Goal: Information Seeking & Learning: Find specific fact

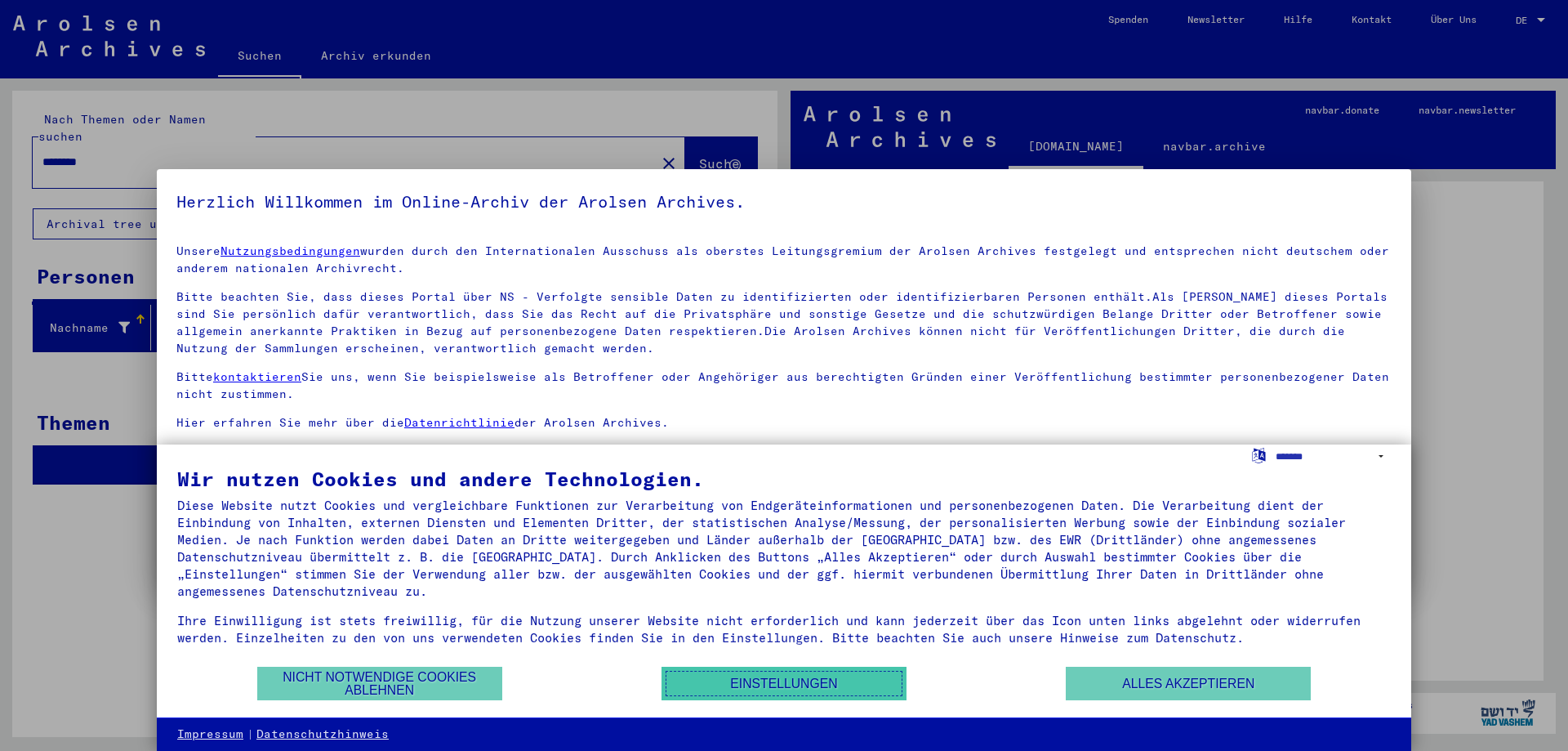
click at [829, 687] on button "Einstellungen" at bounding box center [783, 683] width 245 height 33
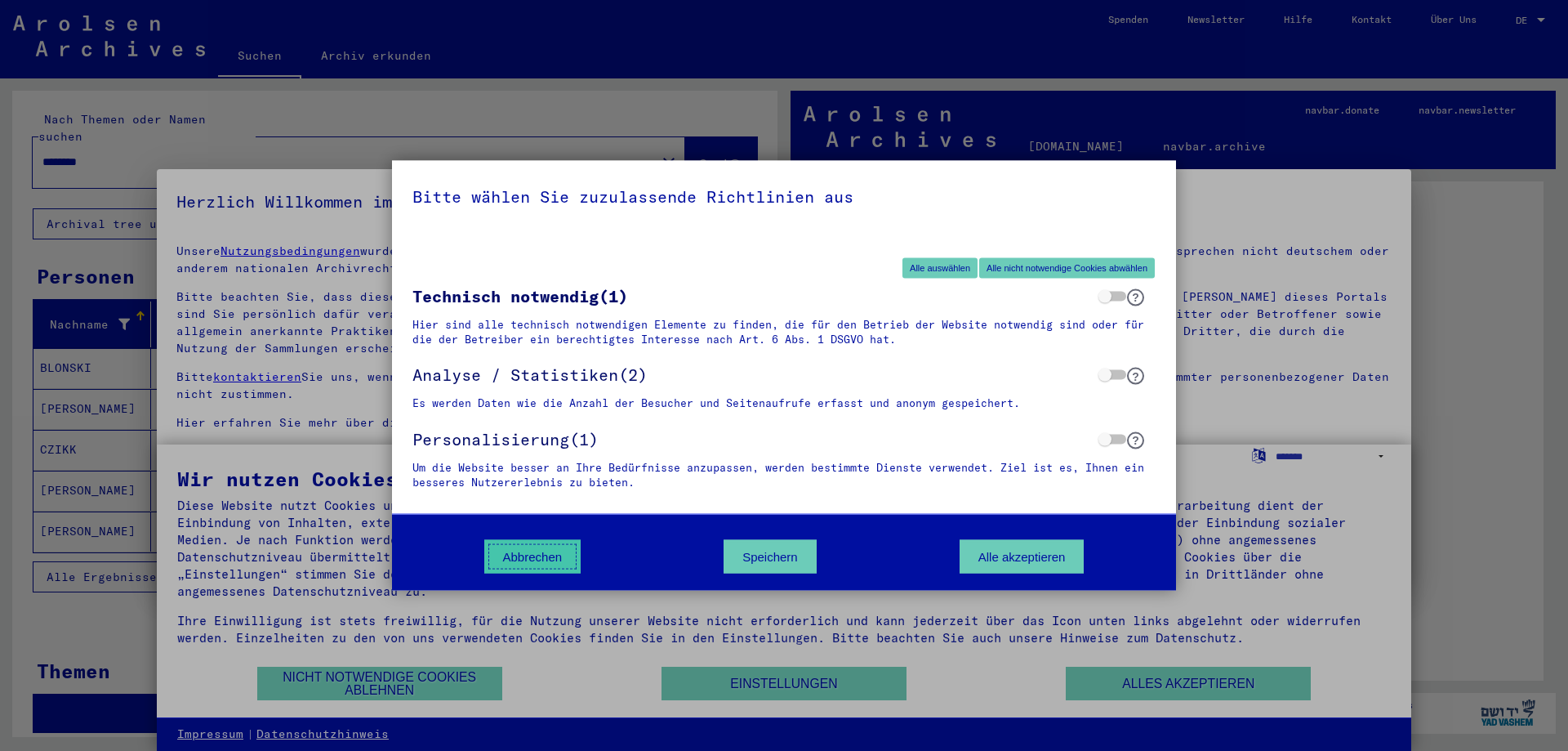
click at [508, 564] on button "Abbrechen" at bounding box center [532, 556] width 97 height 33
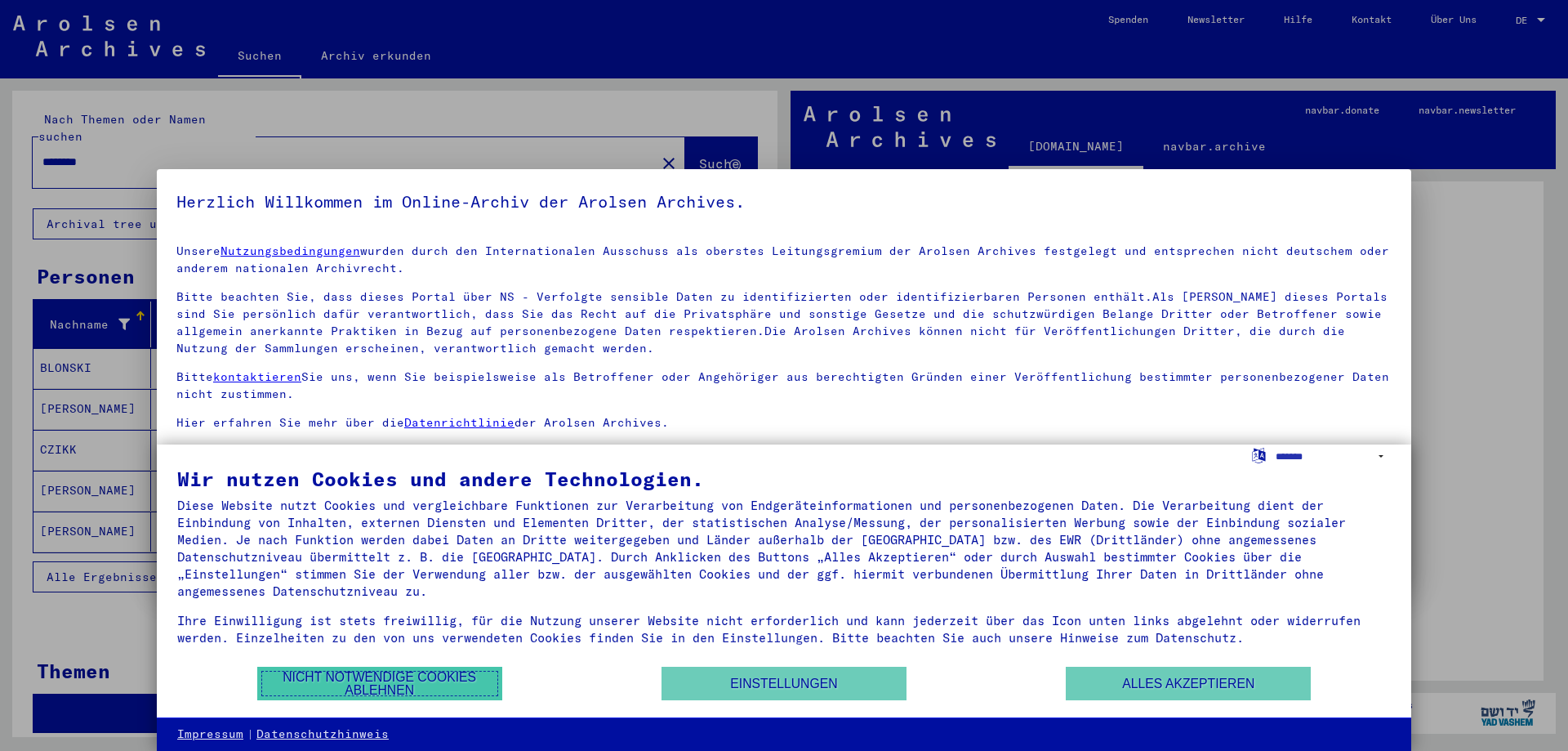
click at [432, 678] on button "Nicht notwendige Cookies ablehnen" at bounding box center [379, 683] width 245 height 33
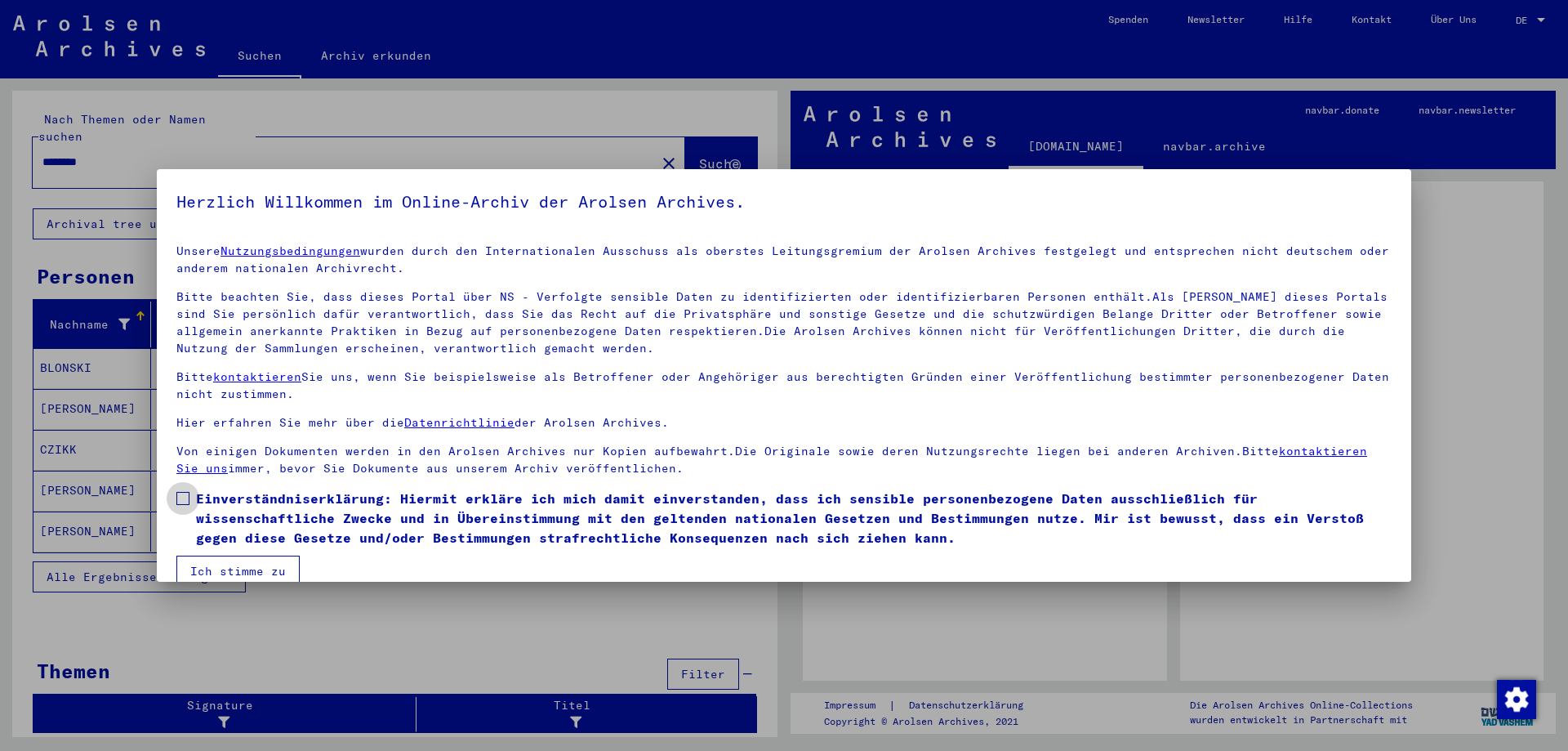
click at [194, 502] on label "Einverständniserklärung: Hiermit erkläre ich mich damit einverstanden, dass ich…" at bounding box center [784, 518] width 1215 height 59
click at [215, 566] on button "Ich stimme zu" at bounding box center [238, 571] width 123 height 31
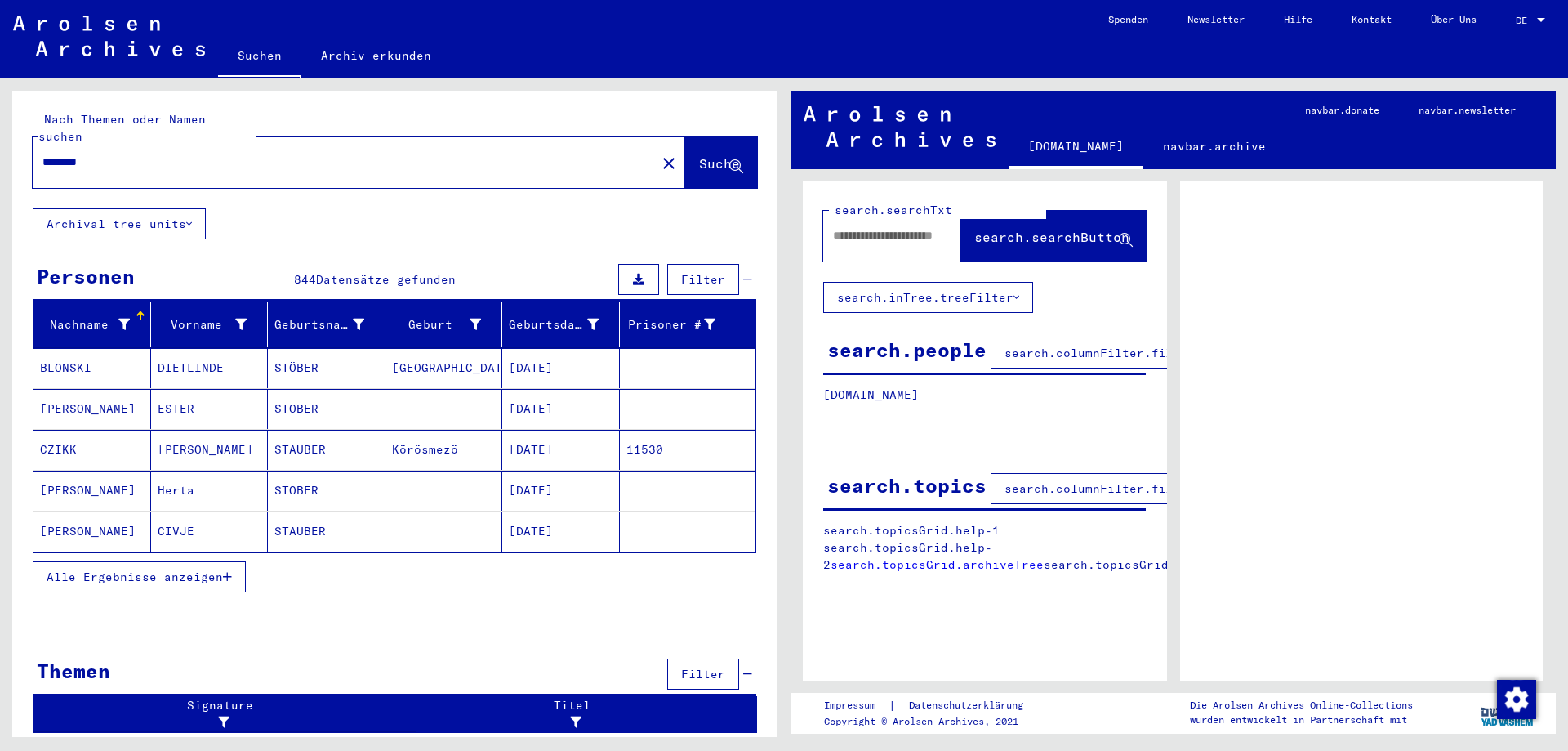
click at [290, 144] on div "********" at bounding box center [339, 162] width 613 height 37
click at [294, 154] on input "********" at bounding box center [344, 162] width 603 height 17
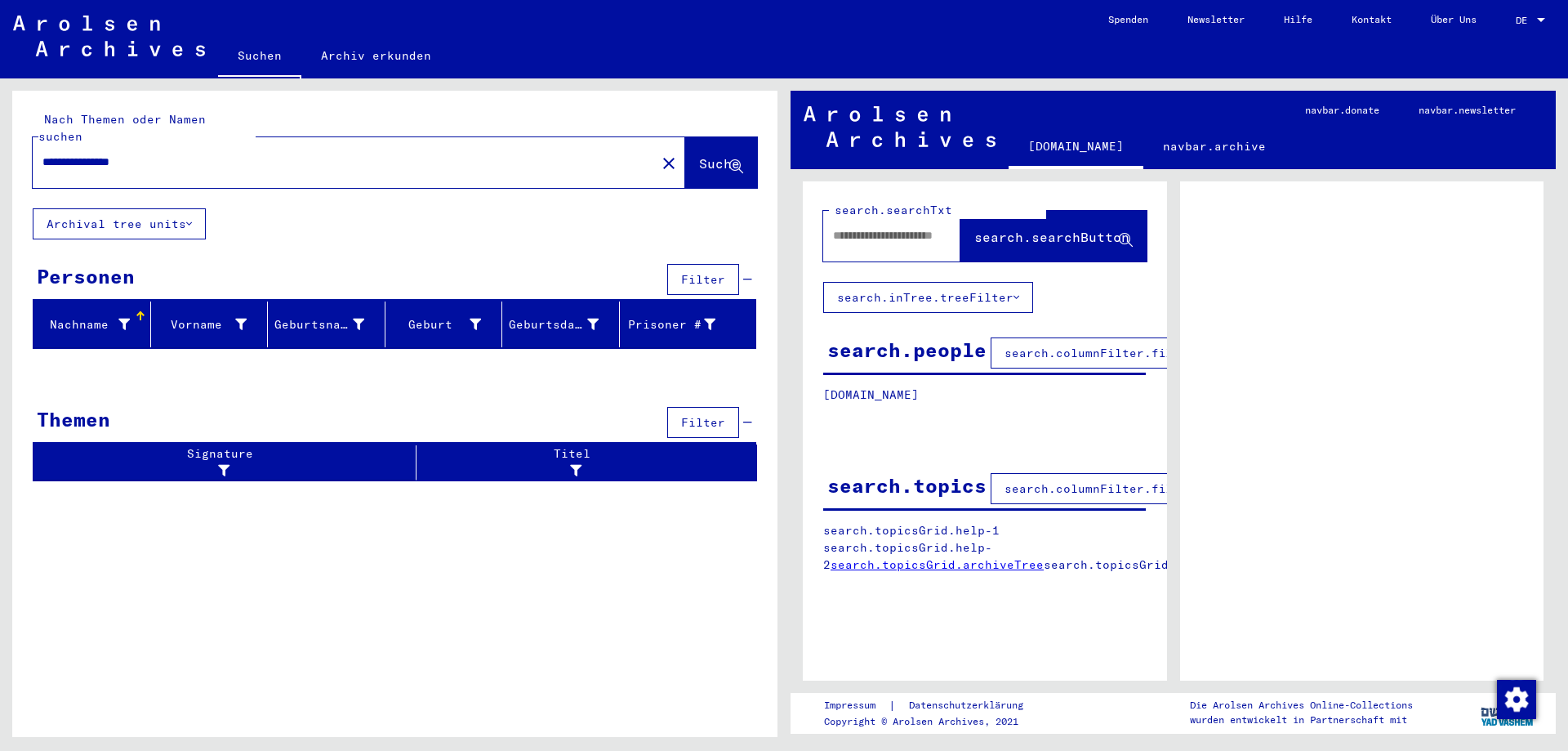
drag, startPoint x: 181, startPoint y: 140, endPoint x: 108, endPoint y: 147, distance: 73.3
click at [108, 154] on input "**********" at bounding box center [344, 162] width 603 height 17
drag, startPoint x: 161, startPoint y: 148, endPoint x: 109, endPoint y: 149, distance: 52.0
click at [109, 154] on input "**********" at bounding box center [344, 162] width 603 height 17
drag, startPoint x: 167, startPoint y: 147, endPoint x: 0, endPoint y: 143, distance: 167.0
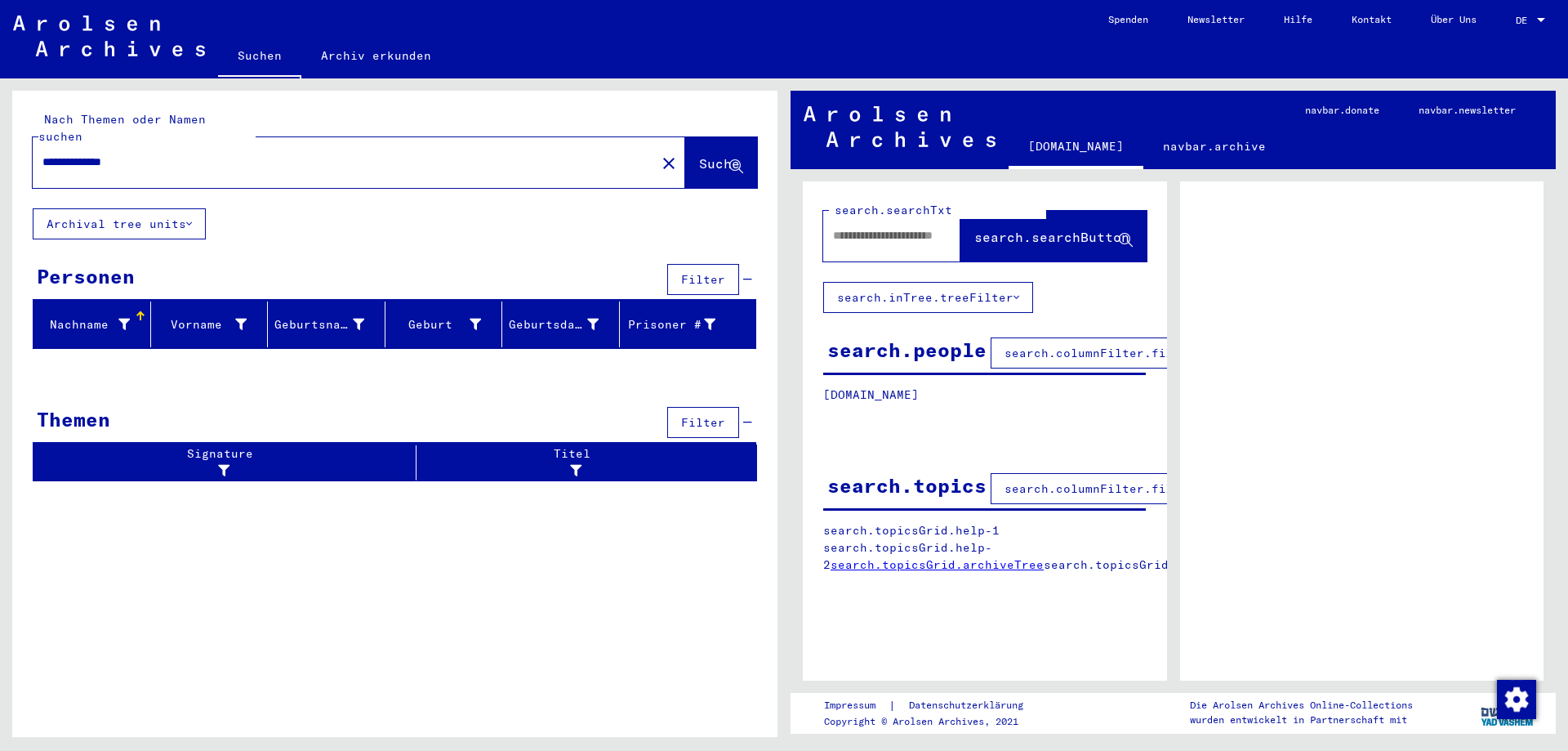
click at [0, 143] on div "**********" at bounding box center [392, 408] width 784 height 659
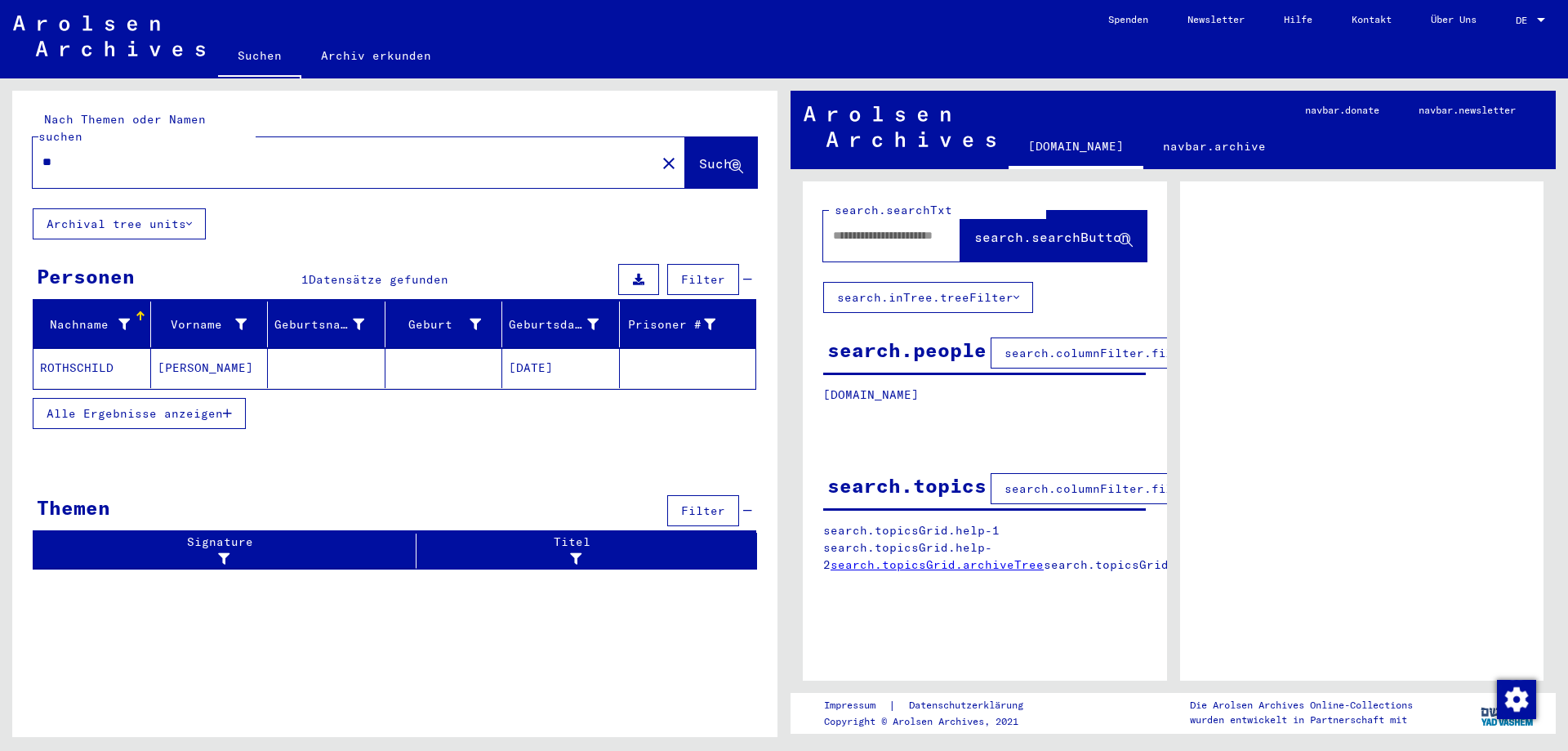
type input "*"
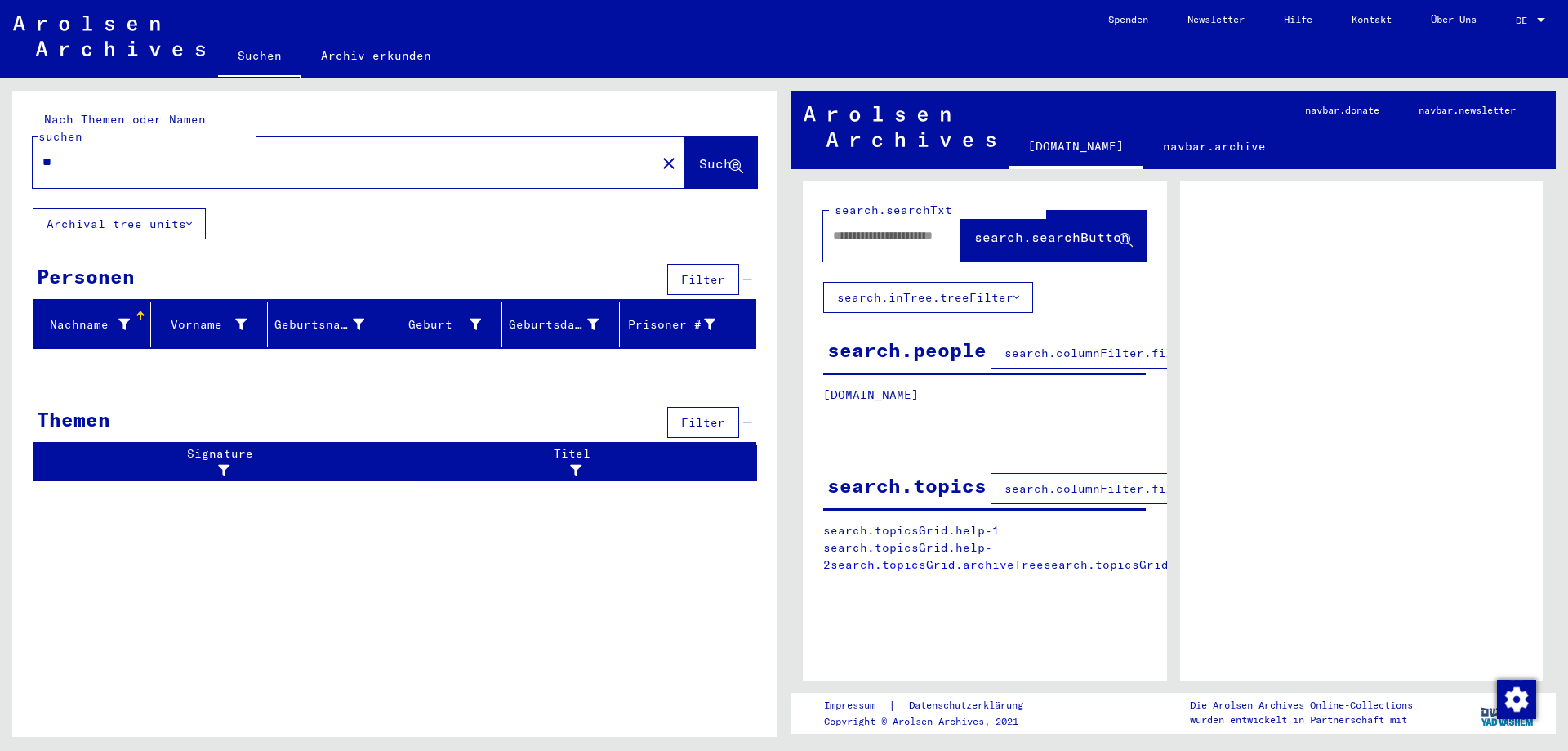
type input "*"
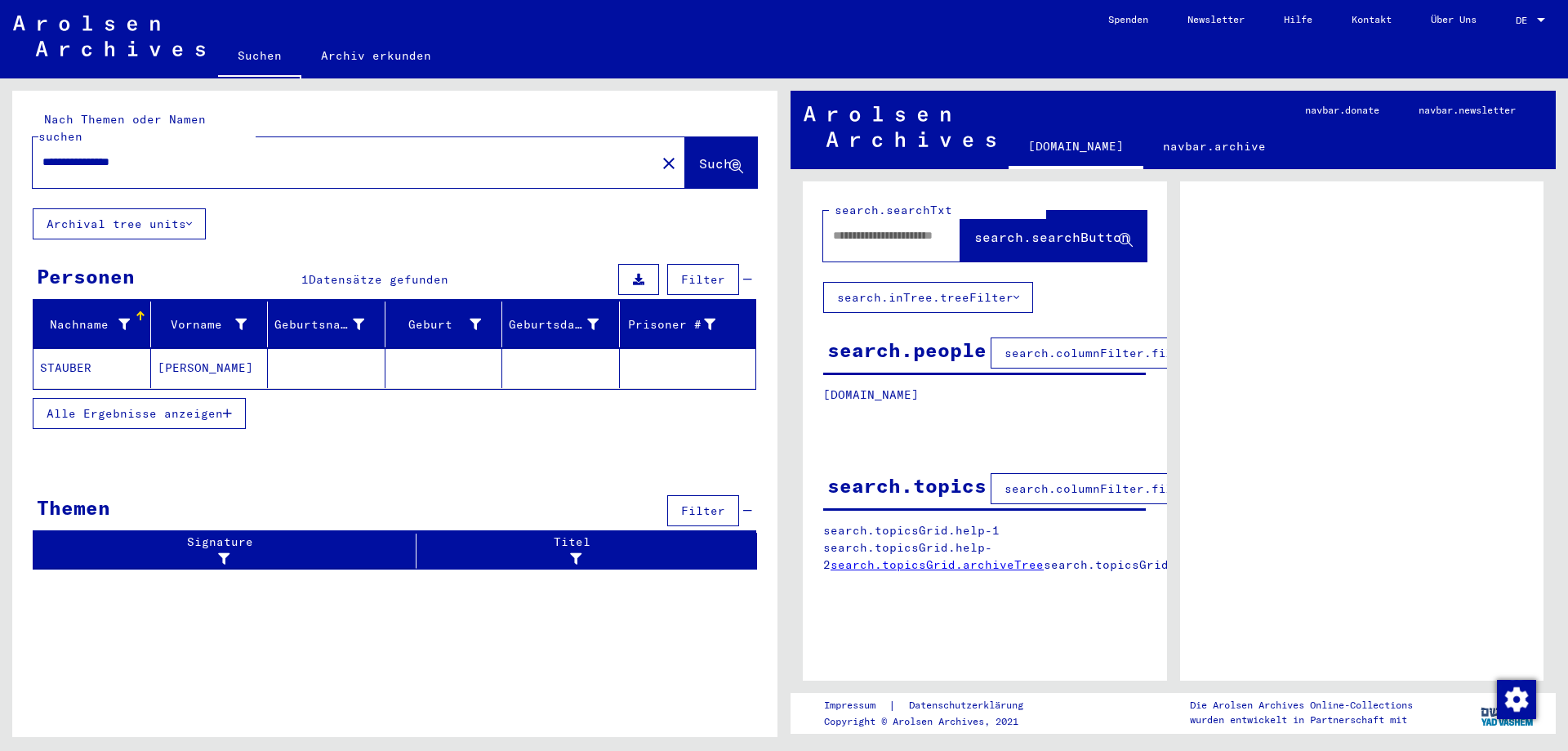
click at [224, 348] on mat-cell "[PERSON_NAME]" at bounding box center [210, 368] width 118 height 40
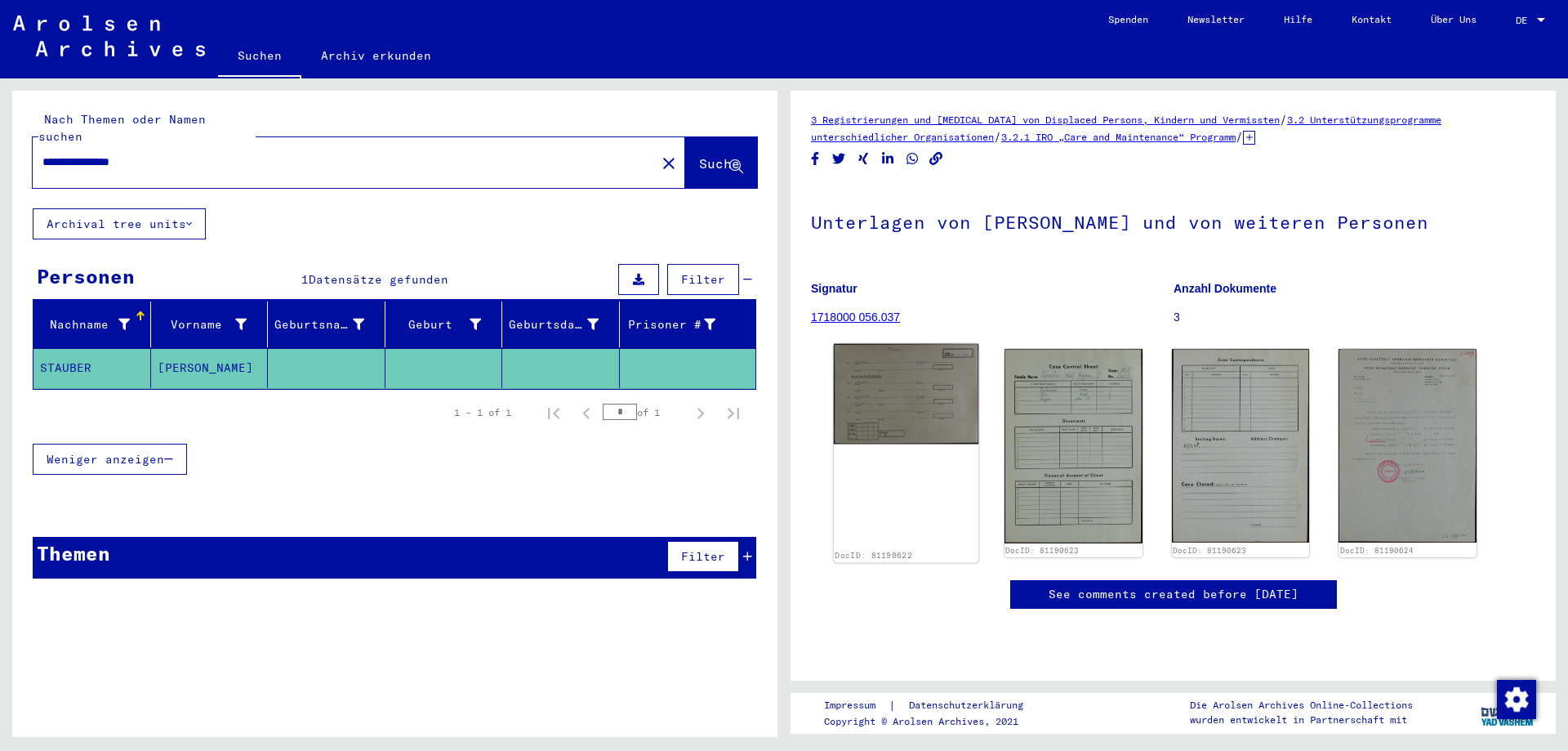
click at [902, 404] on img at bounding box center [906, 394] width 145 height 100
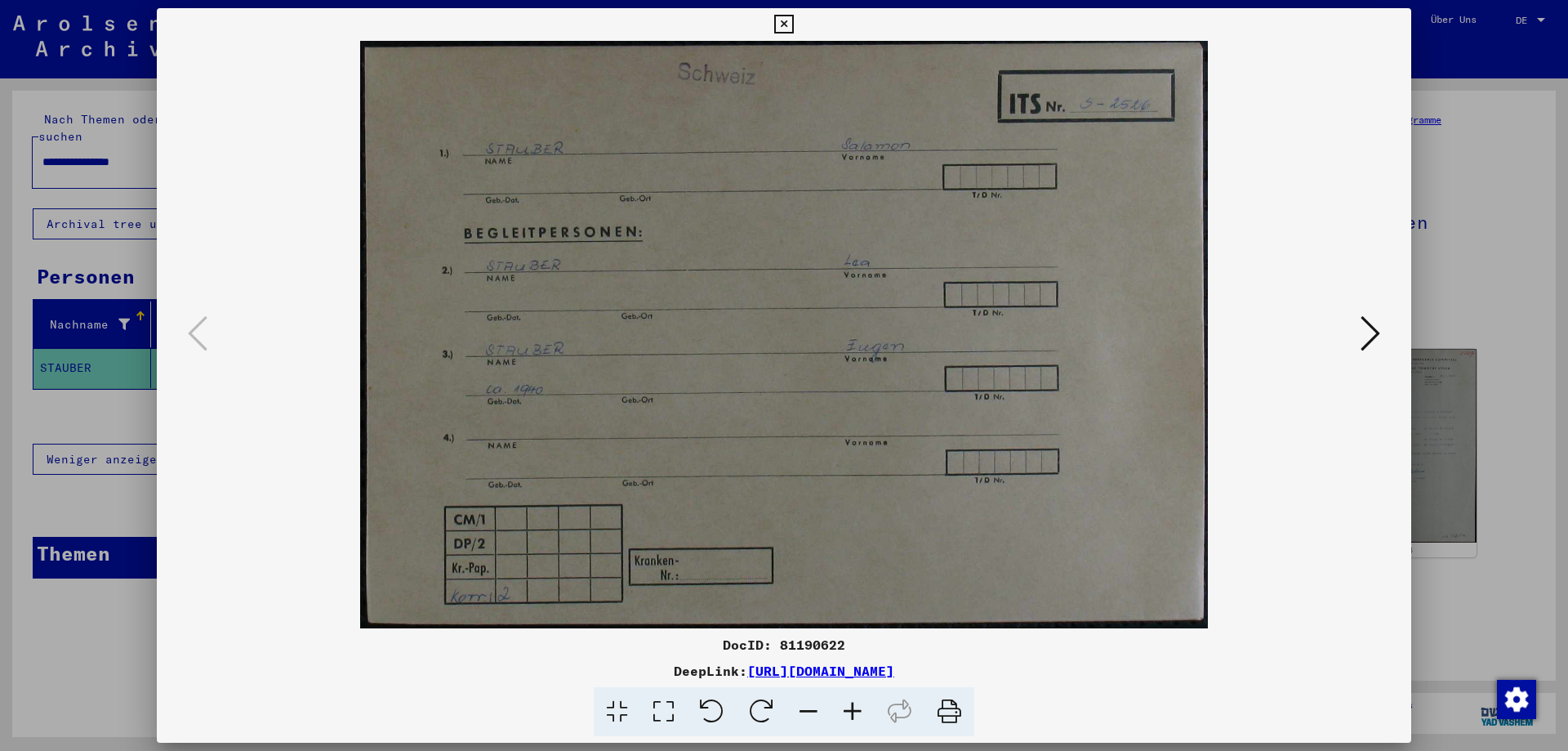
click at [902, 404] on img at bounding box center [784, 334] width 1143 height 587
click at [853, 710] on icon at bounding box center [852, 711] width 44 height 50
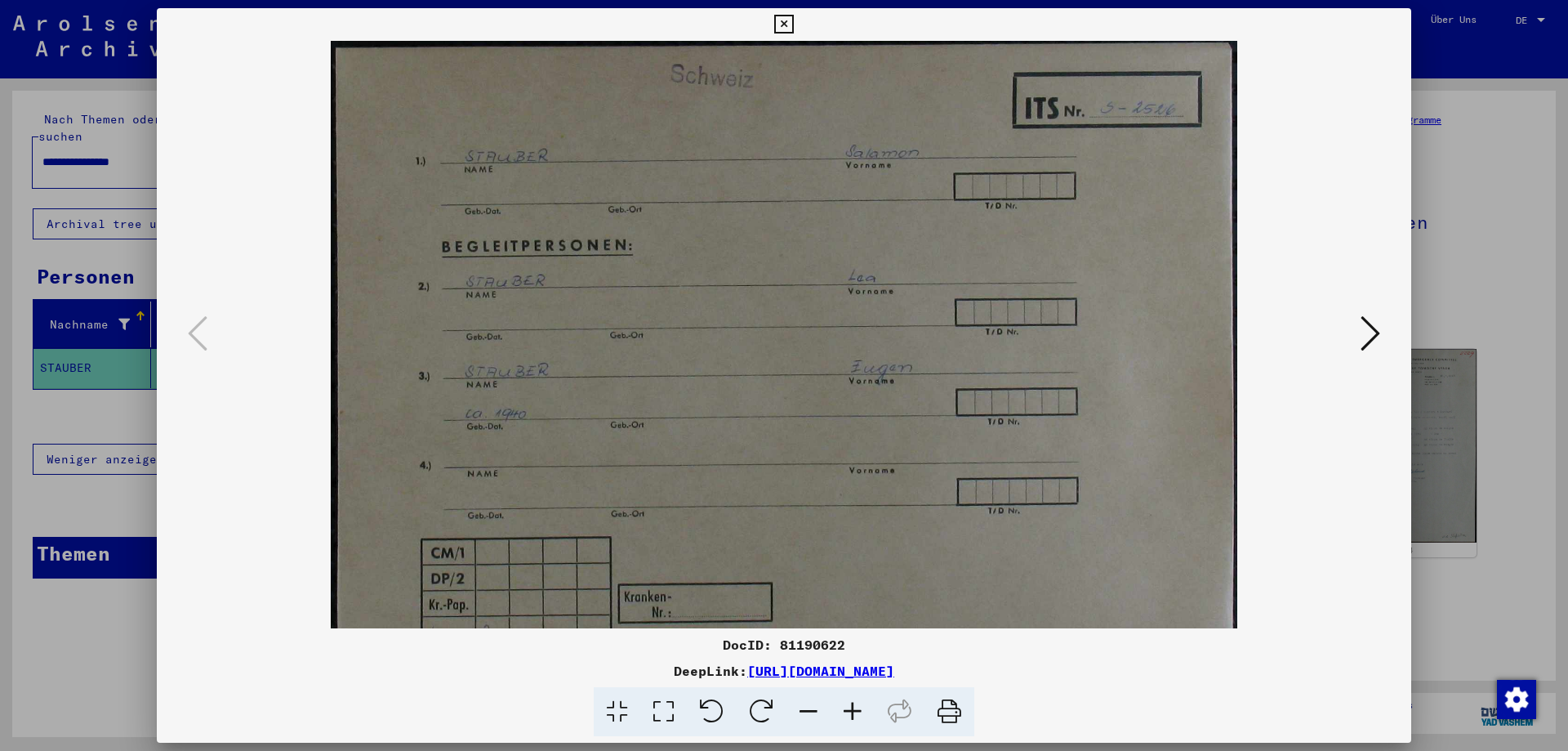
click at [853, 710] on icon at bounding box center [852, 711] width 44 height 50
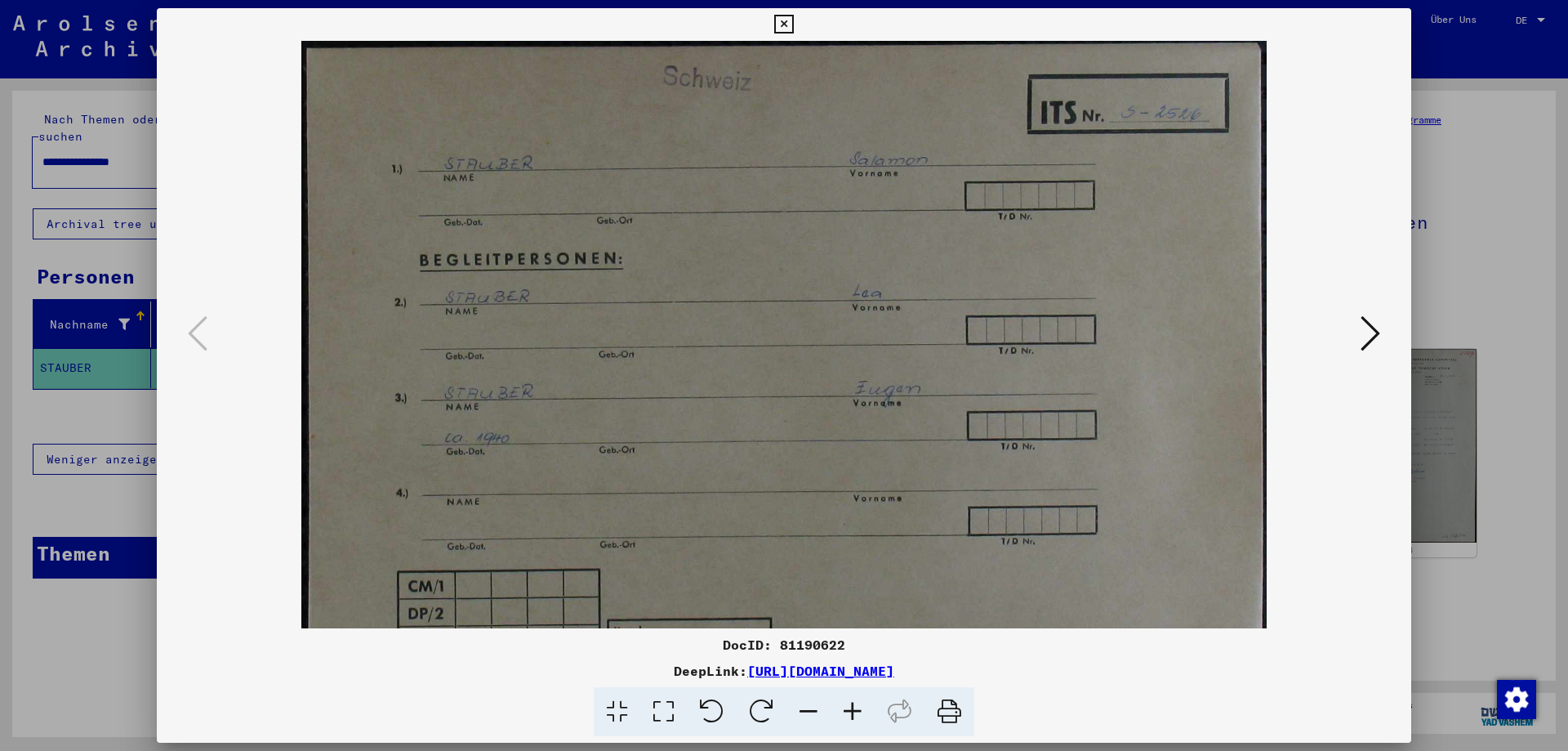
click at [853, 710] on icon at bounding box center [852, 711] width 44 height 50
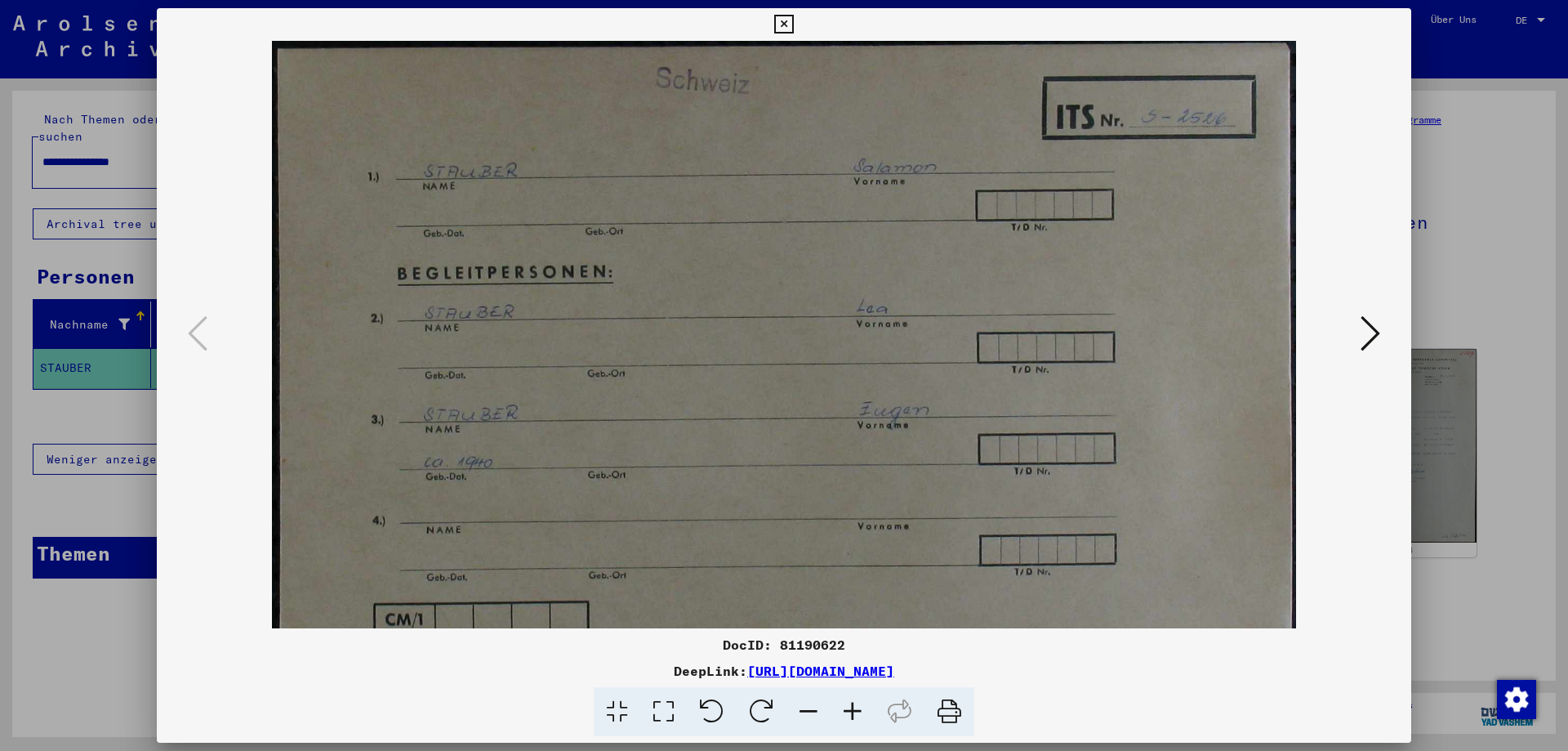
drag, startPoint x: 763, startPoint y: 327, endPoint x: 763, endPoint y: 452, distance: 125.0
click at [763, 452] on img at bounding box center [784, 395] width 1025 height 710
click at [856, 710] on icon at bounding box center [852, 711] width 44 height 50
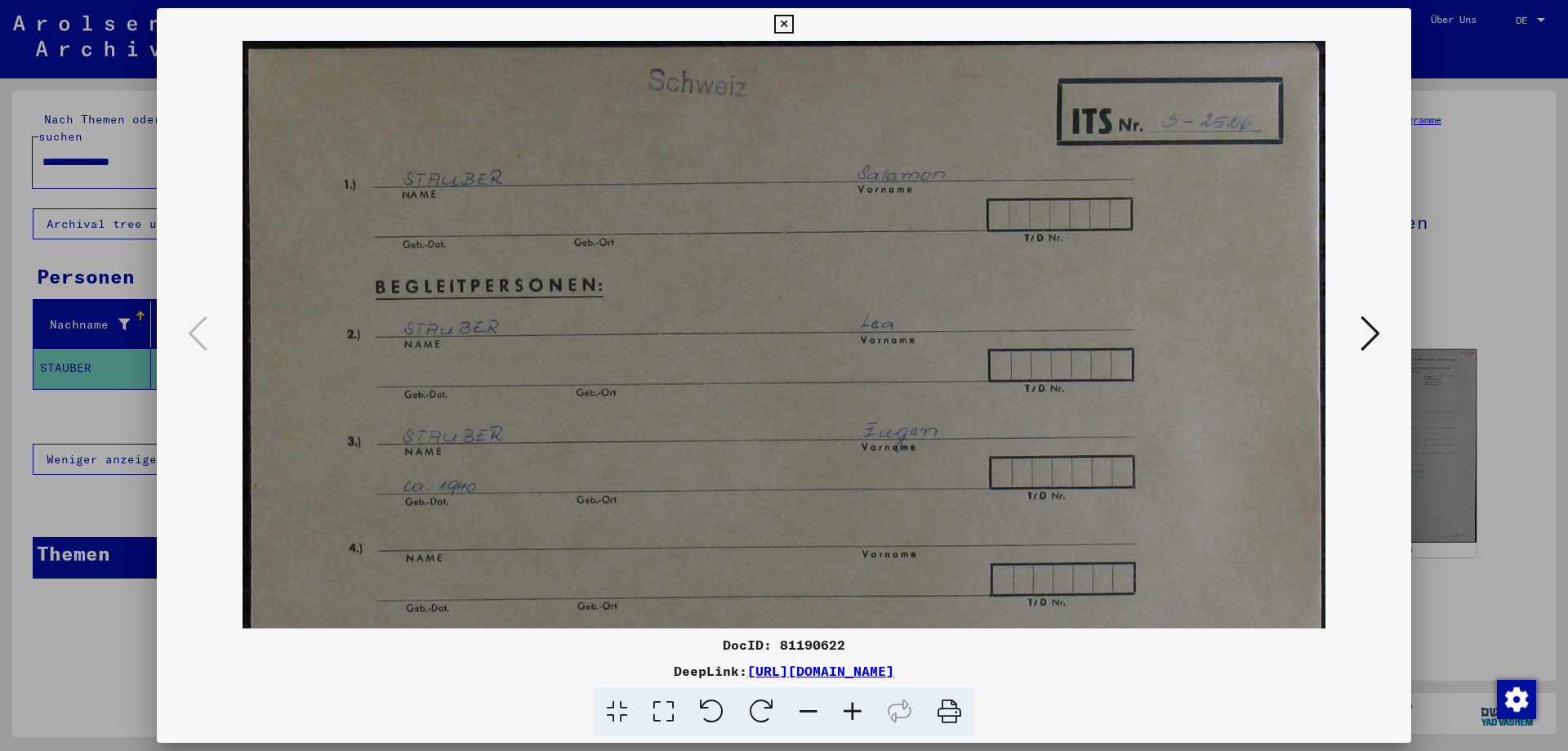
click at [855, 711] on icon at bounding box center [852, 711] width 44 height 50
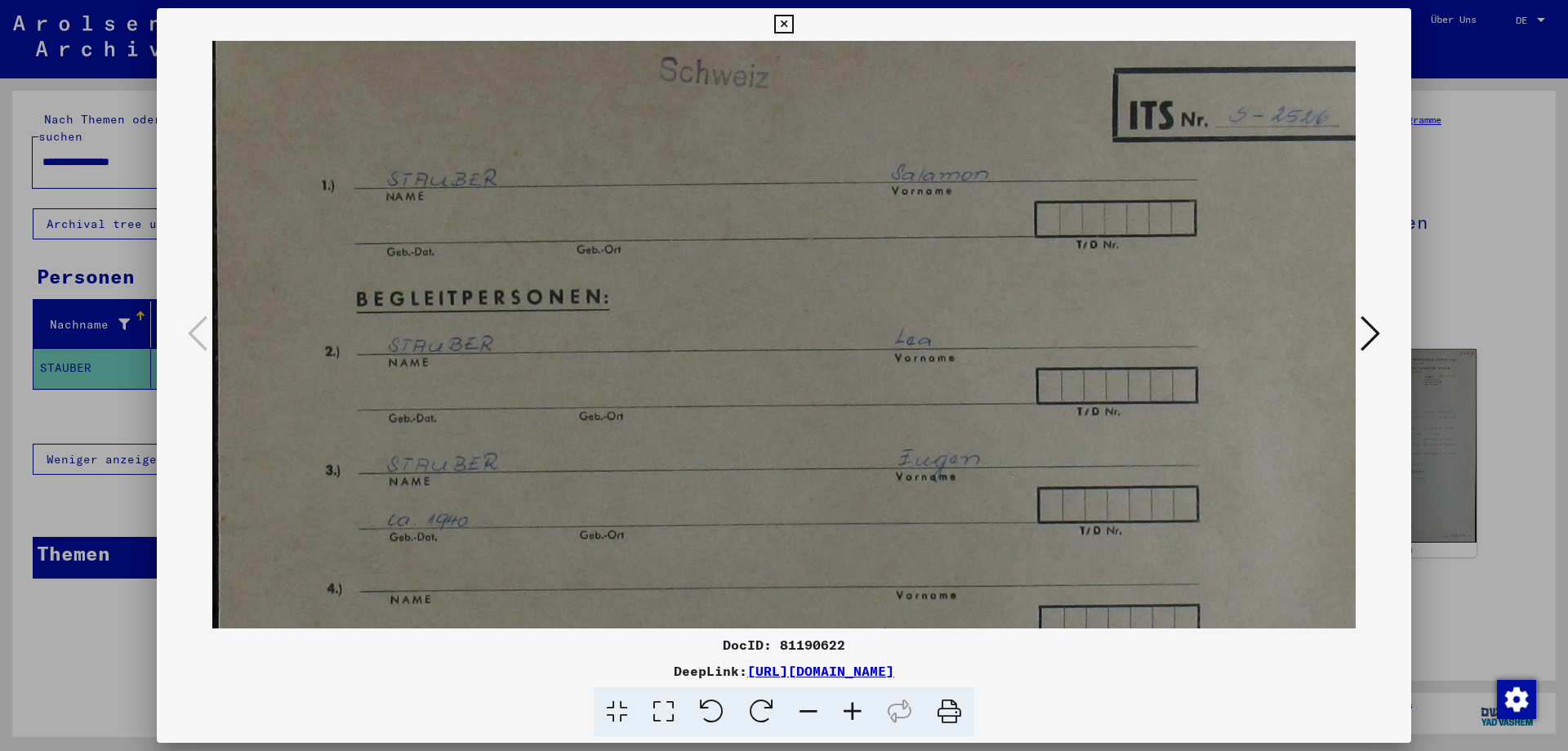
scroll to position [13, 5]
drag, startPoint x: 1082, startPoint y: 406, endPoint x: 1077, endPoint y: 393, distance: 13.9
click at [1077, 393] on img at bounding box center [808, 444] width 1201 height 832
click at [1444, 270] on div at bounding box center [784, 376] width 1568 height 751
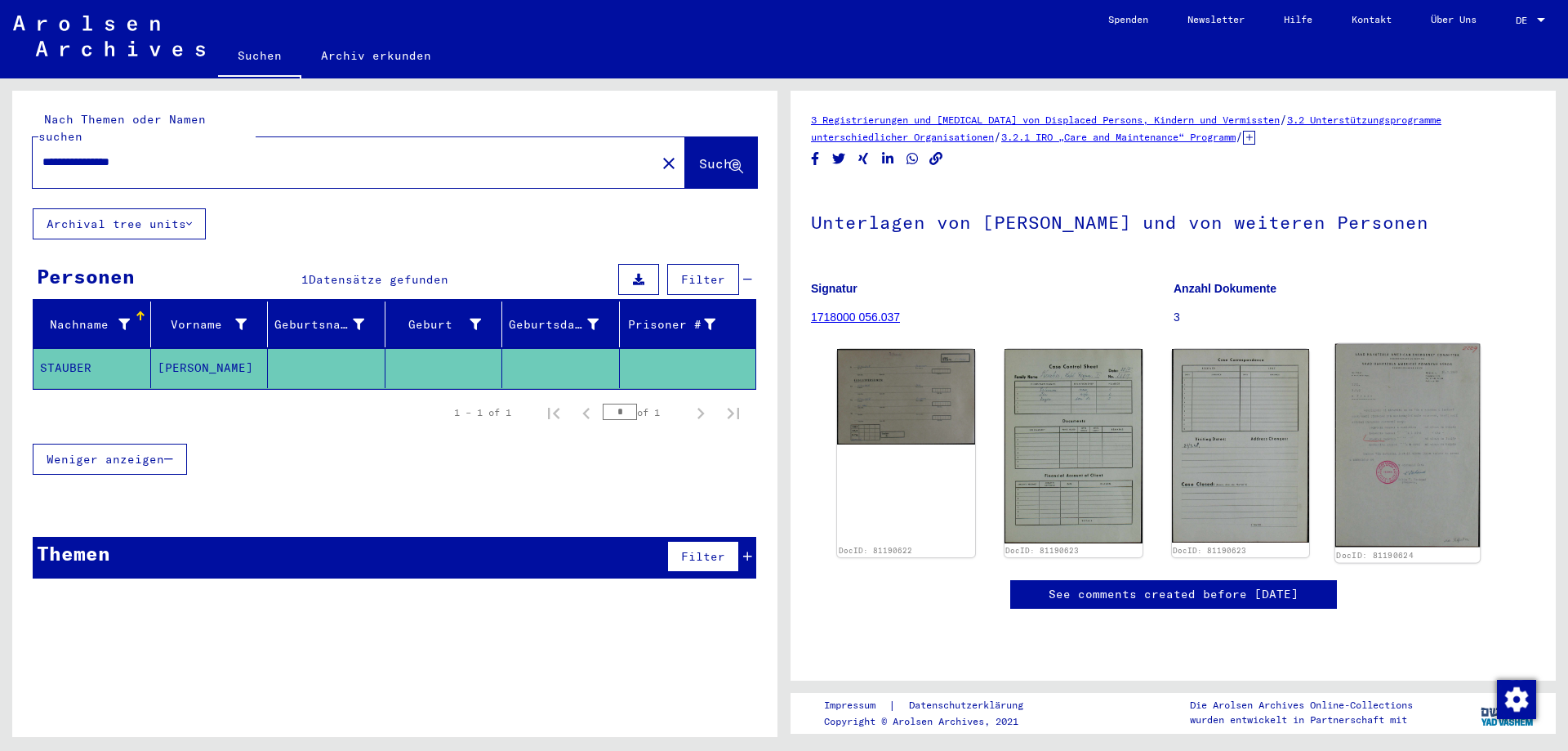
click at [1335, 384] on img at bounding box center [1407, 445] width 145 height 204
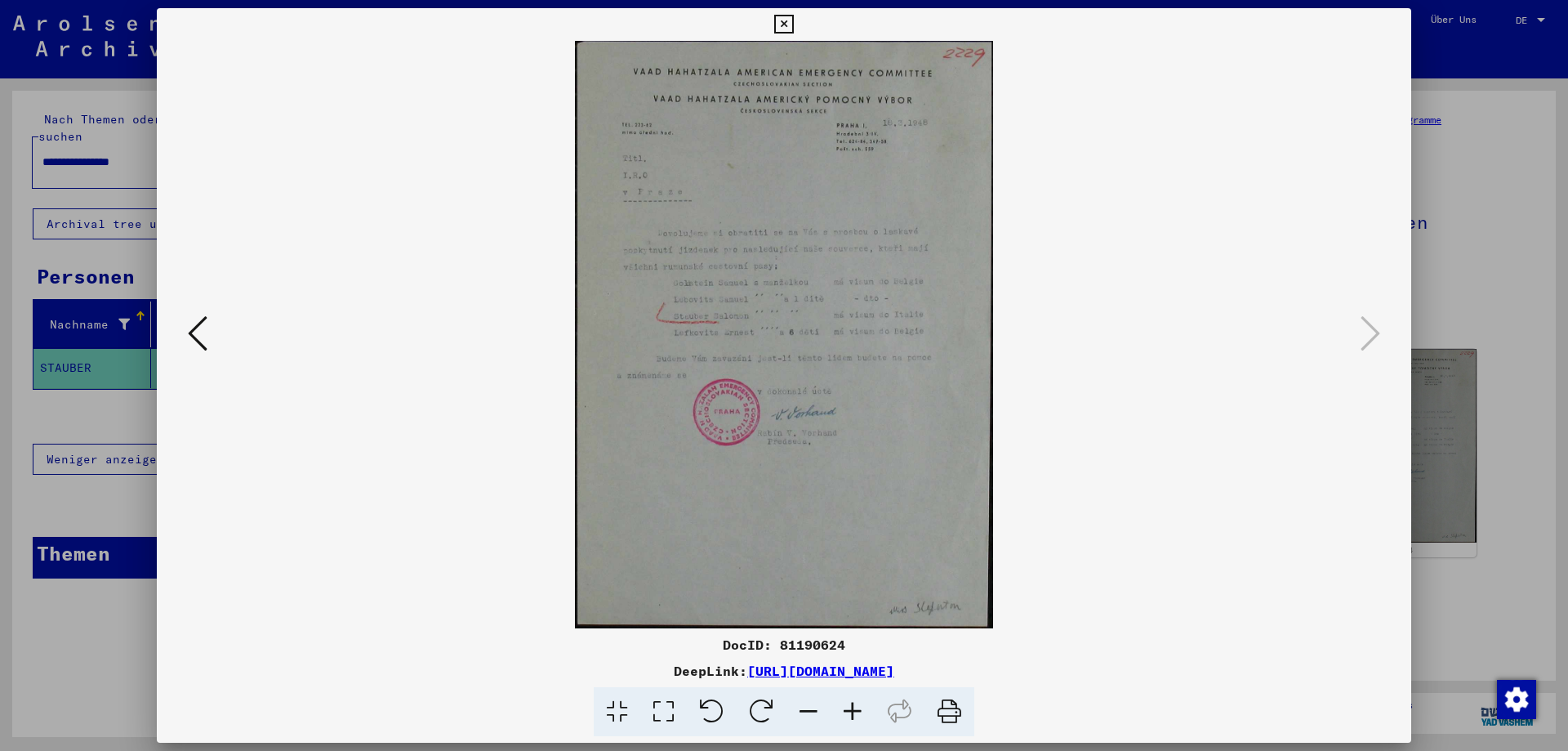
click at [849, 690] on icon at bounding box center [852, 711] width 44 height 50
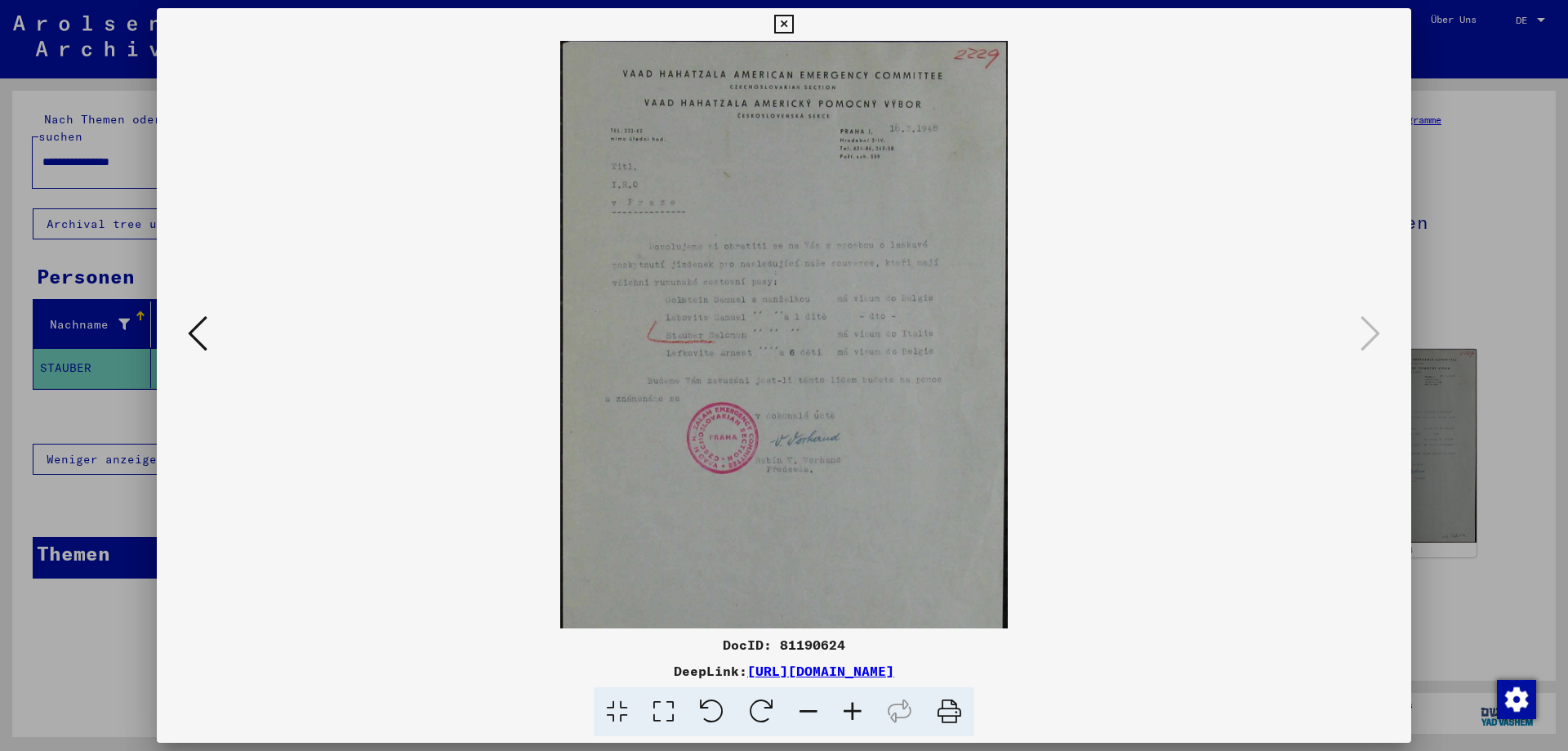
click at [849, 703] on icon at bounding box center [852, 711] width 44 height 50
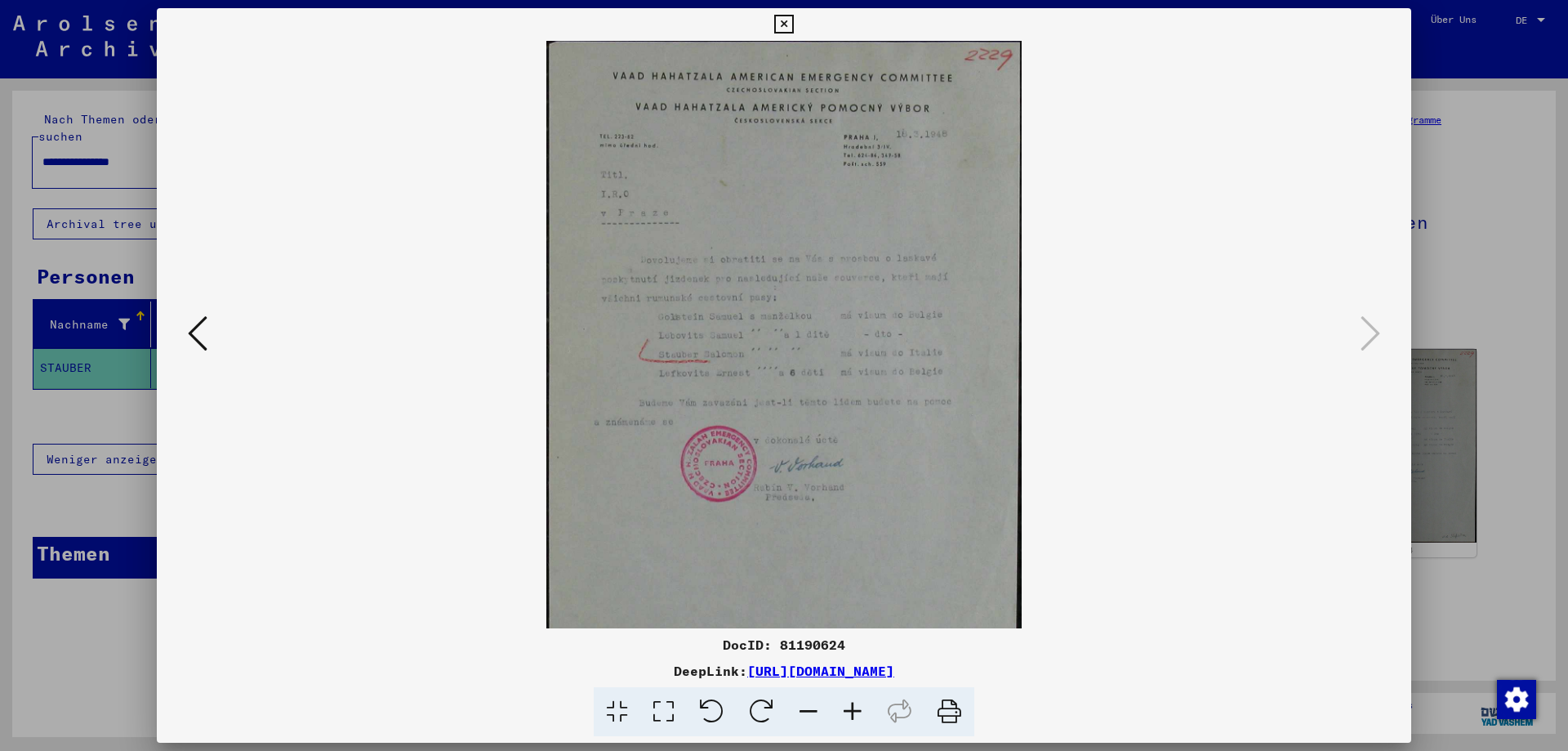
click at [850, 703] on icon at bounding box center [852, 711] width 44 height 50
click at [851, 700] on icon at bounding box center [852, 711] width 44 height 50
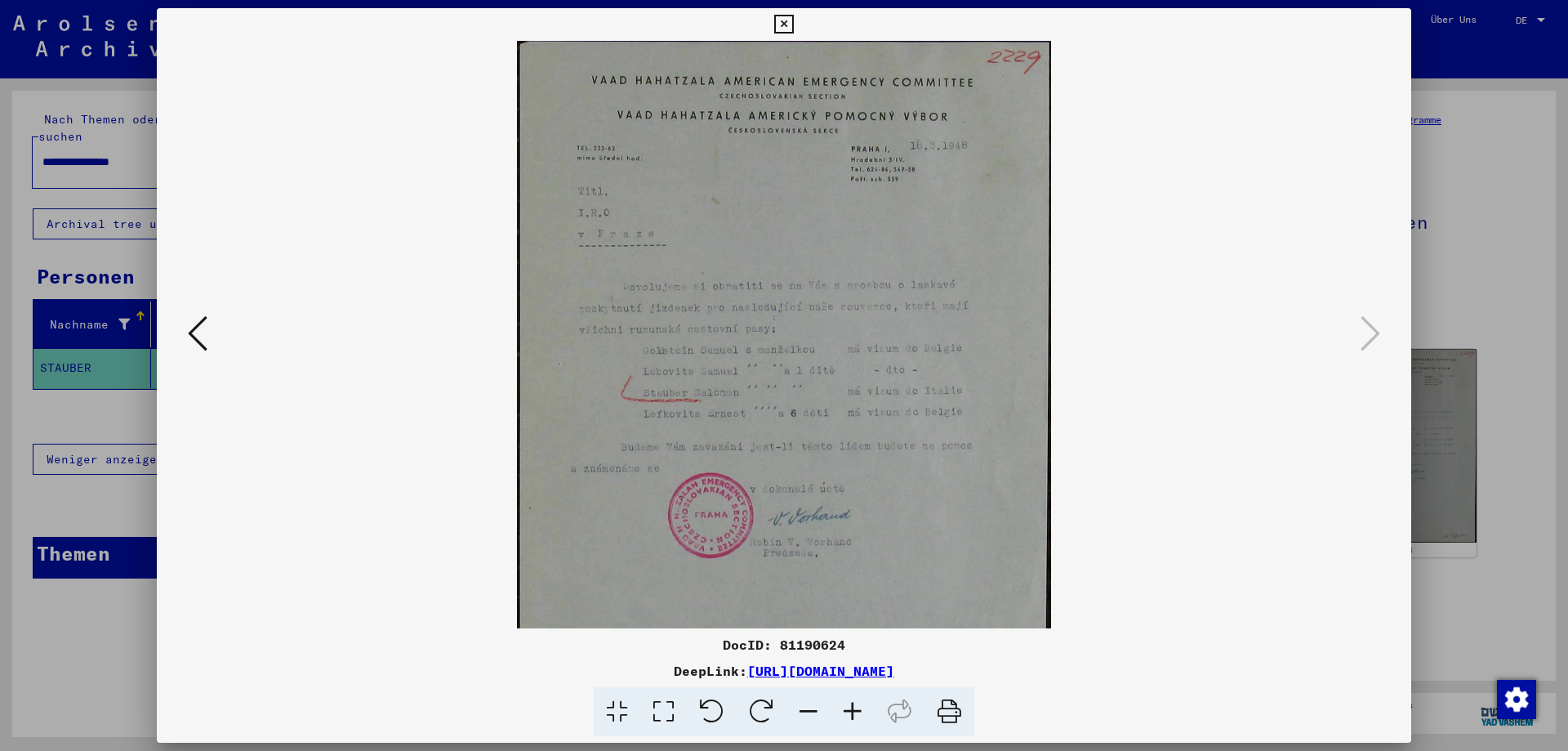
click at [851, 700] on icon at bounding box center [852, 711] width 44 height 50
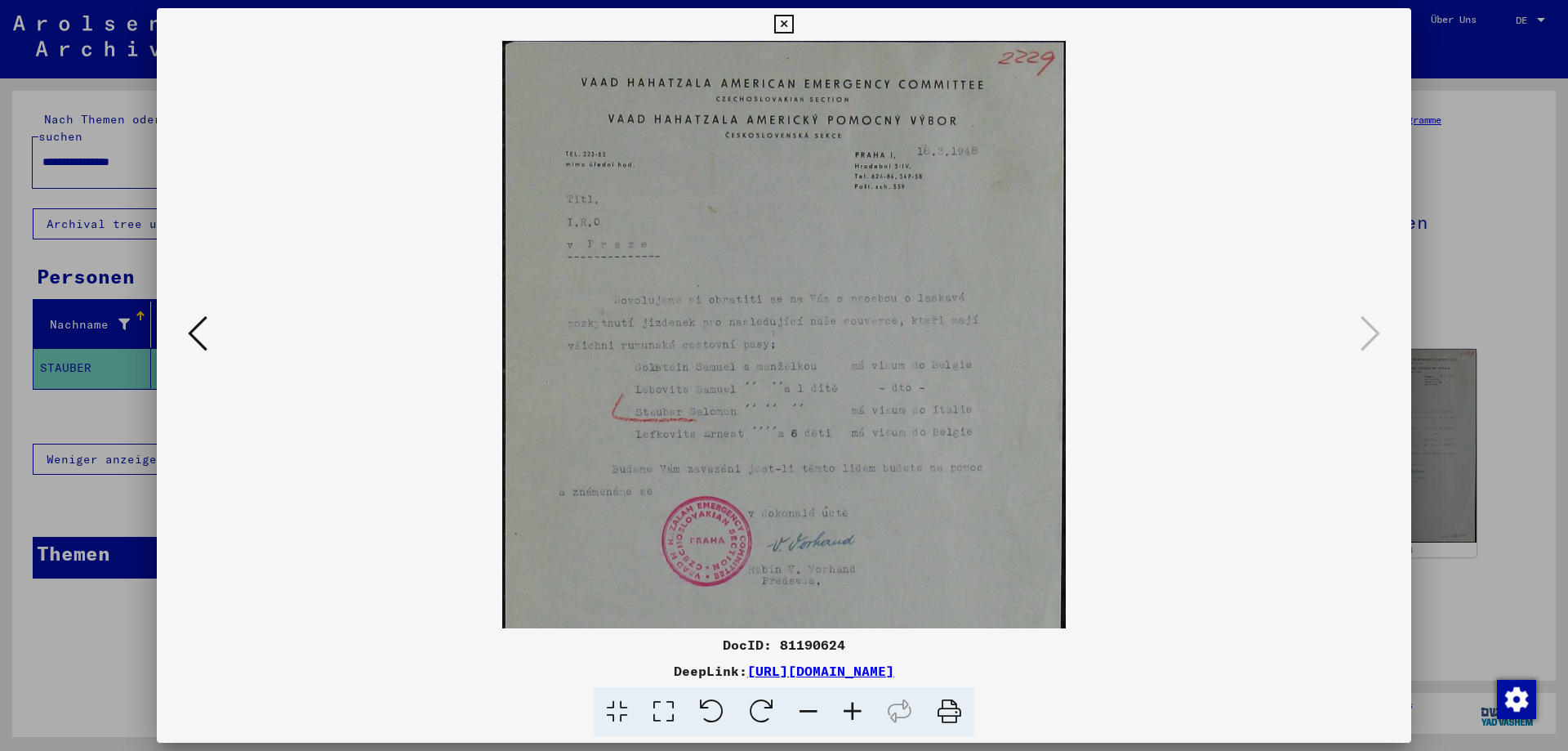
click at [851, 700] on icon at bounding box center [852, 711] width 44 height 50
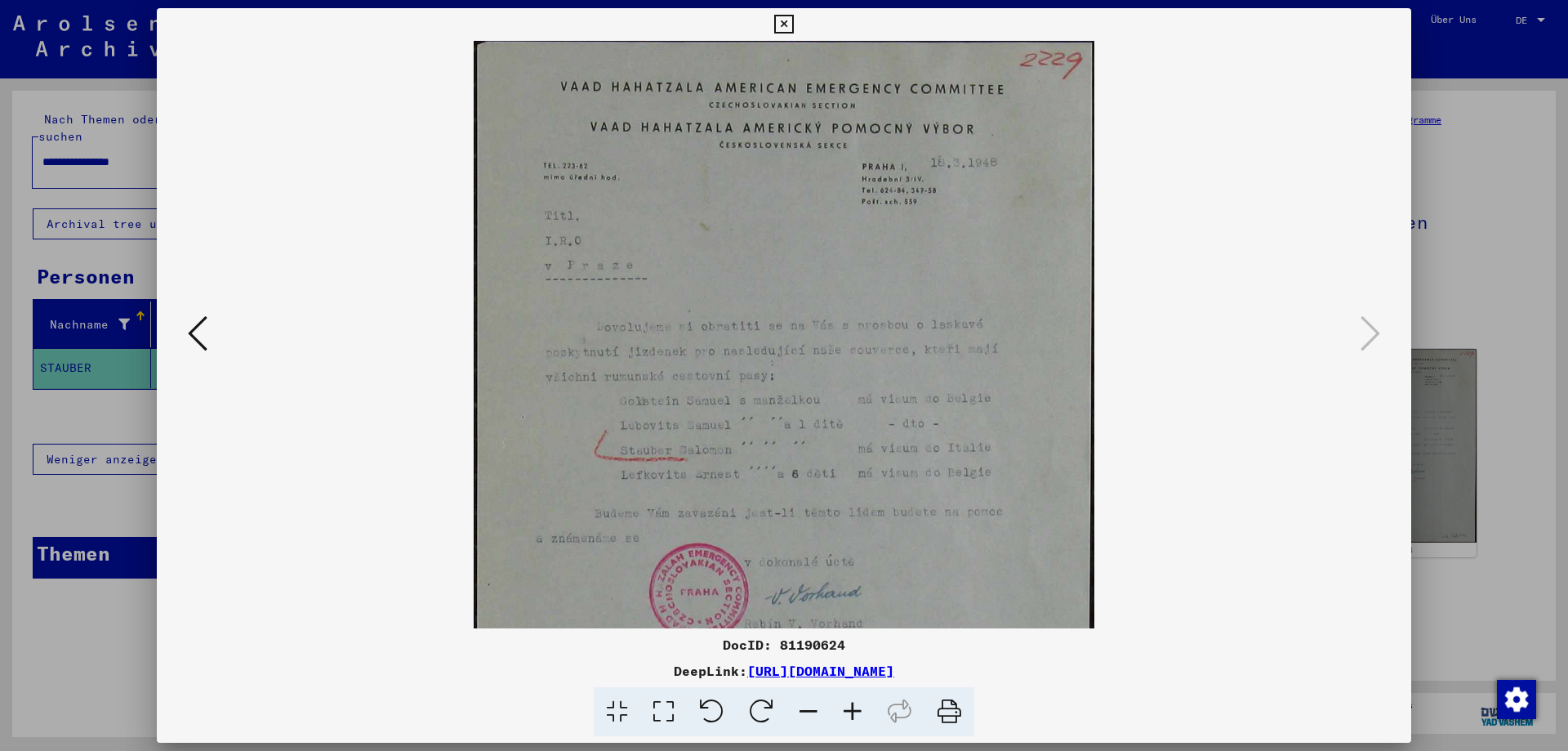
click at [851, 700] on icon at bounding box center [852, 711] width 44 height 50
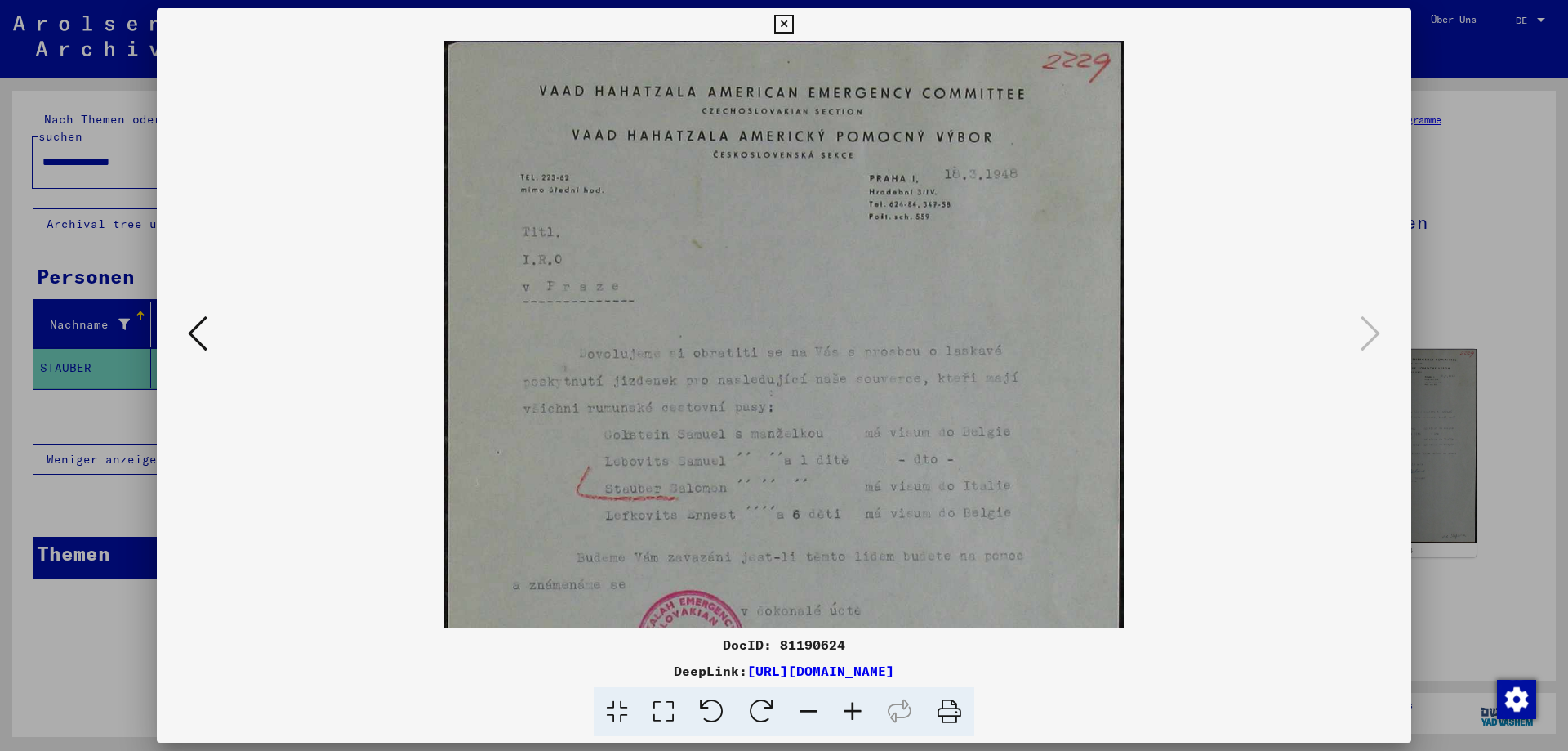
click at [851, 700] on icon at bounding box center [852, 711] width 44 height 50
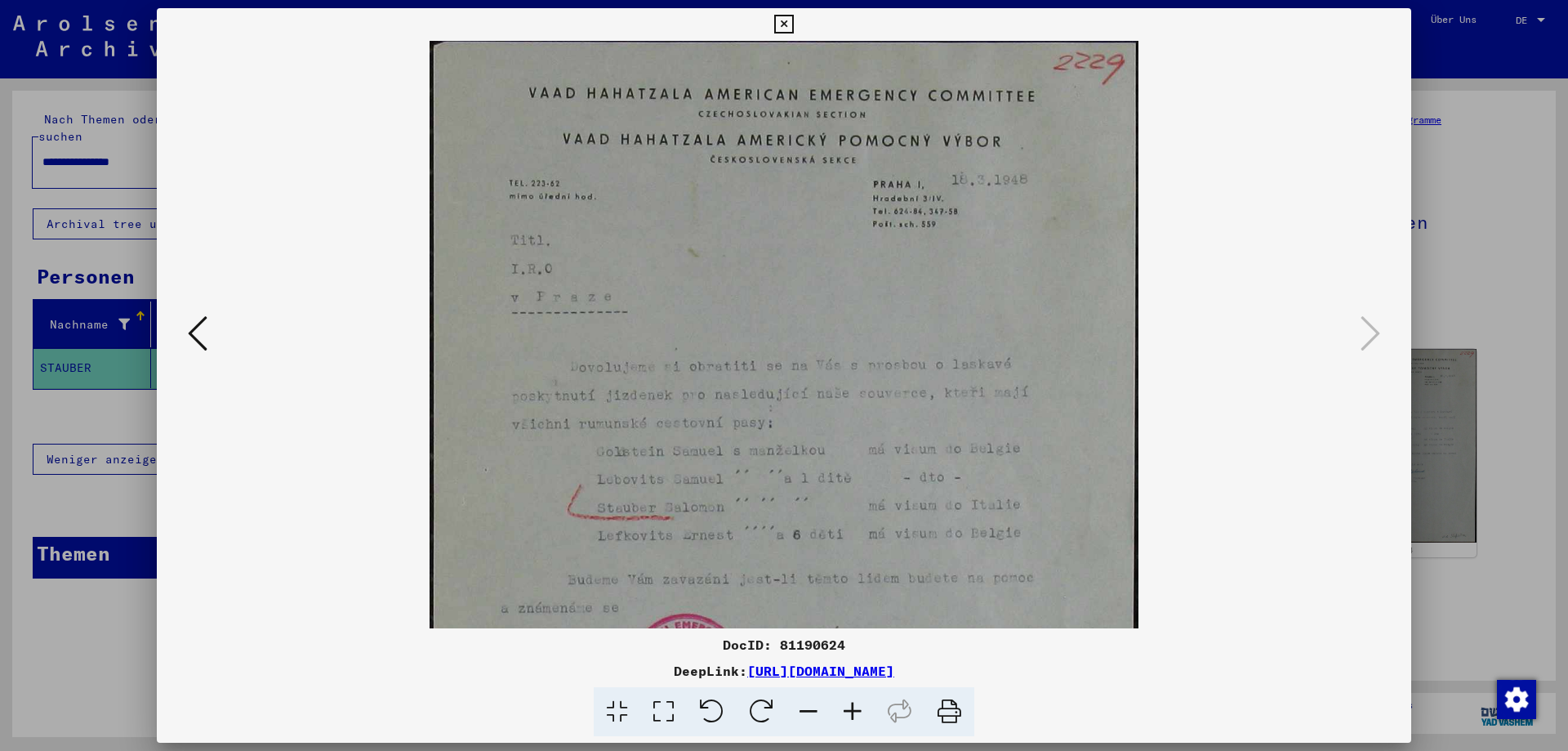
click at [851, 700] on icon at bounding box center [852, 711] width 44 height 50
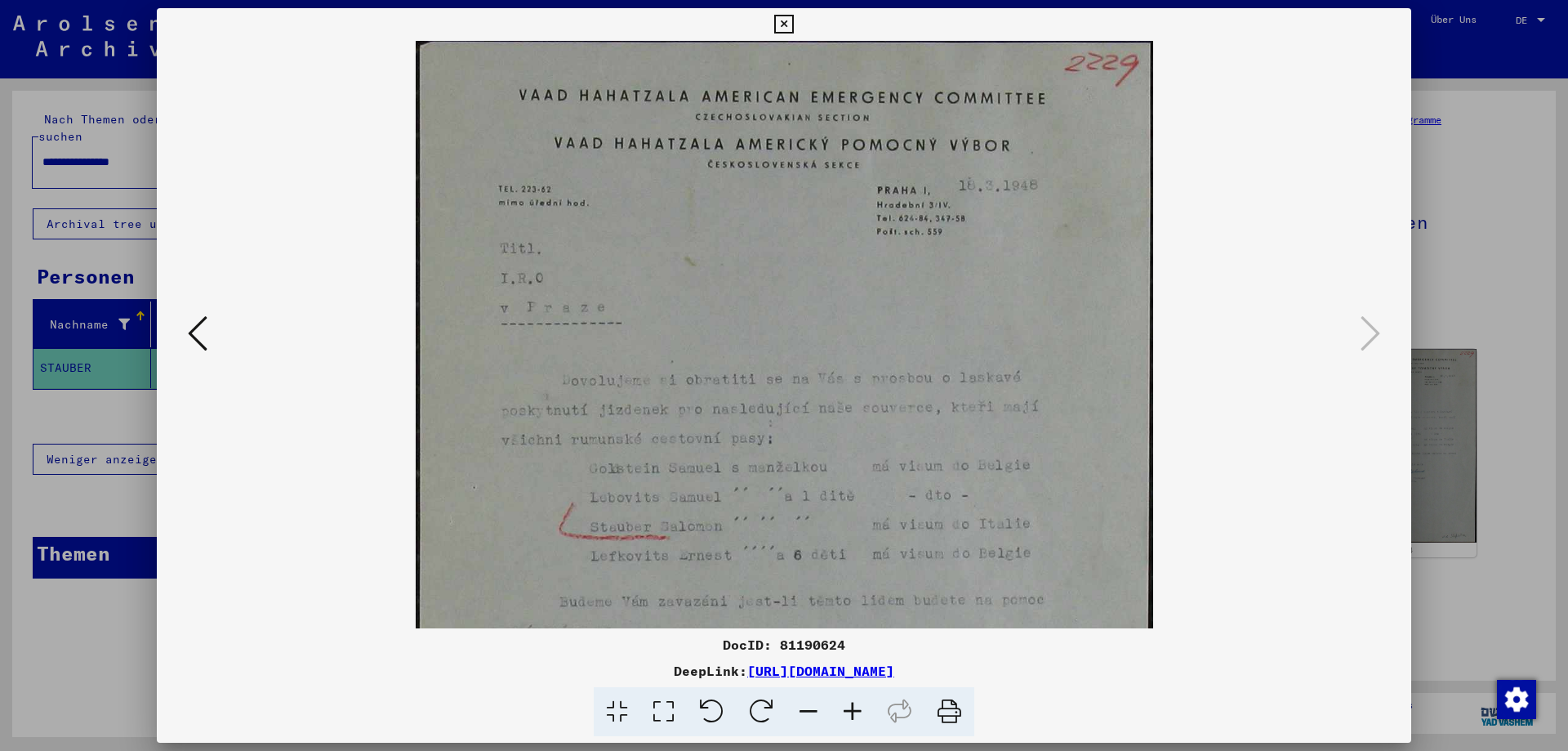
click at [851, 700] on icon at bounding box center [852, 711] width 44 height 50
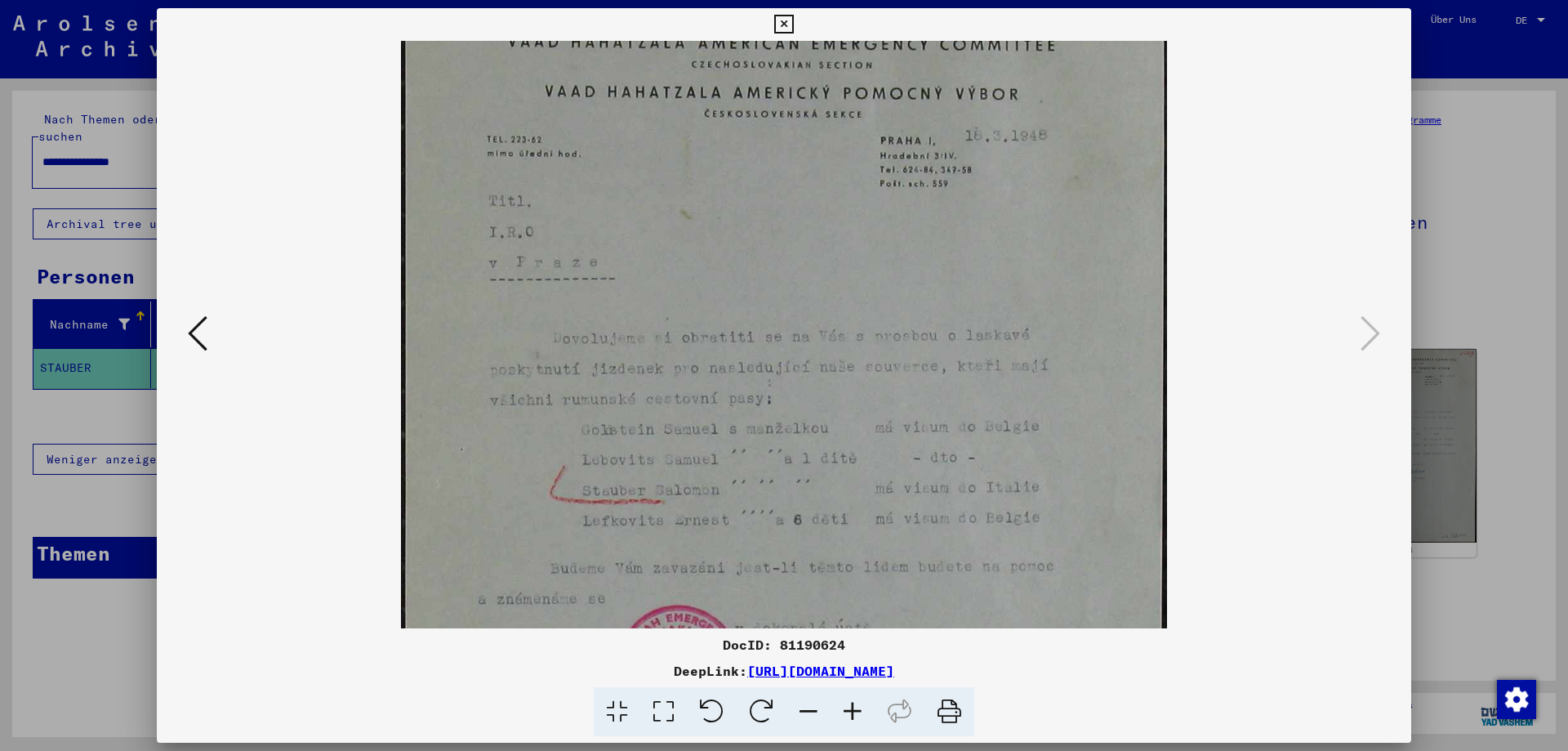
scroll to position [181, 0]
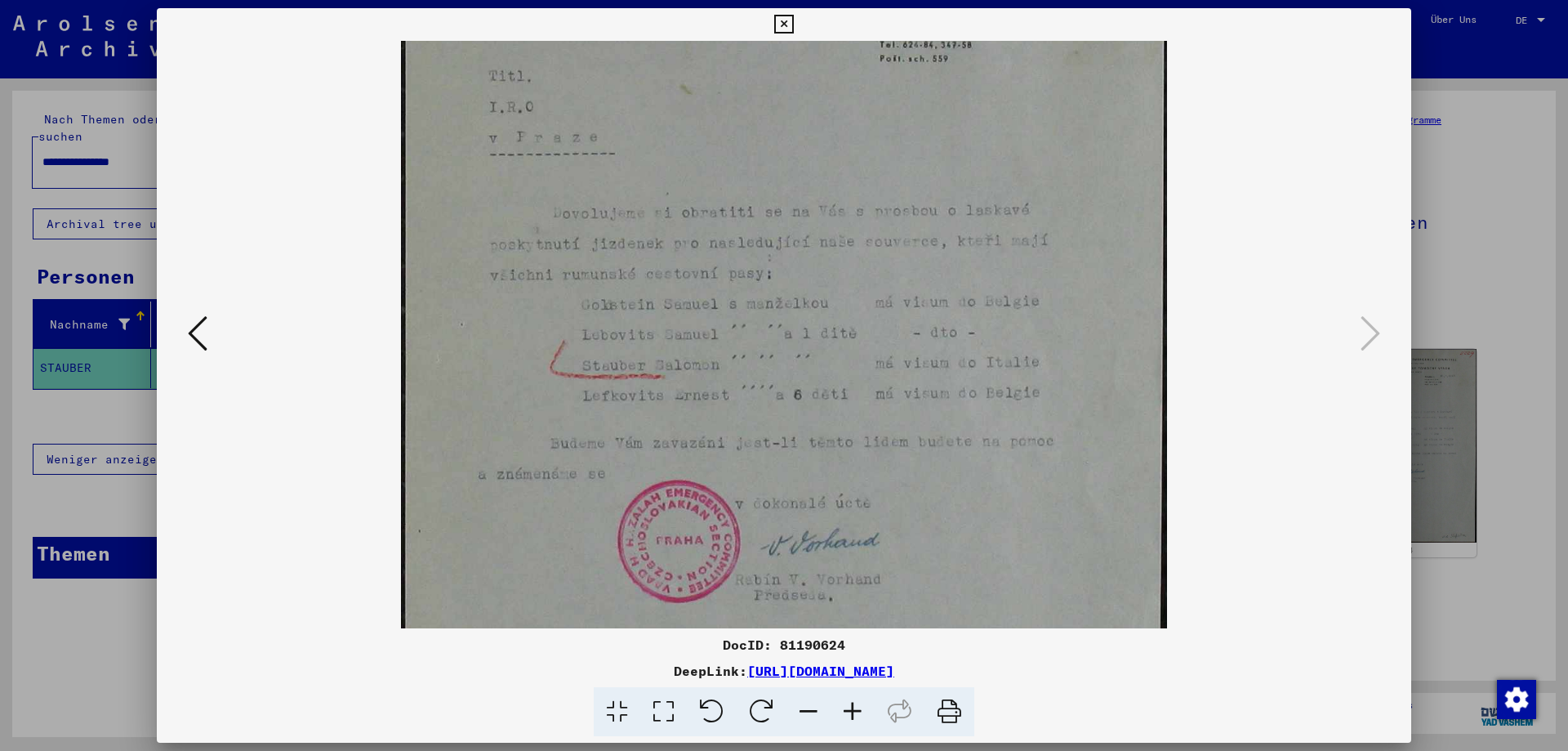
drag, startPoint x: 858, startPoint y: 501, endPoint x: 863, endPoint y: 320, distance: 181.1
click at [863, 320] on img at bounding box center [784, 399] width 767 height 1078
click at [1526, 109] on div at bounding box center [784, 376] width 1568 height 751
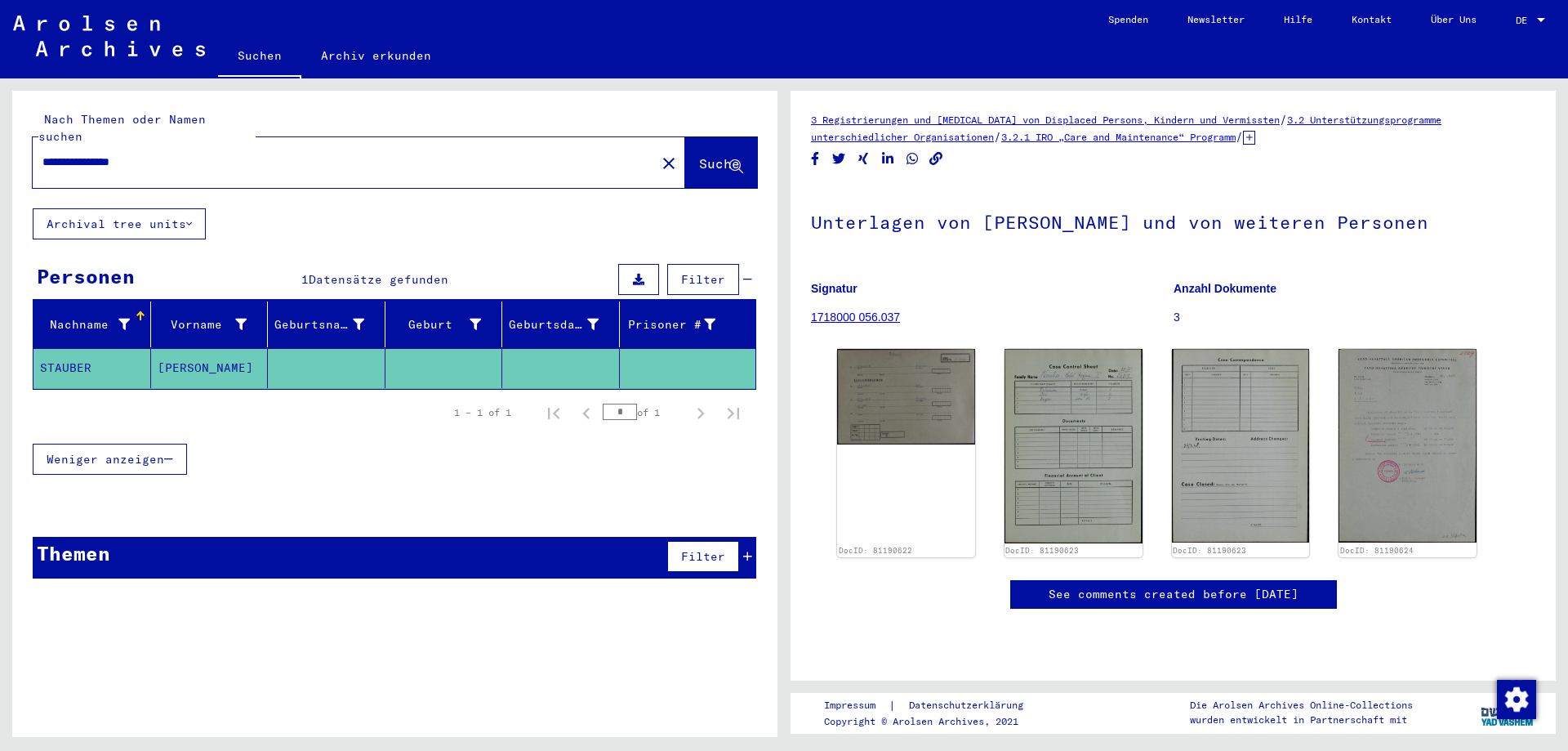
drag, startPoint x: 198, startPoint y: 146, endPoint x: 109, endPoint y: 146, distance: 89.0
click at [109, 154] on input "**********" at bounding box center [344, 162] width 603 height 17
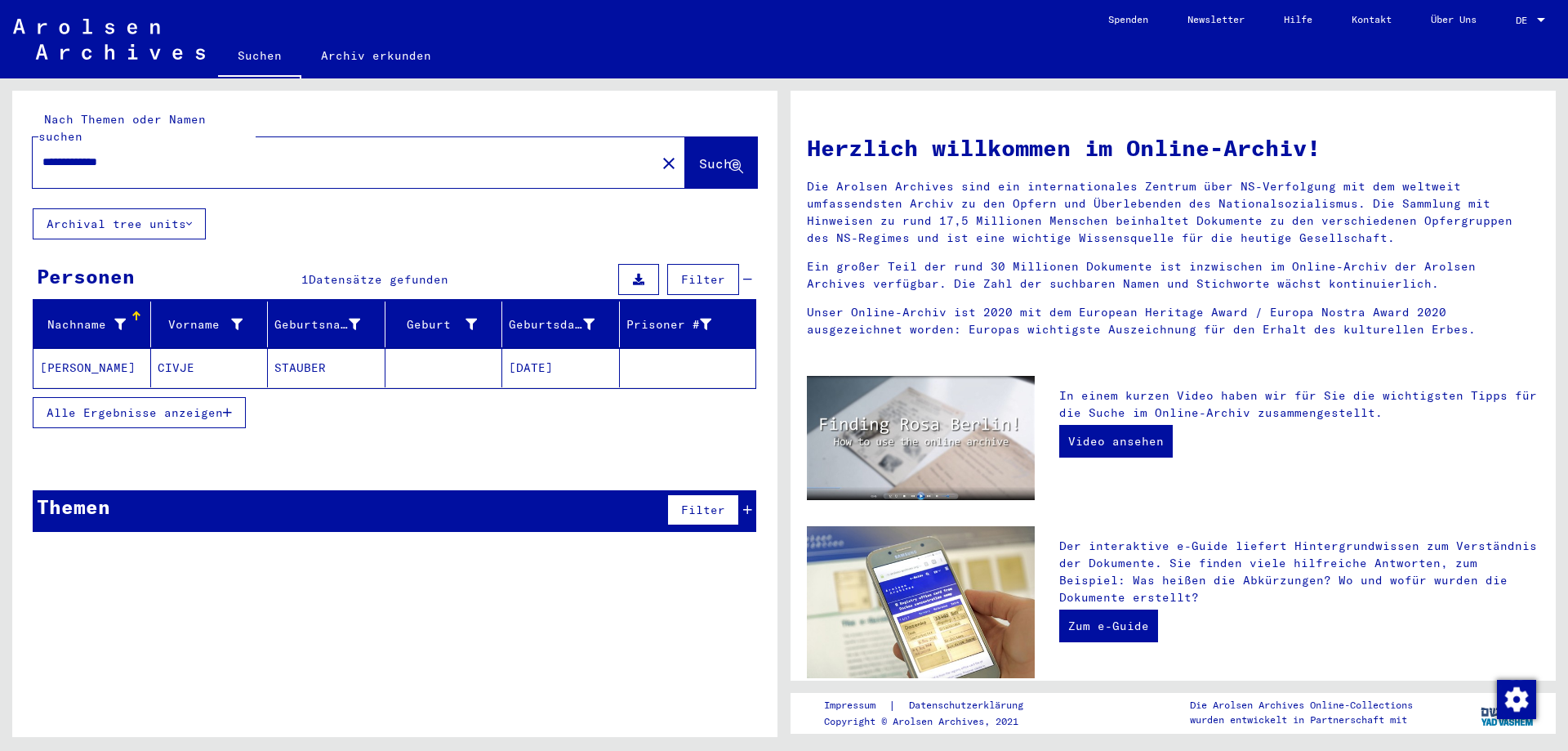
click at [133, 353] on mat-cell "[PERSON_NAME]" at bounding box center [92, 367] width 118 height 39
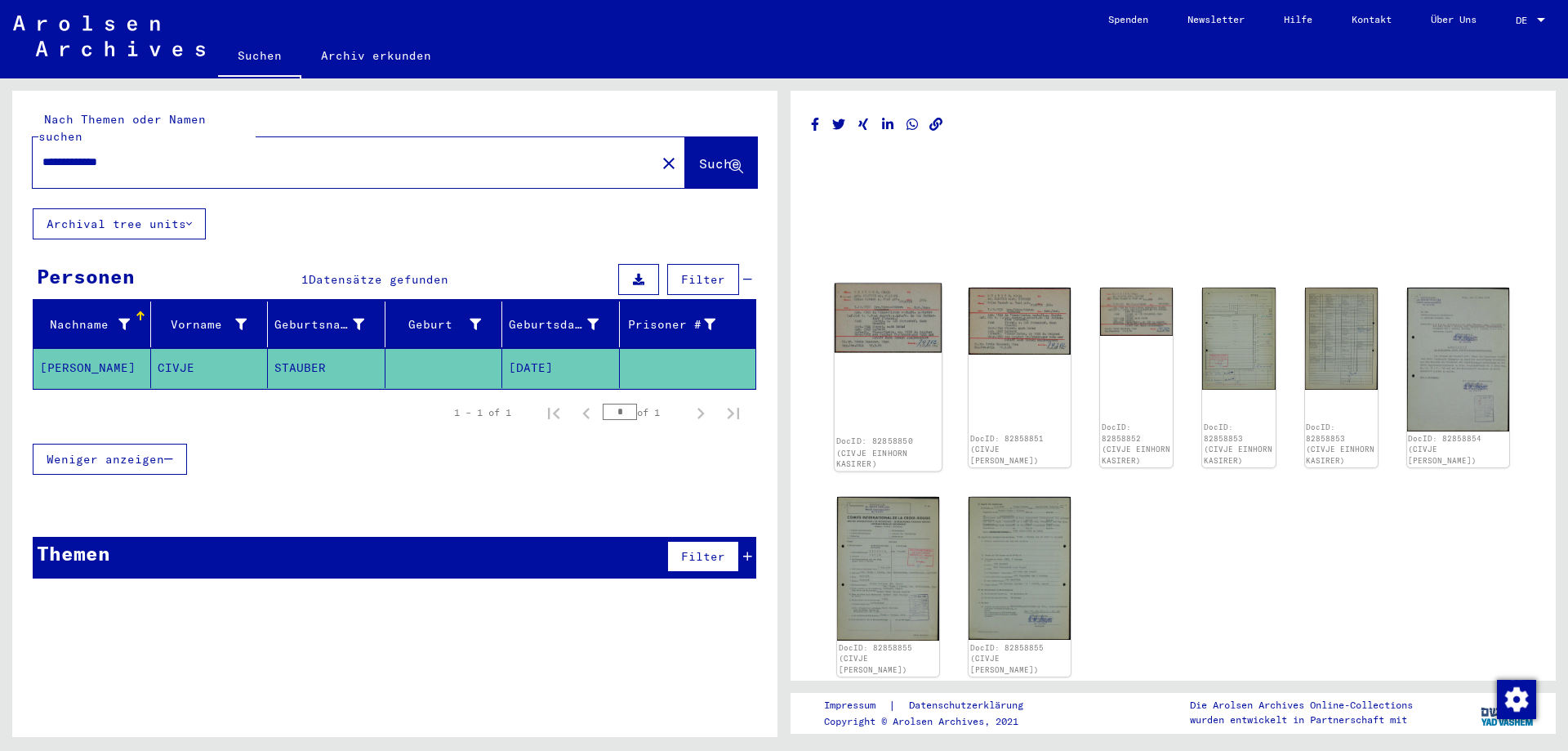
click at [889, 307] on img at bounding box center [888, 318] width 107 height 70
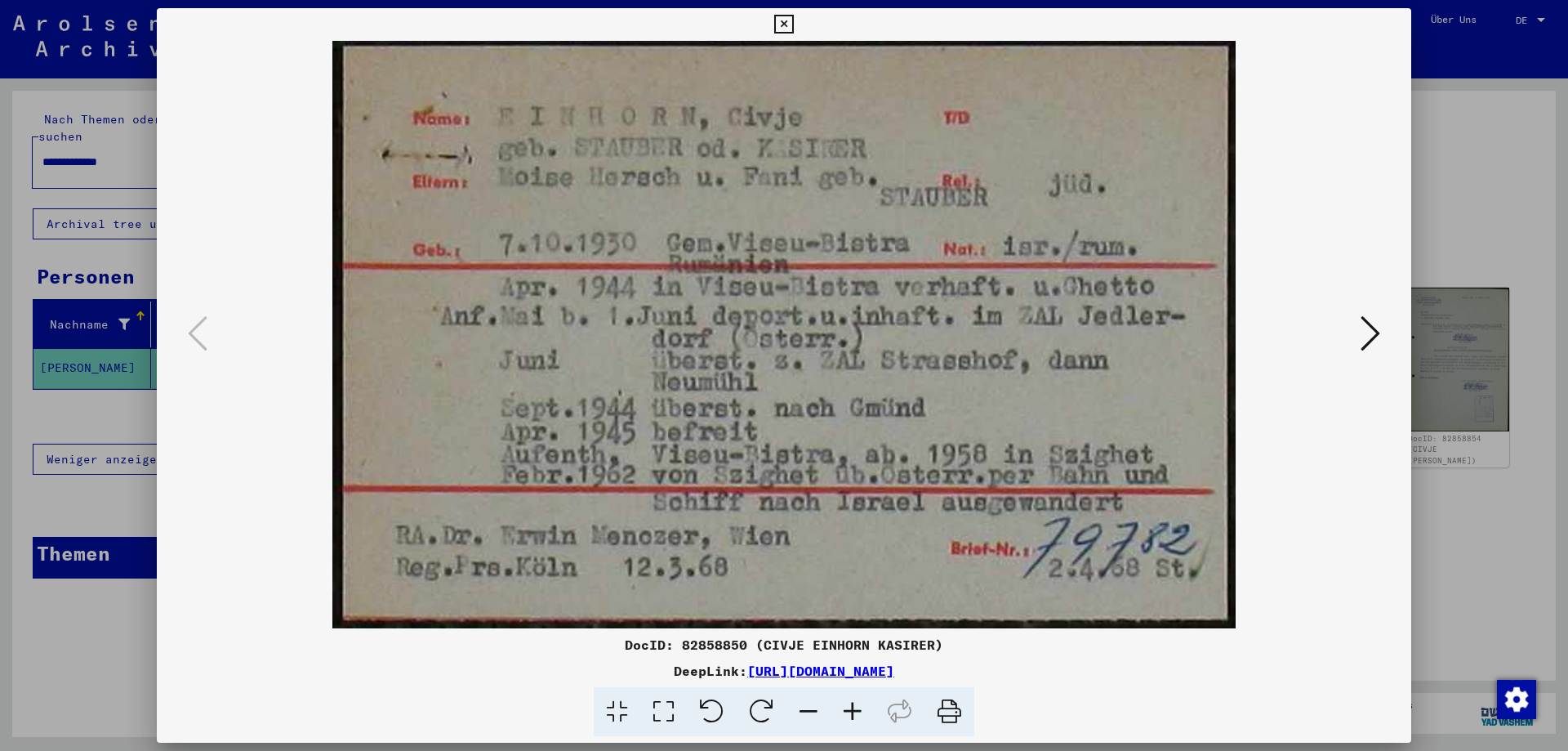
drag, startPoint x: 718, startPoint y: 179, endPoint x: 546, endPoint y: 166, distance: 172.5
click at [546, 166] on img at bounding box center [784, 334] width 1143 height 587
click at [1445, 328] on div at bounding box center [784, 376] width 1568 height 751
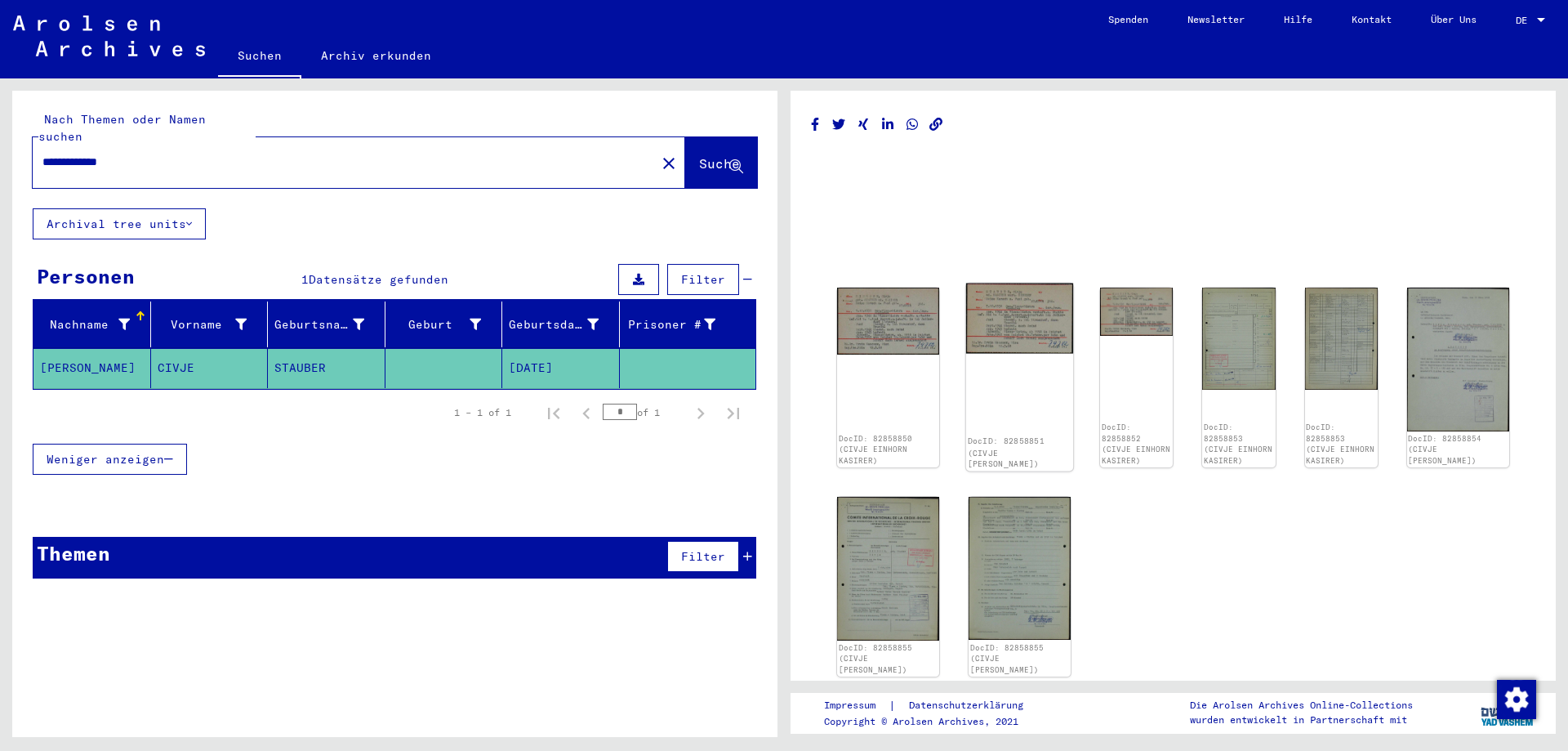
click at [1013, 323] on img at bounding box center [1019, 318] width 107 height 71
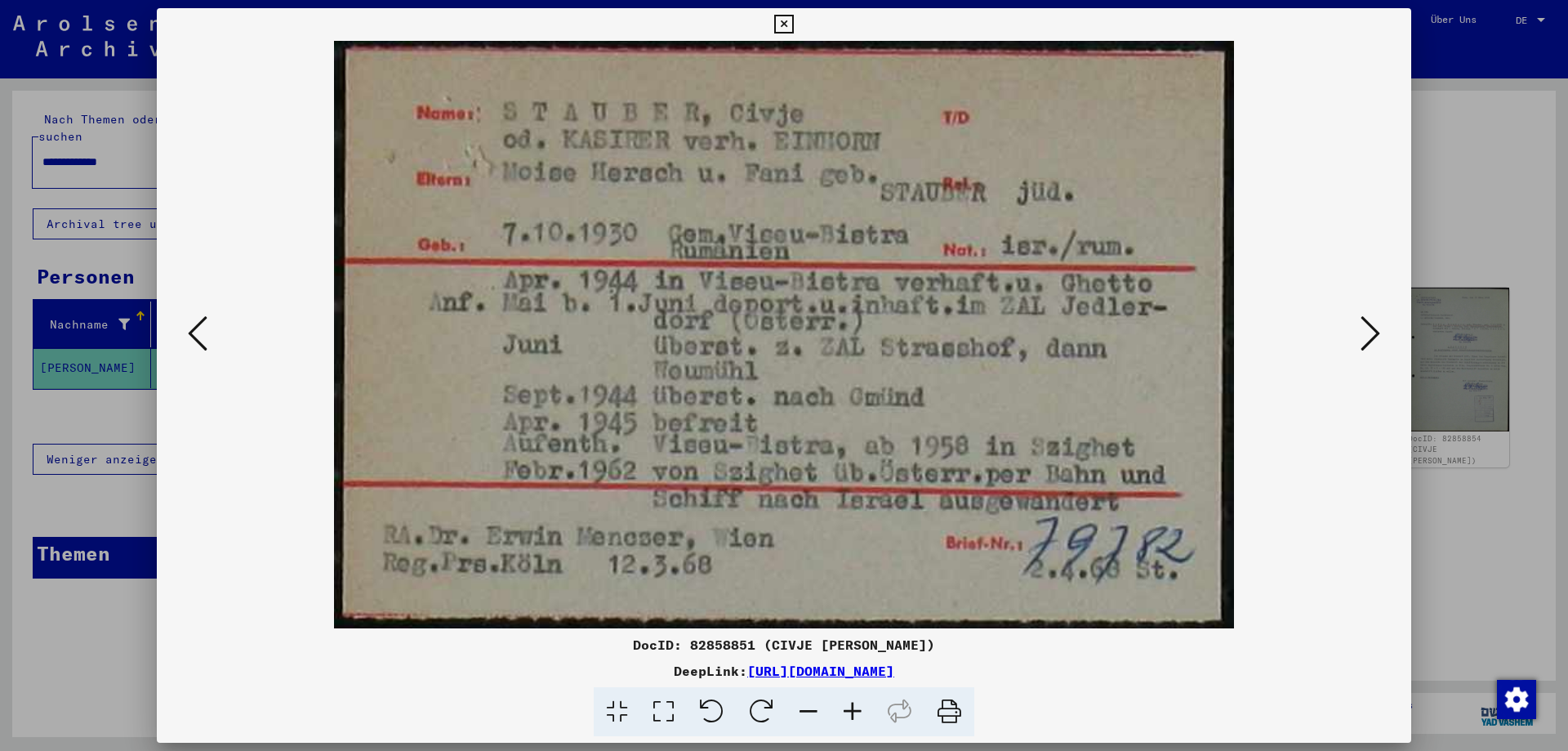
click at [1342, 308] on img at bounding box center [784, 334] width 1143 height 587
click at [1478, 312] on div at bounding box center [784, 376] width 1568 height 751
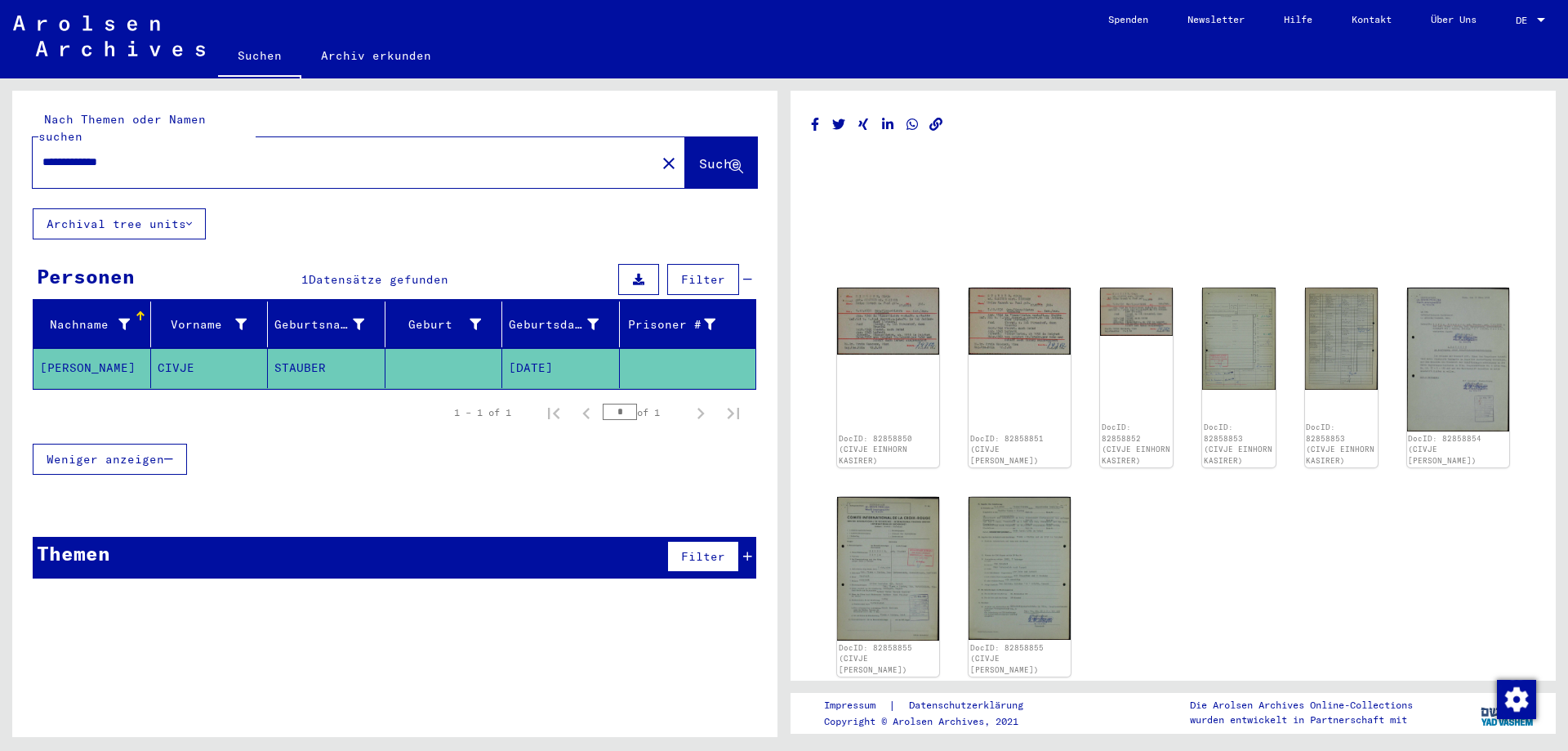
click at [1059, 313] on div "DocID: 82858850 (CIVJE EINHORN KASIRER) DocID: 82858851 (CIVJE EINHORN KASIRER)…" at bounding box center [1173, 482] width 685 height 402
click at [1115, 305] on img at bounding box center [1137, 308] width 77 height 50
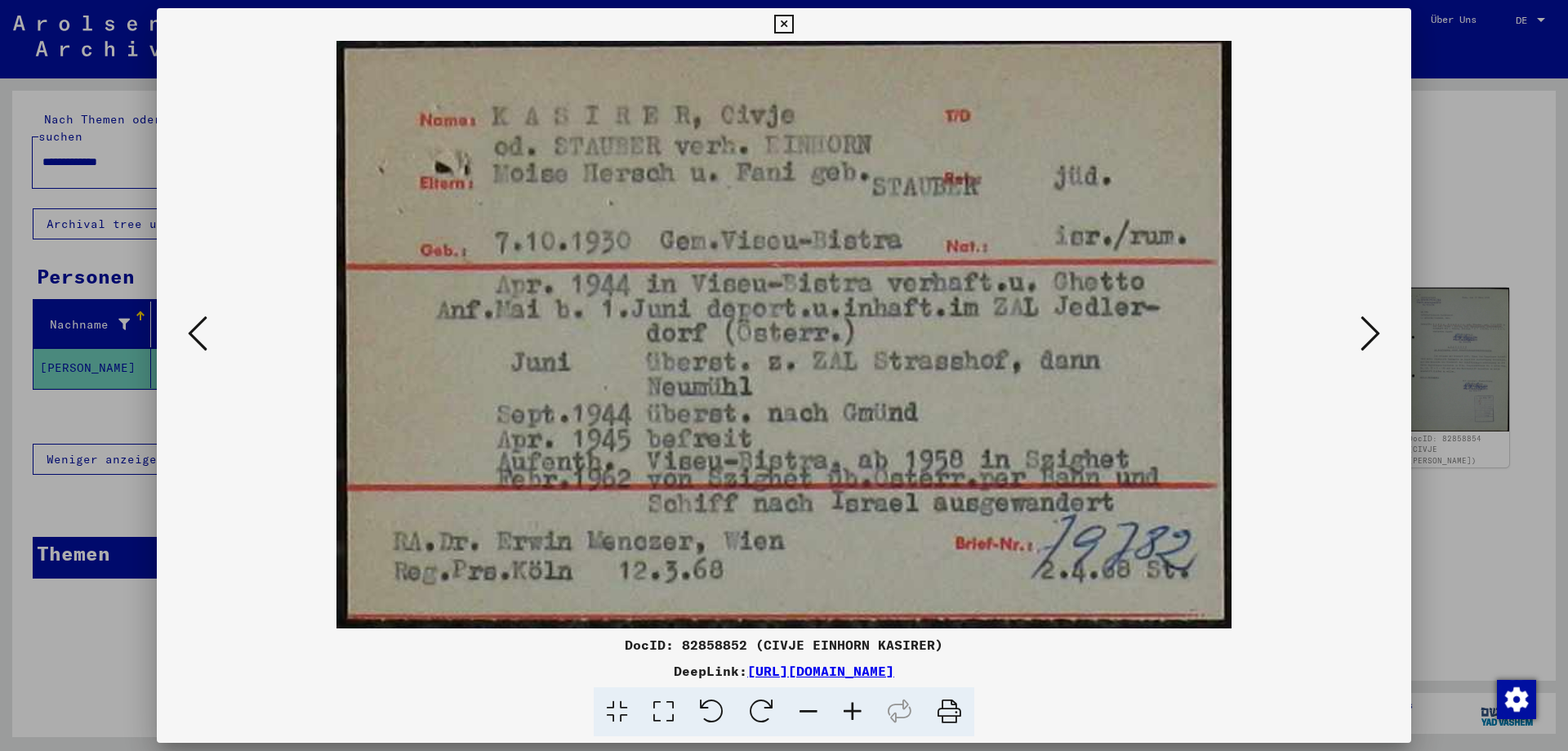
click at [1399, 297] on div at bounding box center [783, 334] width 1254 height 587
click at [1452, 302] on div at bounding box center [784, 376] width 1568 height 751
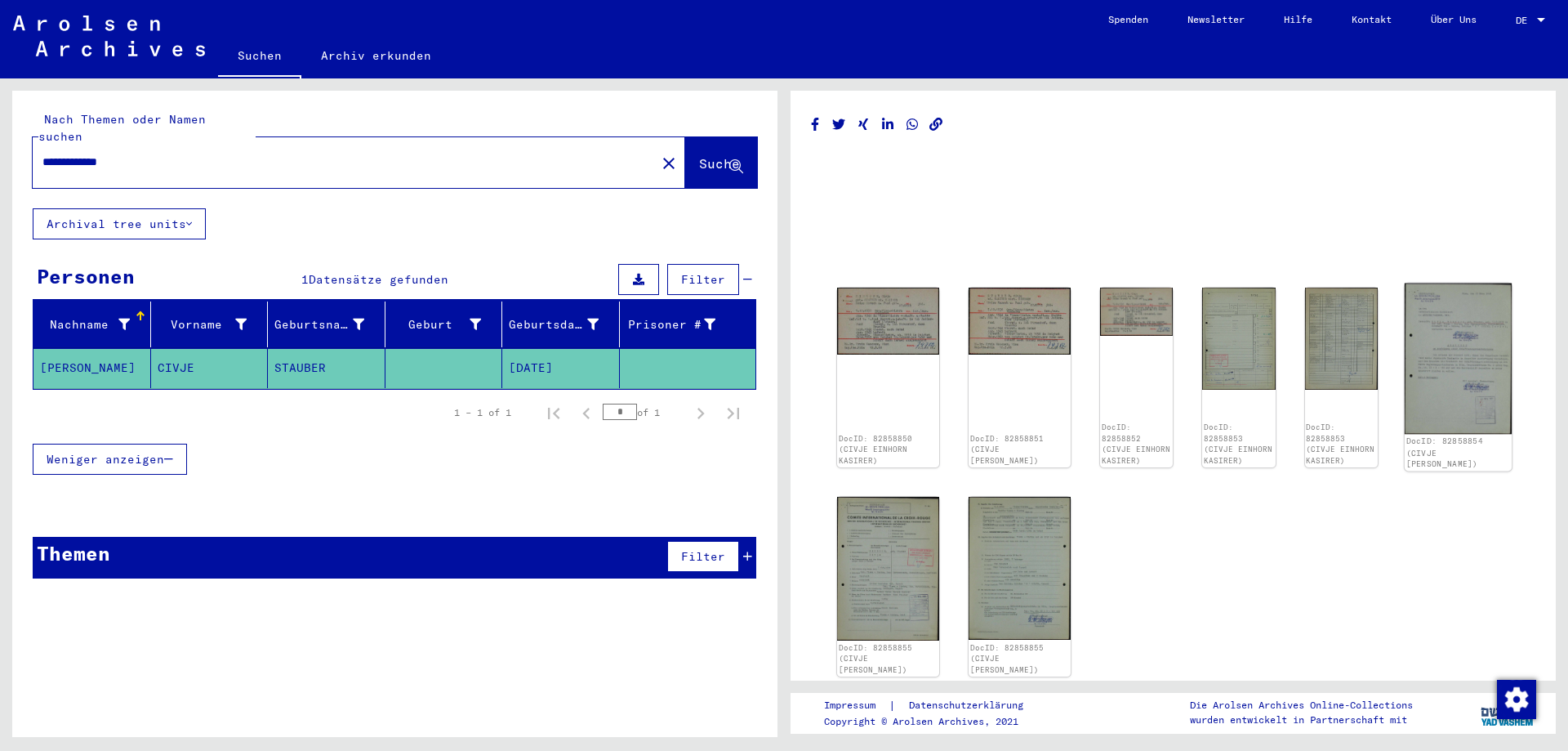
click at [1416, 321] on img at bounding box center [1458, 358] width 107 height 151
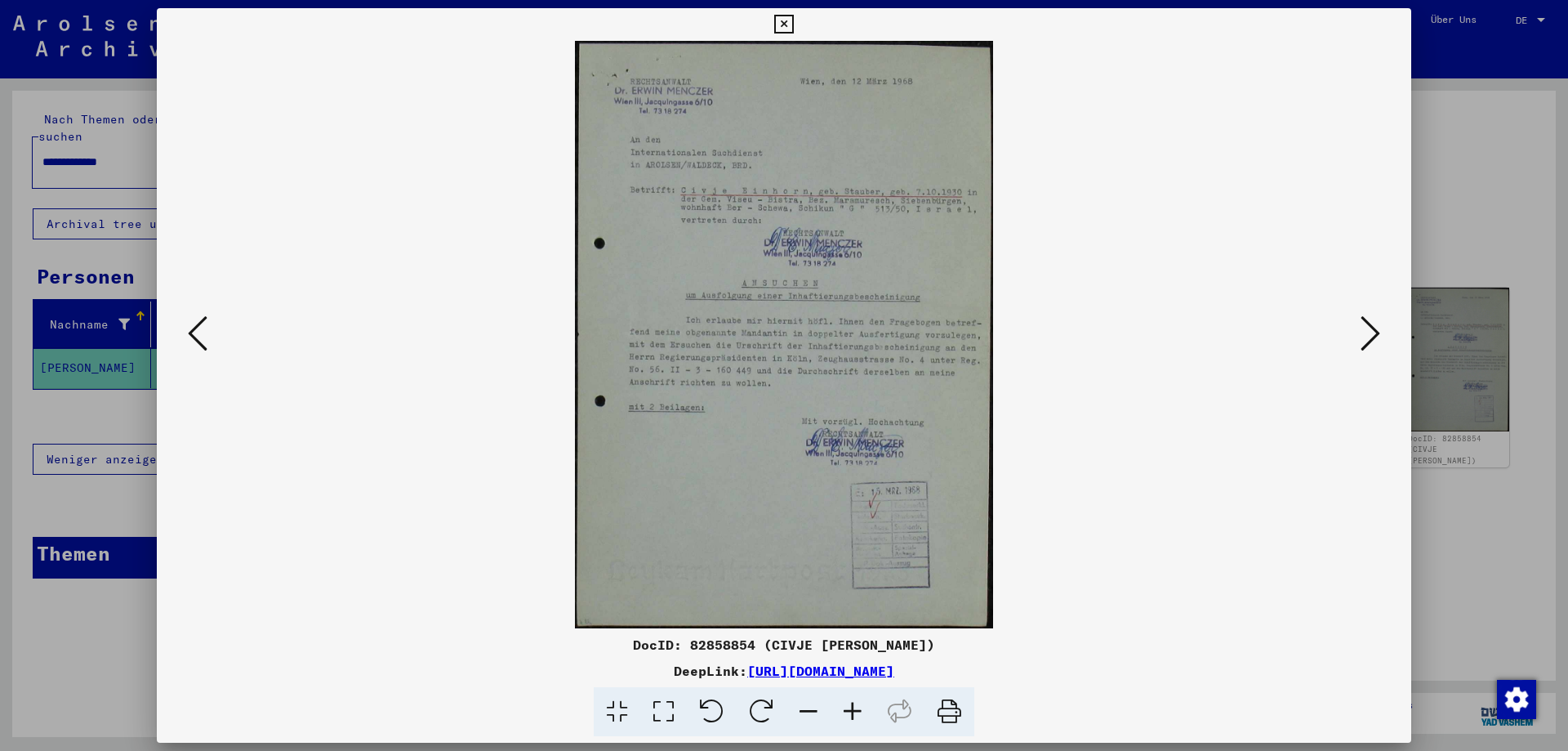
click at [845, 718] on icon at bounding box center [852, 711] width 44 height 50
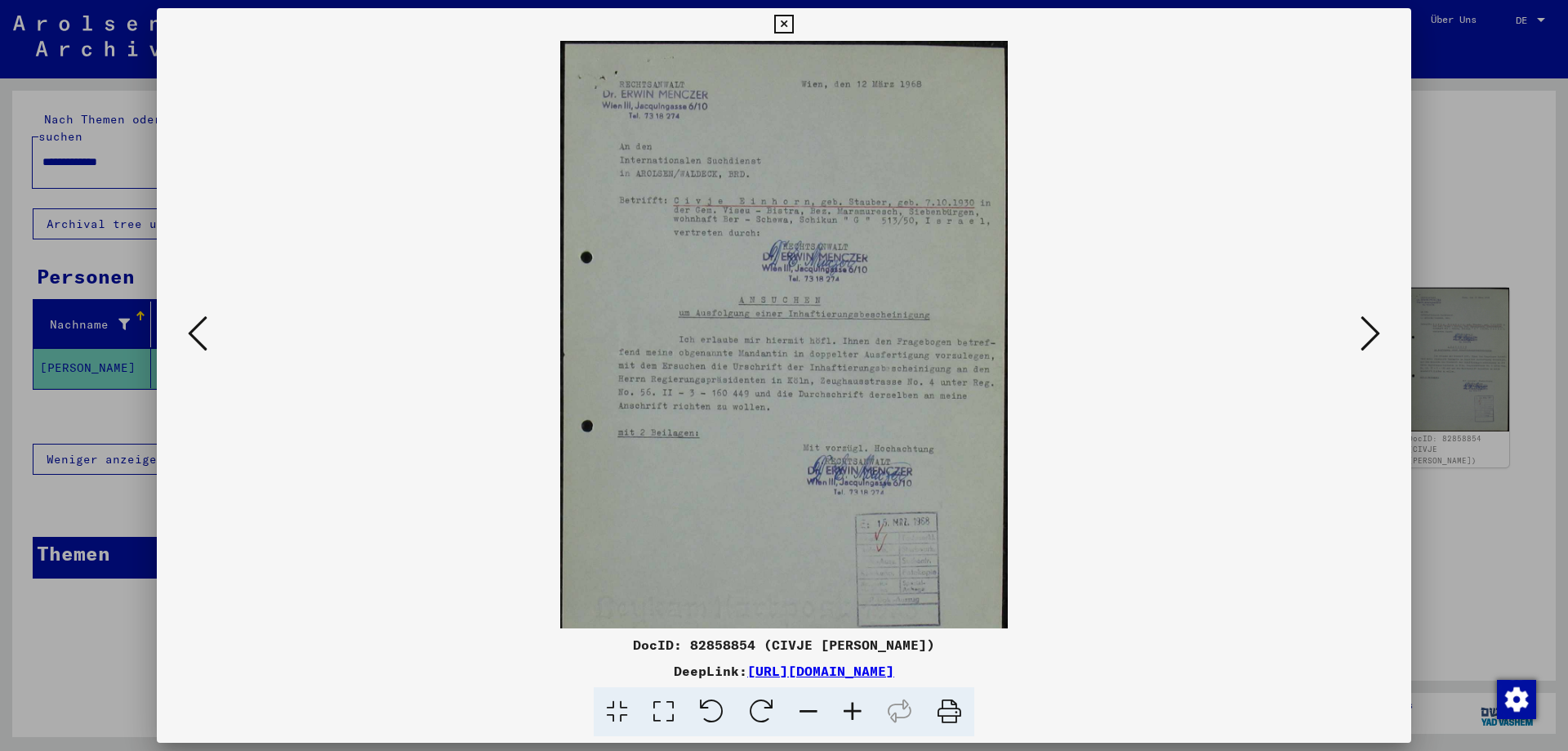
click at [845, 718] on icon at bounding box center [852, 711] width 44 height 50
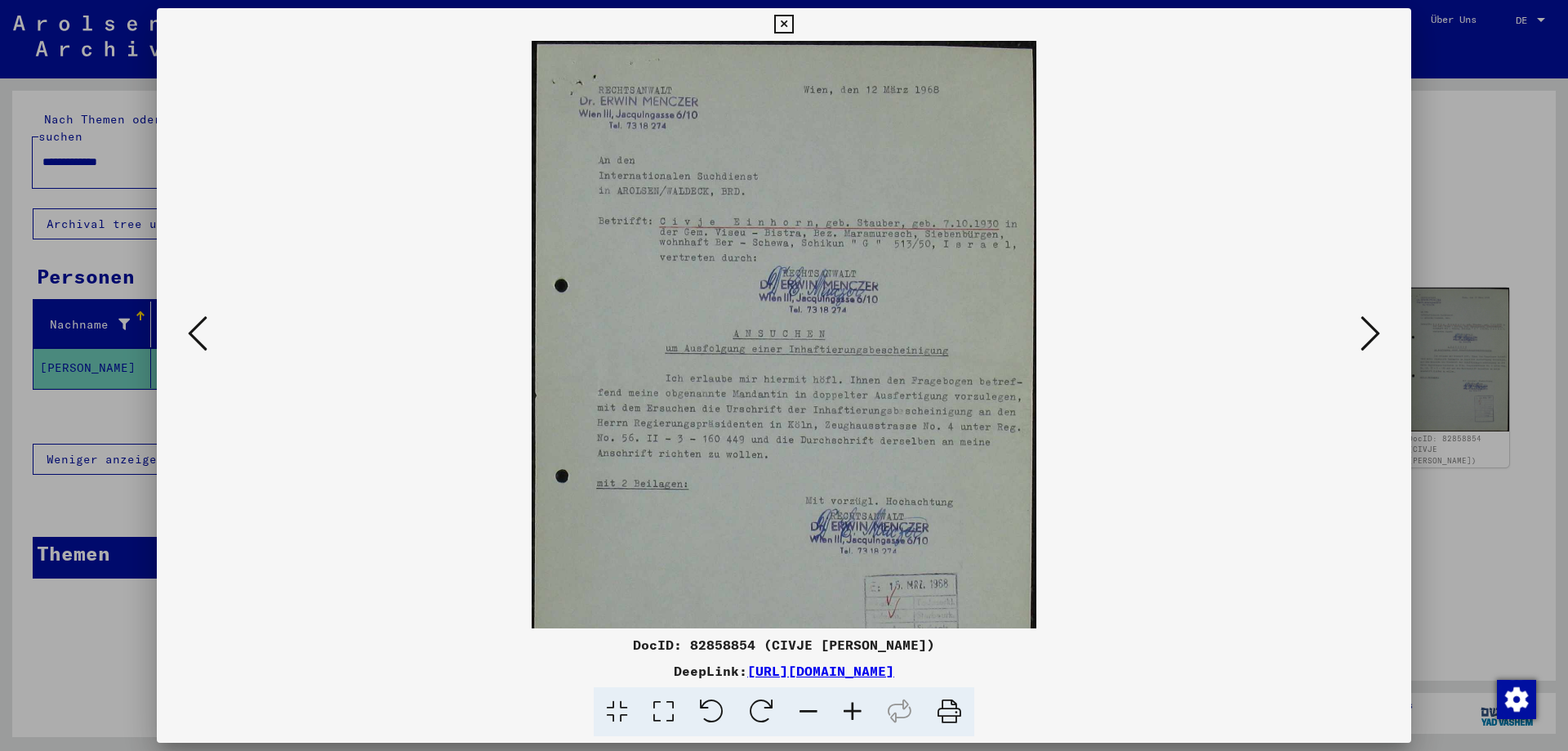
click at [845, 718] on icon at bounding box center [852, 711] width 44 height 50
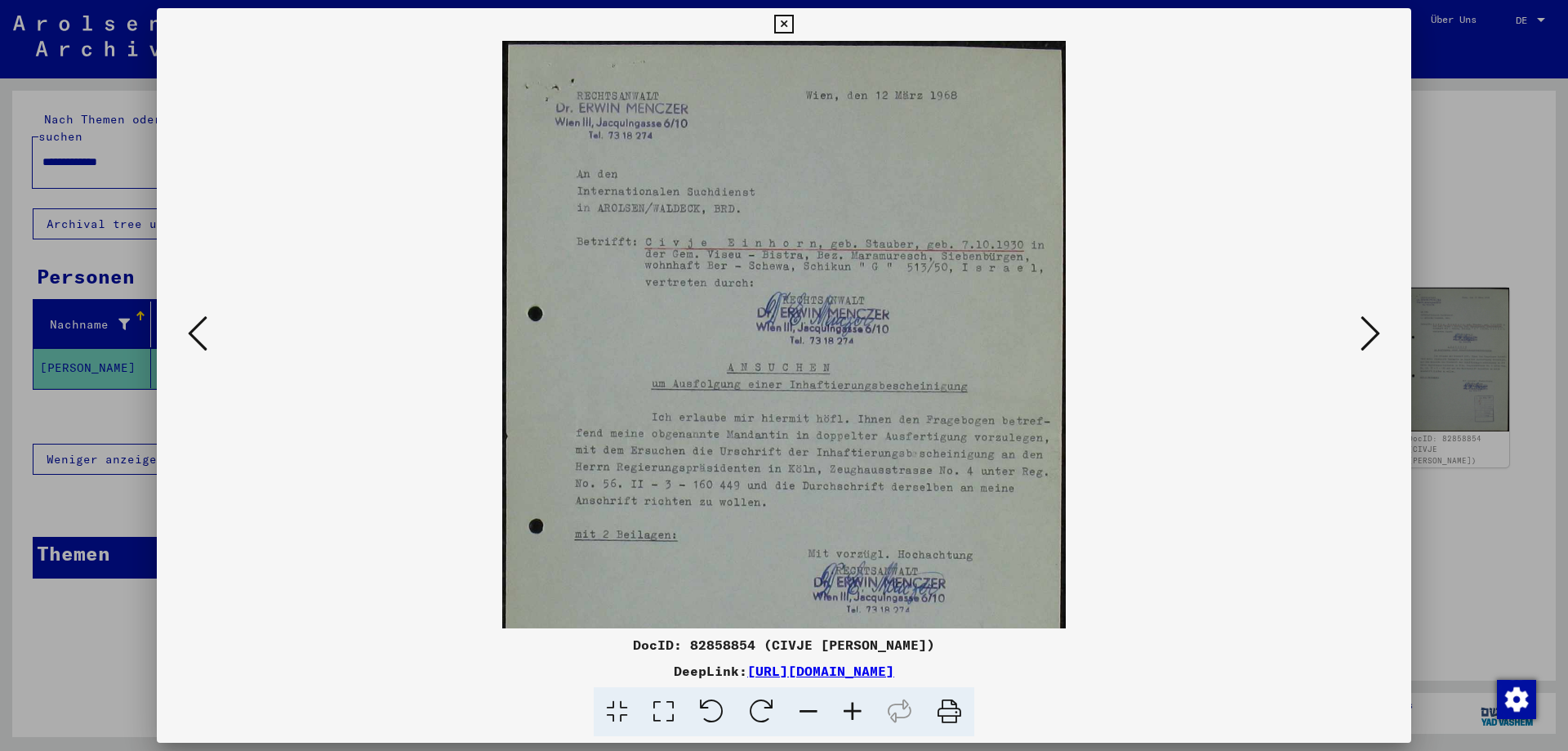
click at [845, 718] on icon at bounding box center [852, 711] width 44 height 50
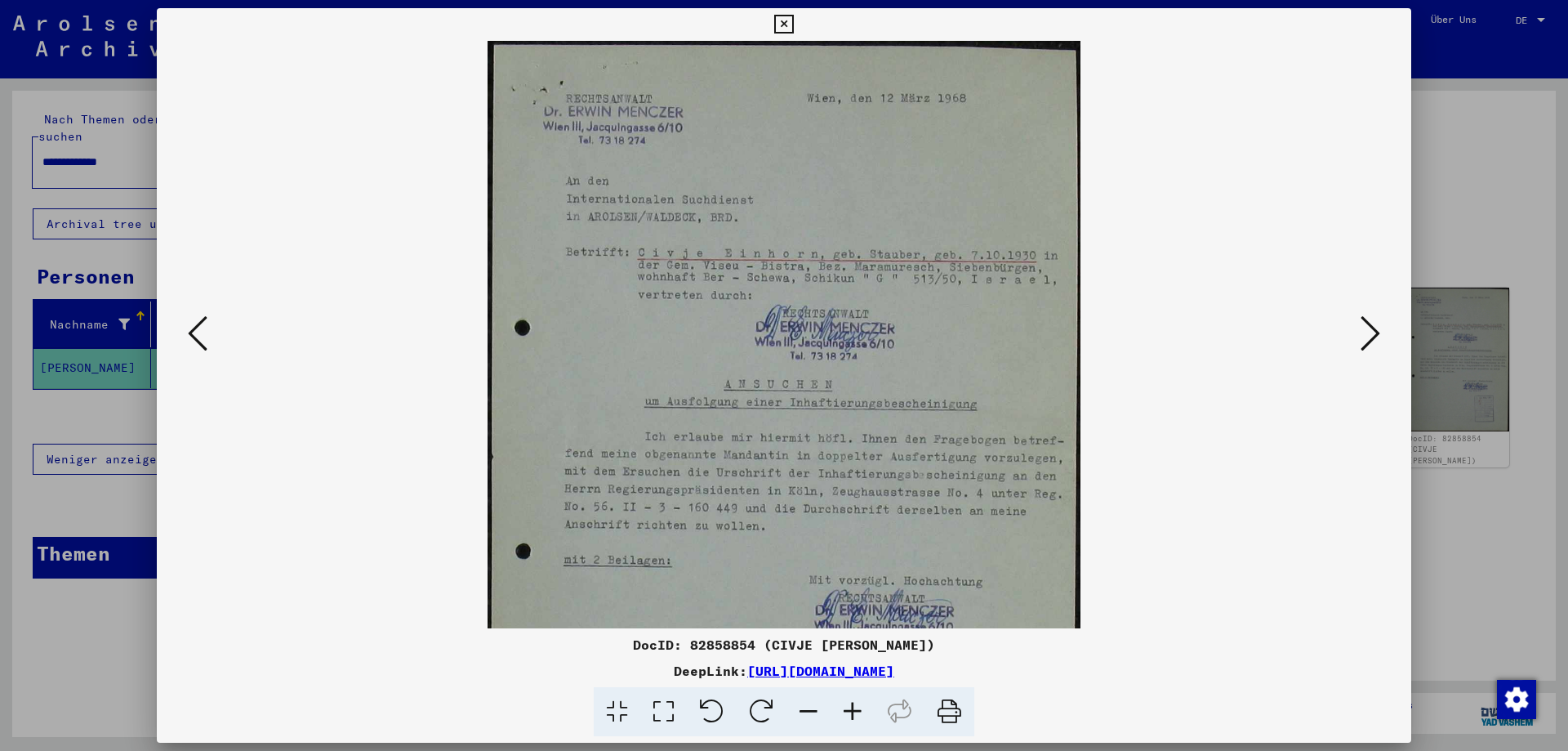
click at [845, 718] on icon at bounding box center [852, 711] width 44 height 50
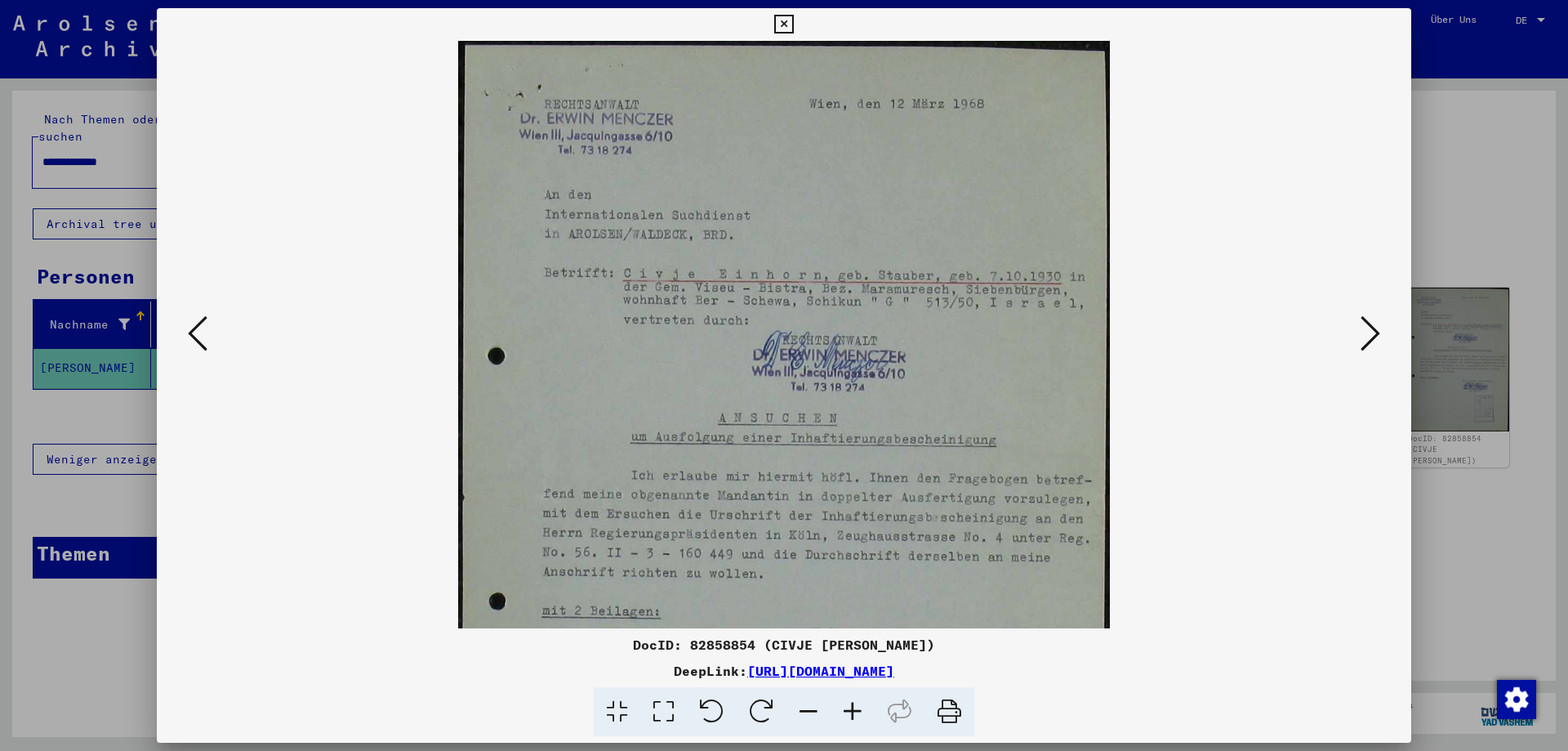
click at [845, 718] on icon at bounding box center [852, 711] width 44 height 50
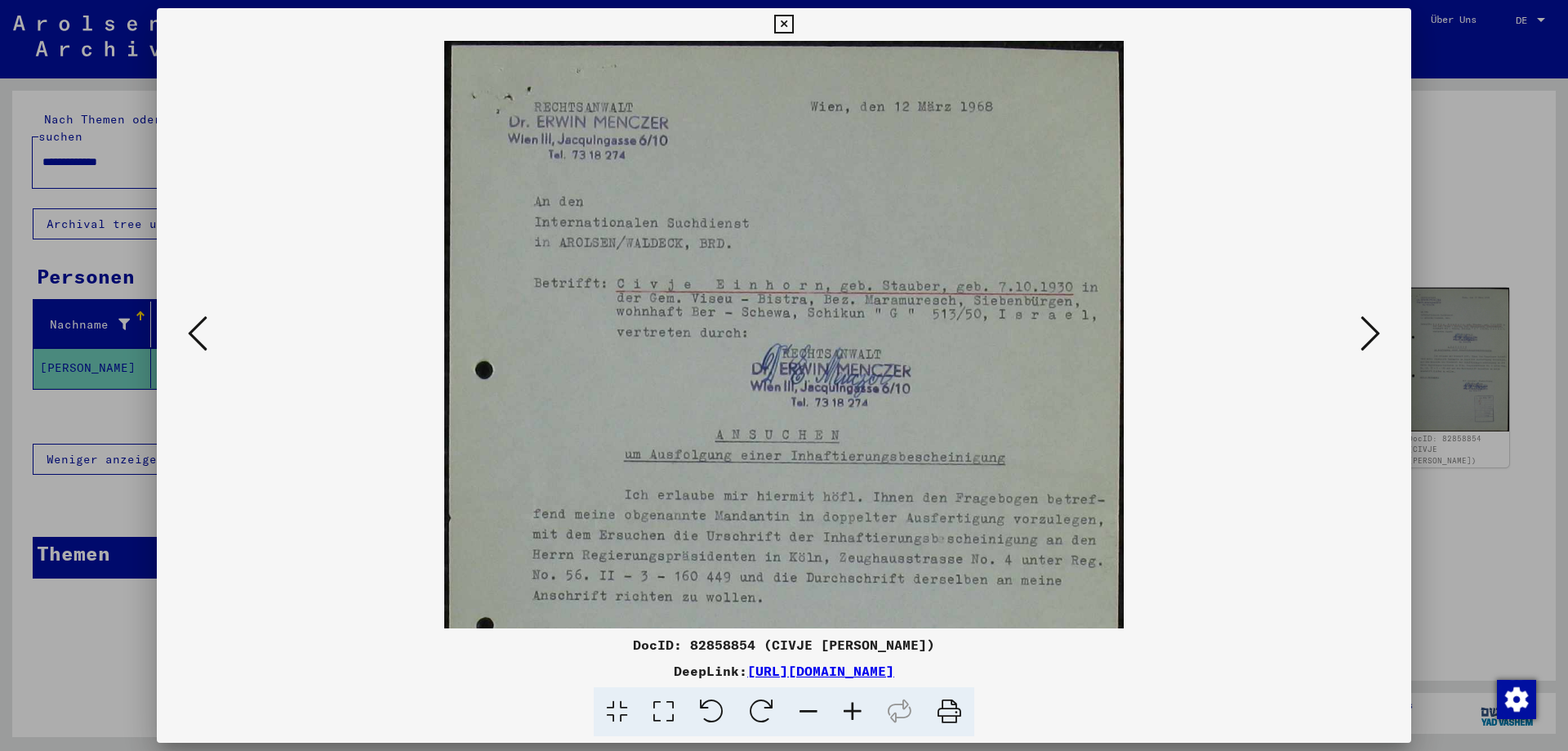
click at [845, 718] on icon at bounding box center [852, 711] width 44 height 50
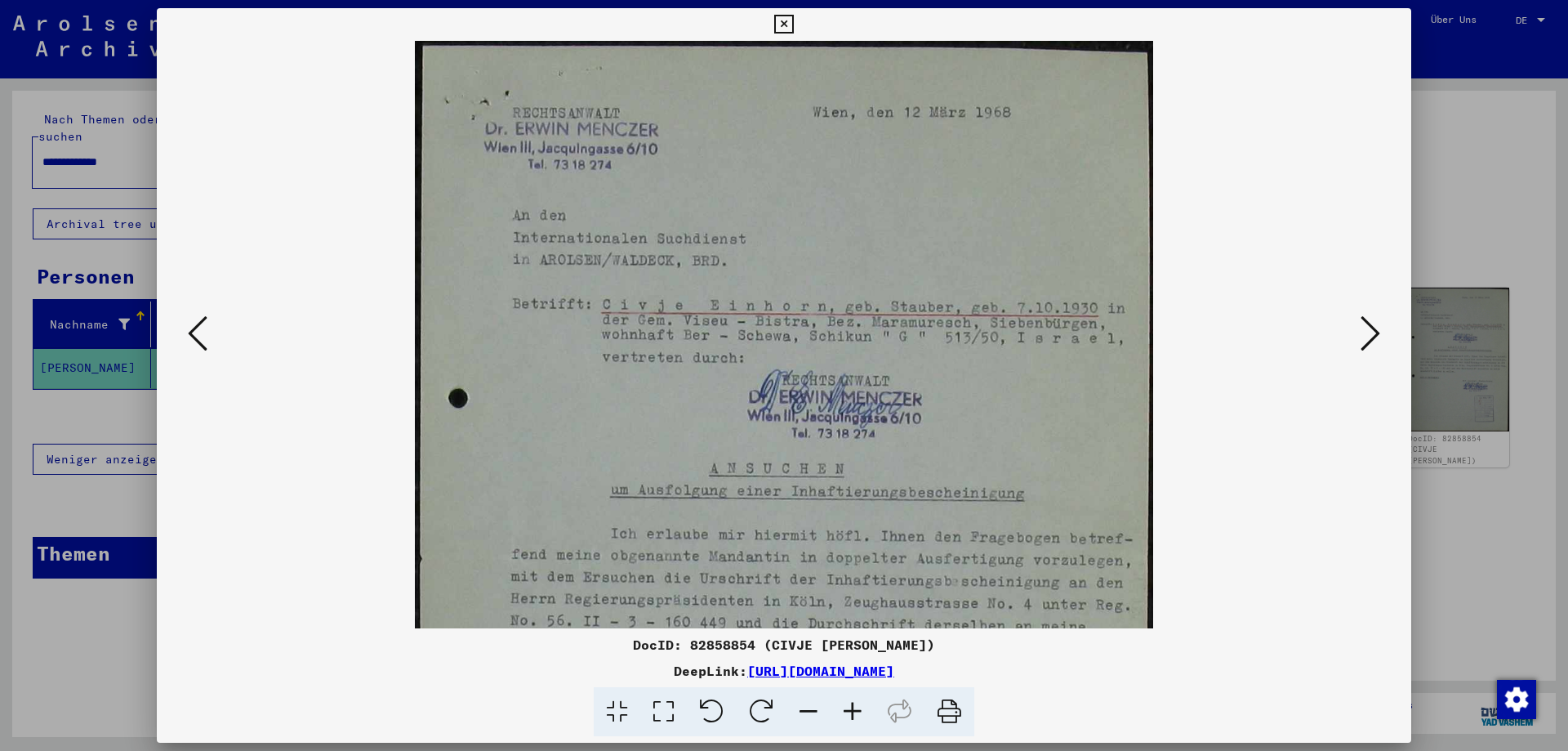
click at [845, 718] on icon at bounding box center [852, 711] width 44 height 50
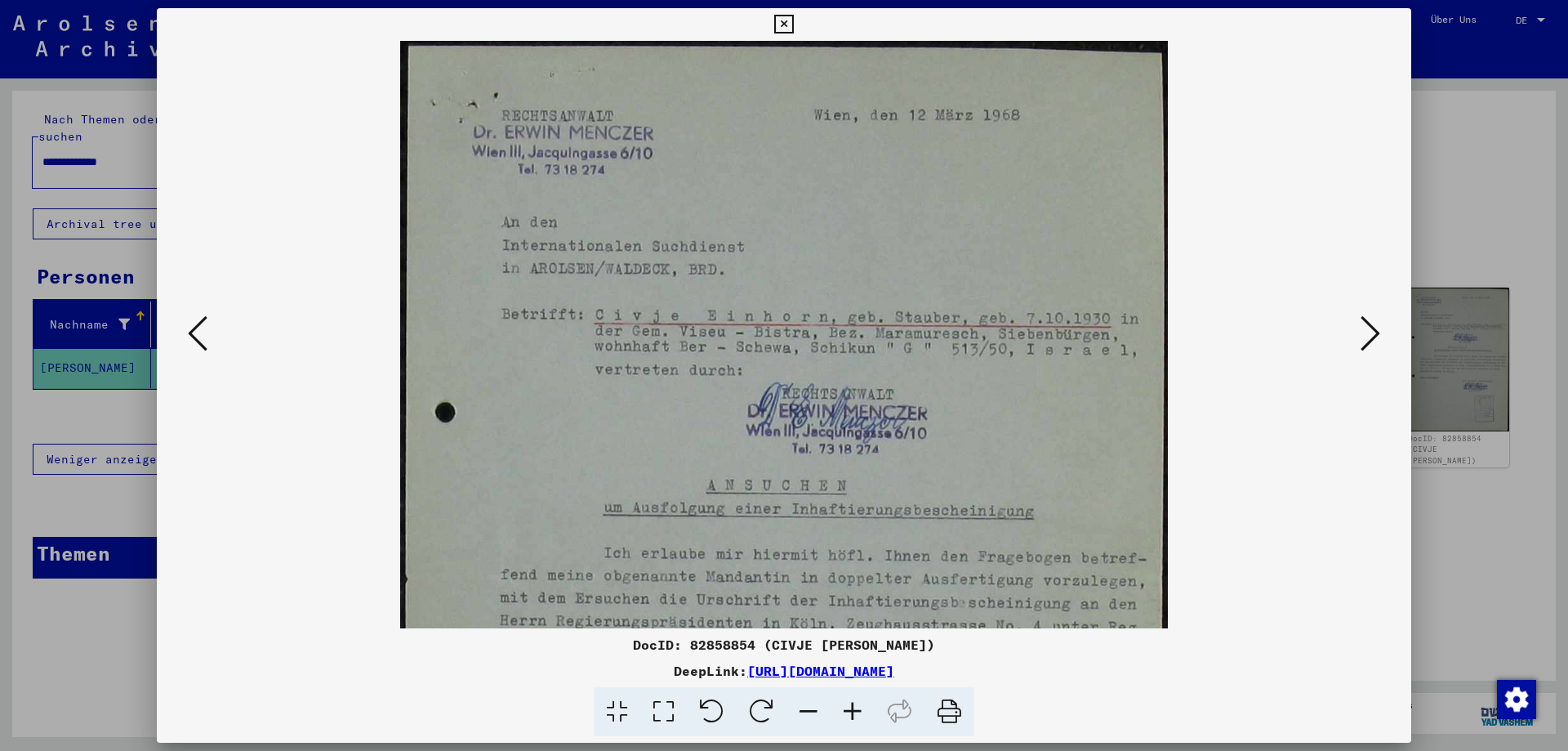
click at [845, 718] on icon at bounding box center [852, 711] width 44 height 50
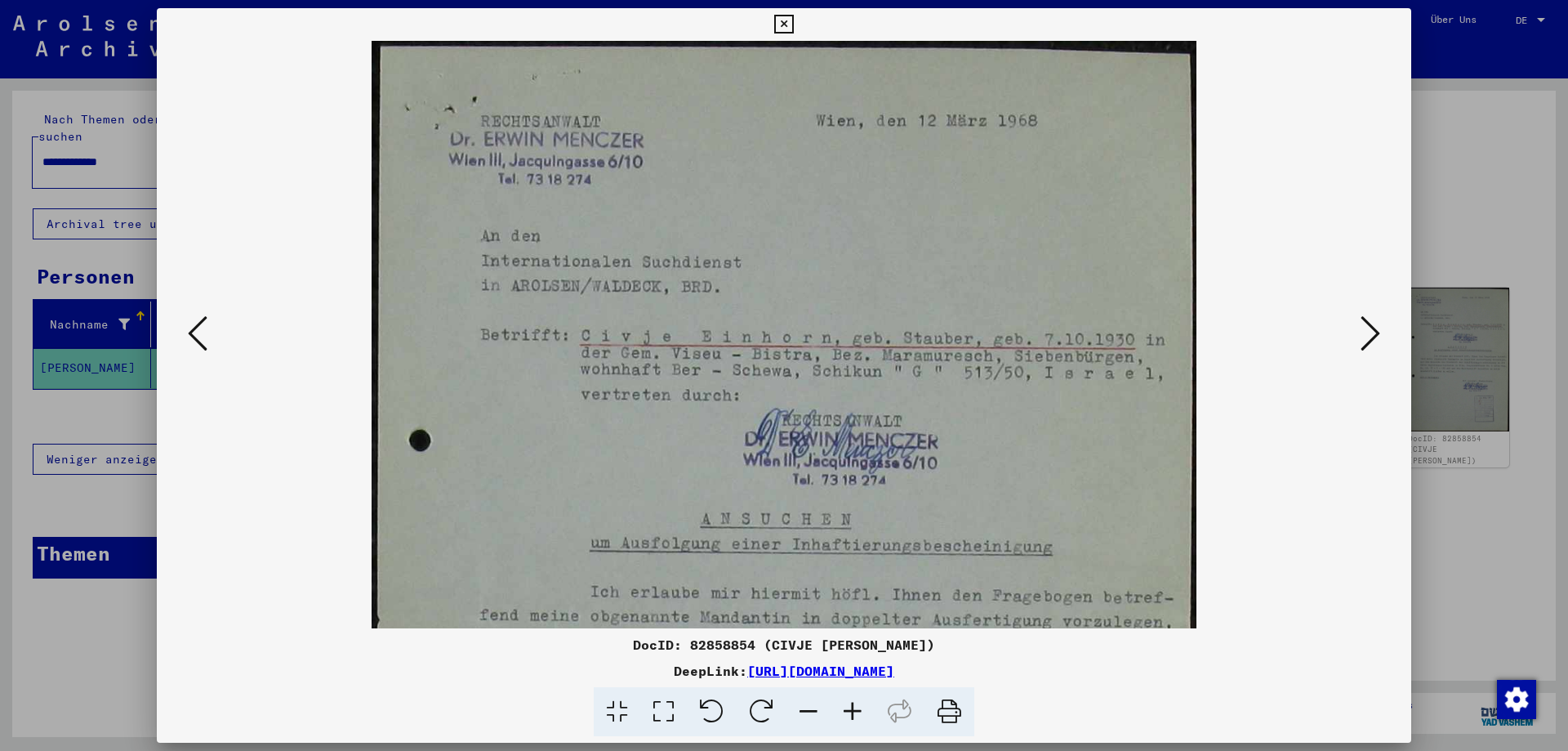
click at [845, 718] on icon at bounding box center [852, 711] width 44 height 50
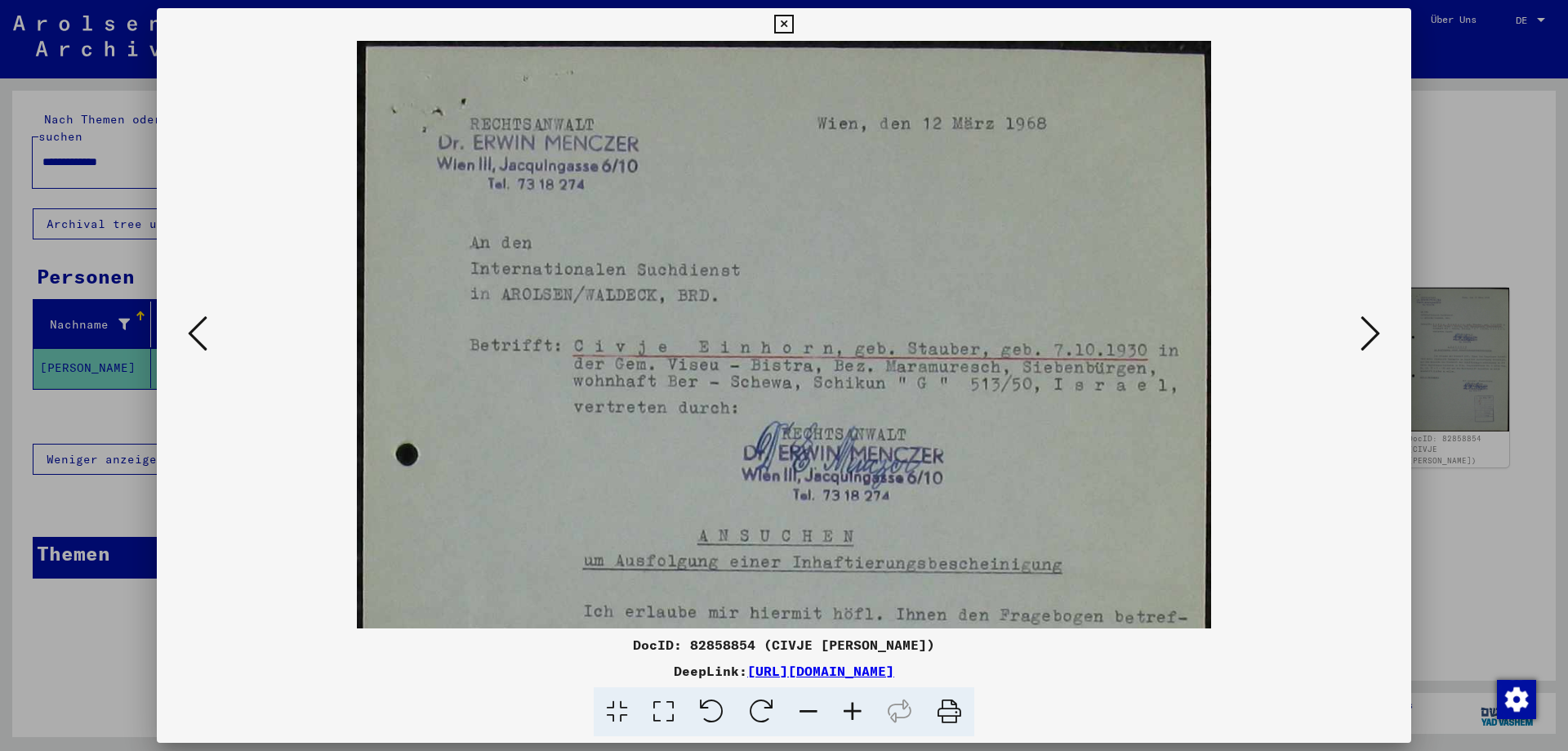
click at [845, 718] on icon at bounding box center [852, 711] width 44 height 50
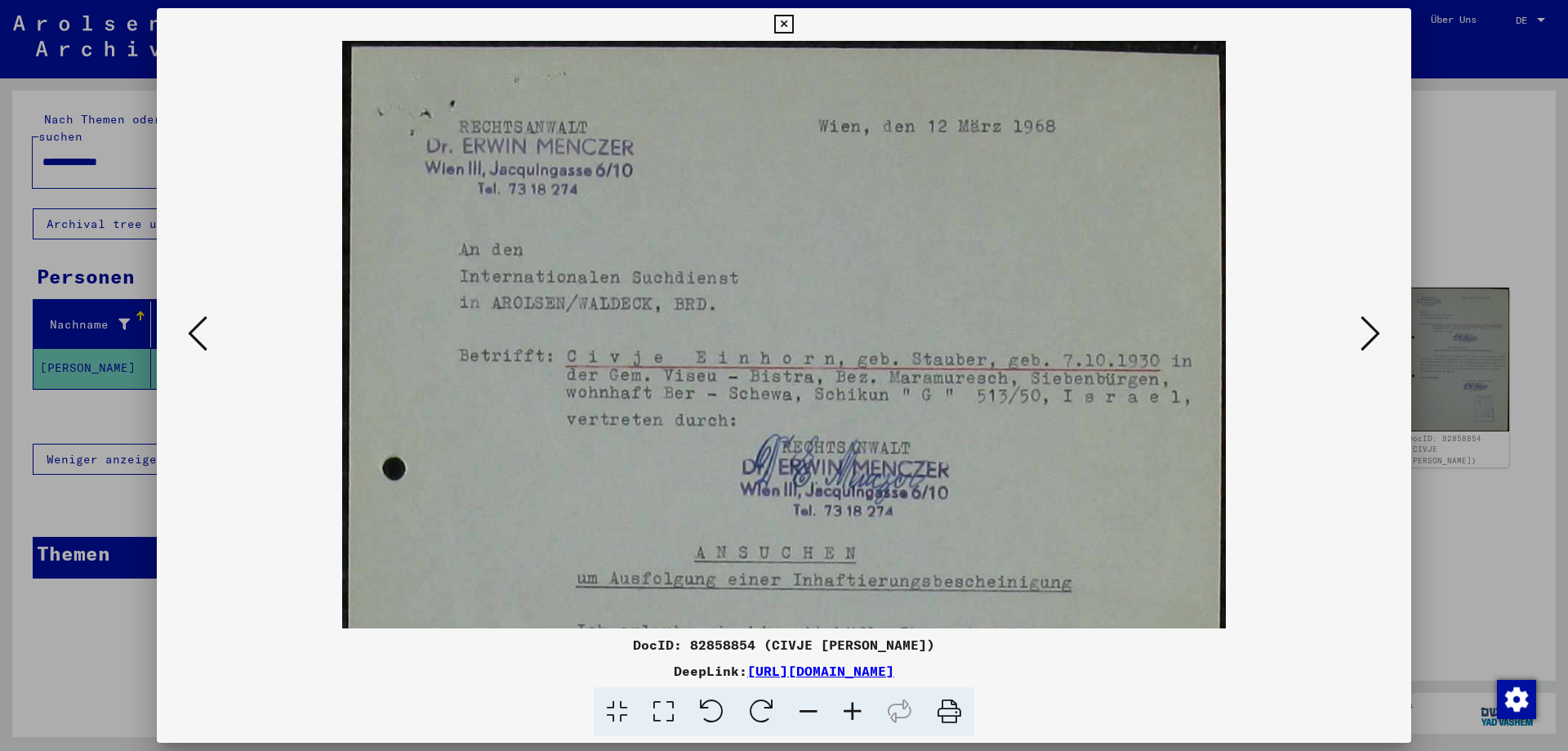
click at [845, 718] on icon at bounding box center [852, 711] width 44 height 50
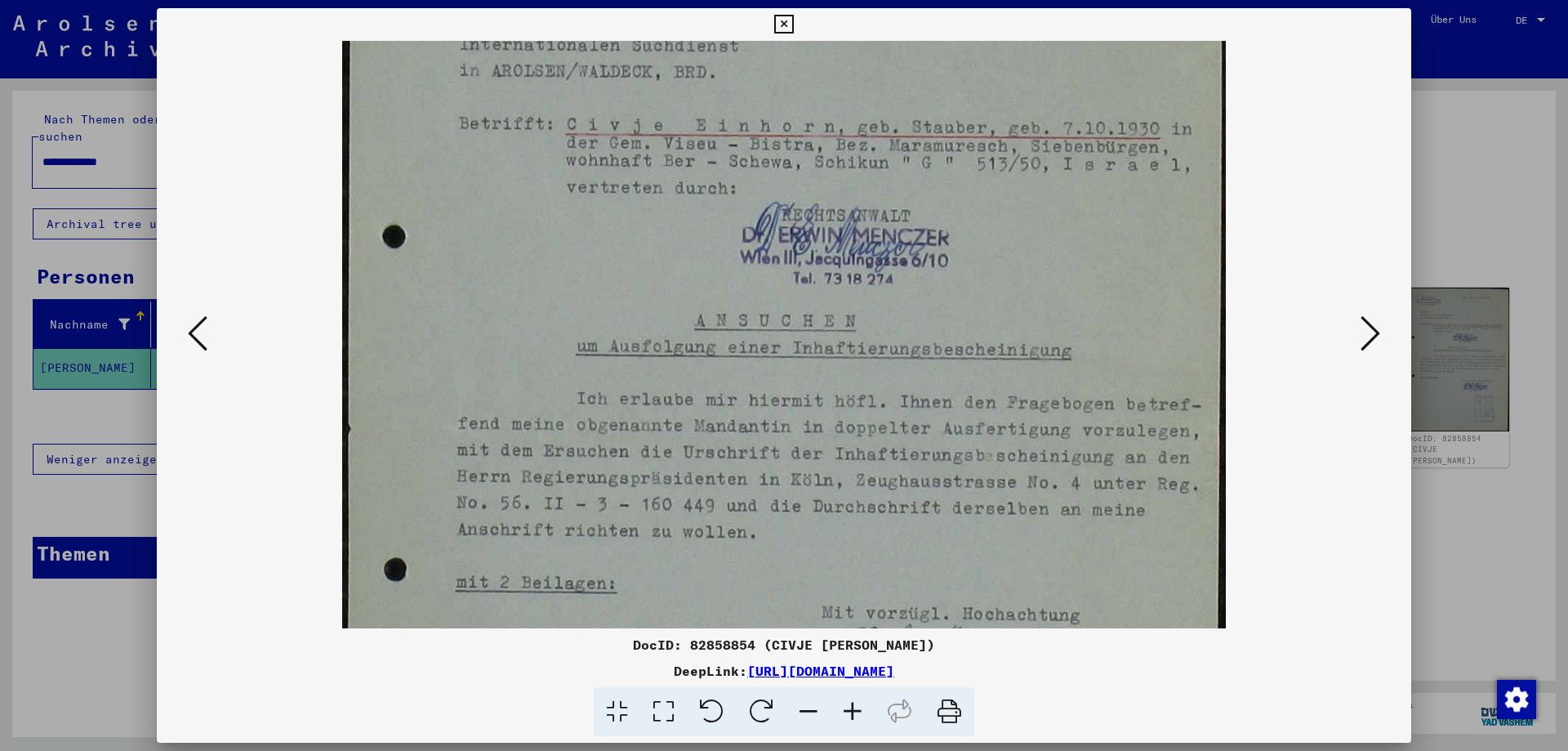
scroll to position [231, 0]
drag, startPoint x: 803, startPoint y: 547, endPoint x: 778, endPoint y: 317, distance: 231.4
click at [778, 317] on img at bounding box center [783, 432] width 883 height 1241
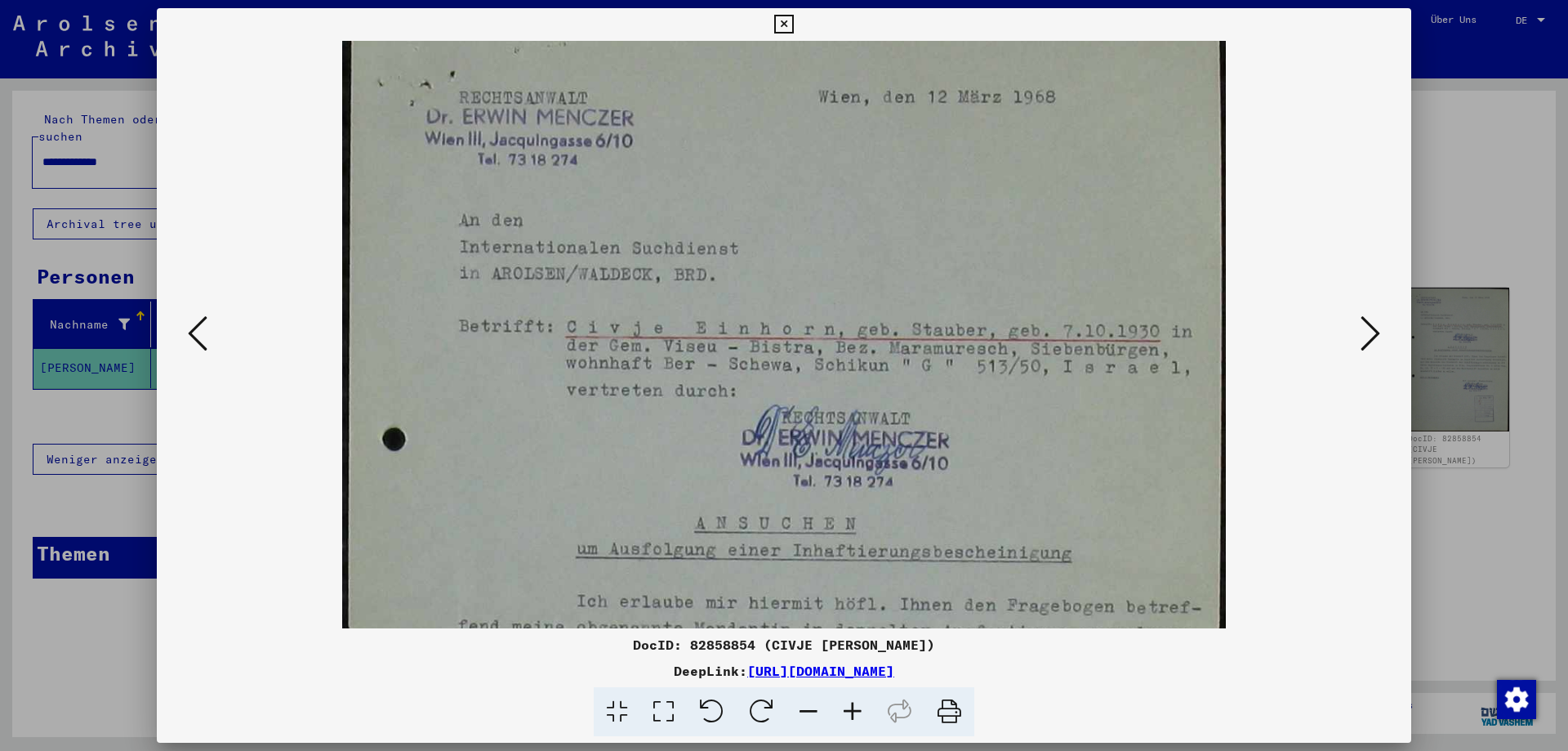
scroll to position [0, 0]
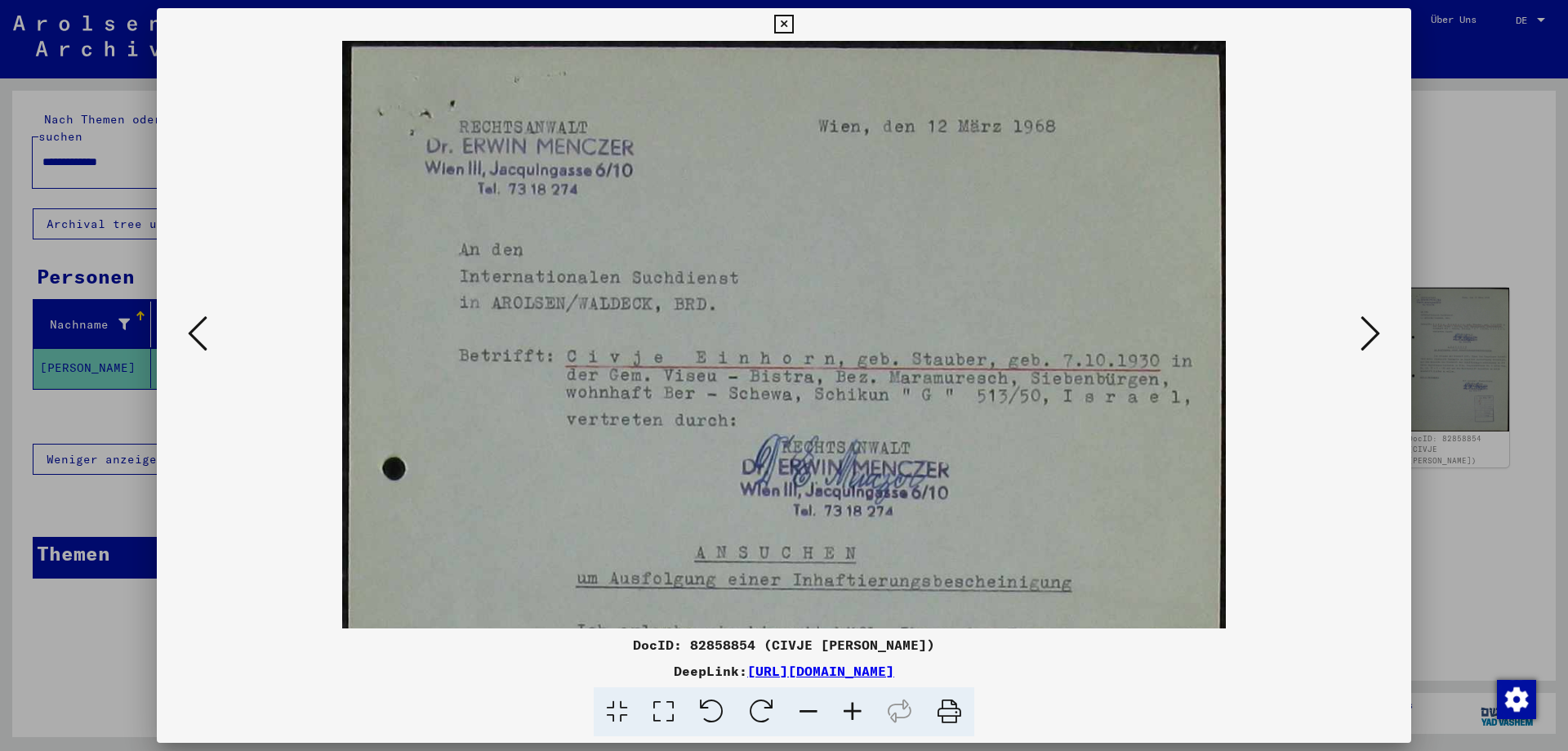
drag, startPoint x: 890, startPoint y: 481, endPoint x: 694, endPoint y: 693, distance: 288.7
click at [694, 693] on div "DocID: 82858854 (CIVJE [PERSON_NAME]) DeepLink: [URL][DOMAIN_NAME]" at bounding box center [783, 372] width 1254 height 728
click at [1414, 475] on div at bounding box center [784, 376] width 1568 height 751
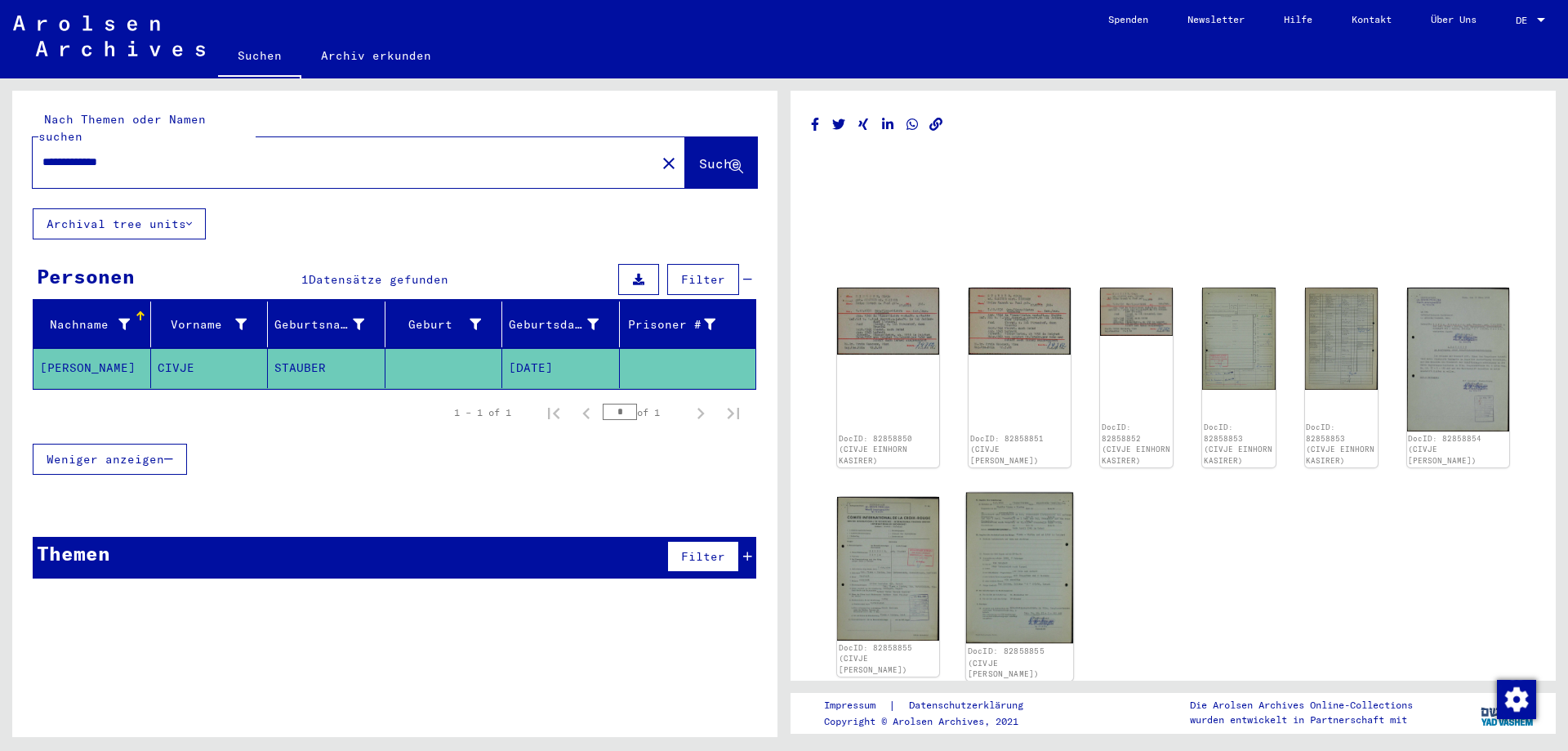
click at [994, 511] on img at bounding box center [1019, 567] width 107 height 151
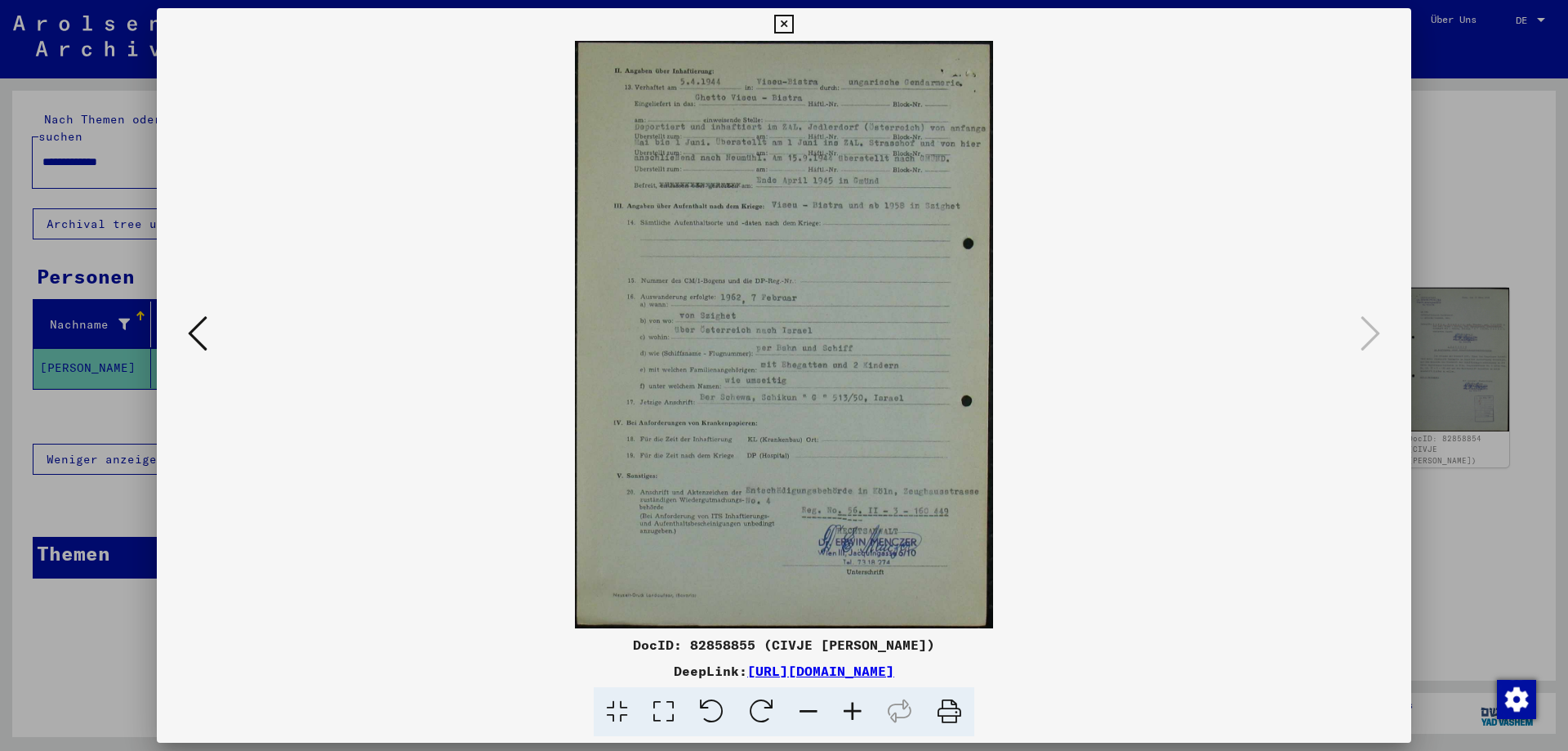
click at [846, 709] on icon at bounding box center [852, 711] width 44 height 50
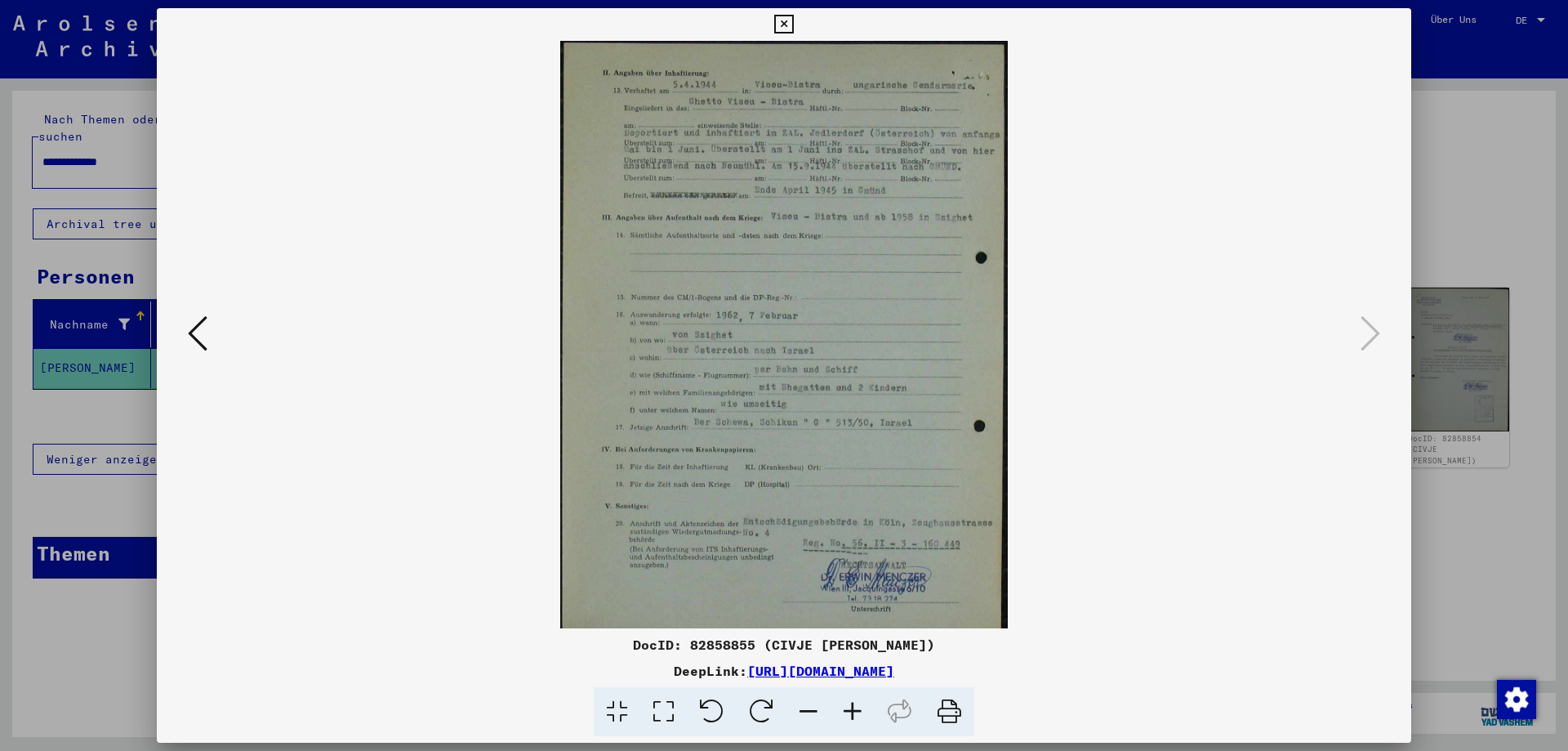
click at [846, 709] on icon at bounding box center [852, 711] width 44 height 50
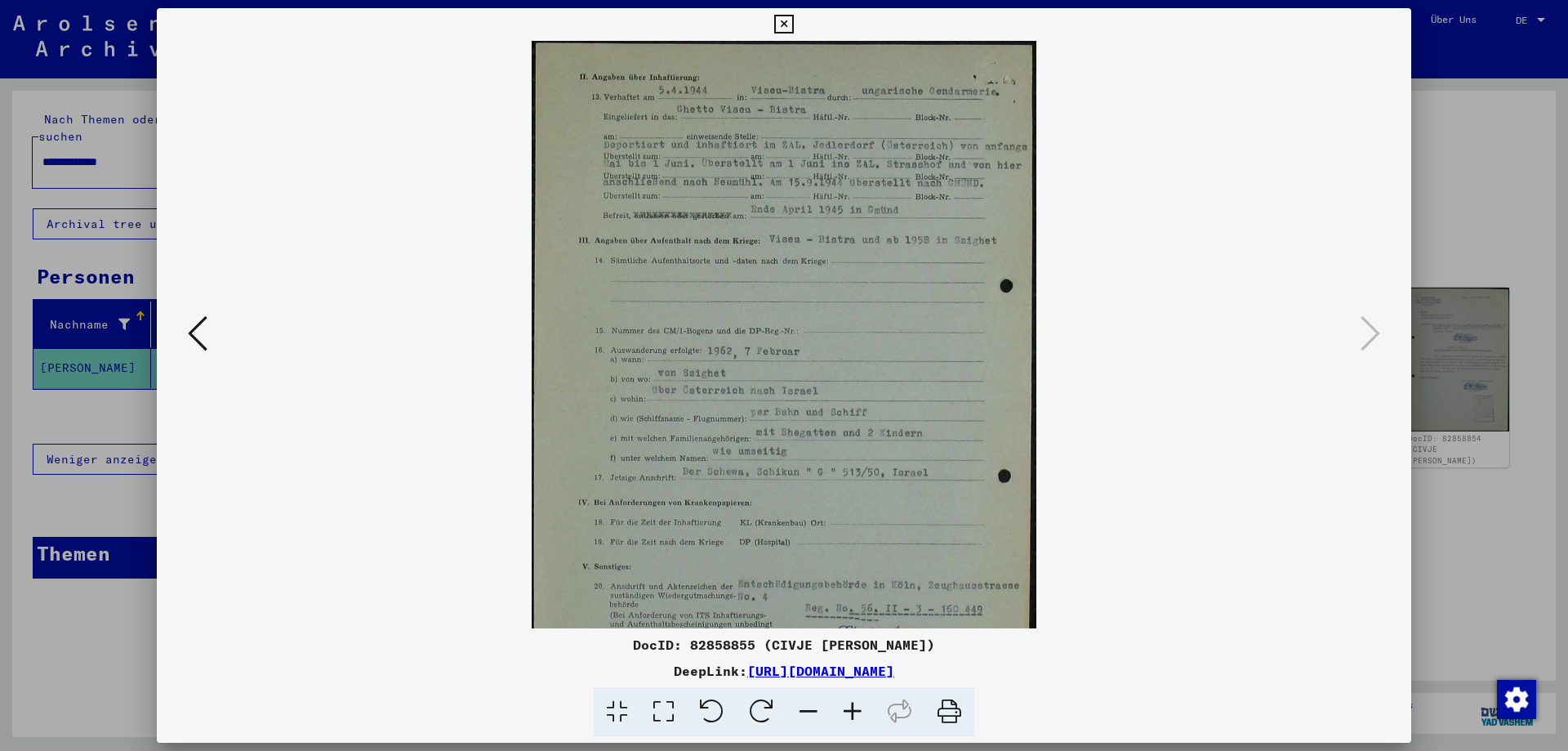
click at [846, 709] on icon at bounding box center [852, 711] width 44 height 50
click at [847, 709] on icon at bounding box center [852, 711] width 44 height 50
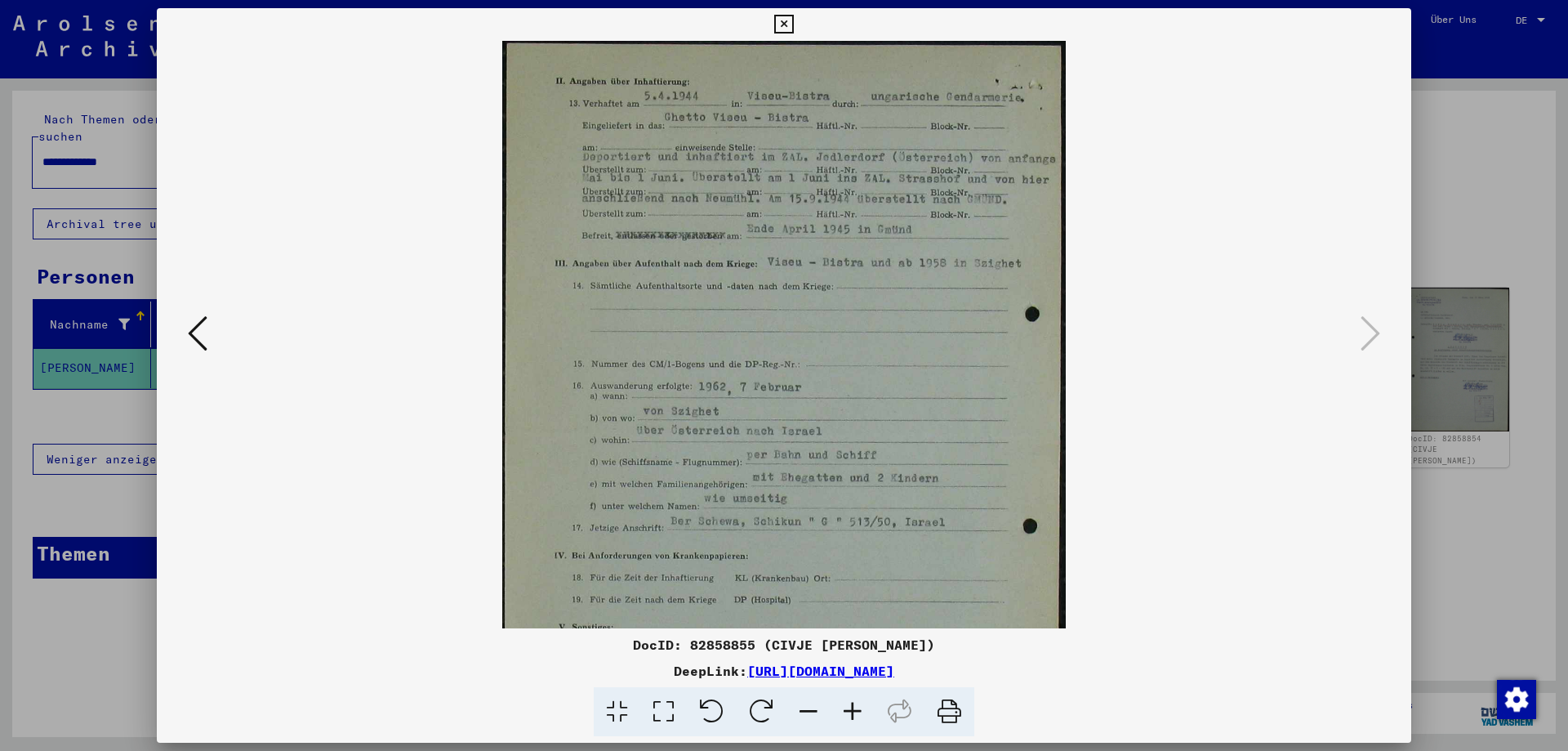
click at [847, 709] on icon at bounding box center [852, 711] width 44 height 50
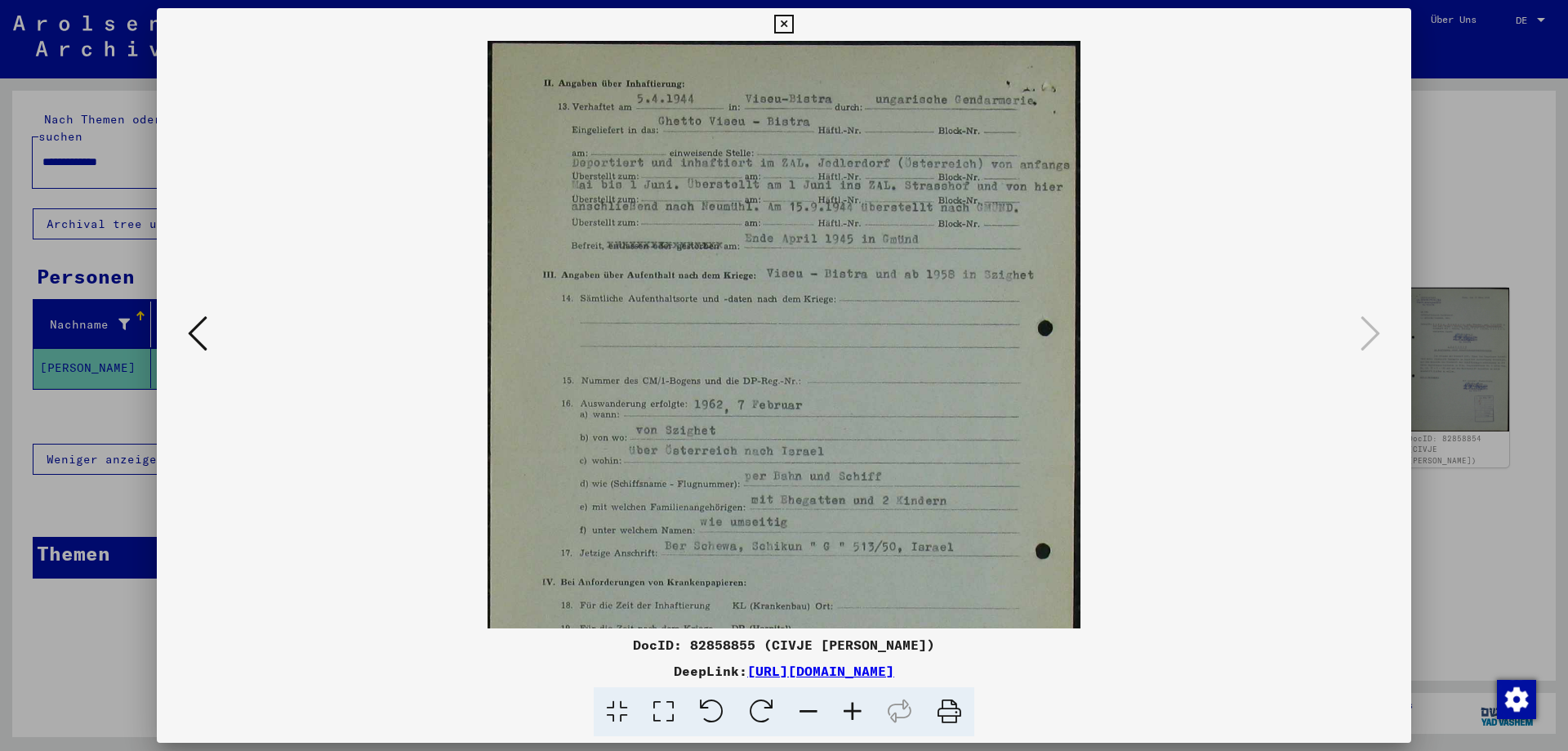
click at [847, 709] on icon at bounding box center [852, 711] width 44 height 50
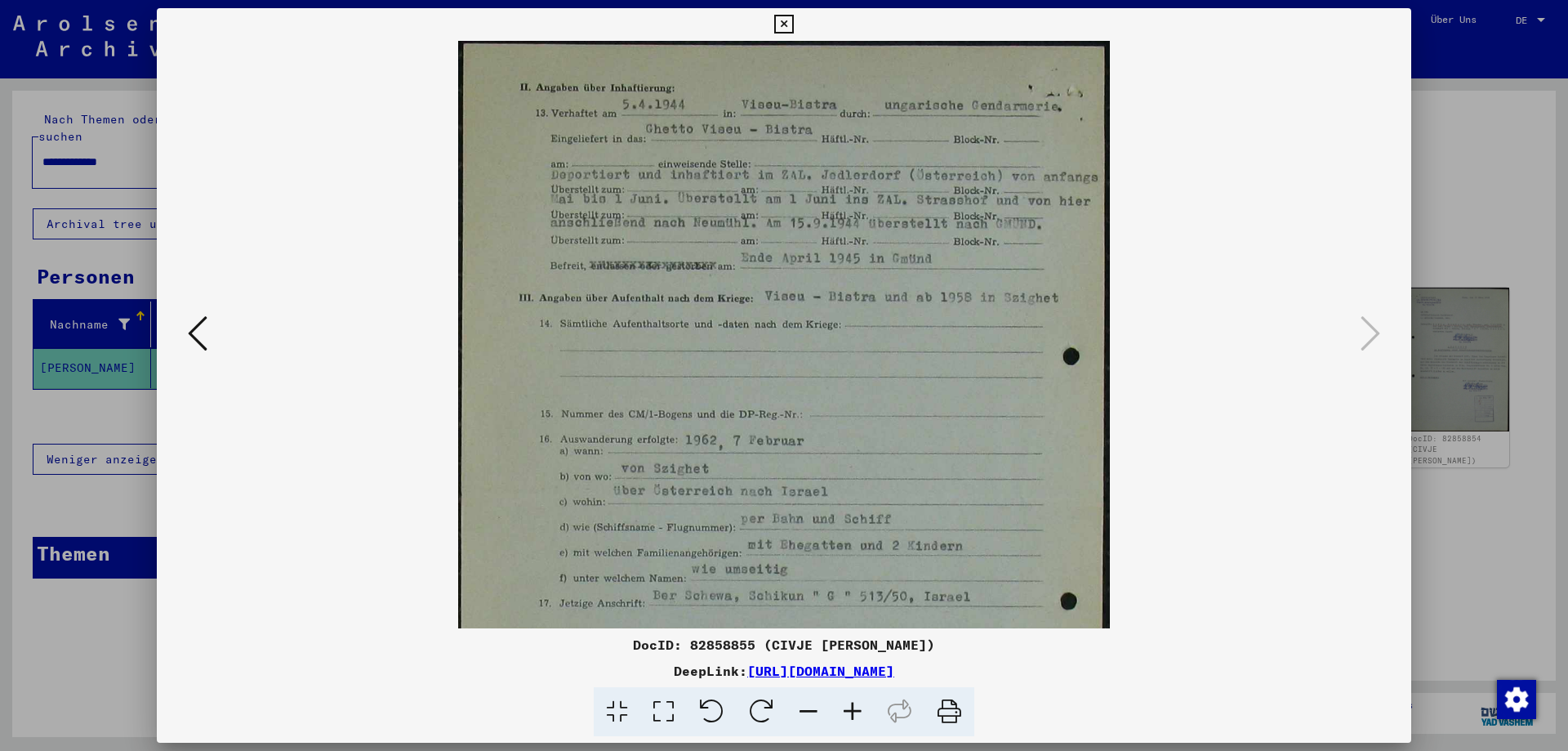
click at [847, 709] on icon at bounding box center [852, 711] width 44 height 50
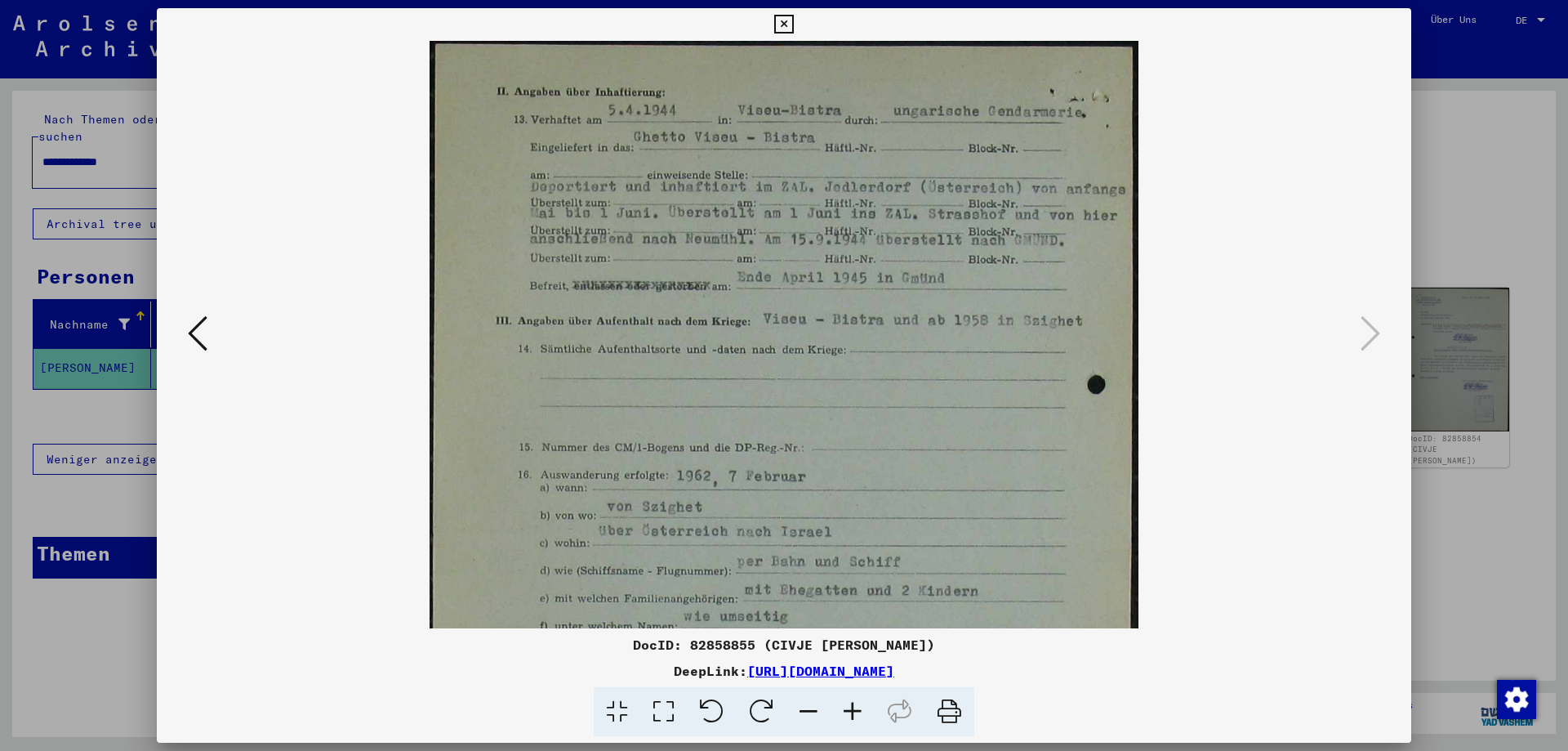
click at [847, 709] on icon at bounding box center [852, 711] width 44 height 50
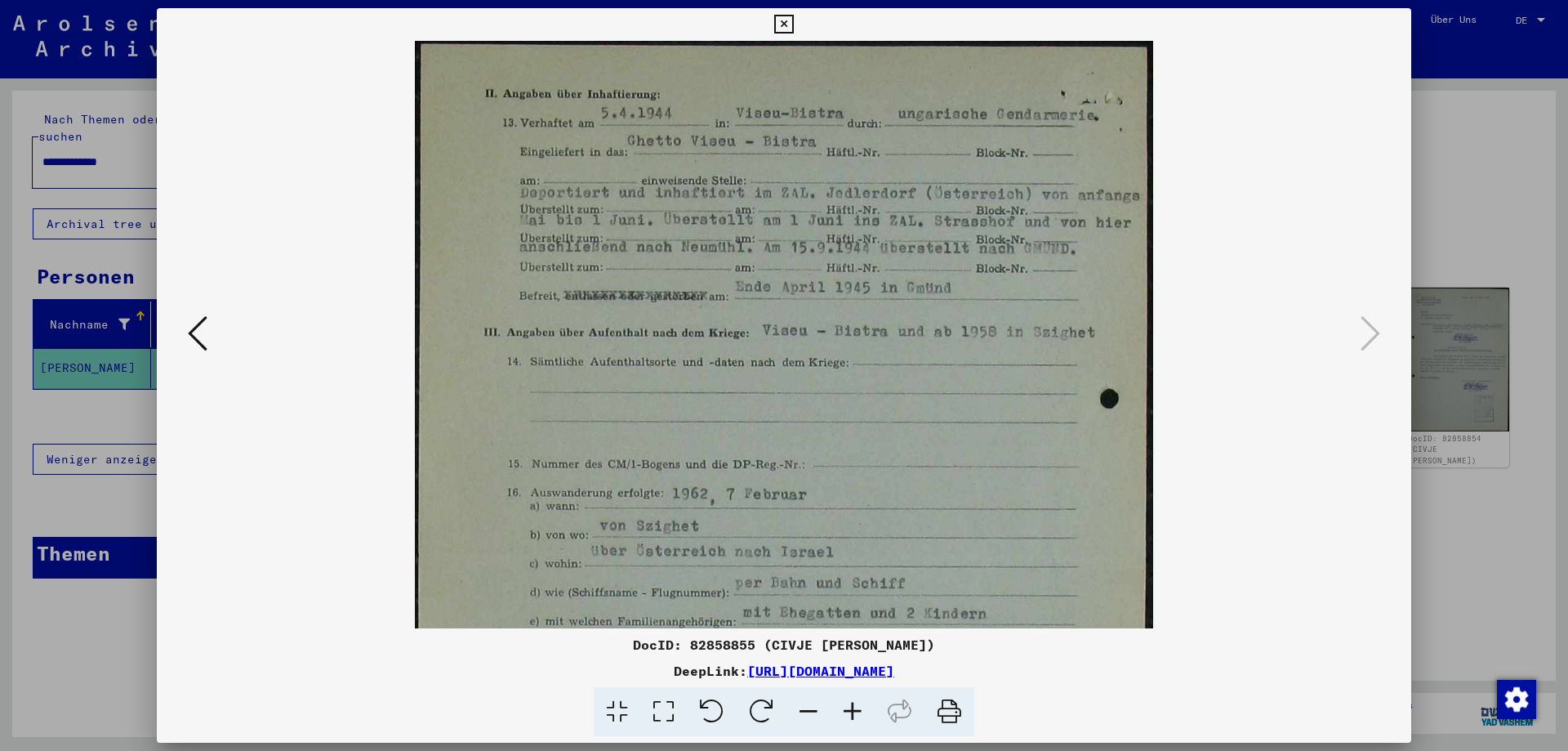
click at [847, 709] on icon at bounding box center [852, 711] width 44 height 50
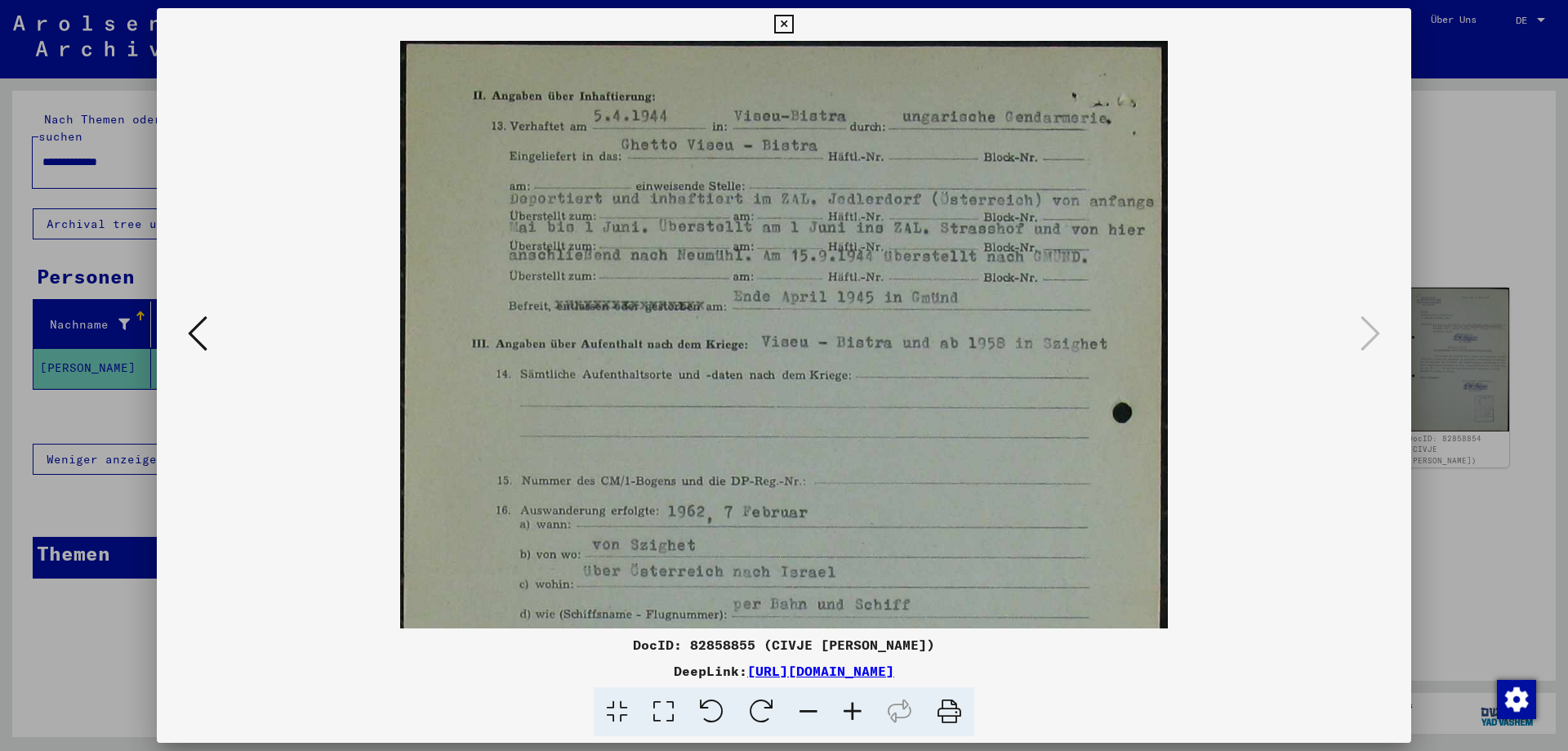
click at [847, 709] on icon at bounding box center [852, 711] width 44 height 50
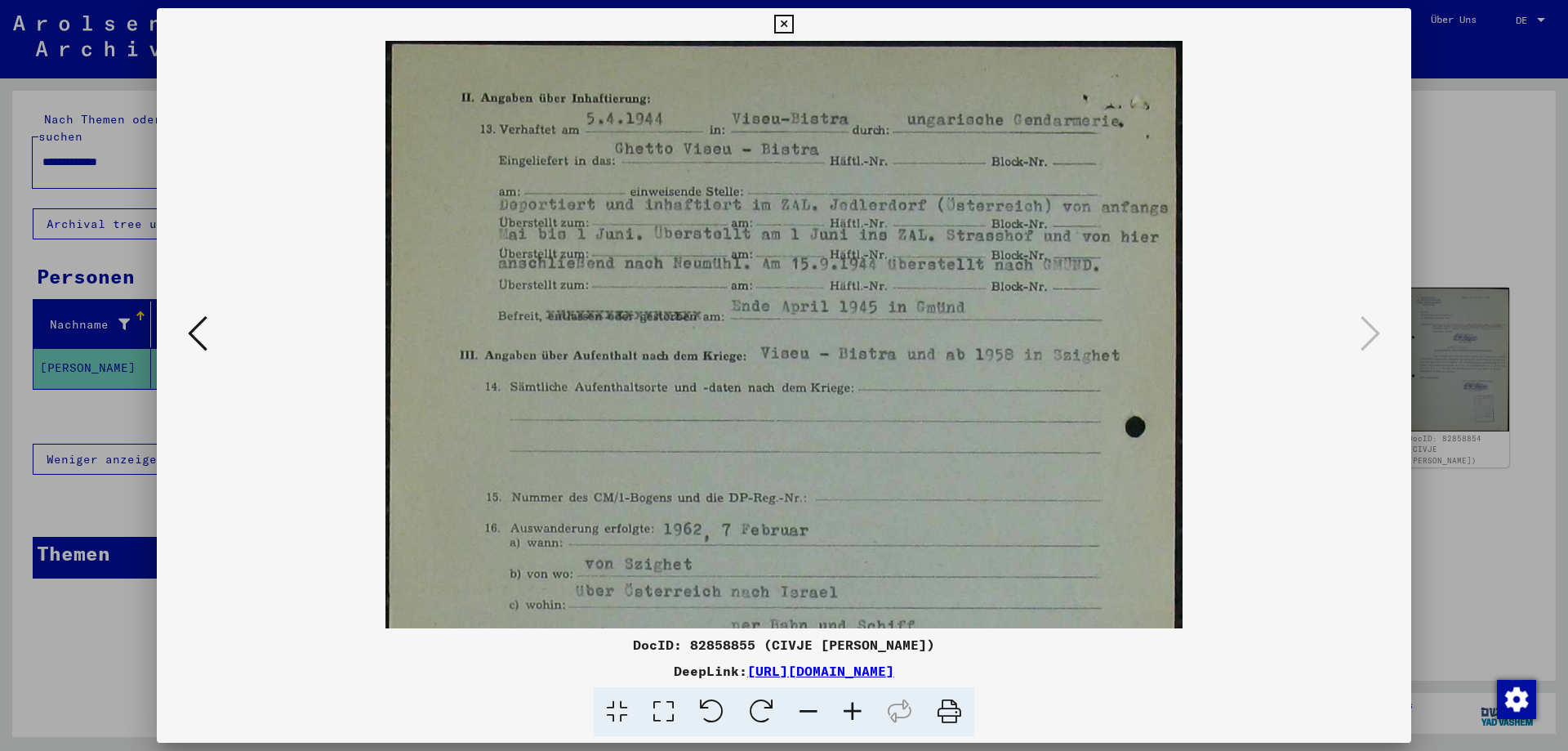
click at [847, 709] on icon at bounding box center [852, 711] width 44 height 50
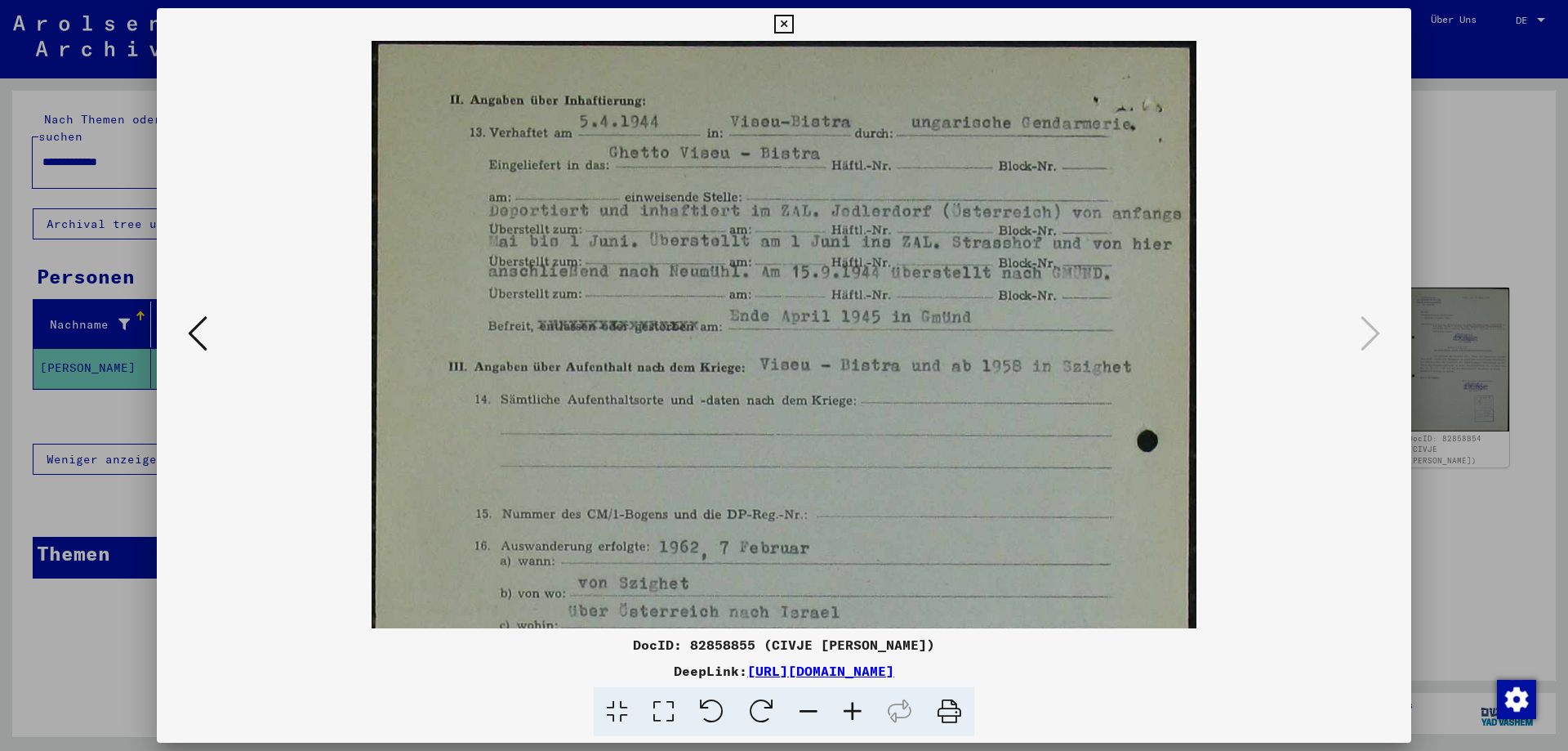
click at [847, 709] on icon at bounding box center [852, 711] width 44 height 50
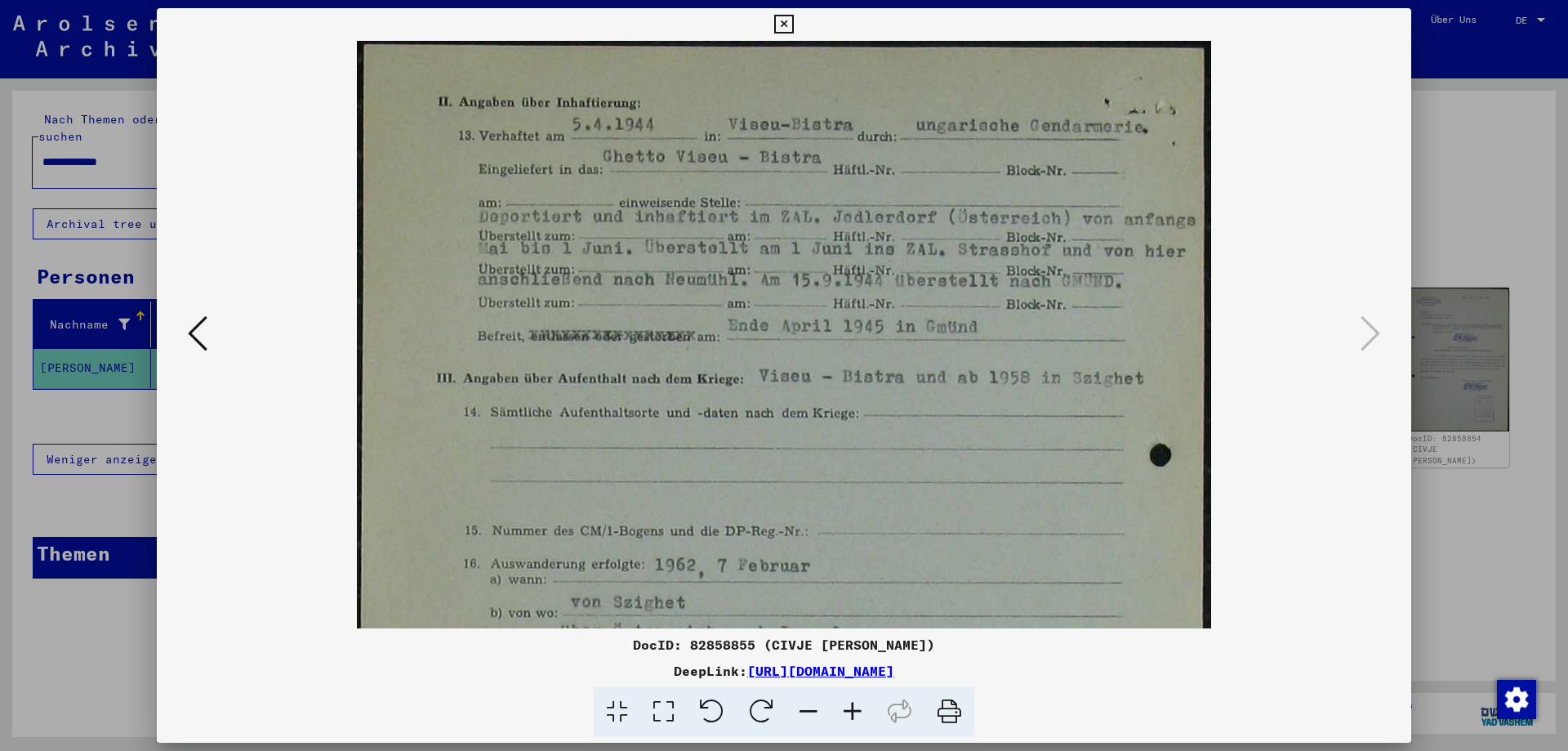
click at [847, 709] on icon at bounding box center [852, 711] width 44 height 50
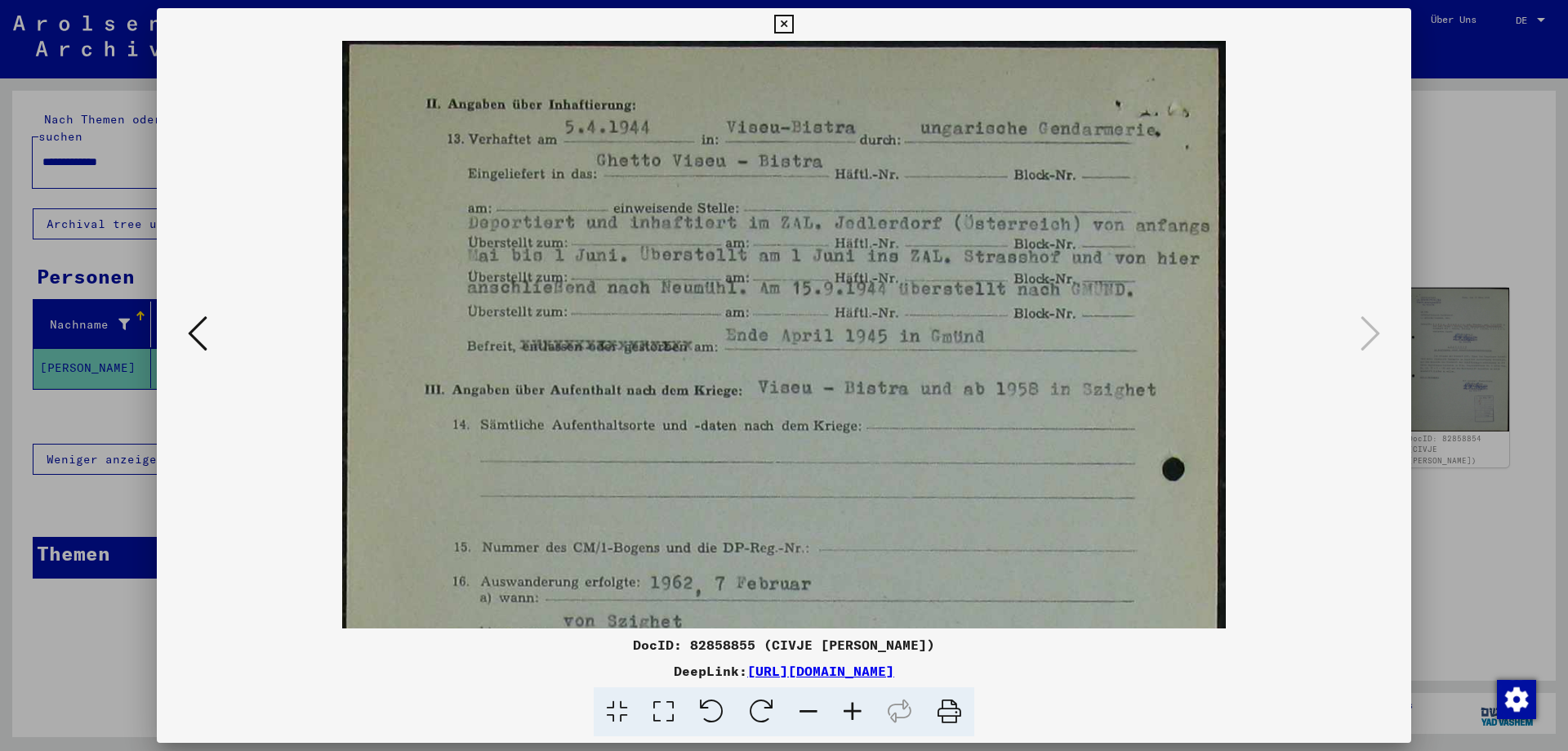
click at [847, 709] on icon at bounding box center [852, 711] width 44 height 50
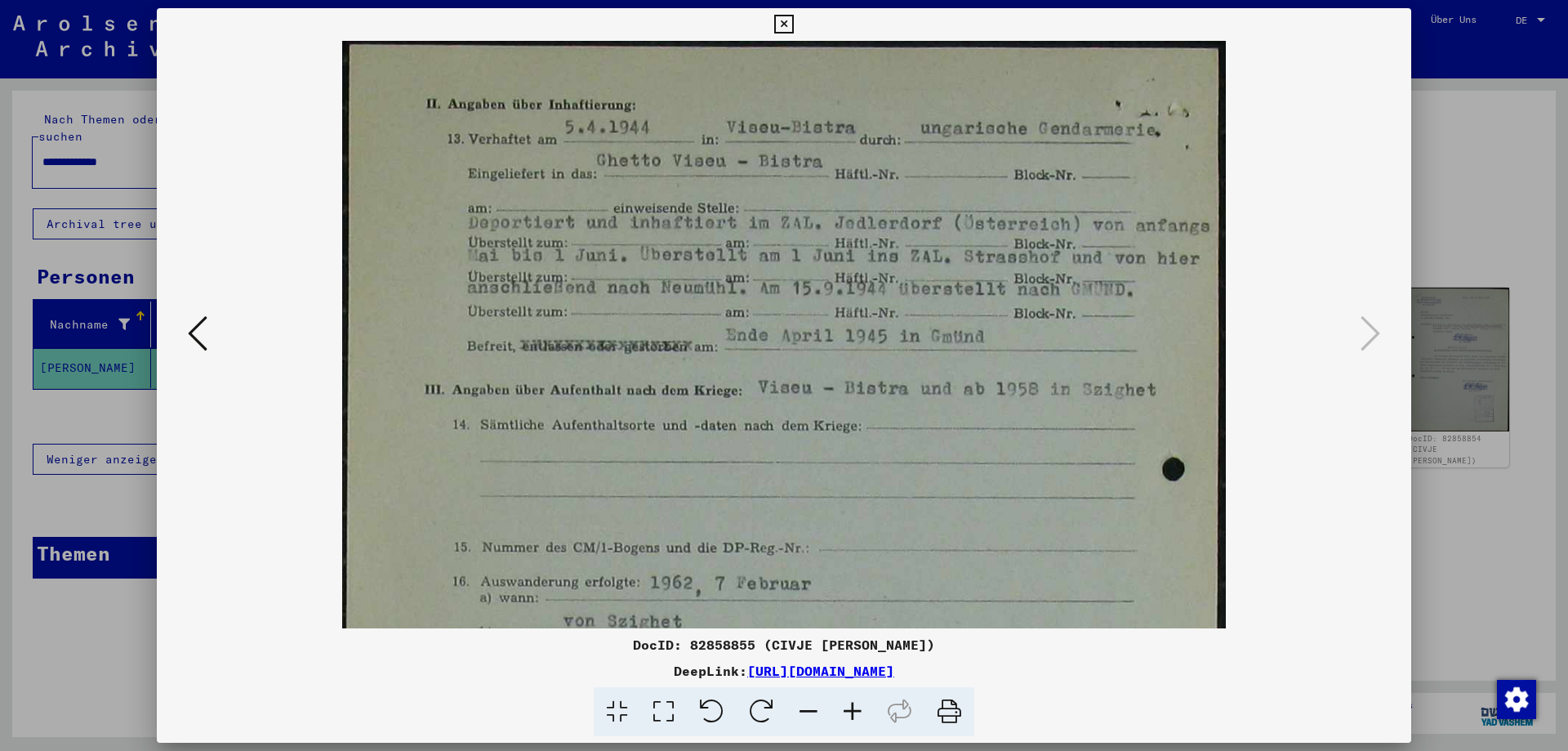
click at [847, 709] on icon at bounding box center [852, 711] width 44 height 50
drag, startPoint x: 793, startPoint y: 562, endPoint x: 838, endPoint y: 615, distance: 69.5
click at [838, 615] on img at bounding box center [783, 661] width 883 height 1241
drag, startPoint x: 911, startPoint y: 385, endPoint x: 785, endPoint y: 402, distance: 127.1
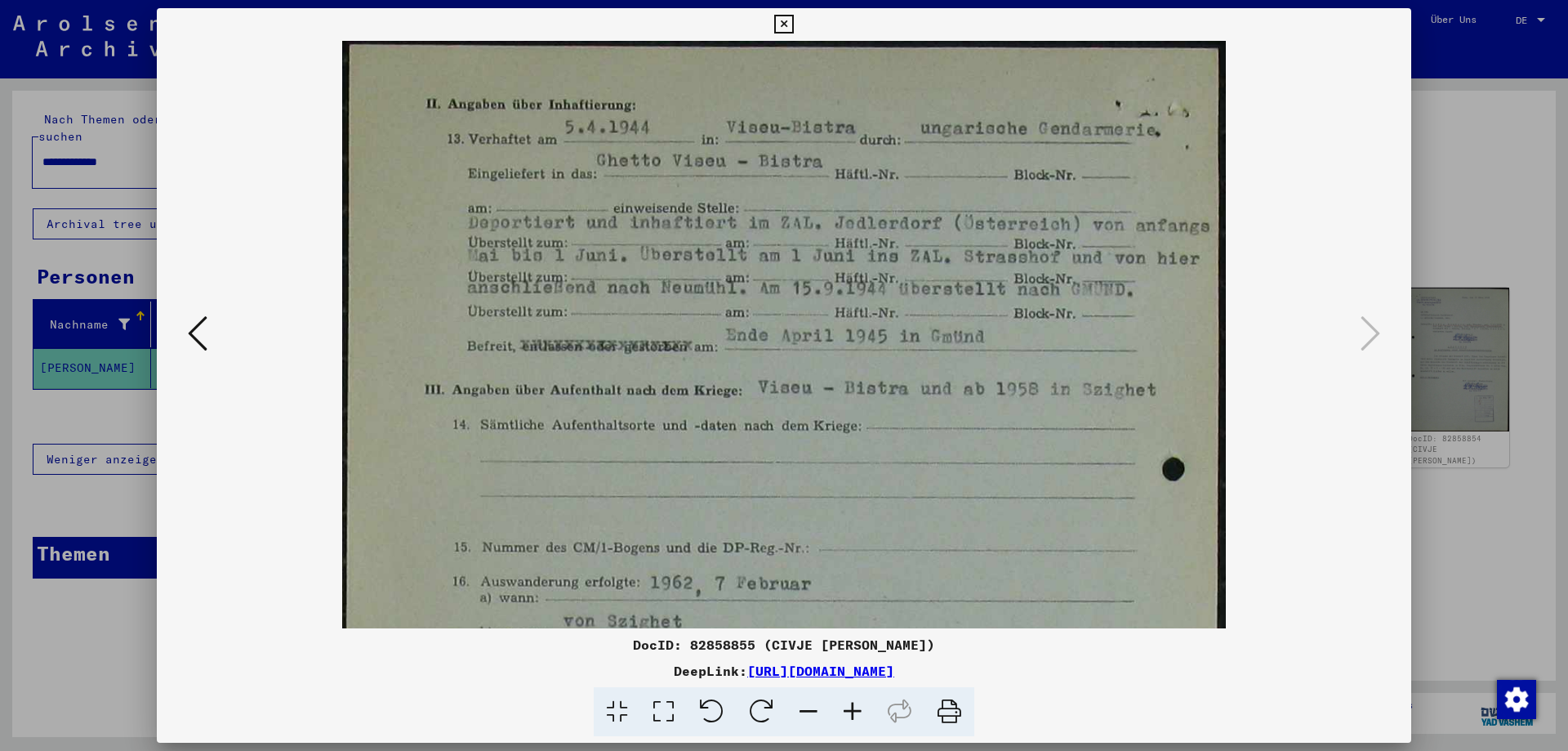
click at [787, 400] on img at bounding box center [783, 661] width 883 height 1241
click at [1463, 391] on div at bounding box center [784, 376] width 1568 height 751
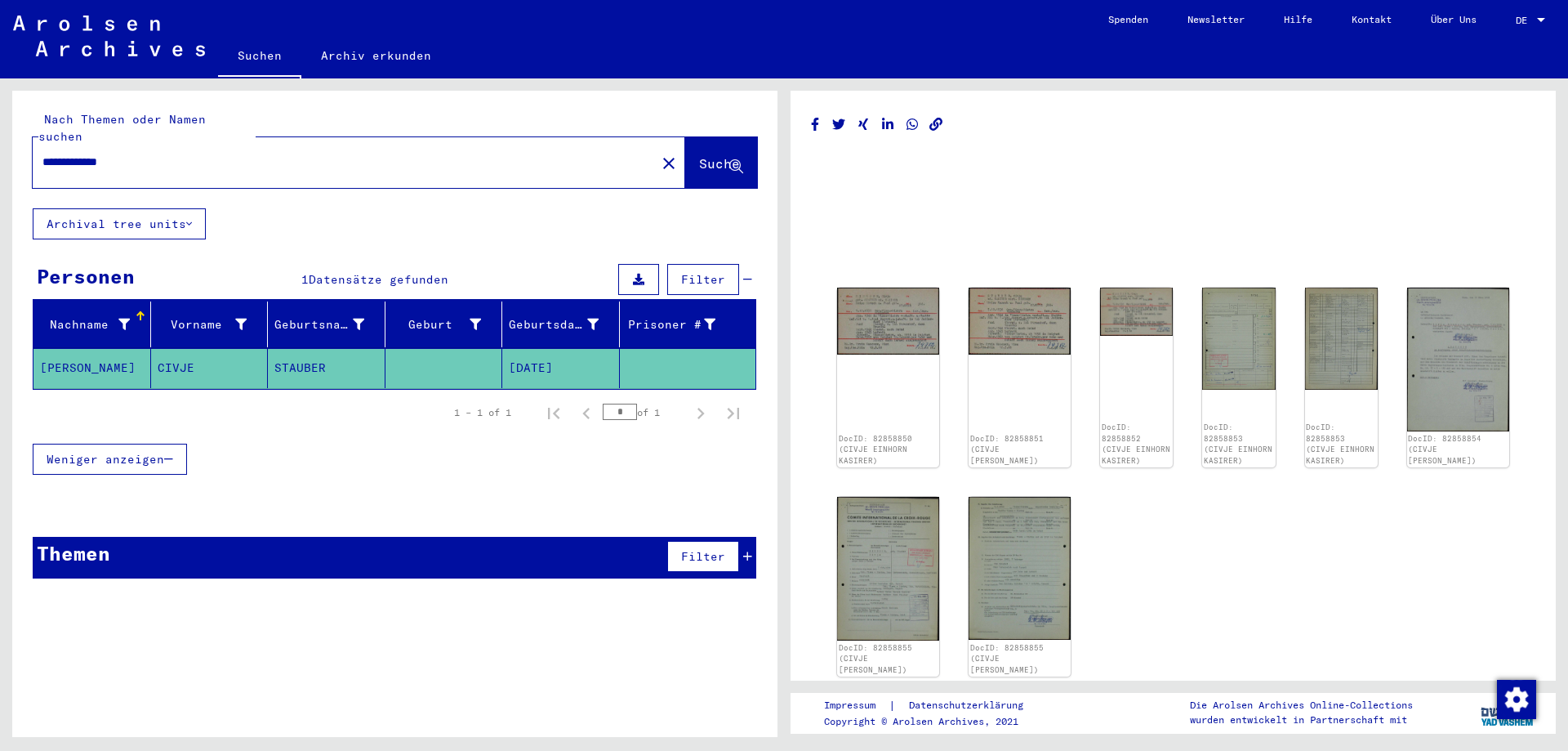
drag, startPoint x: 229, startPoint y: 147, endPoint x: 0, endPoint y: 197, distance: 234.4
click at [0, 197] on div "**********" at bounding box center [392, 408] width 784 height 659
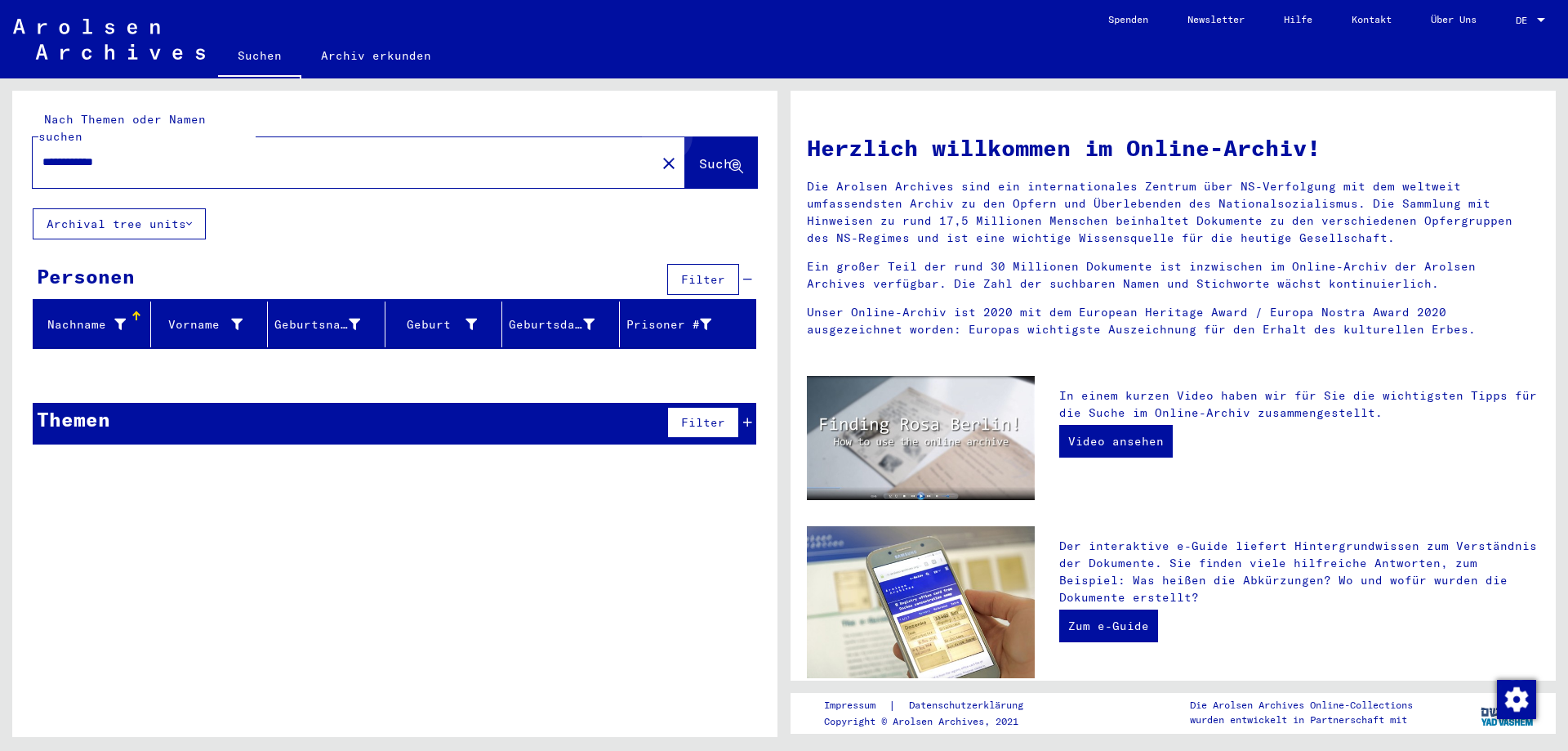
click at [725, 156] on span "Suche" at bounding box center [719, 164] width 41 height 16
click at [726, 156] on span "Suche" at bounding box center [719, 164] width 41 height 16
click at [70, 154] on input "**********" at bounding box center [339, 162] width 593 height 17
click at [161, 154] on input "**********" at bounding box center [339, 162] width 593 height 17
click at [728, 156] on span "Suche" at bounding box center [719, 164] width 41 height 16
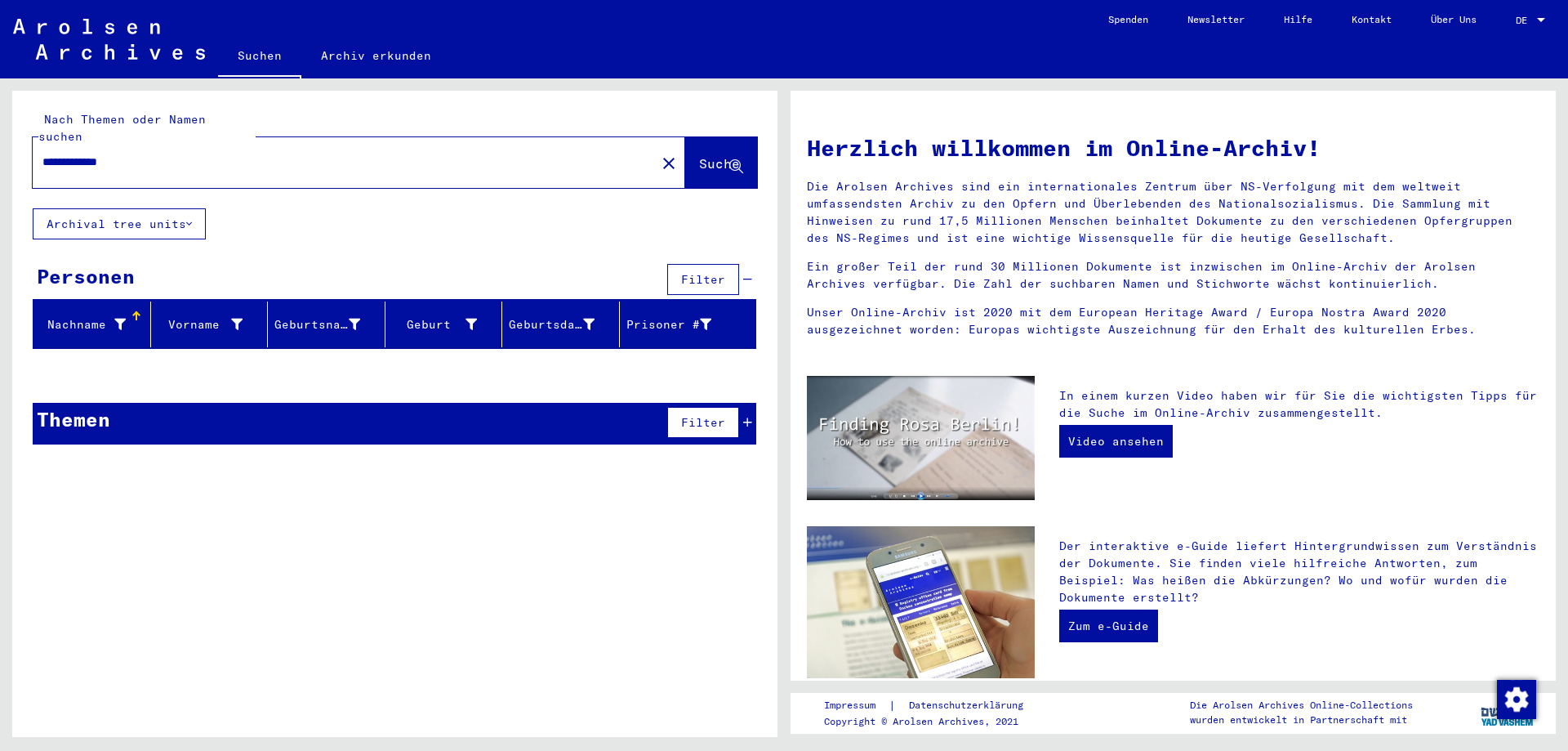
click at [80, 154] on input "**********" at bounding box center [339, 162] width 593 height 17
type input "**********"
click at [138, 150] on div "**********" at bounding box center [334, 162] width 603 height 37
drag, startPoint x: 136, startPoint y: 149, endPoint x: 3, endPoint y: 141, distance: 133.2
click at [3, 141] on div "**********" at bounding box center [392, 408] width 784 height 659
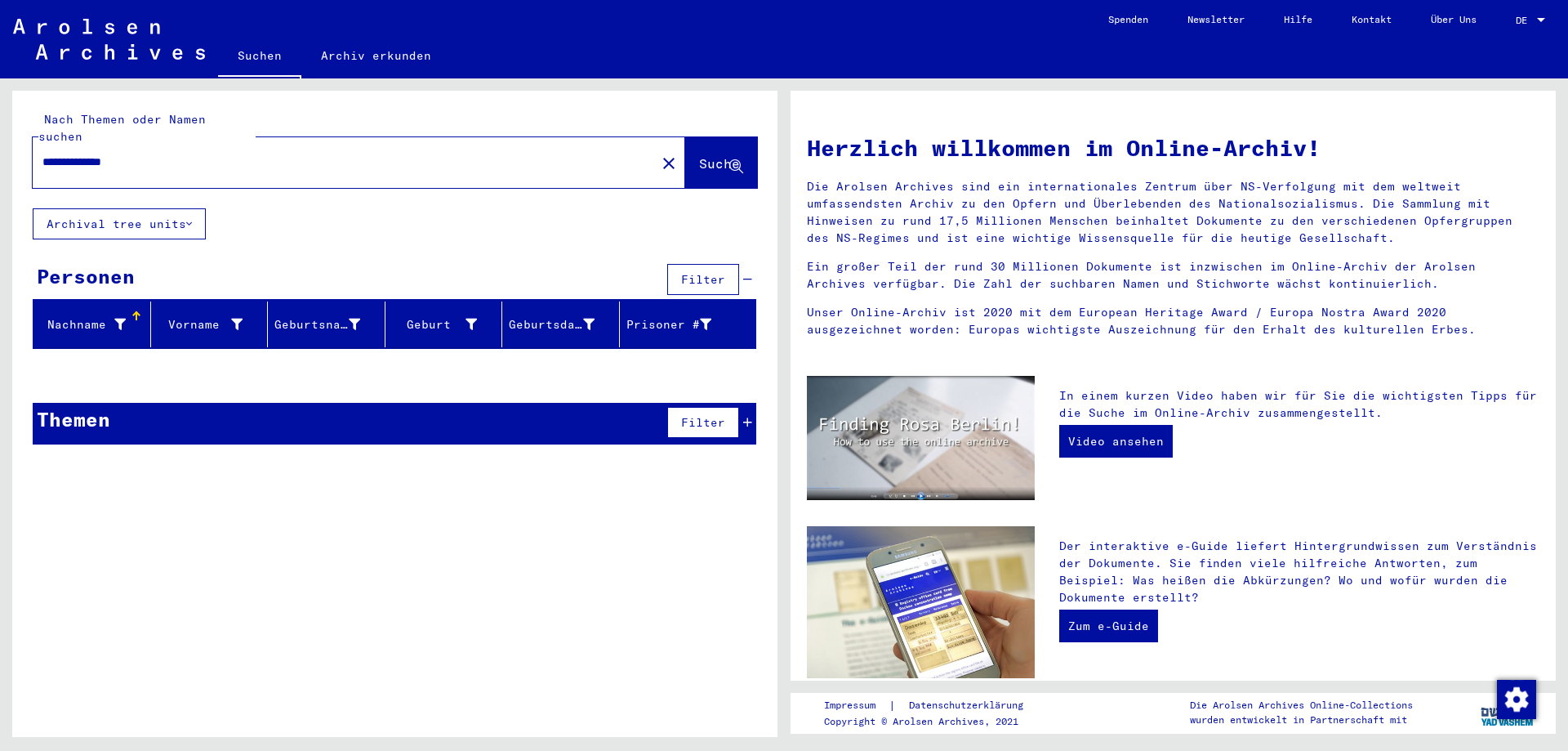
type input "**********"
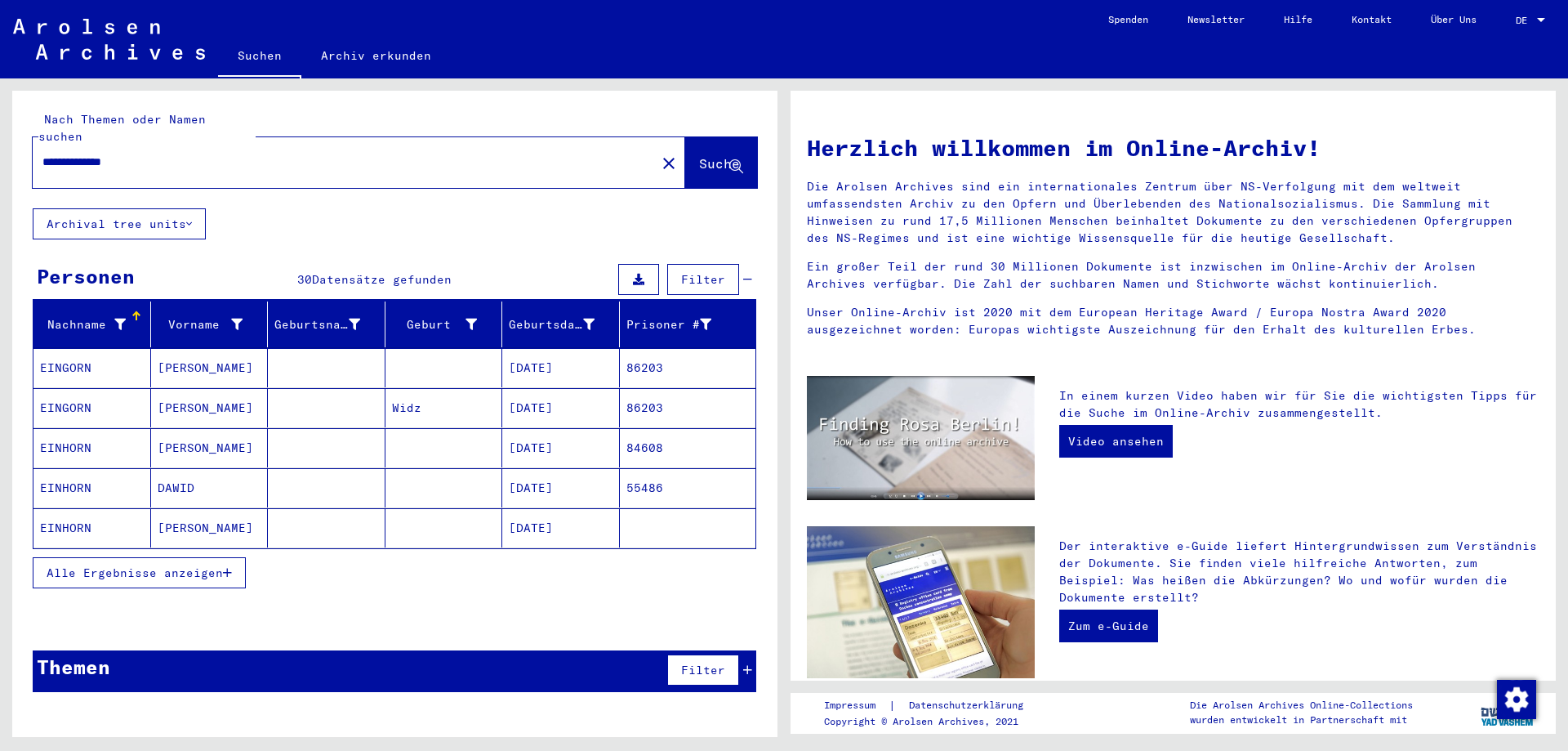
click at [383, 509] on mat-cell at bounding box center [326, 528] width 118 height 39
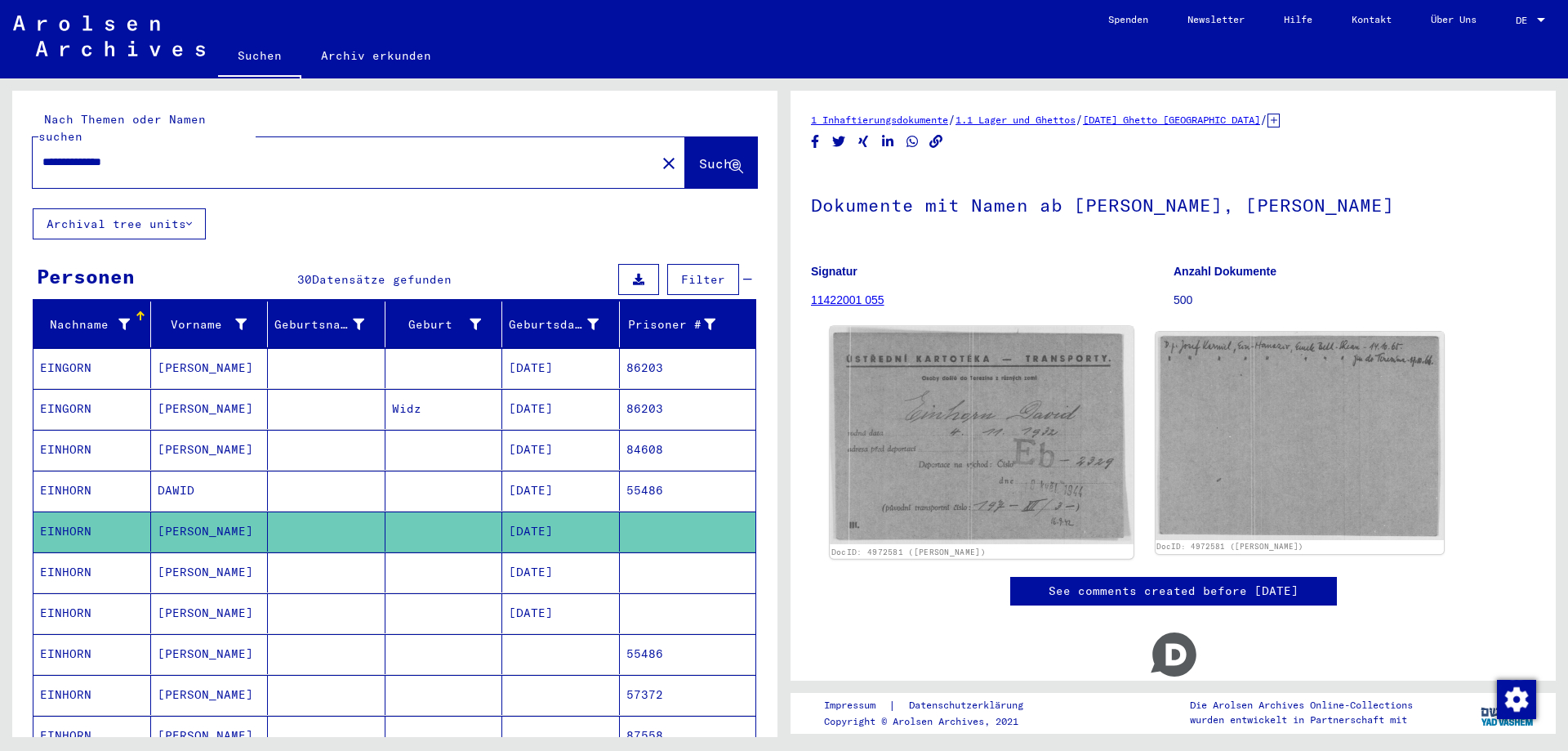
click at [1006, 417] on img at bounding box center [980, 434] width 303 height 218
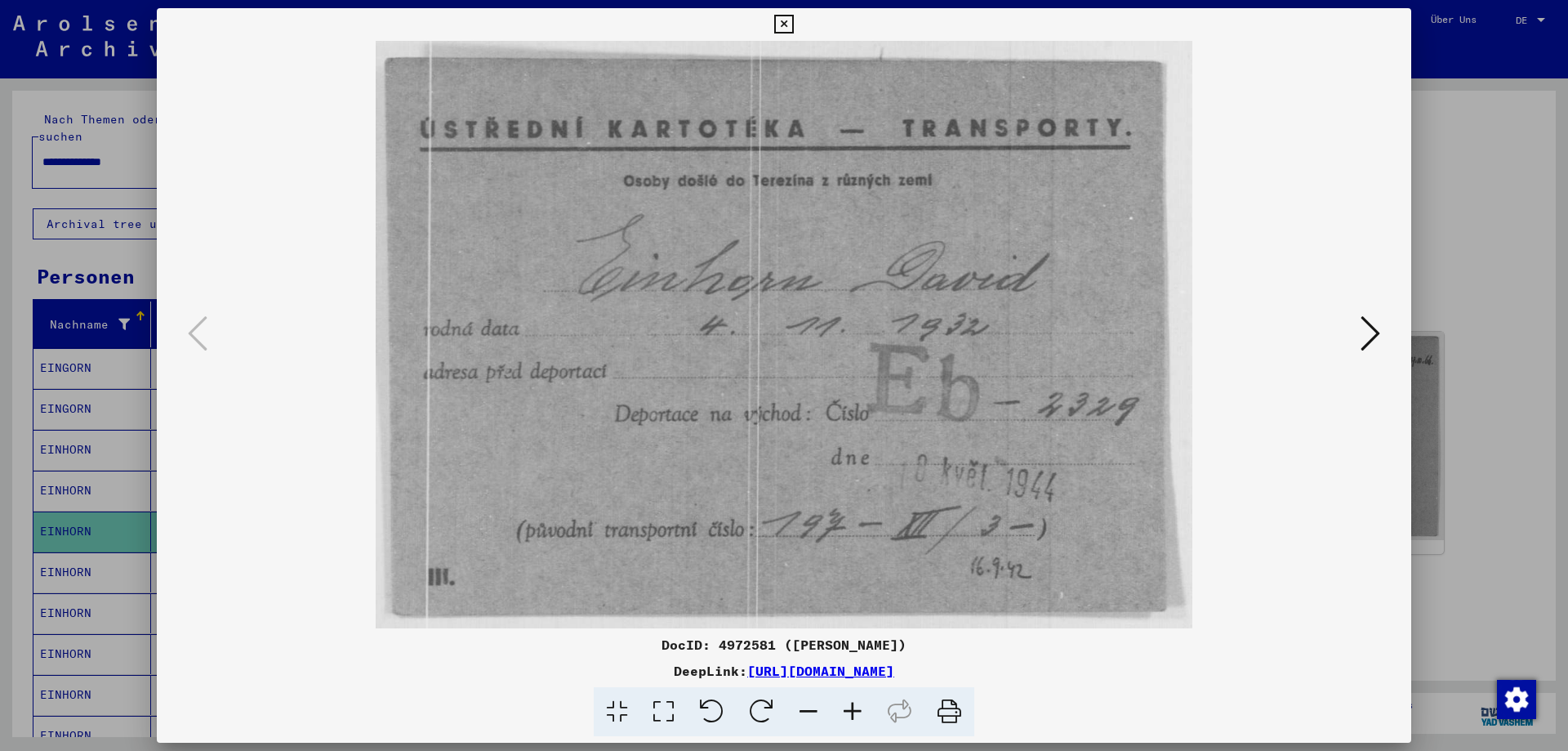
click at [1474, 361] on div at bounding box center [784, 376] width 1568 height 751
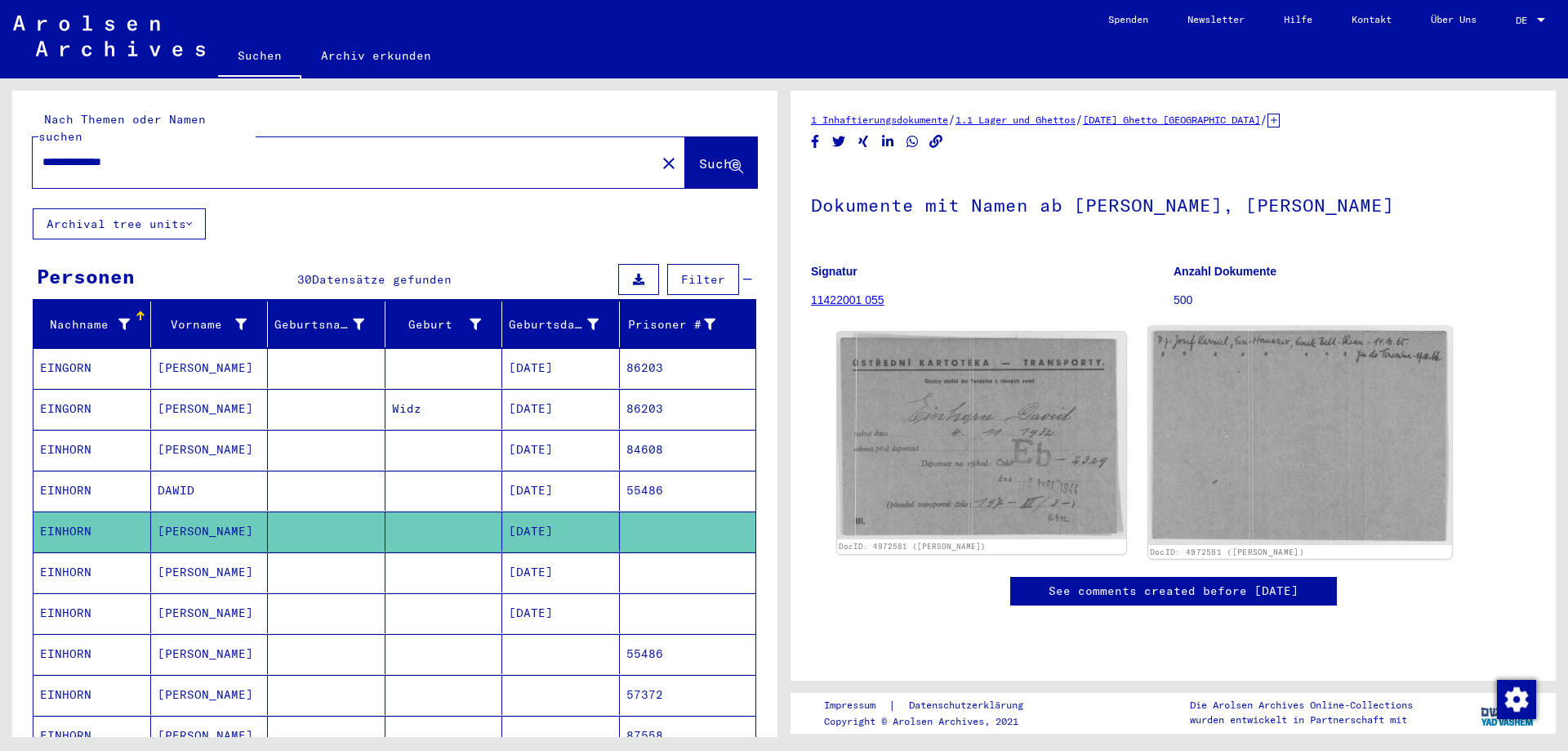
click at [1300, 471] on img at bounding box center [1299, 434] width 303 height 218
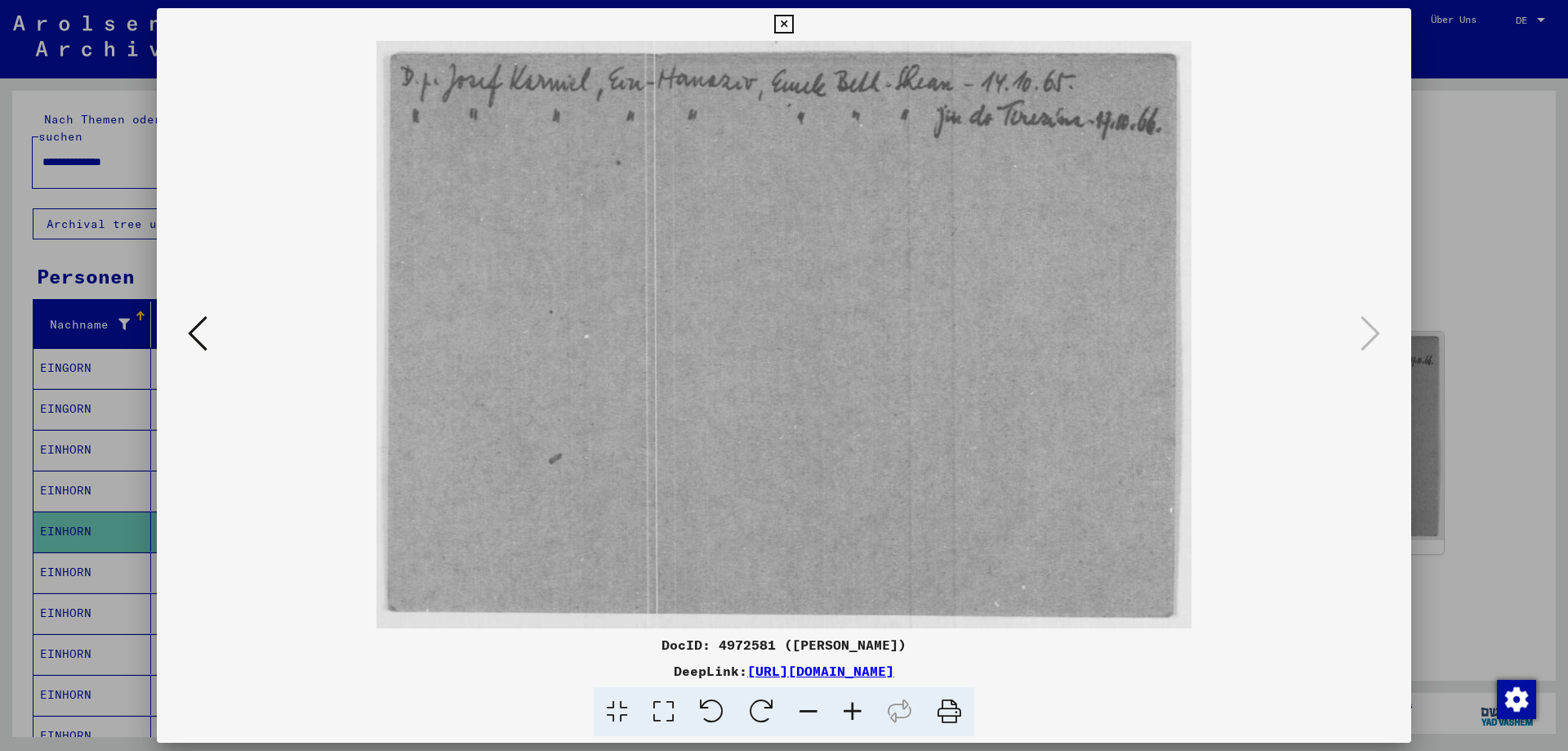
click at [1435, 207] on div at bounding box center [784, 376] width 1568 height 751
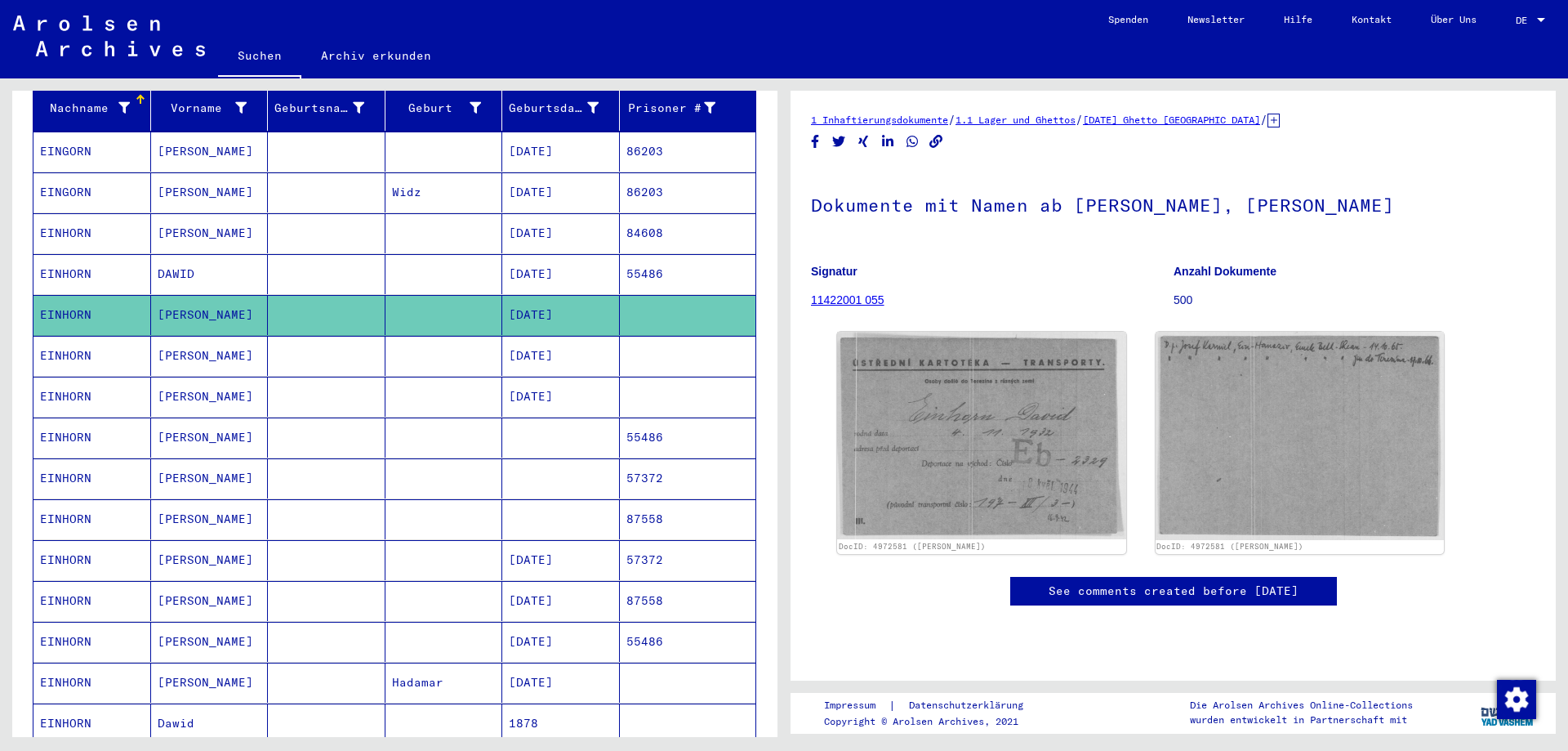
scroll to position [245, 0]
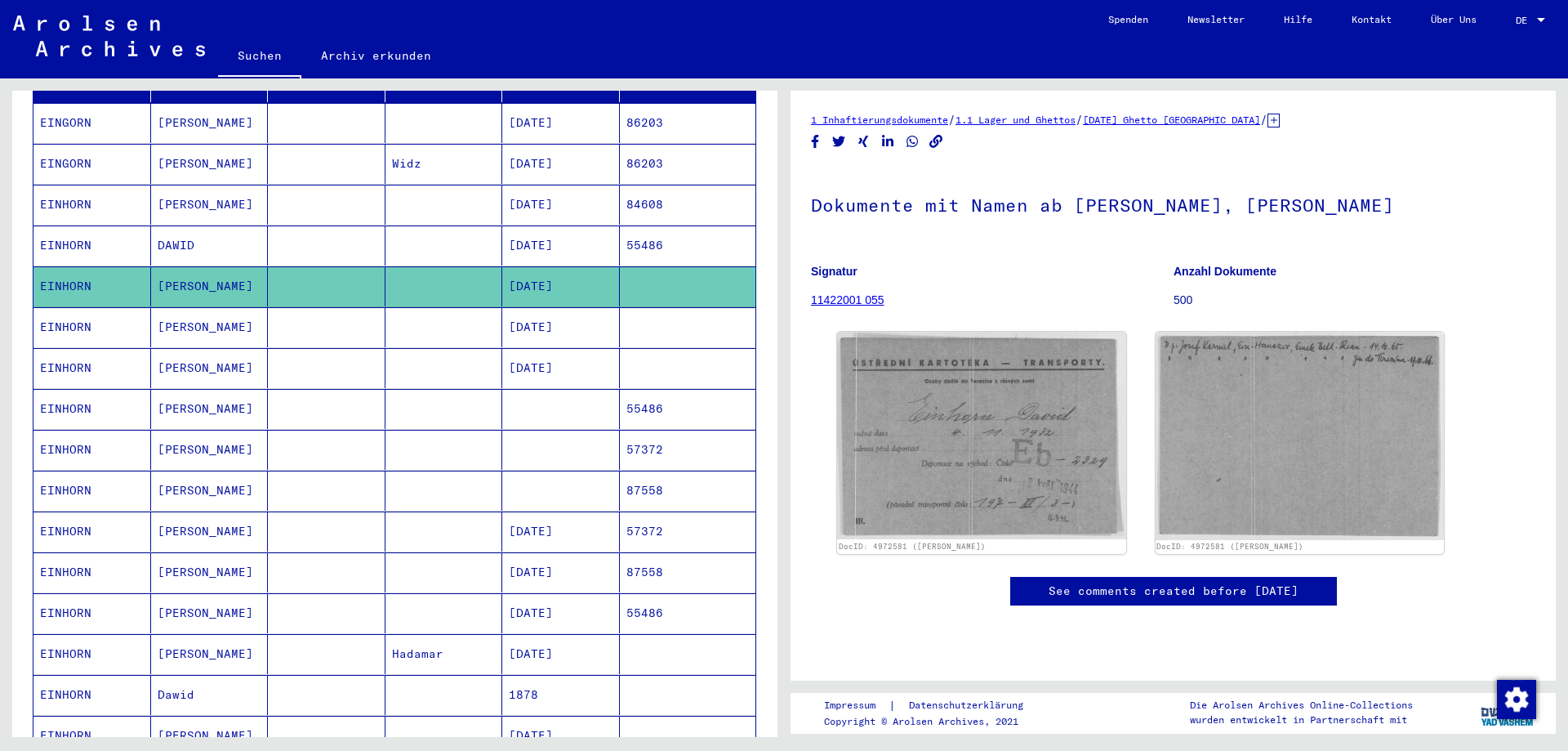
click at [352, 636] on mat-cell at bounding box center [326, 654] width 118 height 40
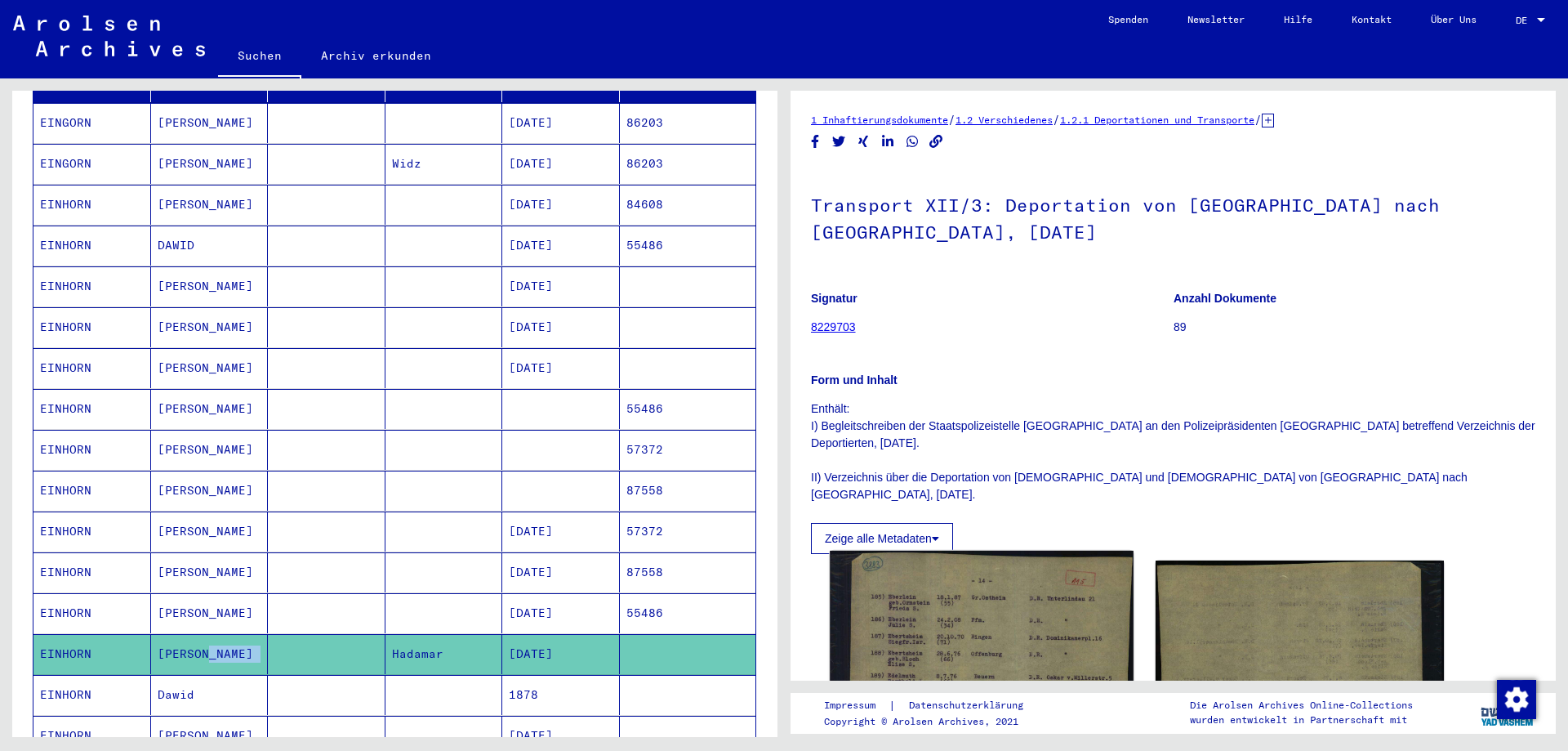
scroll to position [81, 0]
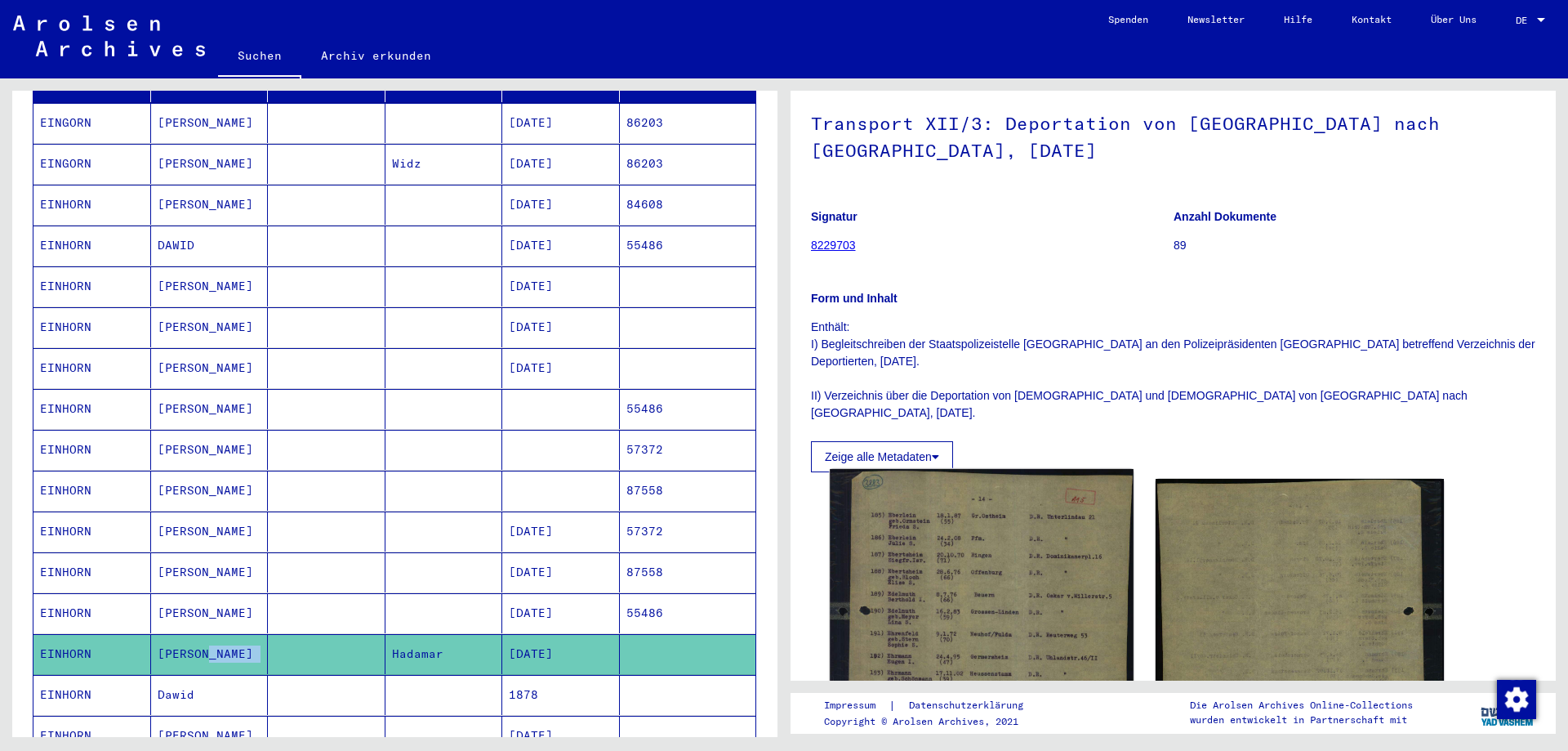
click at [1049, 565] on img at bounding box center [980, 669] width 303 height 400
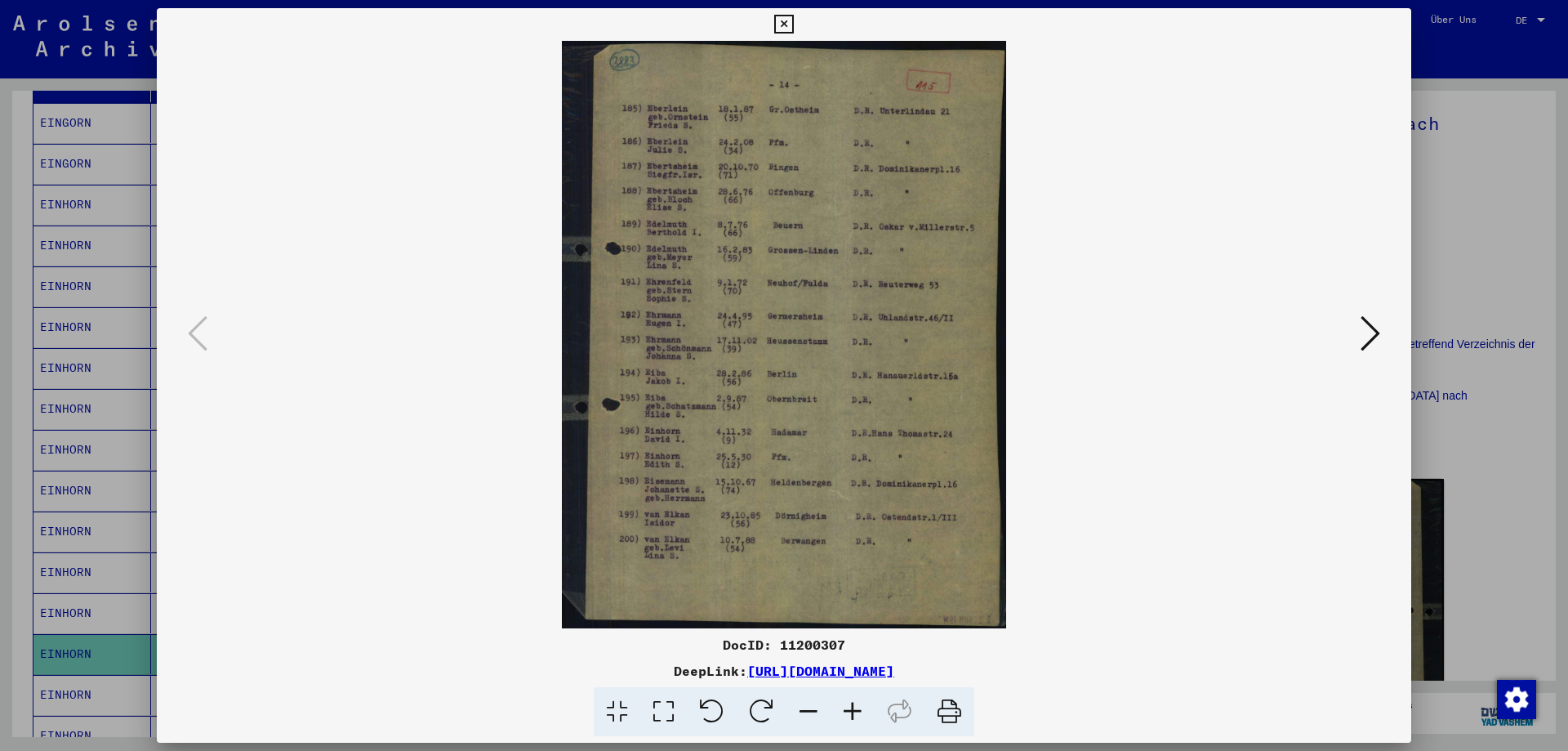
click at [853, 703] on icon at bounding box center [852, 711] width 44 height 50
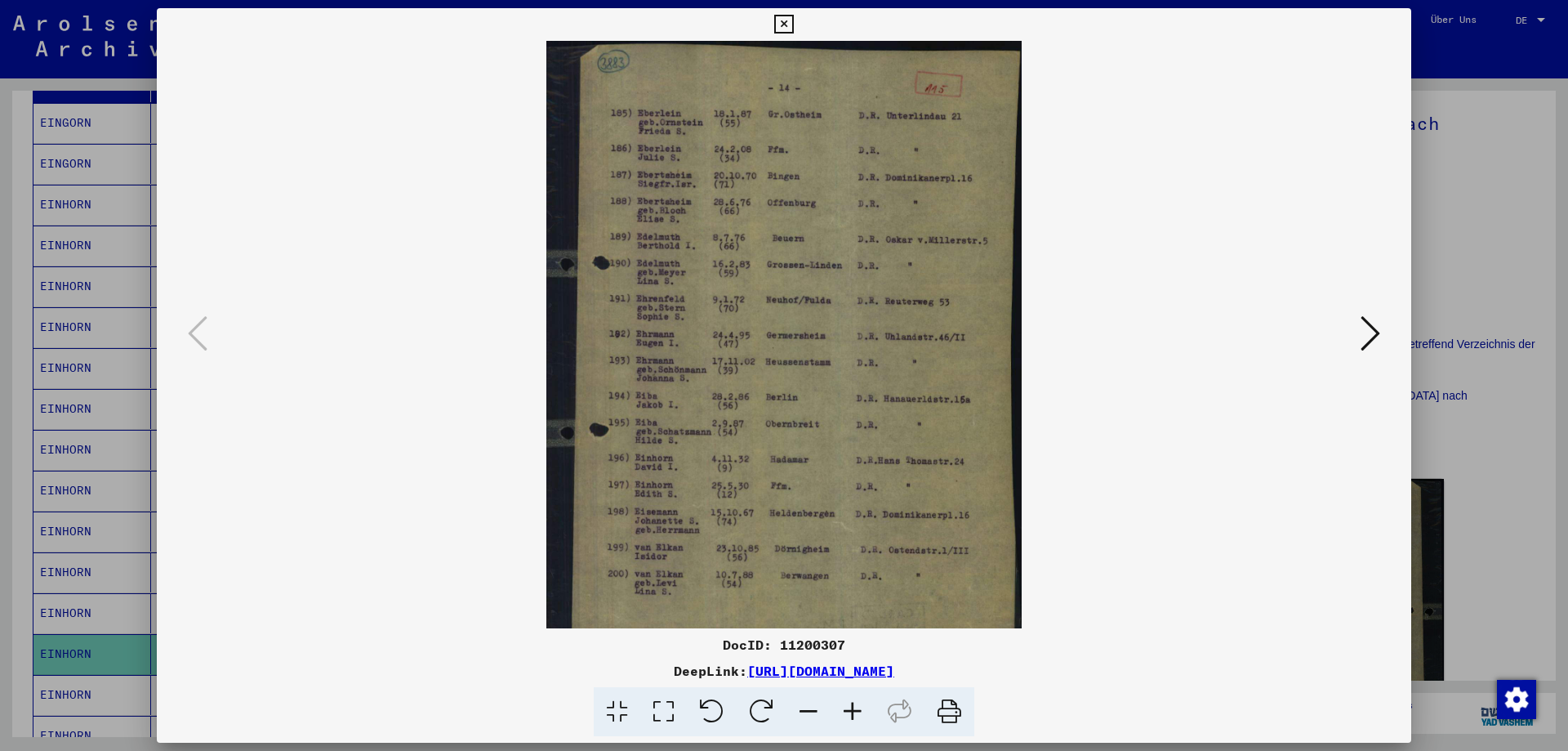
click at [853, 703] on icon at bounding box center [852, 711] width 44 height 50
click at [851, 707] on icon at bounding box center [852, 711] width 44 height 50
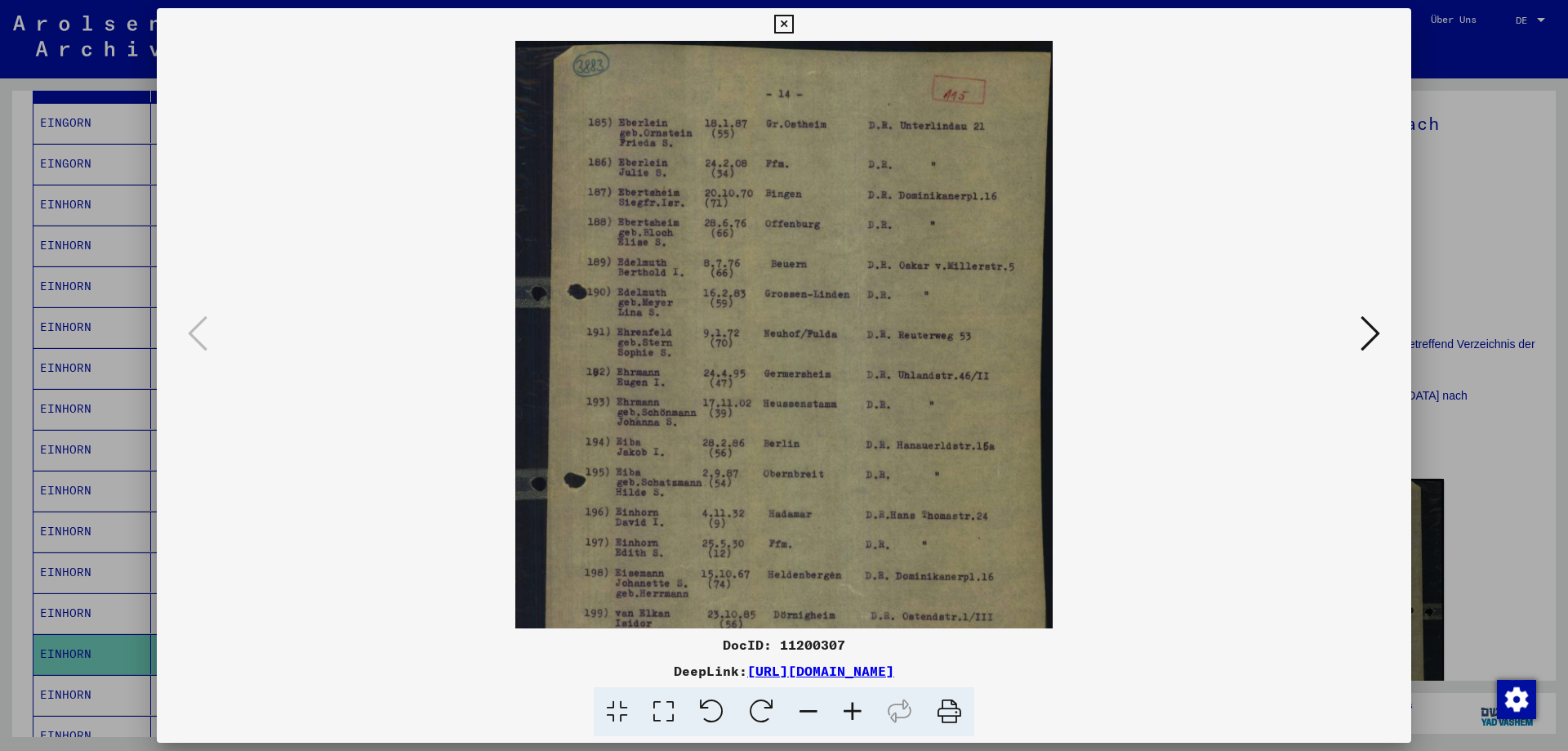
click at [851, 707] on icon at bounding box center [852, 711] width 44 height 50
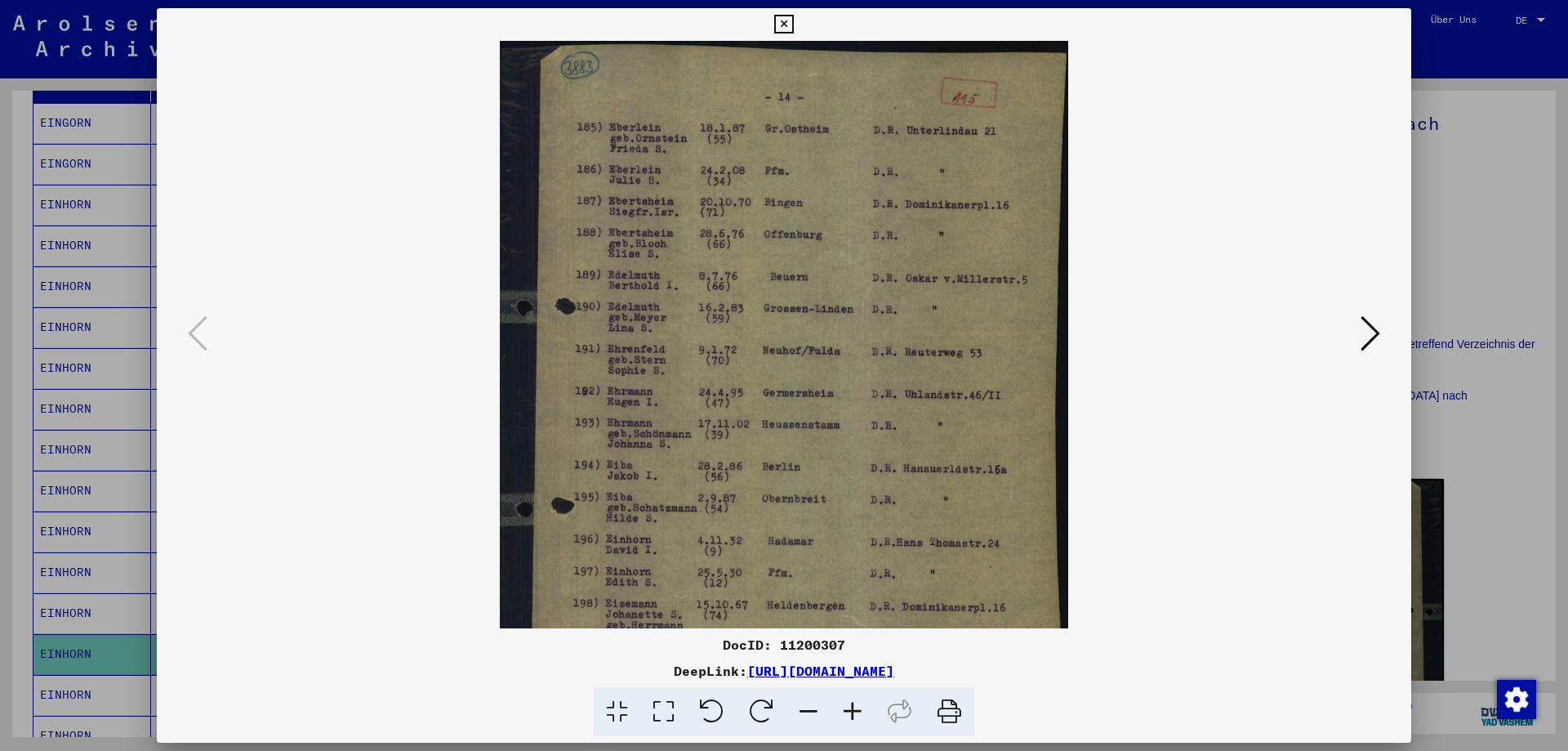
click at [851, 707] on icon at bounding box center [852, 711] width 44 height 50
click at [849, 707] on icon at bounding box center [852, 711] width 44 height 50
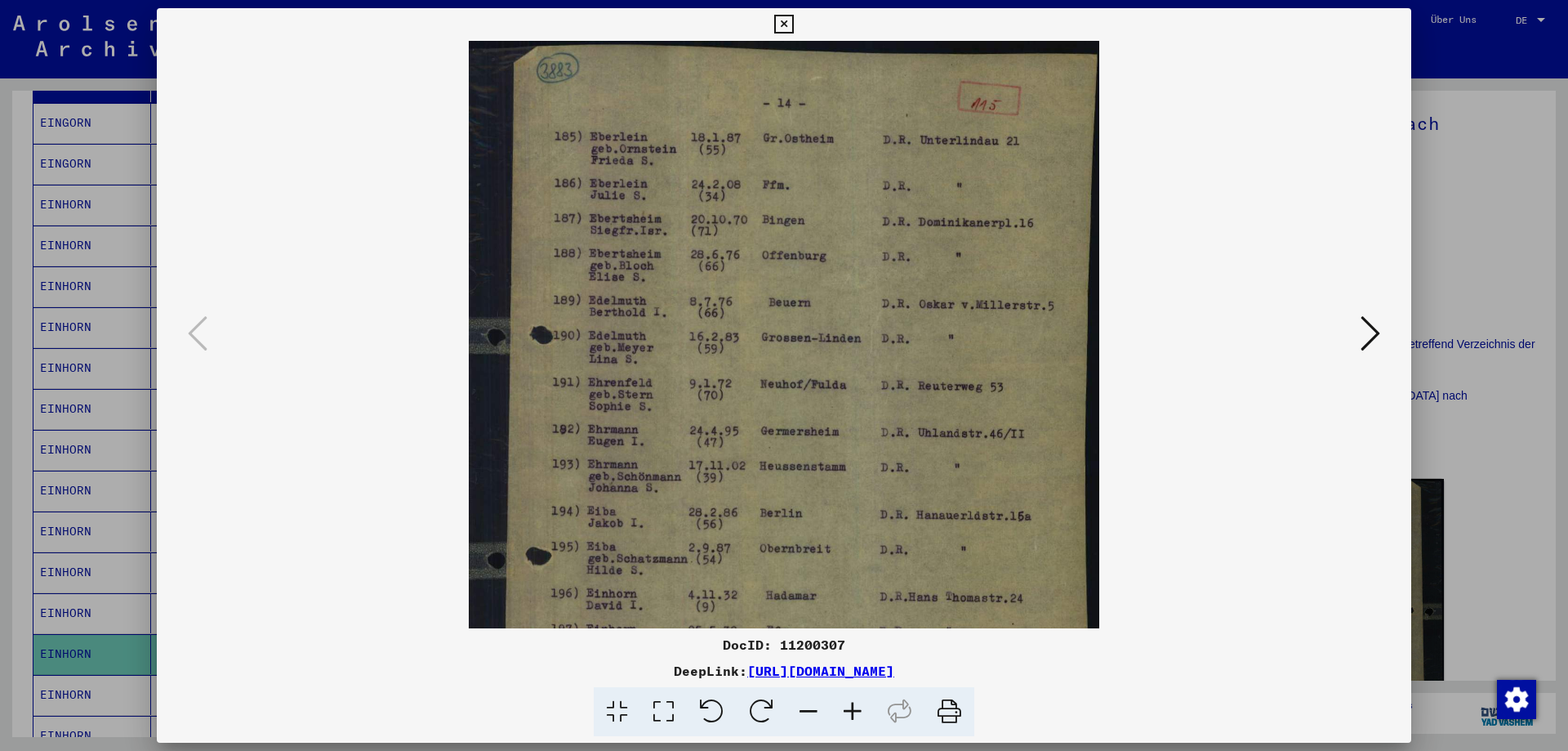
click at [849, 707] on icon at bounding box center [852, 711] width 44 height 50
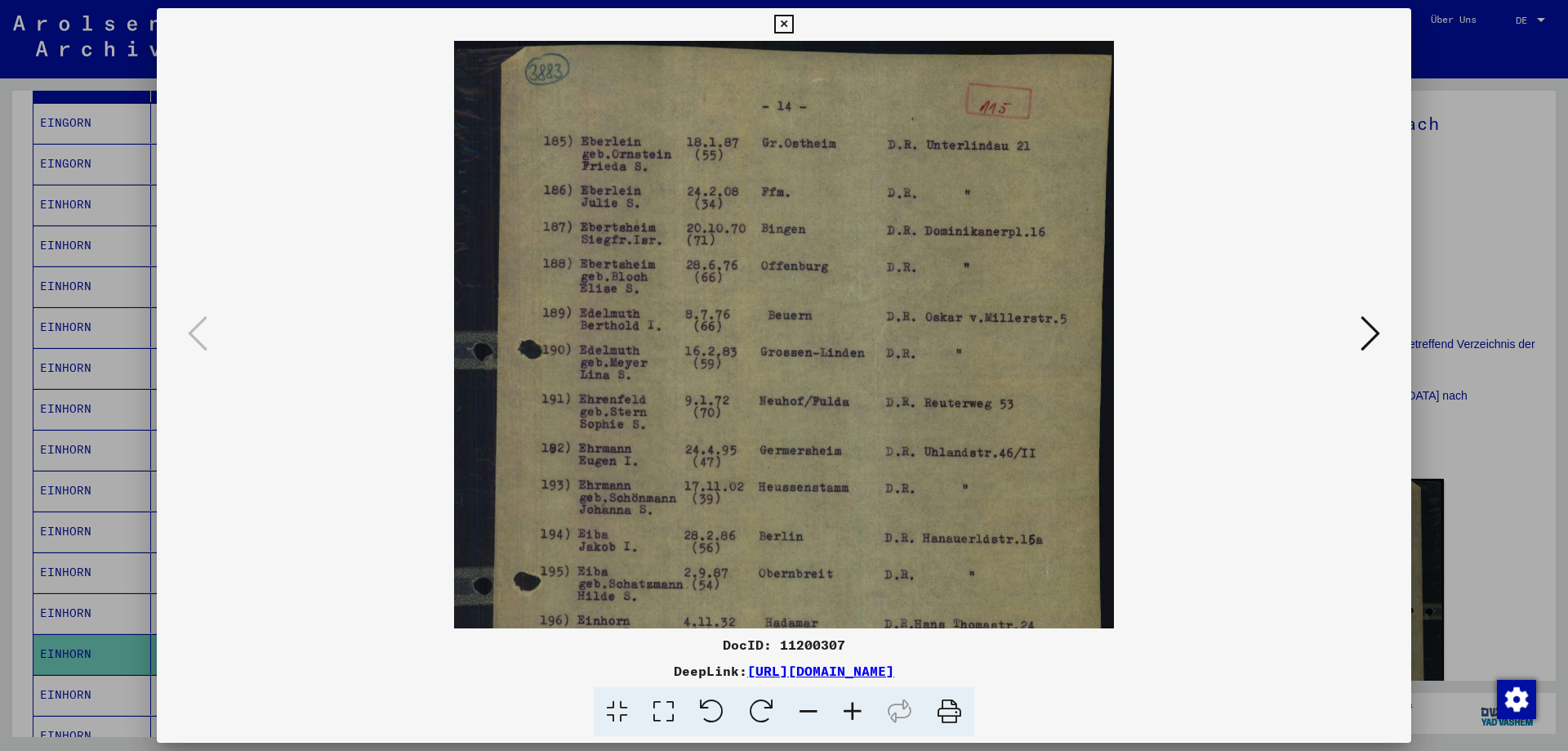
click at [849, 707] on icon at bounding box center [852, 711] width 44 height 50
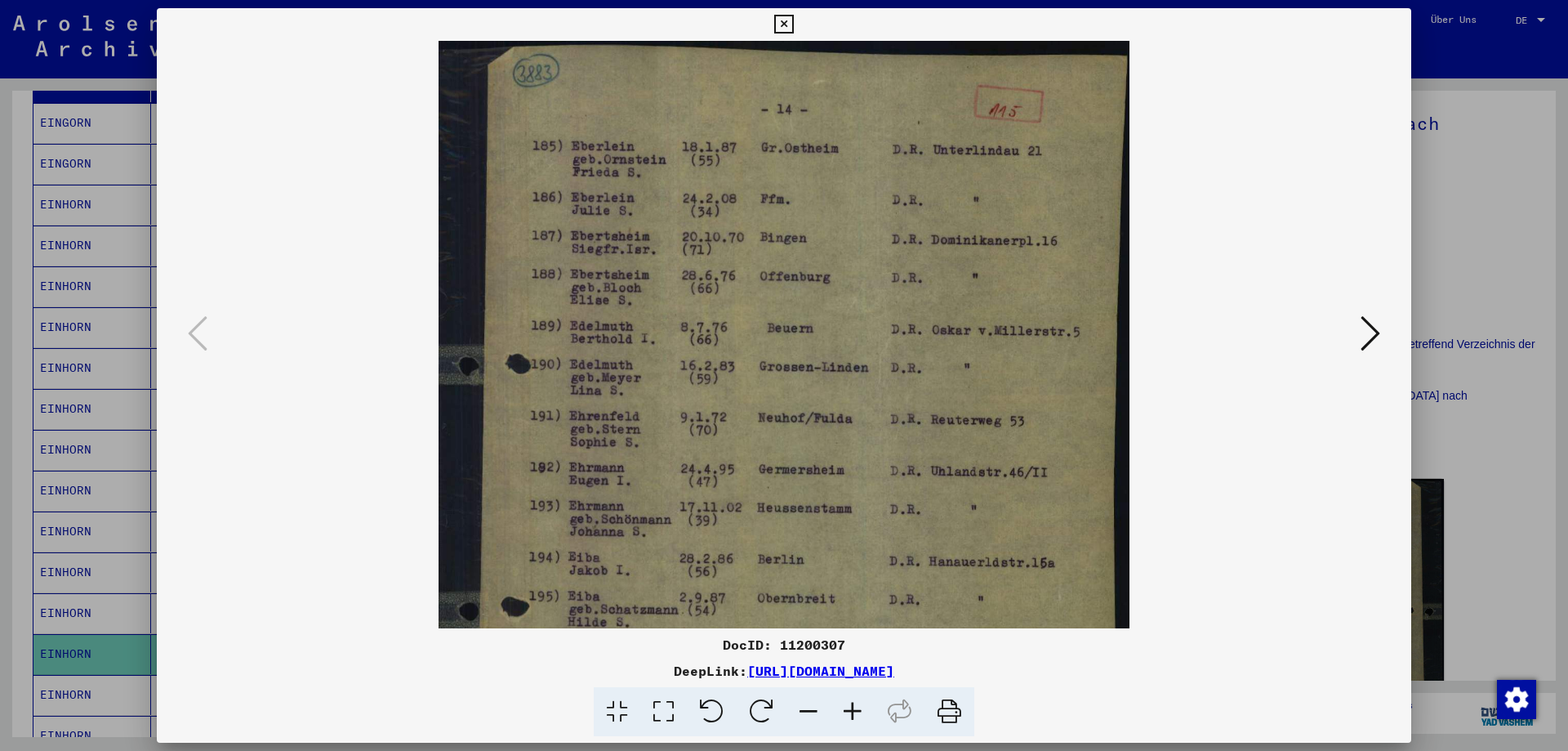
click at [849, 707] on icon at bounding box center [852, 711] width 44 height 50
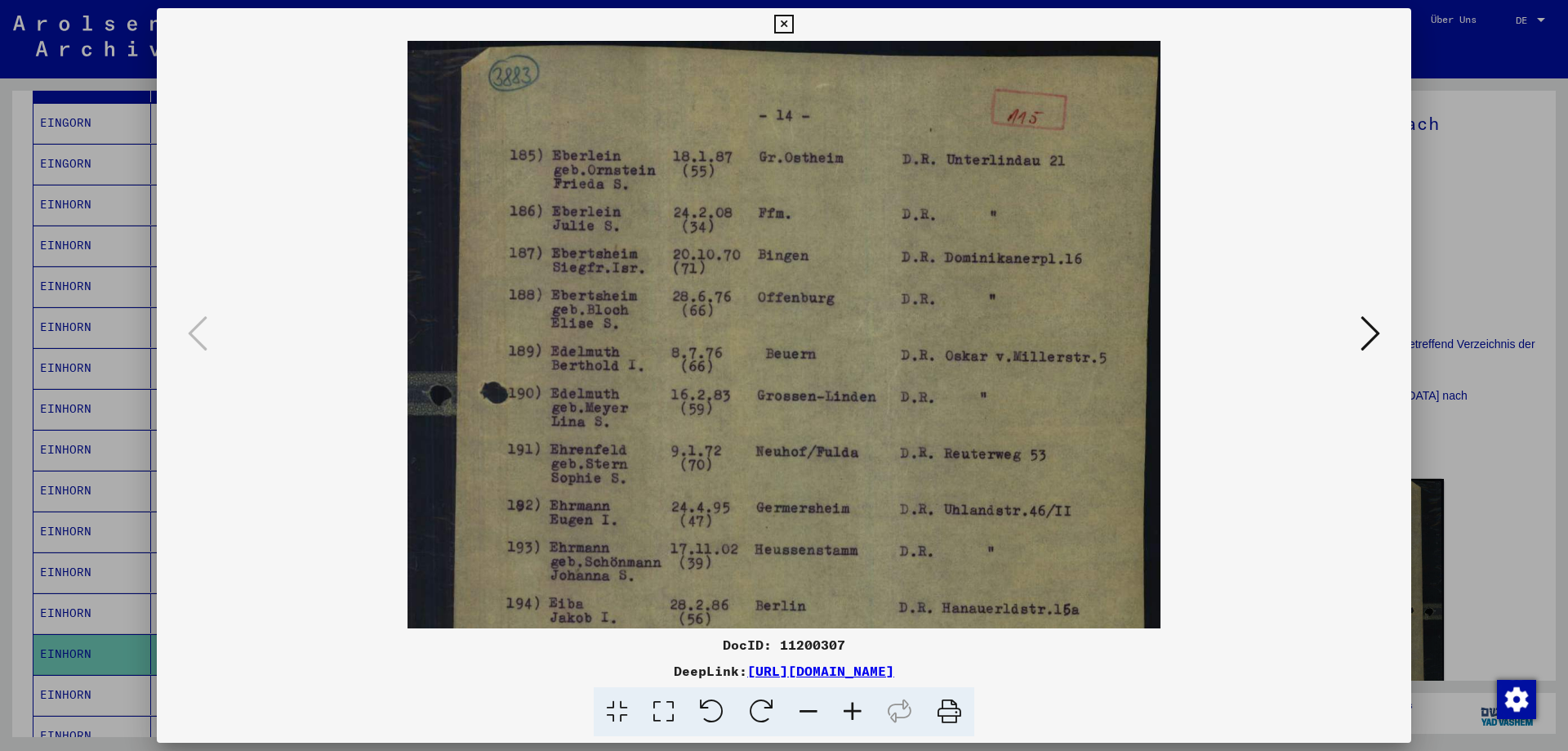
click at [849, 706] on icon at bounding box center [852, 711] width 44 height 50
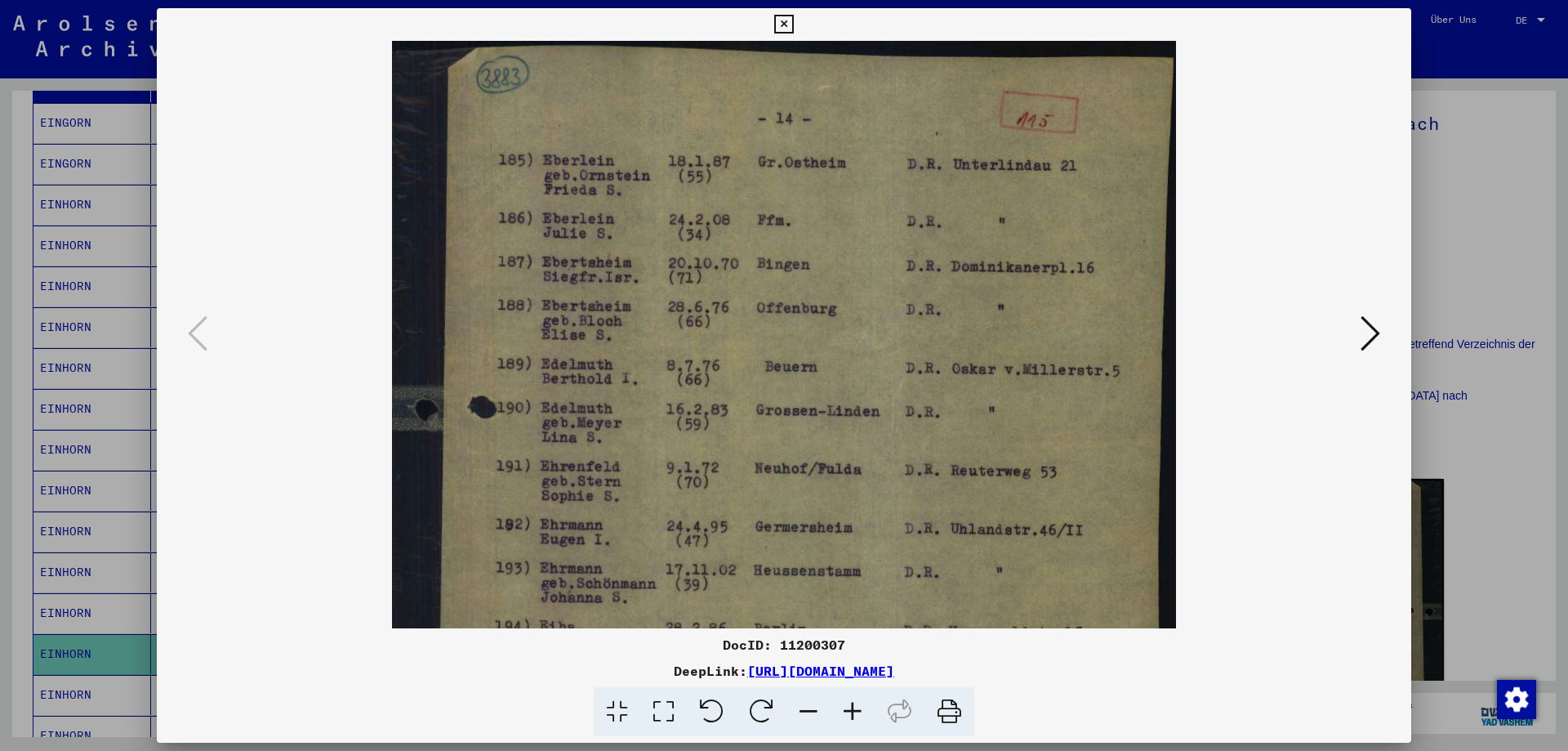
click at [849, 706] on icon at bounding box center [852, 711] width 44 height 50
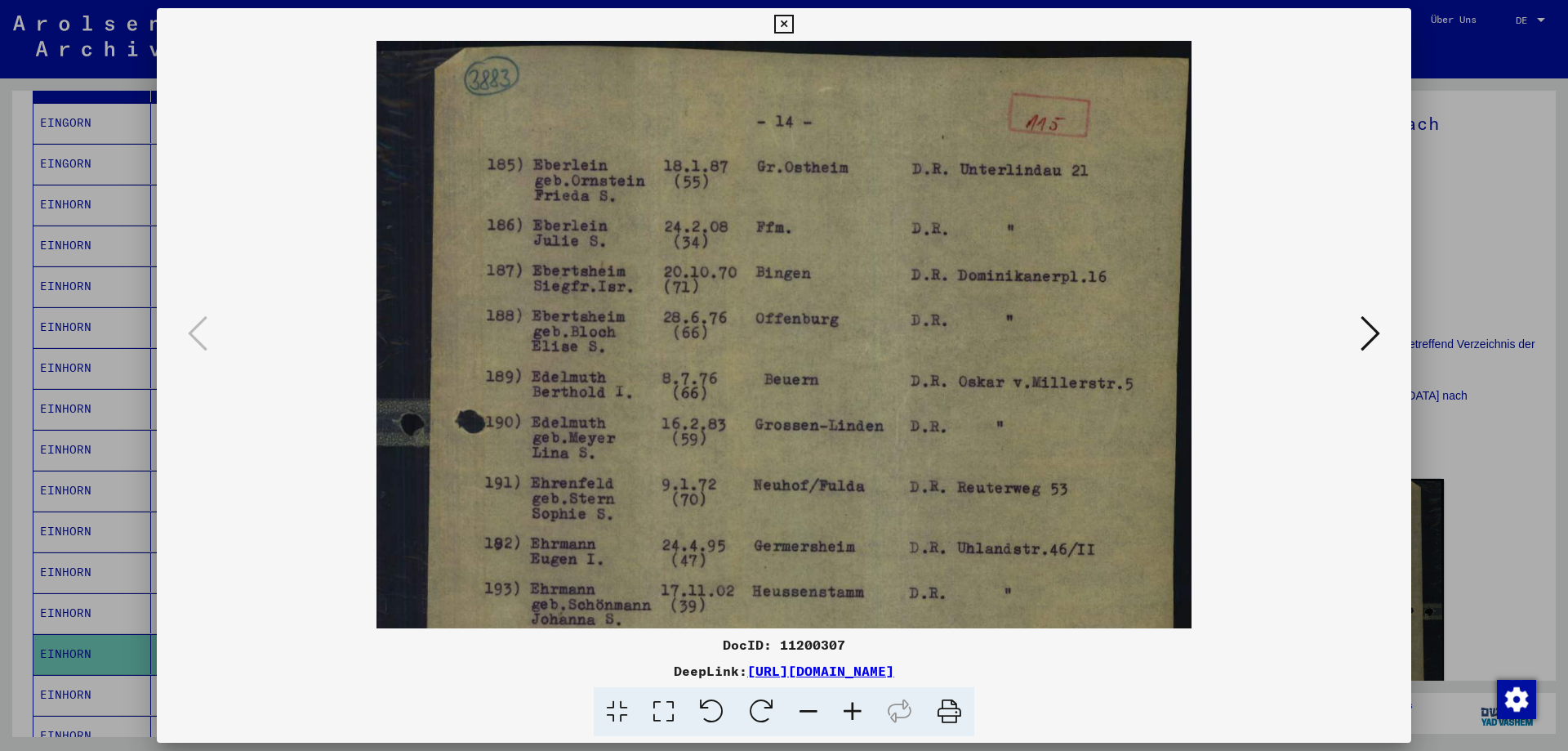
click at [849, 706] on icon at bounding box center [852, 711] width 44 height 50
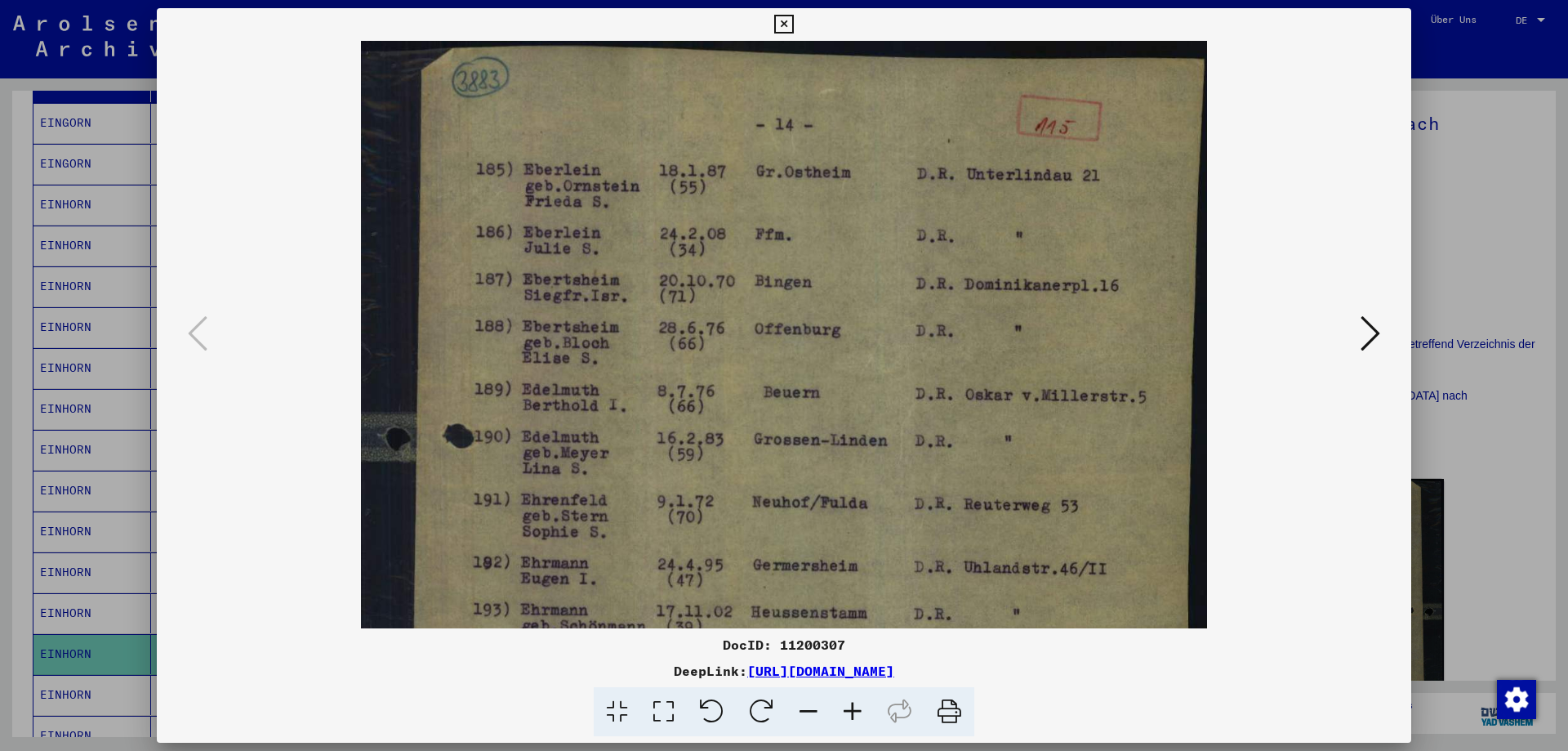
click at [849, 706] on icon at bounding box center [852, 711] width 44 height 50
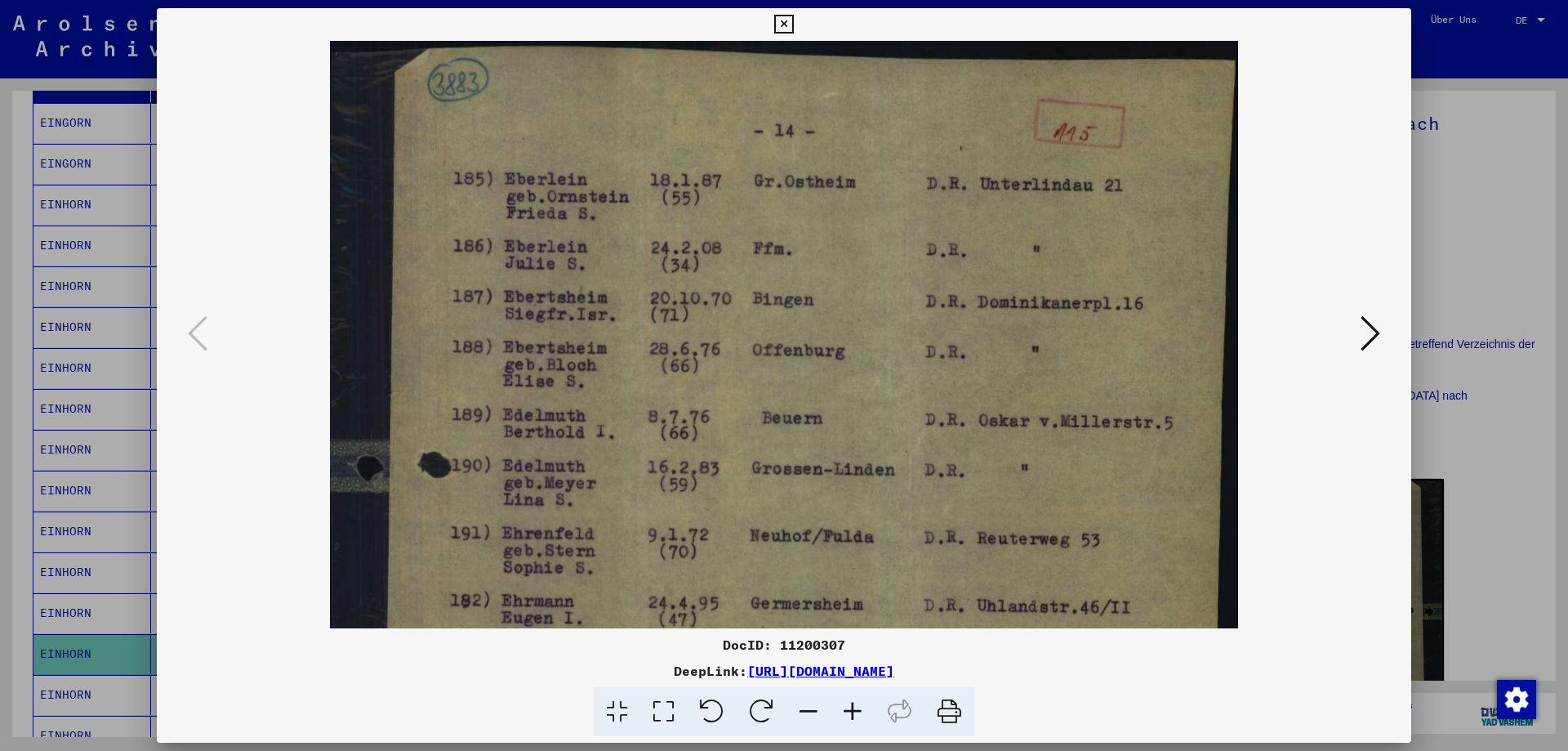
click at [849, 706] on icon at bounding box center [852, 711] width 44 height 50
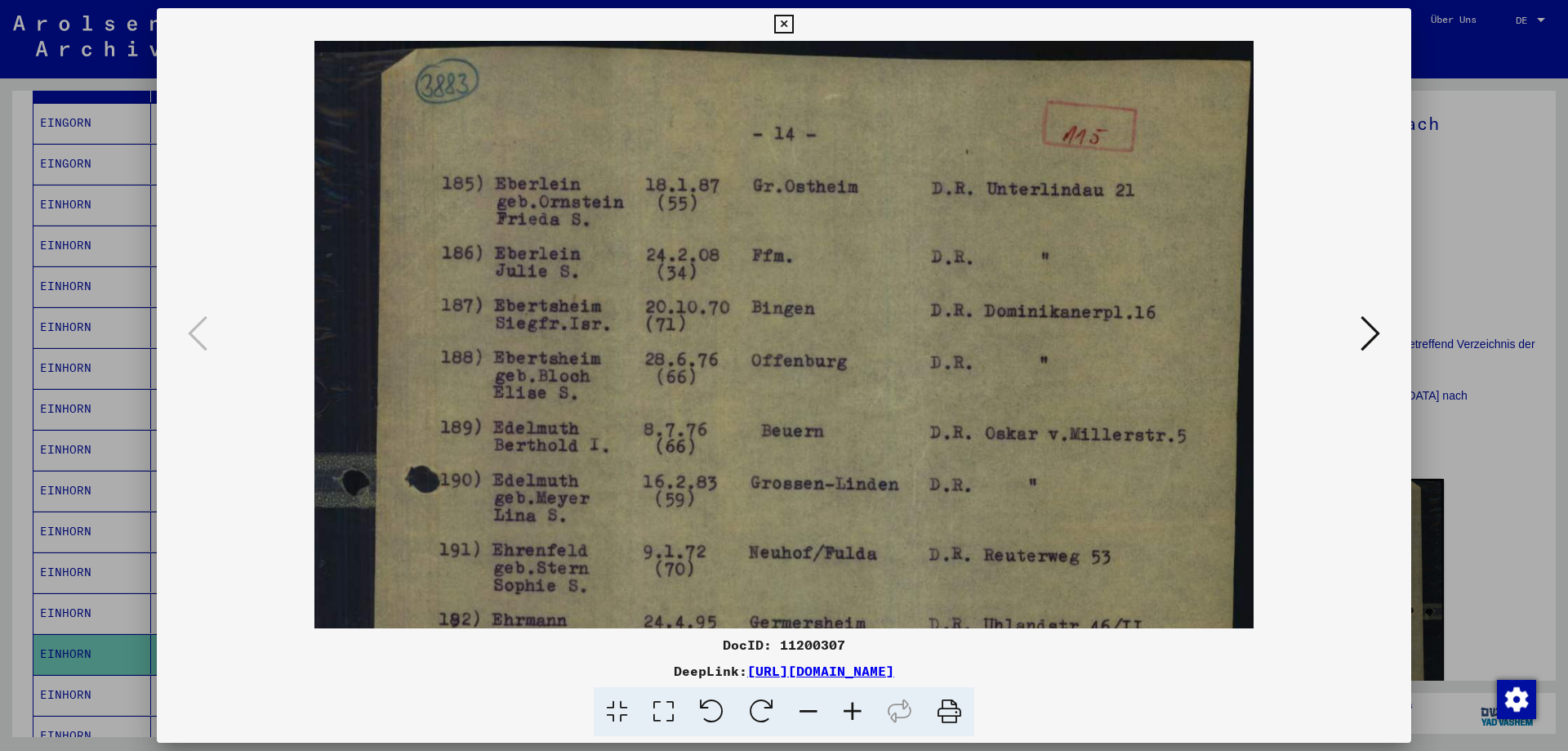
click at [849, 706] on icon at bounding box center [852, 711] width 44 height 50
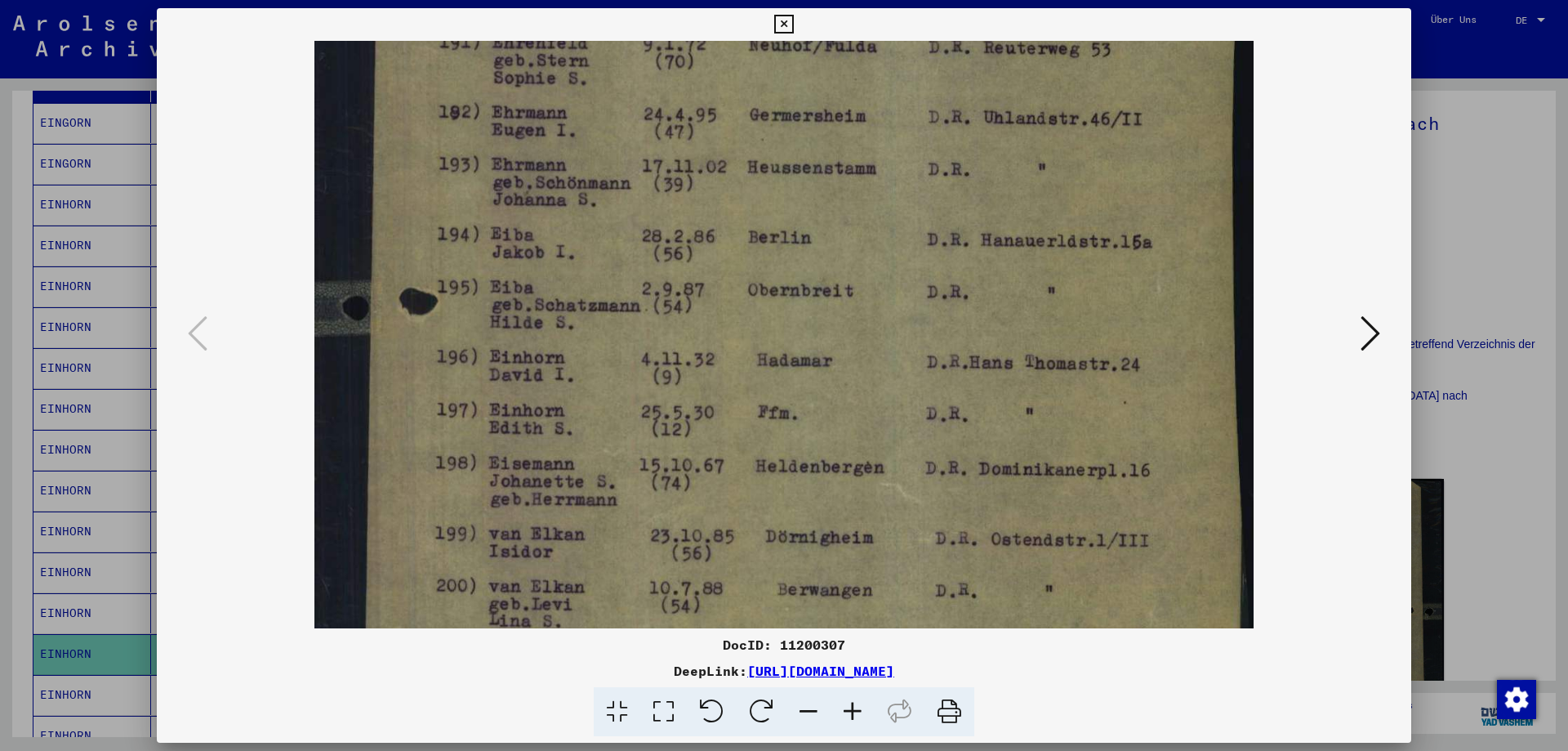
scroll to position [480, 0]
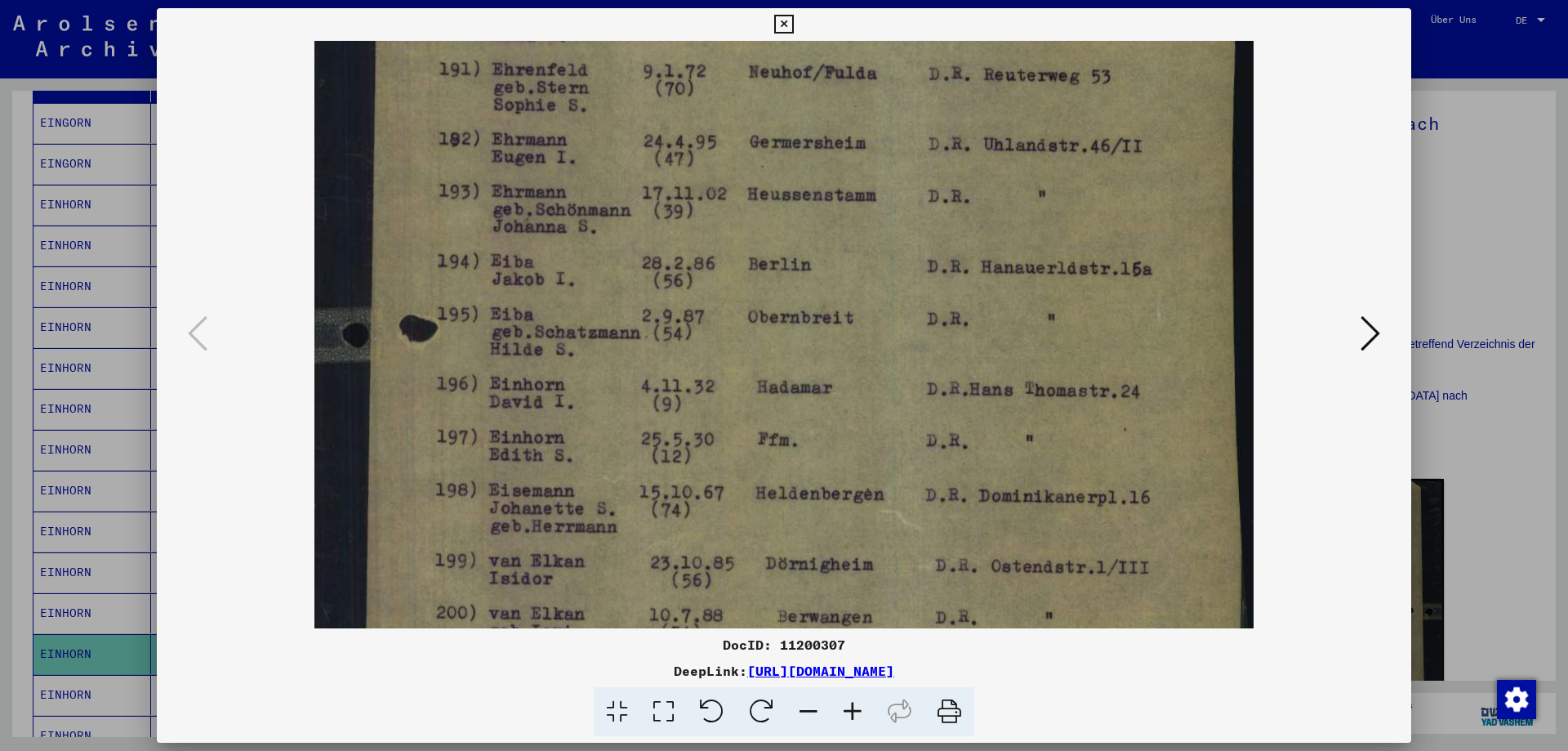
drag, startPoint x: 852, startPoint y: 560, endPoint x: 884, endPoint y: 74, distance: 487.1
click at [884, 74] on img at bounding box center [784, 181] width 939 height 1241
click at [1493, 282] on div at bounding box center [784, 376] width 1568 height 751
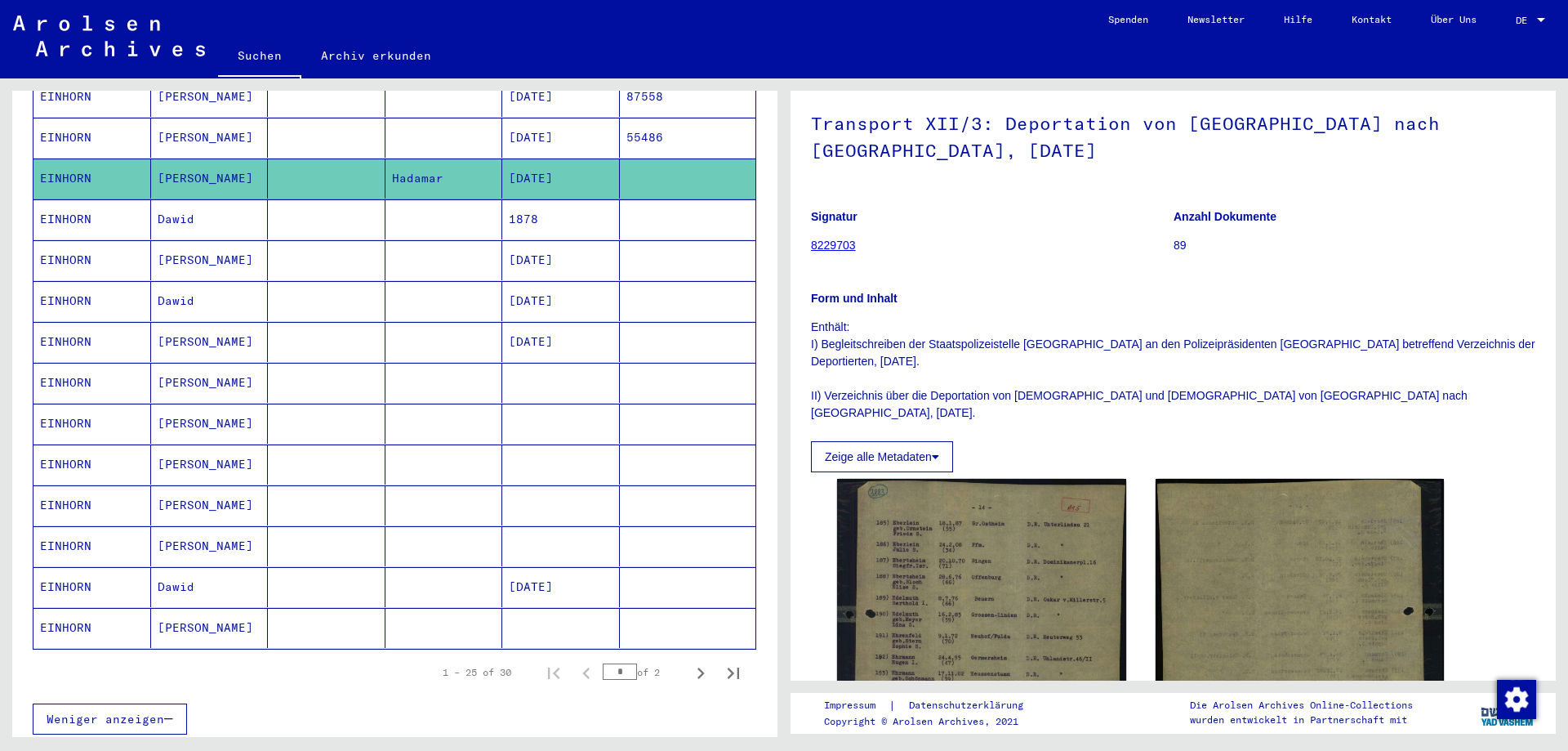
scroll to position [736, 0]
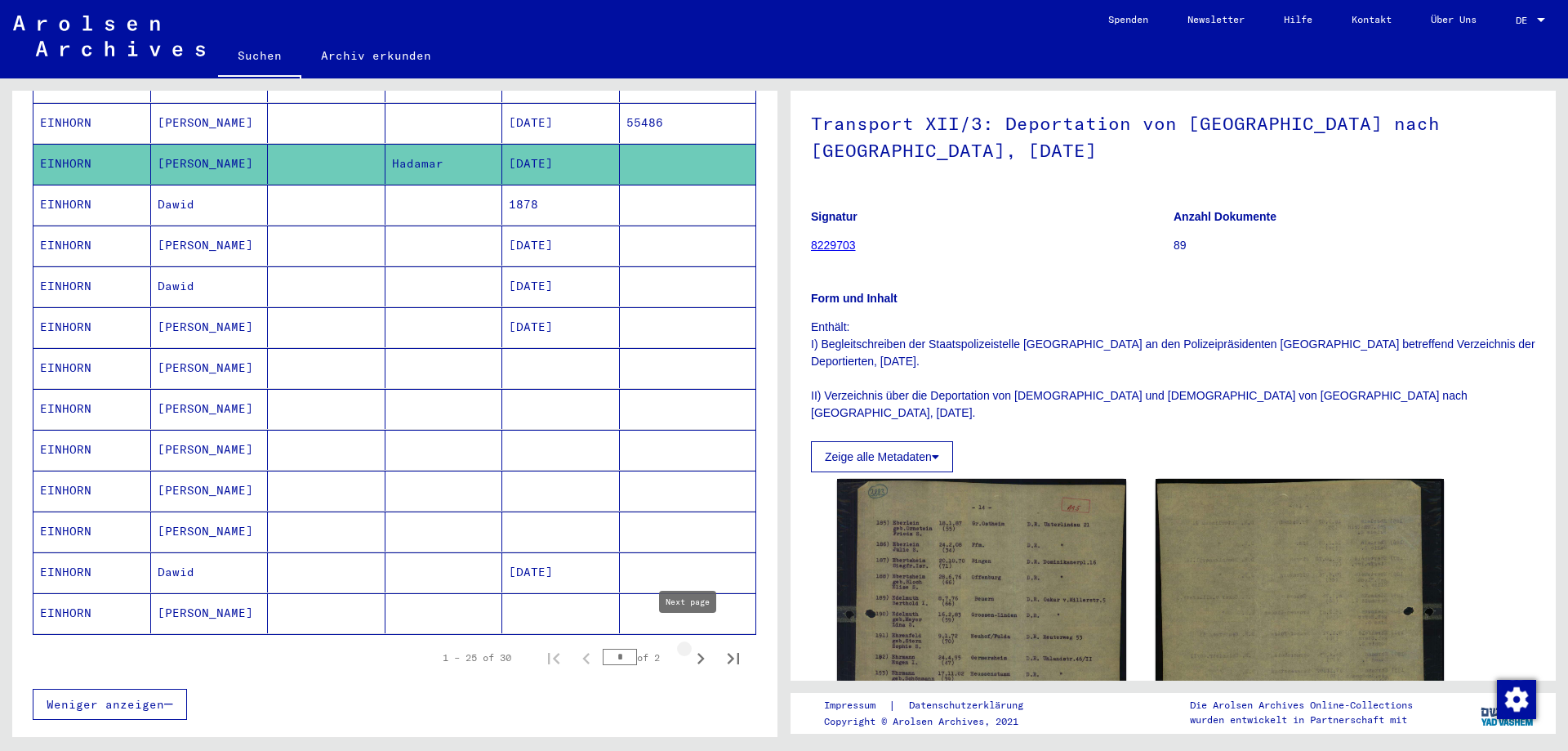
click at [697, 652] on icon "Next page" at bounding box center [701, 658] width 7 height 12
type input "*"
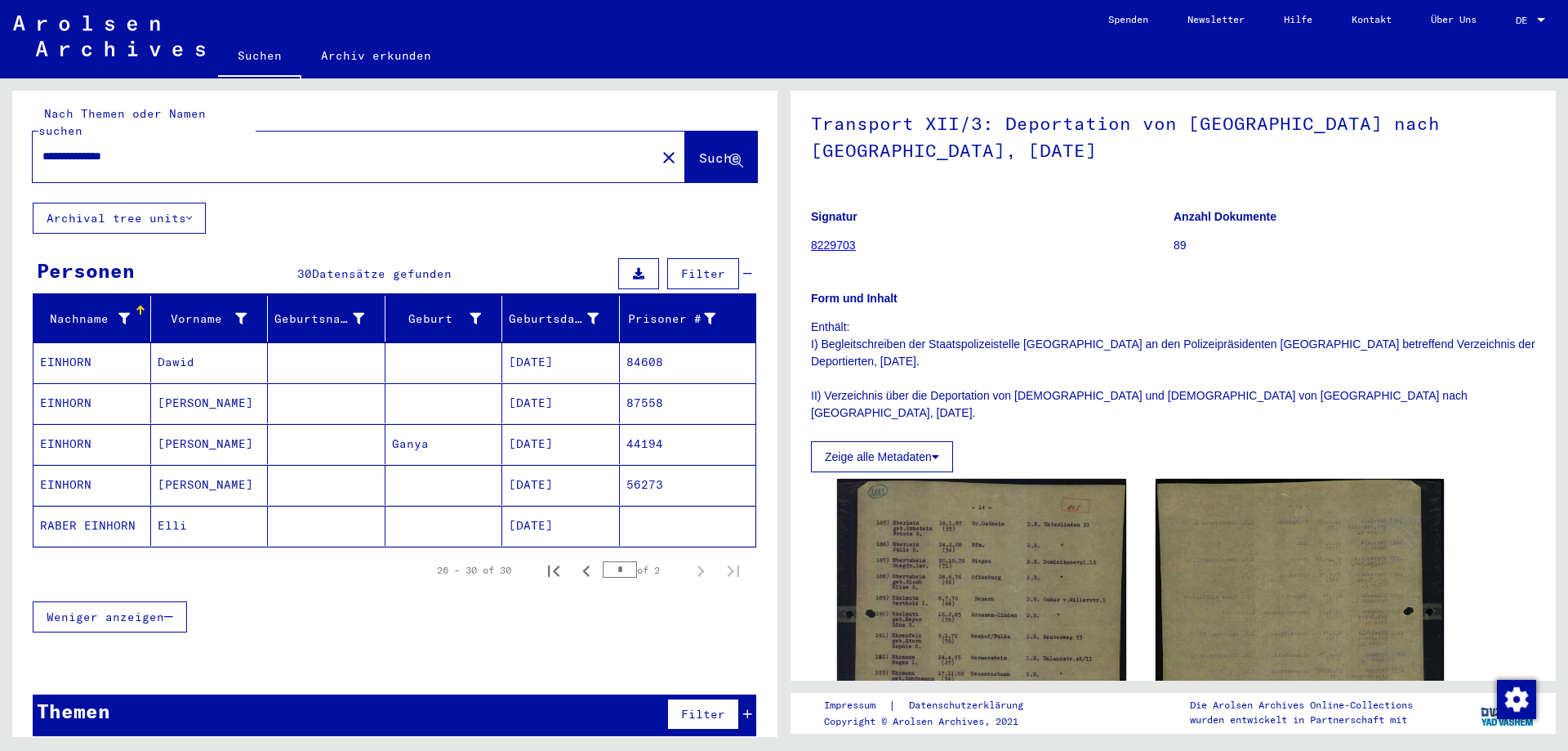
drag, startPoint x: 168, startPoint y: 149, endPoint x: 117, endPoint y: 146, distance: 51.1
click at [117, 146] on div "**********" at bounding box center [339, 157] width 613 height 37
drag, startPoint x: 166, startPoint y: 138, endPoint x: 0, endPoint y: 136, distance: 166.0
click at [0, 136] on div "**********" at bounding box center [392, 408] width 784 height 659
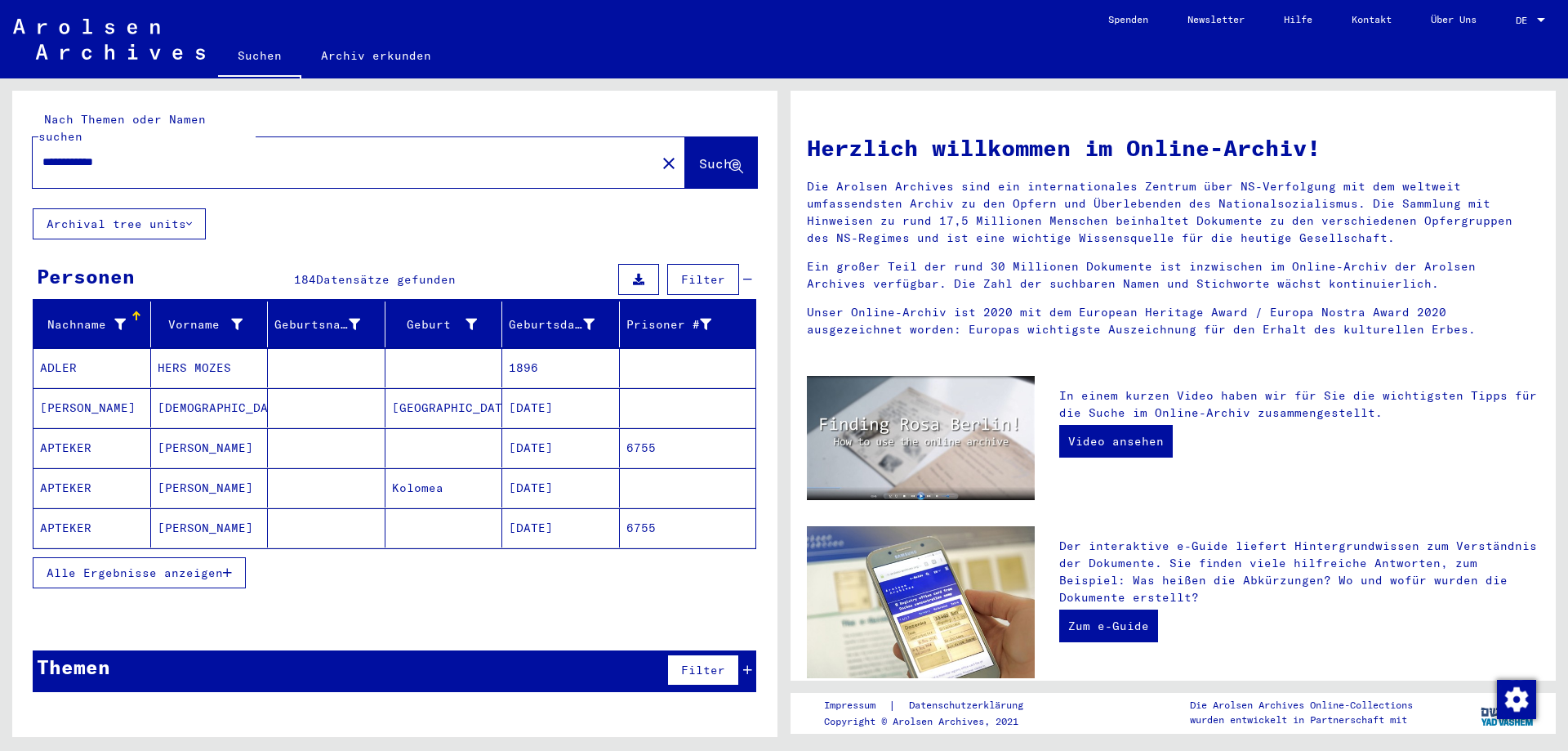
click at [195, 566] on span "Alle Ergebnisse anzeigen" at bounding box center [134, 573] width 176 height 14
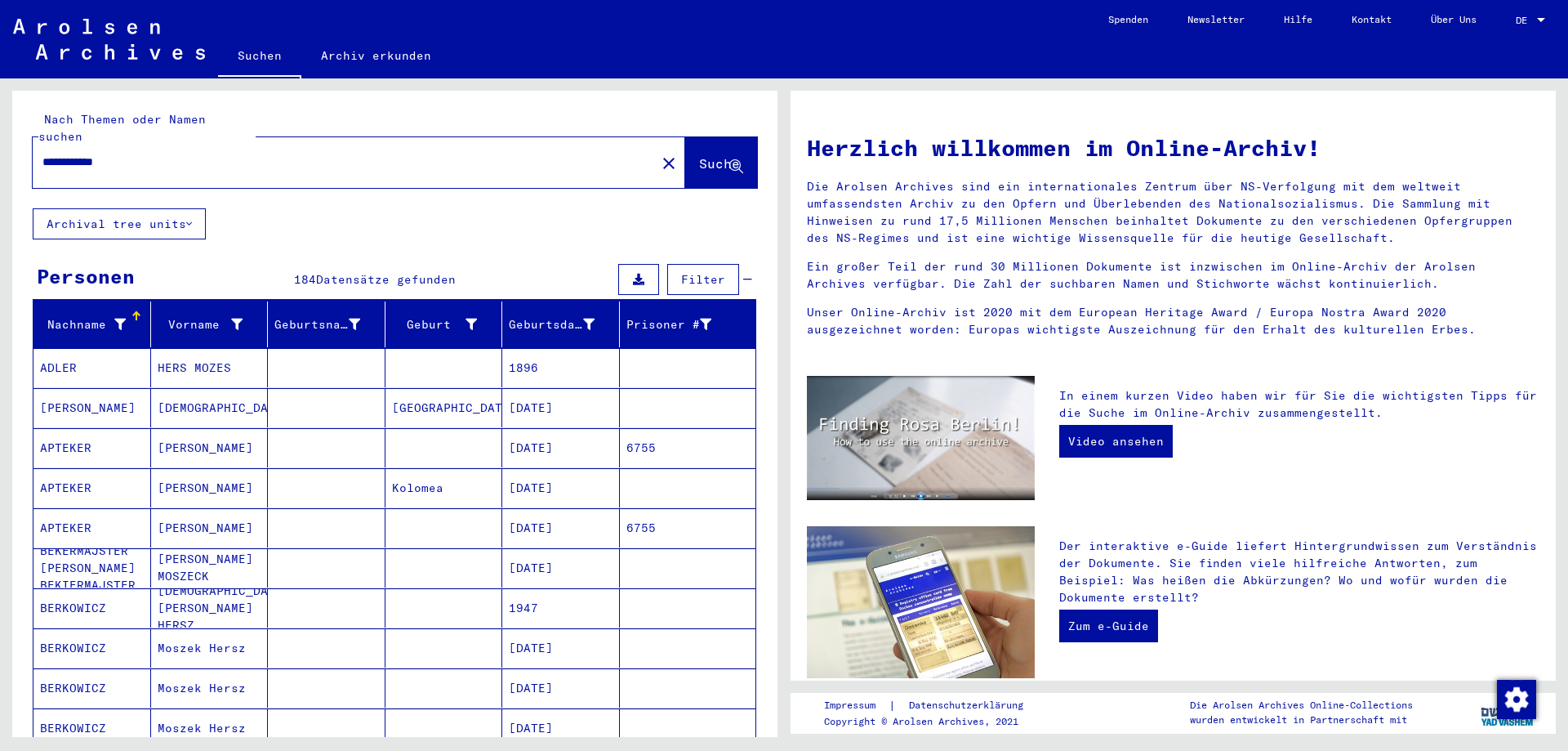
click at [162, 154] on input "**********" at bounding box center [339, 162] width 593 height 17
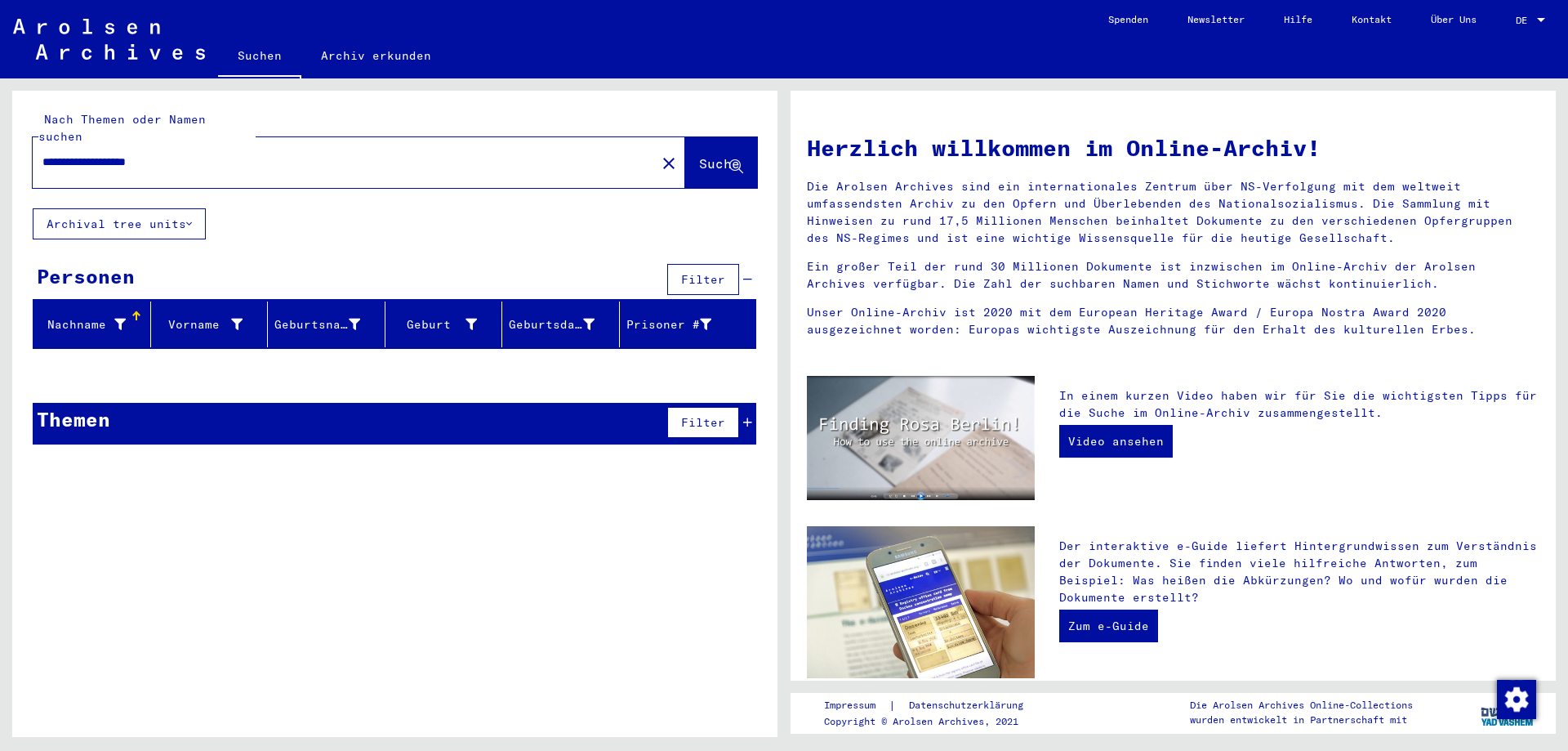
drag, startPoint x: 203, startPoint y: 143, endPoint x: 140, endPoint y: 147, distance: 63.1
click at [140, 154] on input "**********" at bounding box center [339, 162] width 593 height 17
drag, startPoint x: 202, startPoint y: 147, endPoint x: 0, endPoint y: 122, distance: 203.5
click at [0, 122] on div "**********" at bounding box center [392, 408] width 784 height 659
type input "**********"
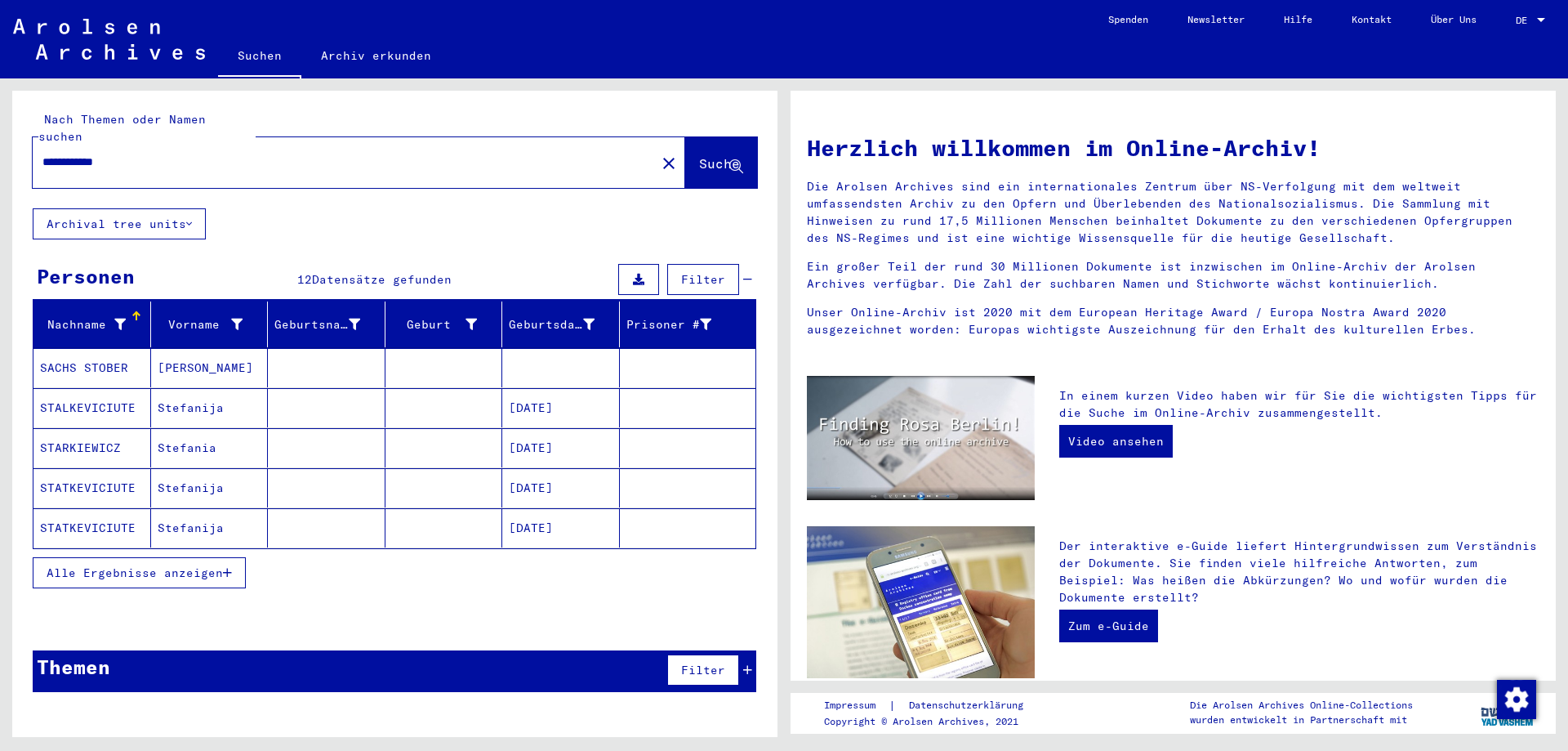
click at [181, 353] on mat-cell "[PERSON_NAME]" at bounding box center [210, 367] width 118 height 39
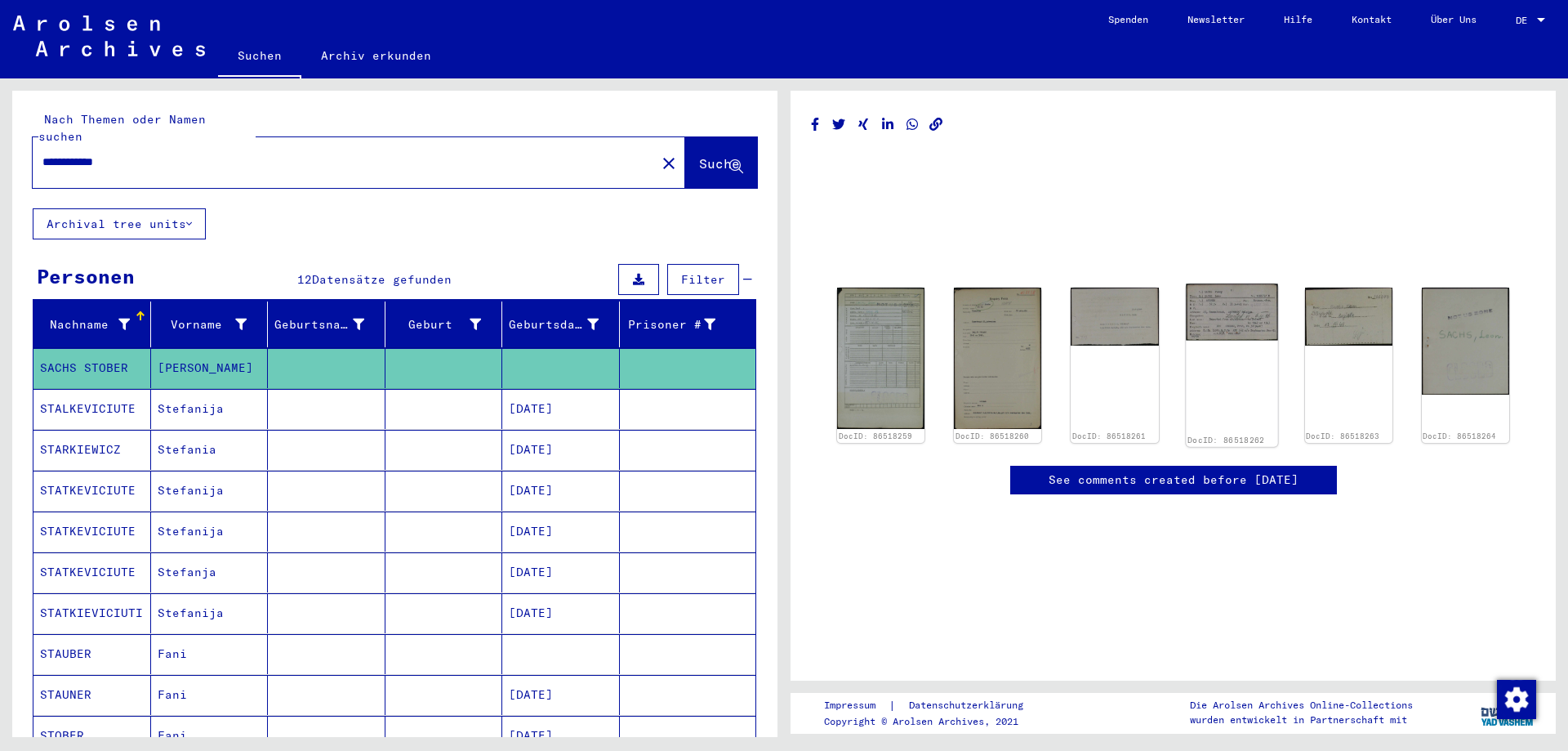
click at [1190, 308] on img at bounding box center [1232, 311] width 92 height 56
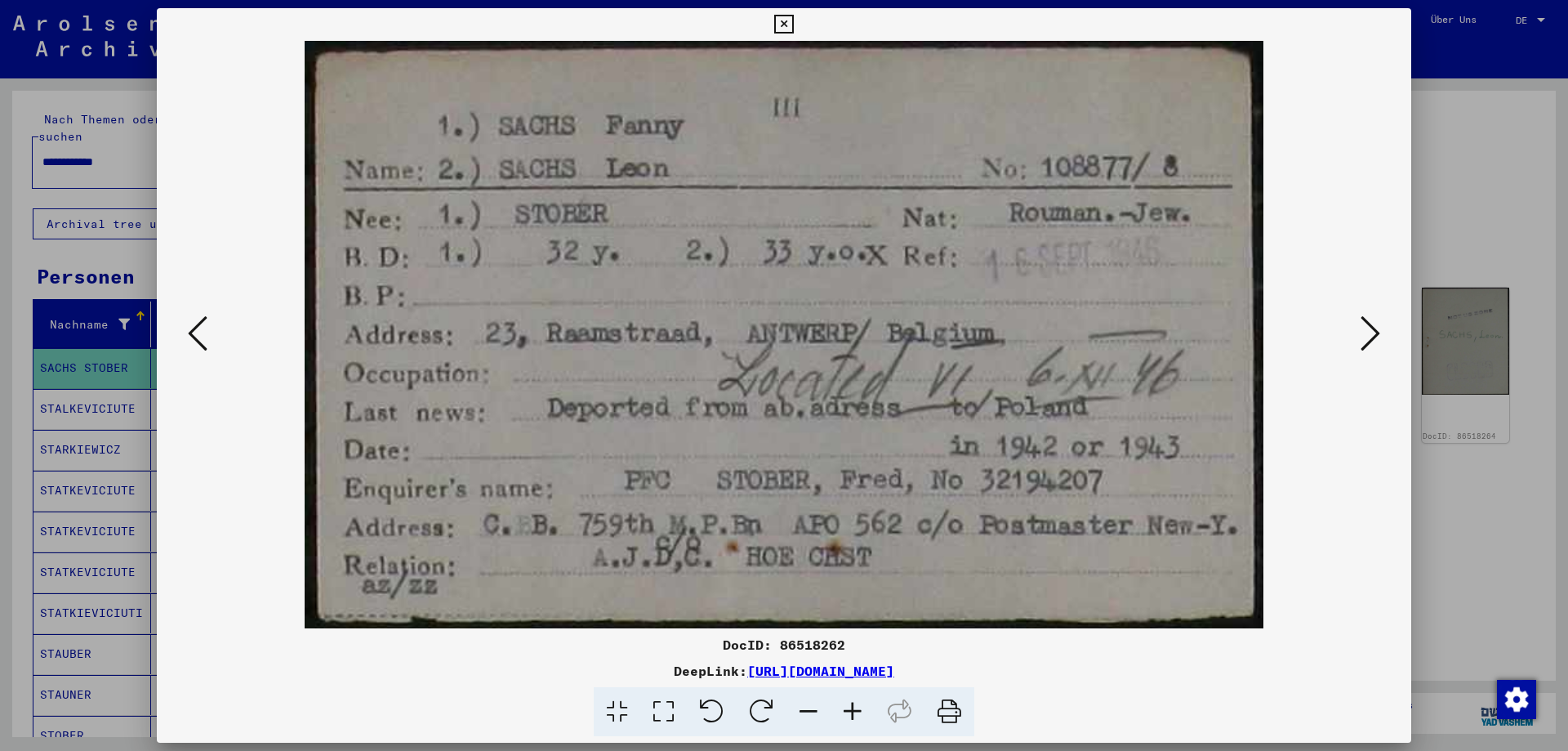
click at [1456, 408] on div at bounding box center [784, 376] width 1568 height 751
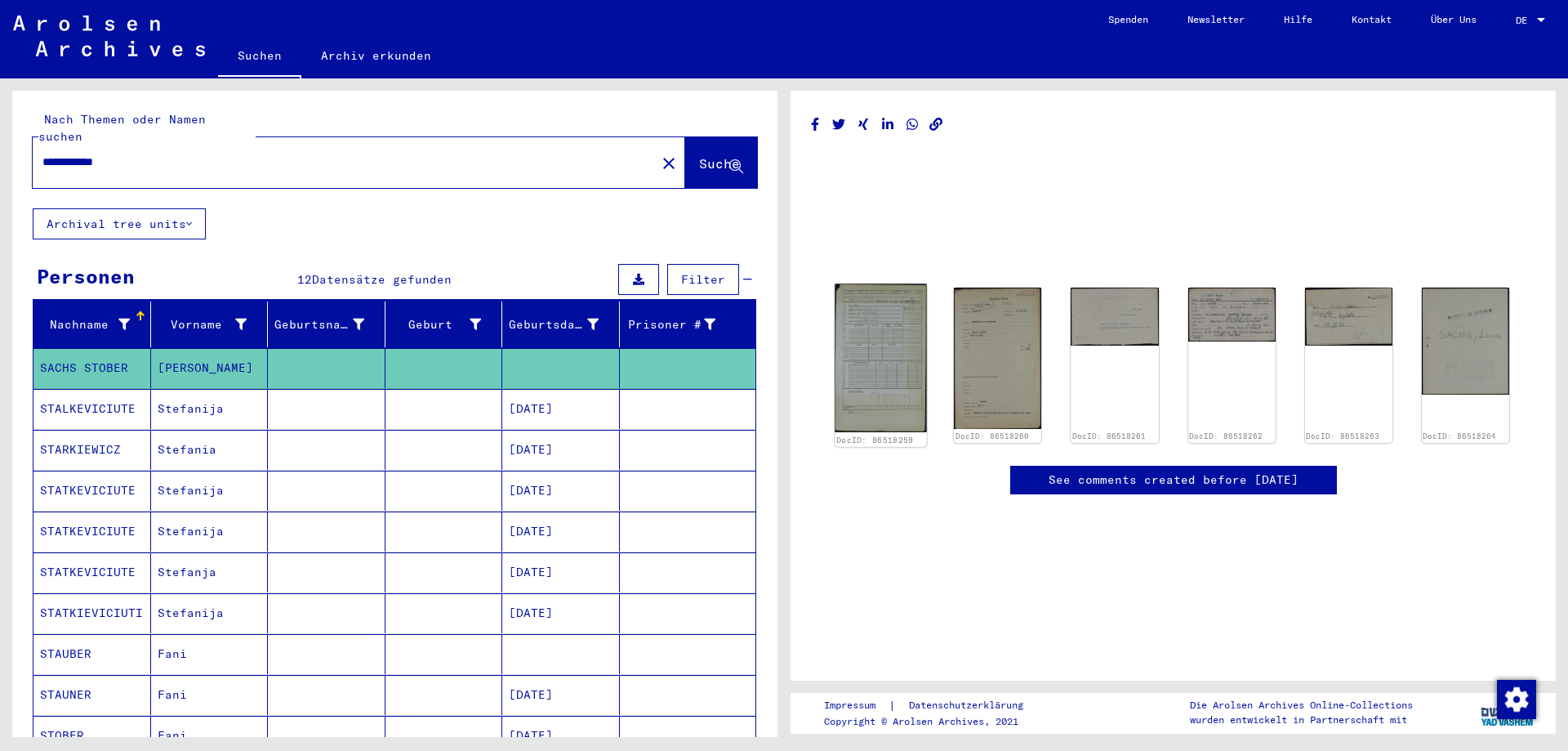
click at [891, 377] on img at bounding box center [881, 357] width 92 height 148
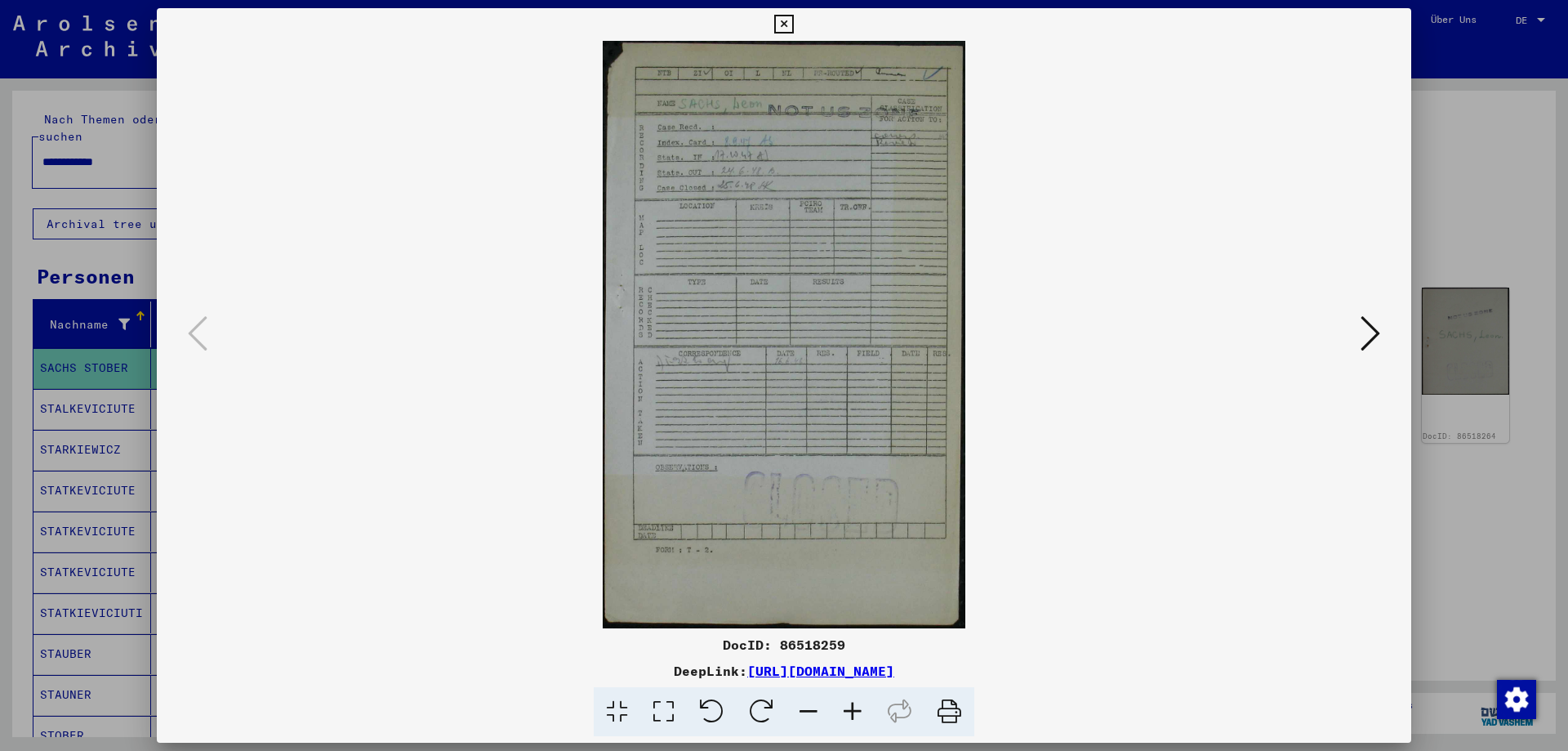
click at [1425, 374] on div at bounding box center [784, 376] width 1568 height 751
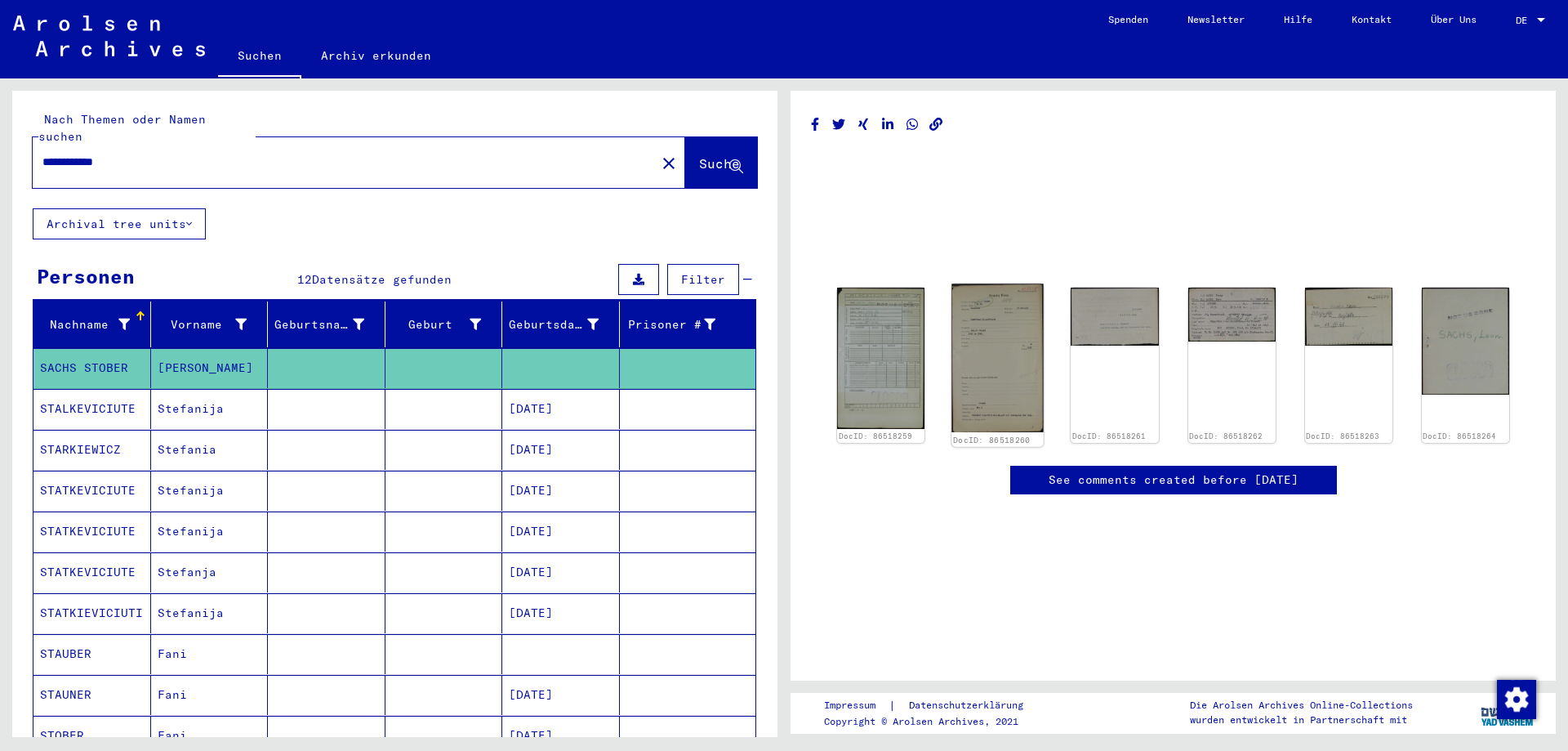
click at [979, 350] on img at bounding box center [997, 357] width 92 height 148
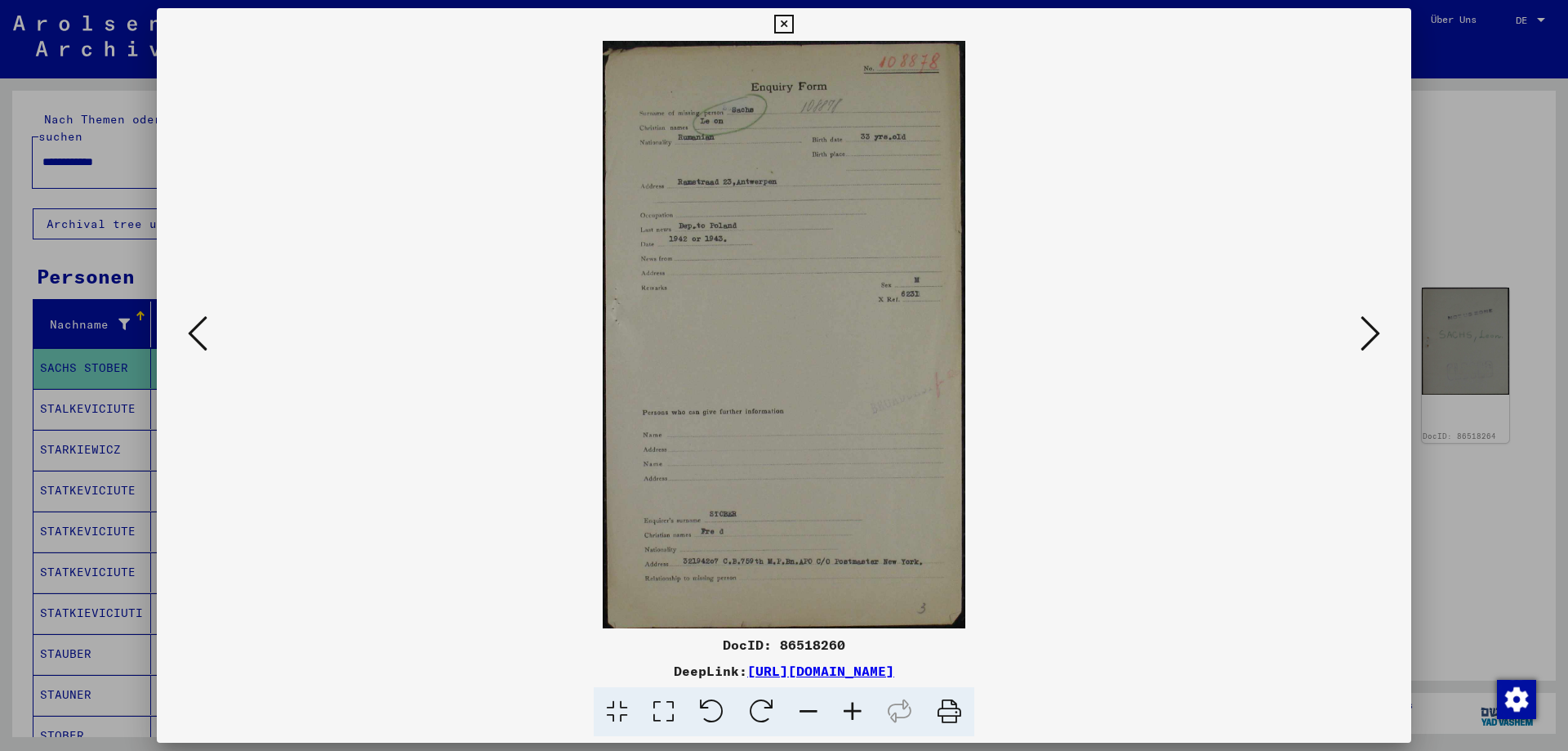
click at [844, 710] on icon at bounding box center [852, 711] width 44 height 50
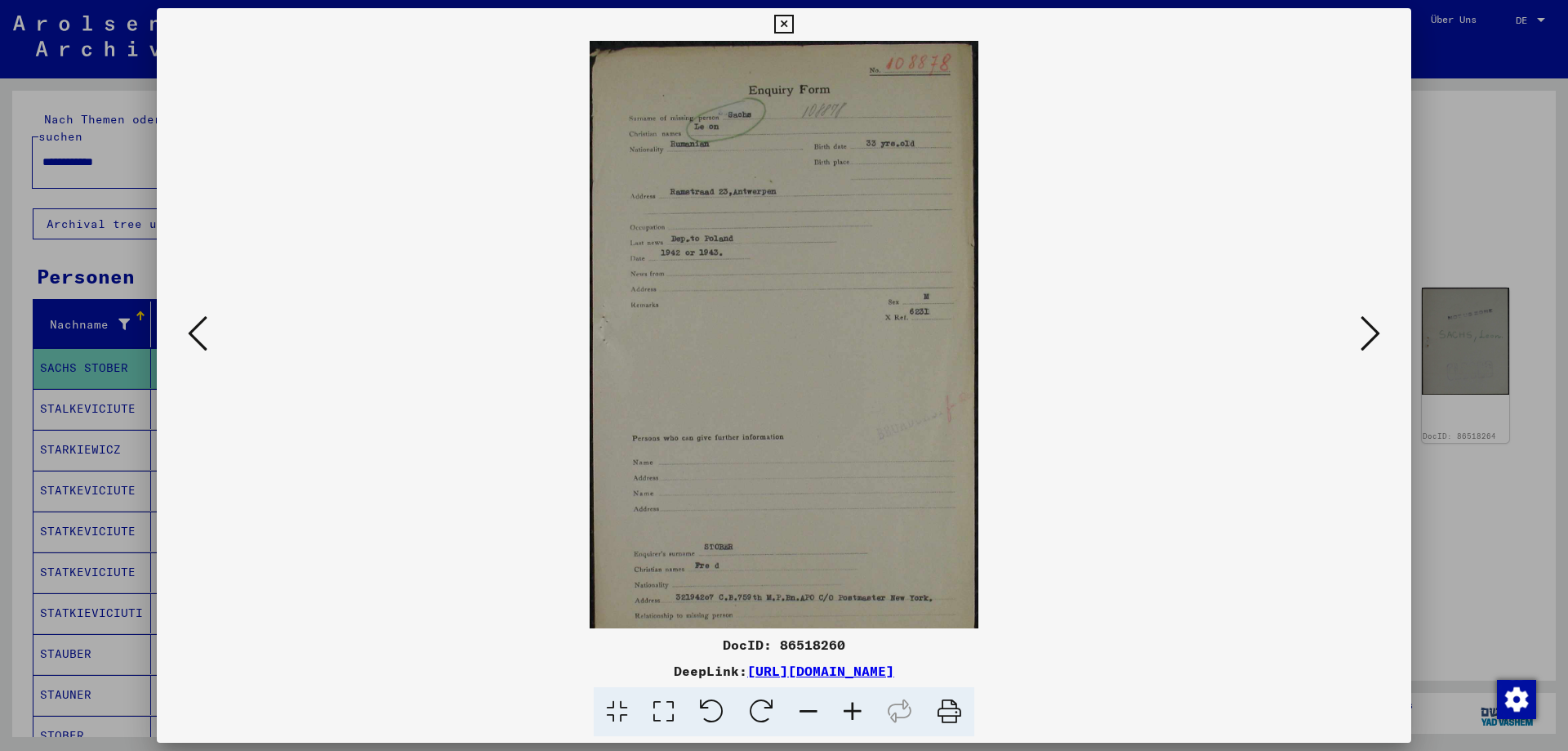
click at [844, 710] on icon at bounding box center [852, 711] width 44 height 50
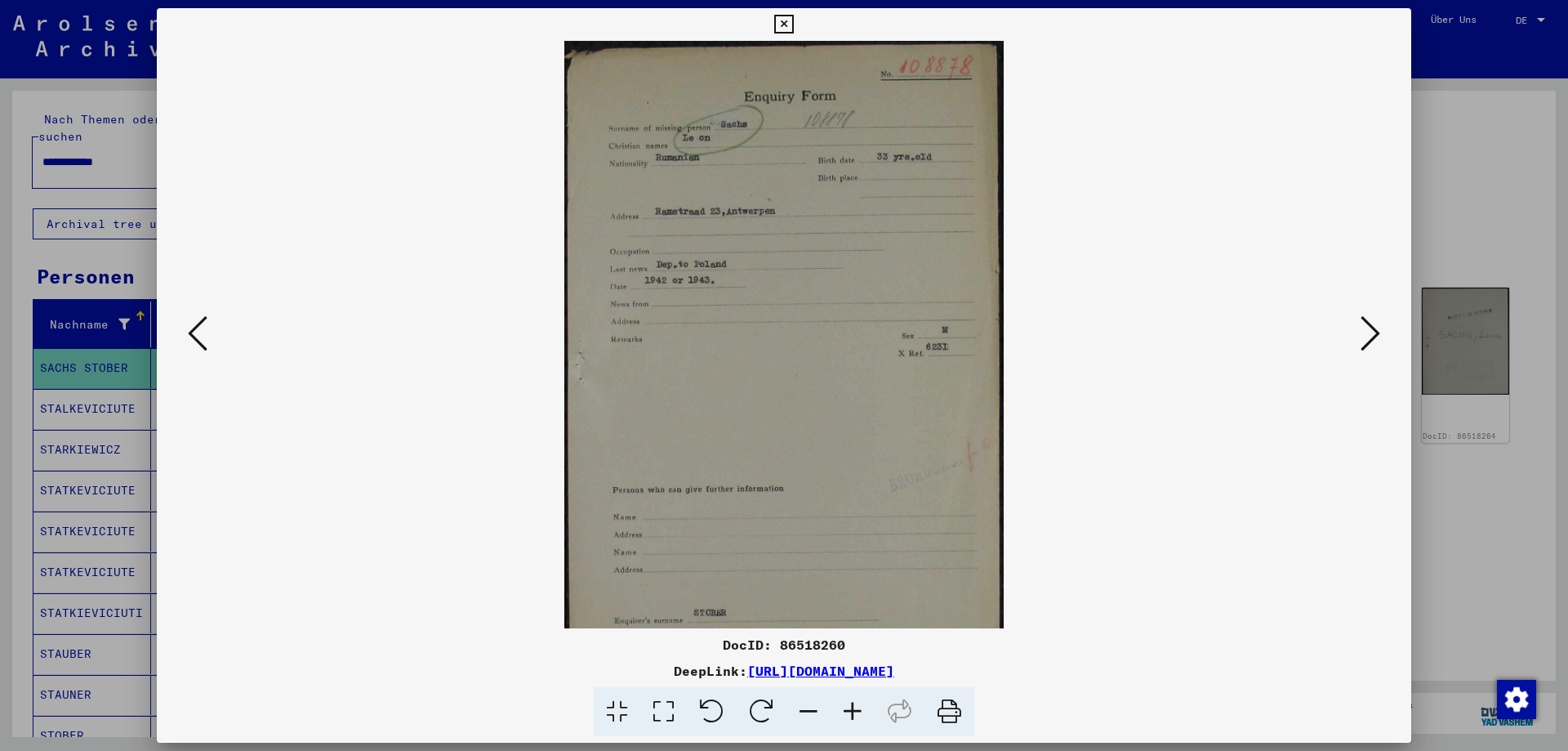
click at [844, 710] on icon at bounding box center [852, 711] width 44 height 50
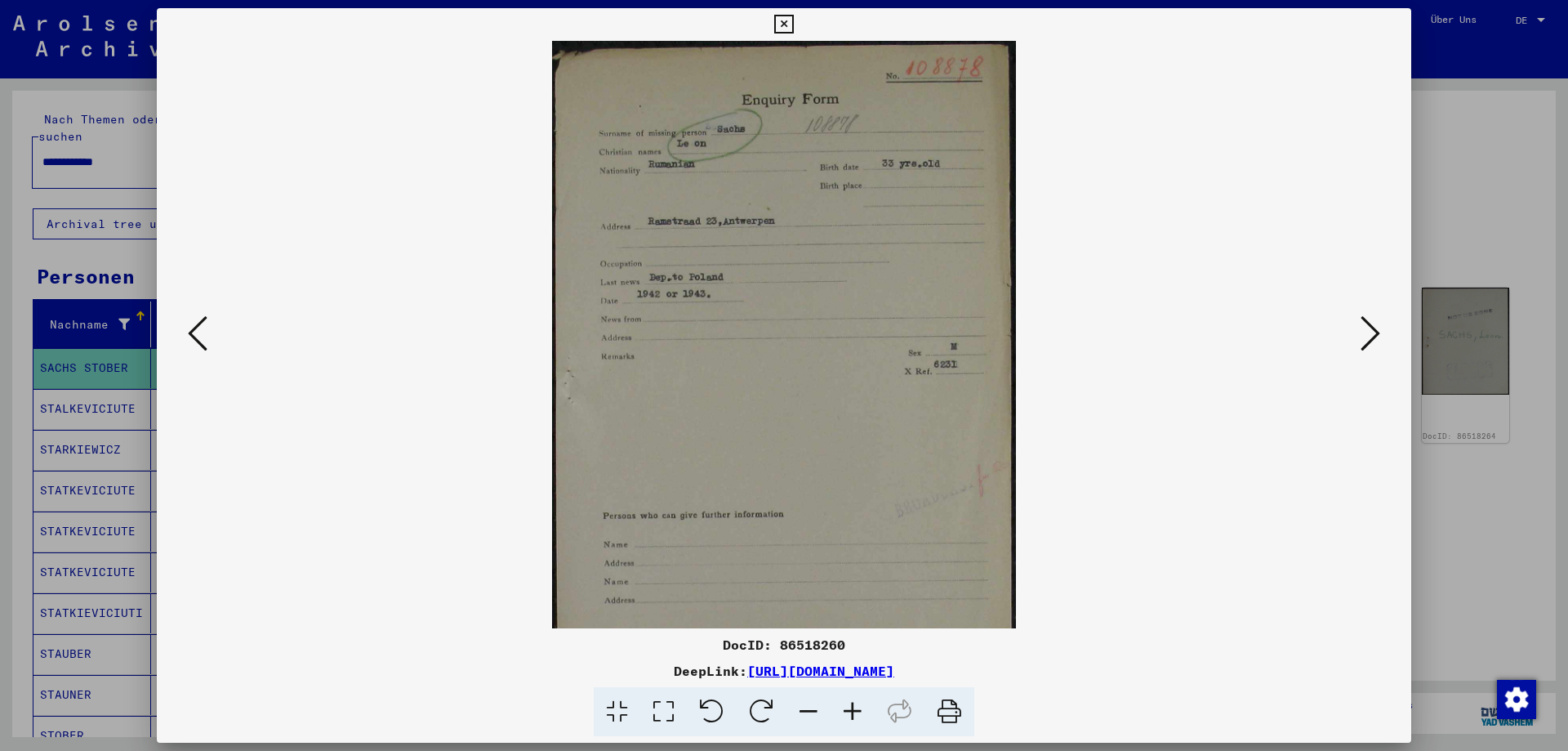
click at [844, 710] on icon at bounding box center [852, 711] width 44 height 50
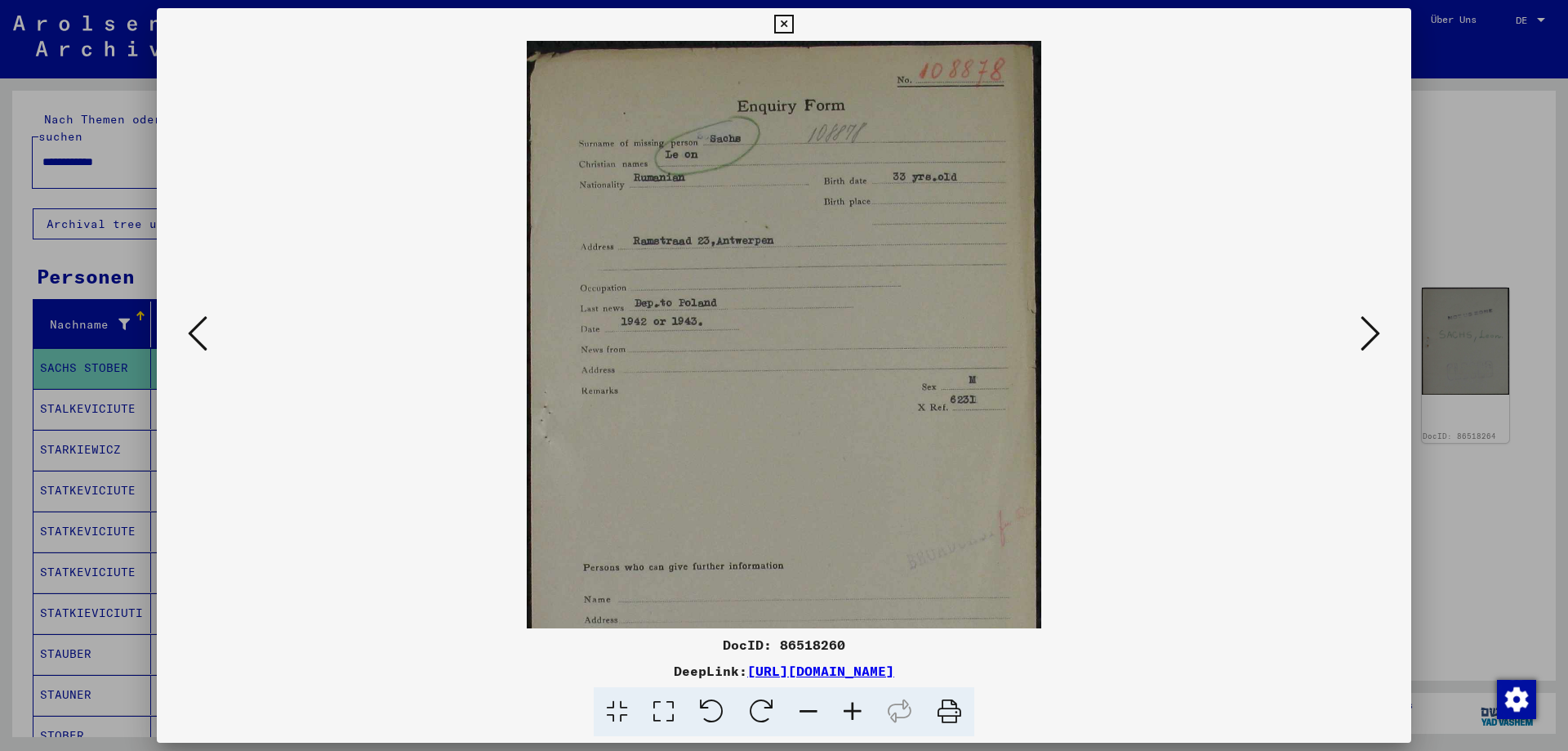
click at [844, 710] on icon at bounding box center [852, 711] width 44 height 50
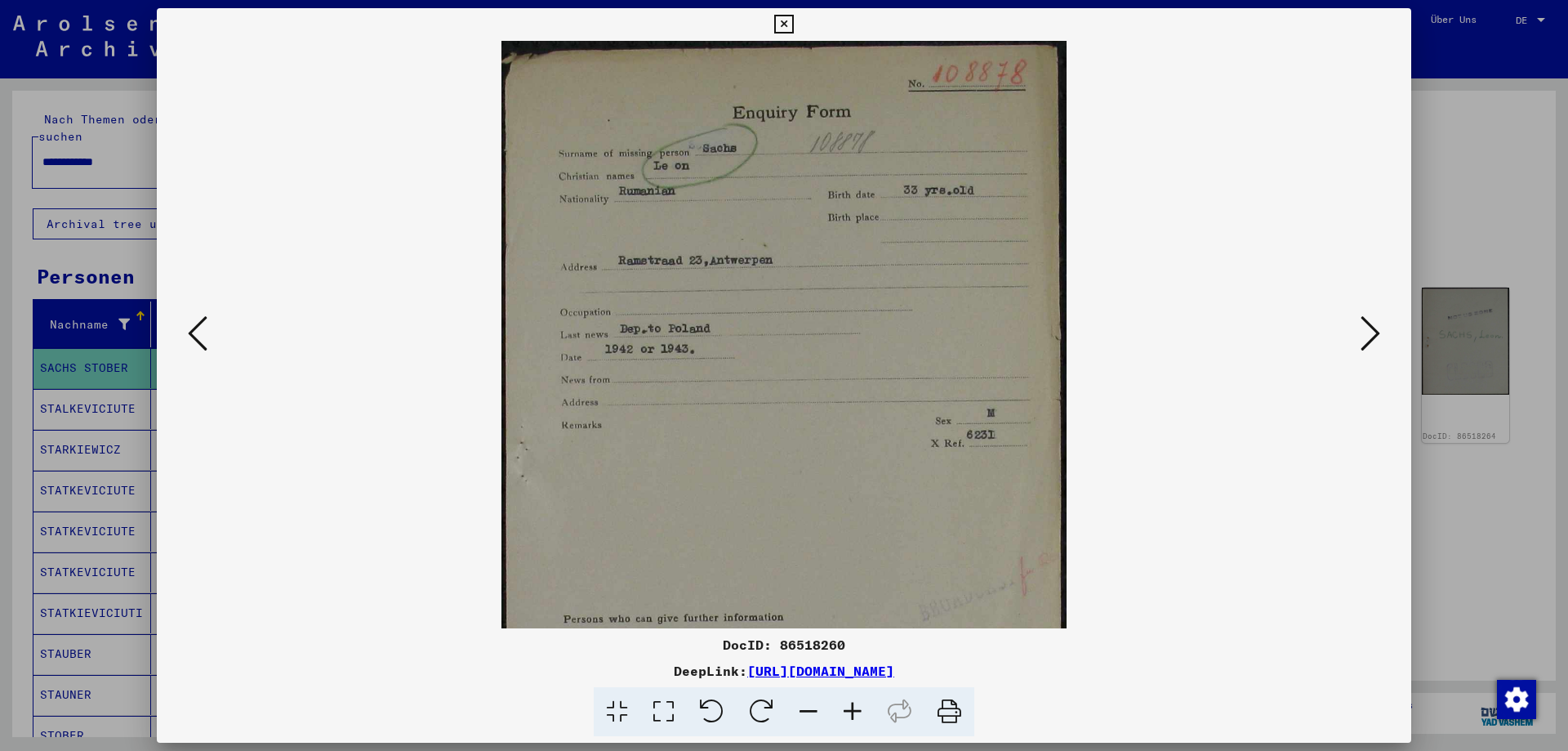
click at [844, 710] on icon at bounding box center [852, 711] width 44 height 50
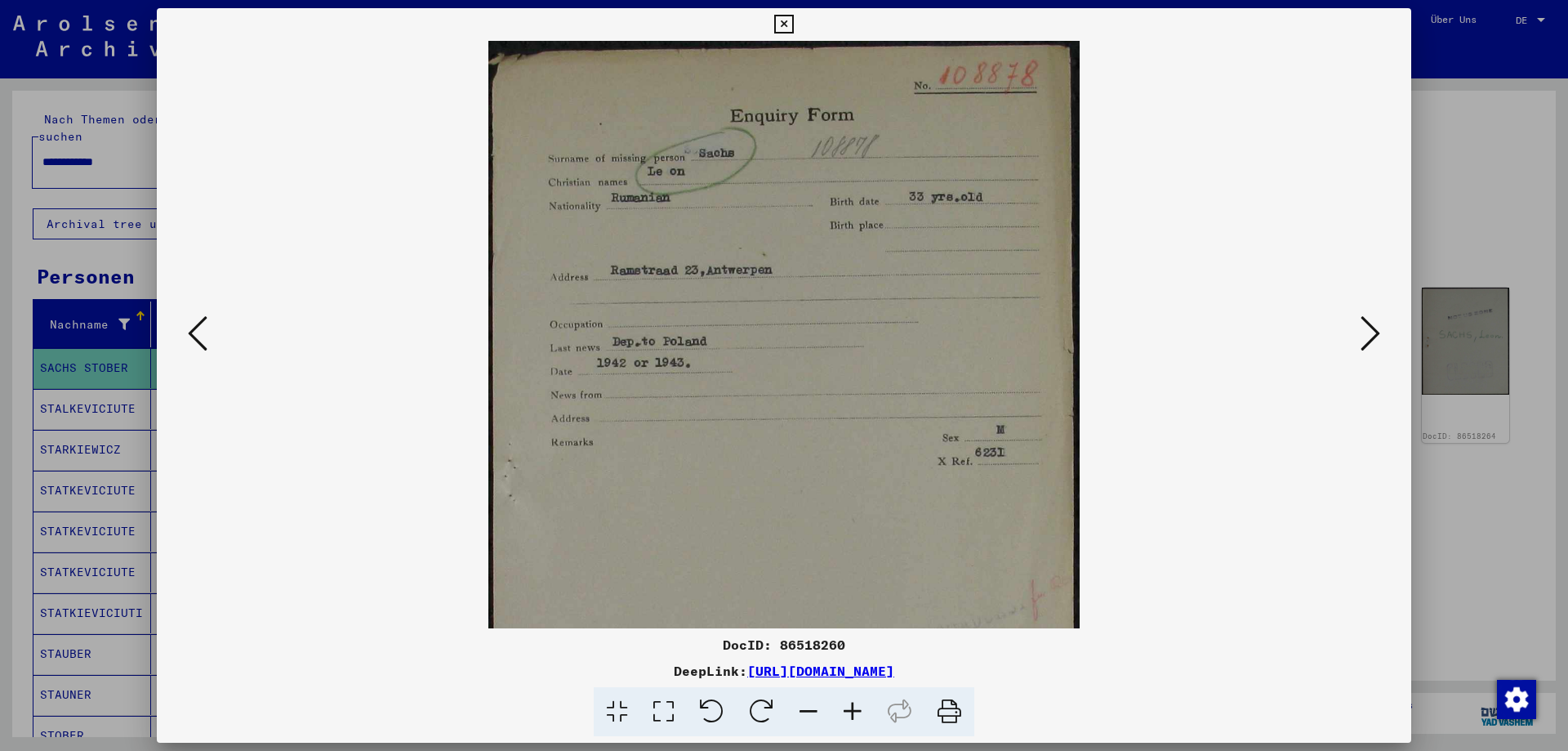
click at [844, 710] on icon at bounding box center [852, 711] width 44 height 50
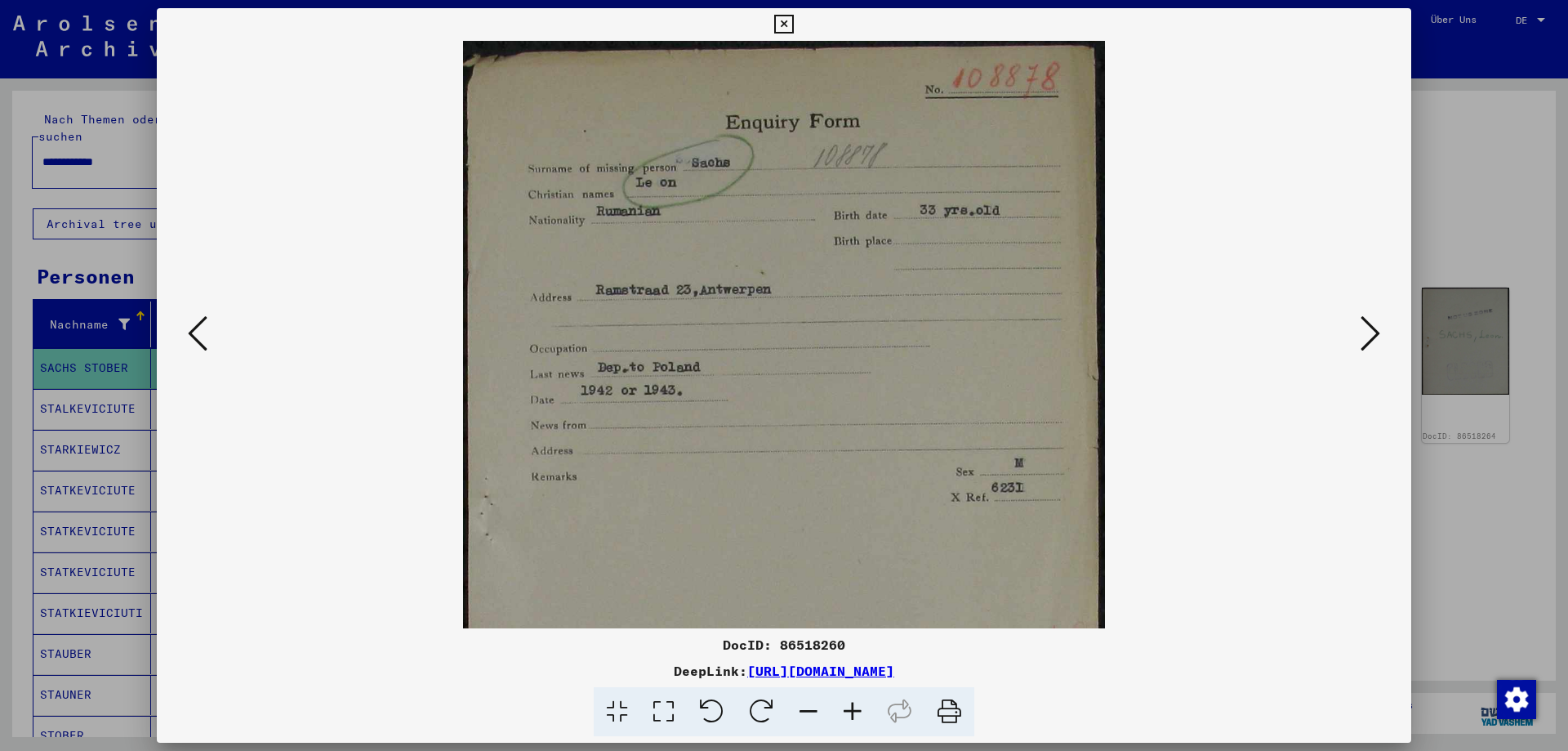
click at [844, 710] on icon at bounding box center [852, 711] width 44 height 50
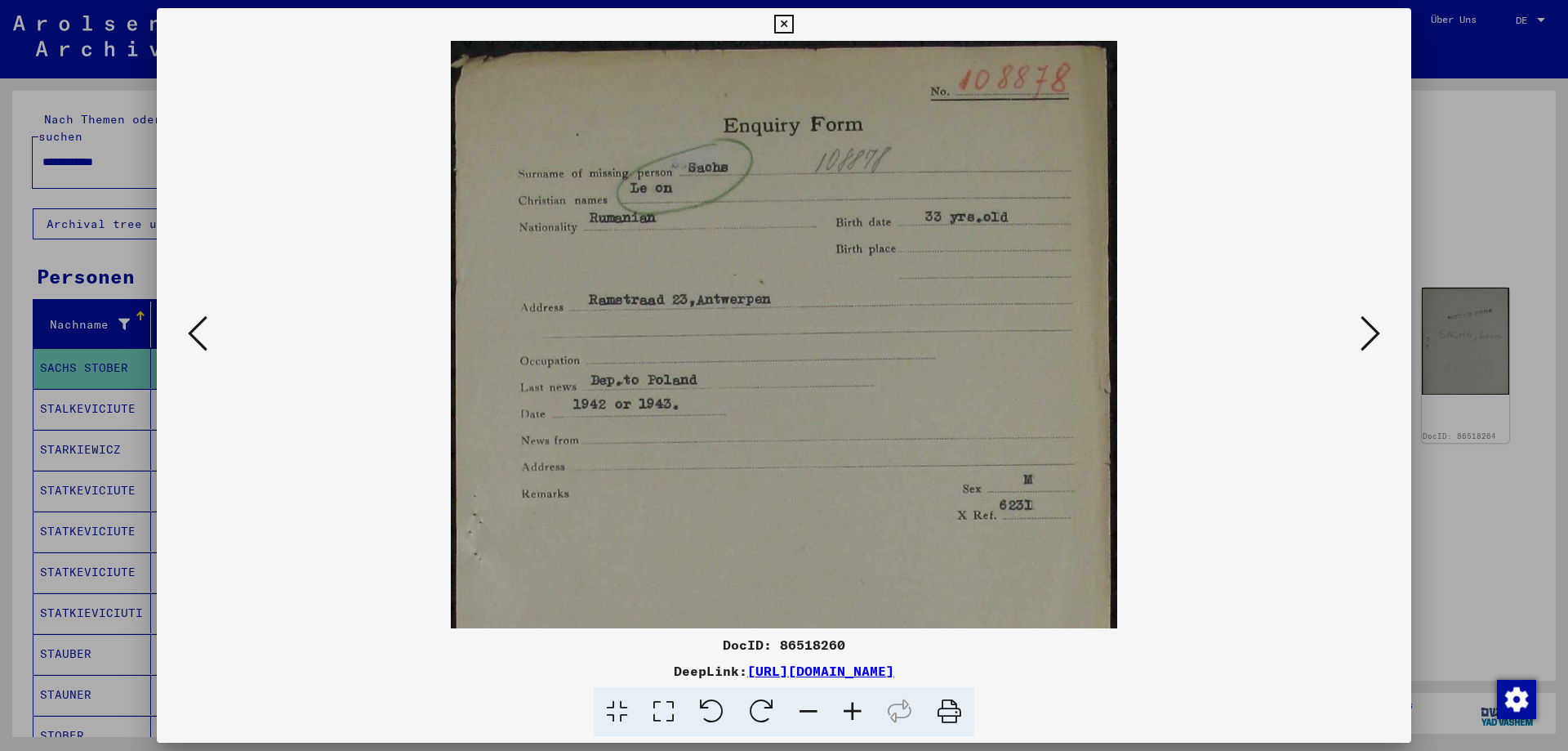
click at [844, 710] on icon at bounding box center [852, 711] width 44 height 50
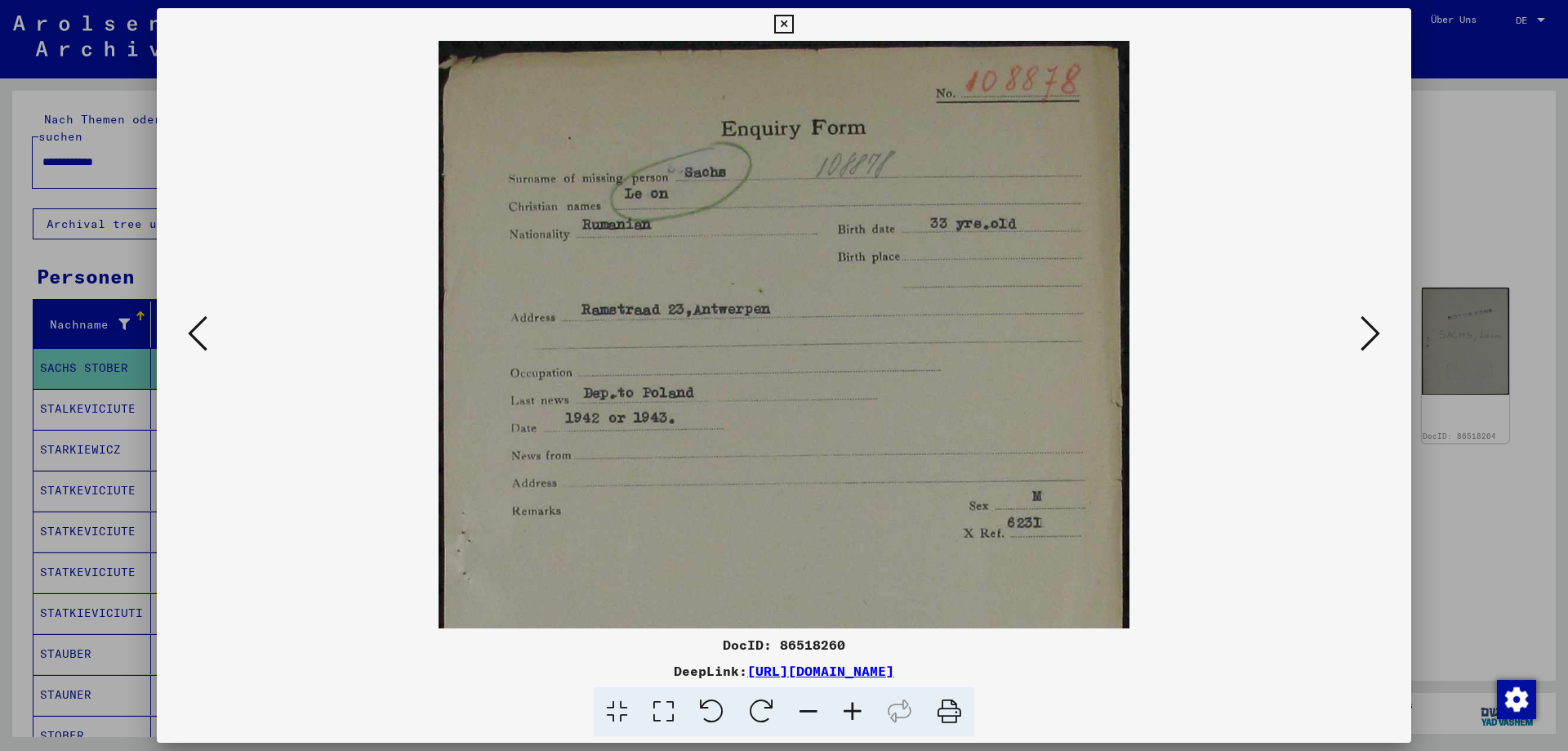
click at [1479, 217] on div at bounding box center [784, 376] width 1568 height 751
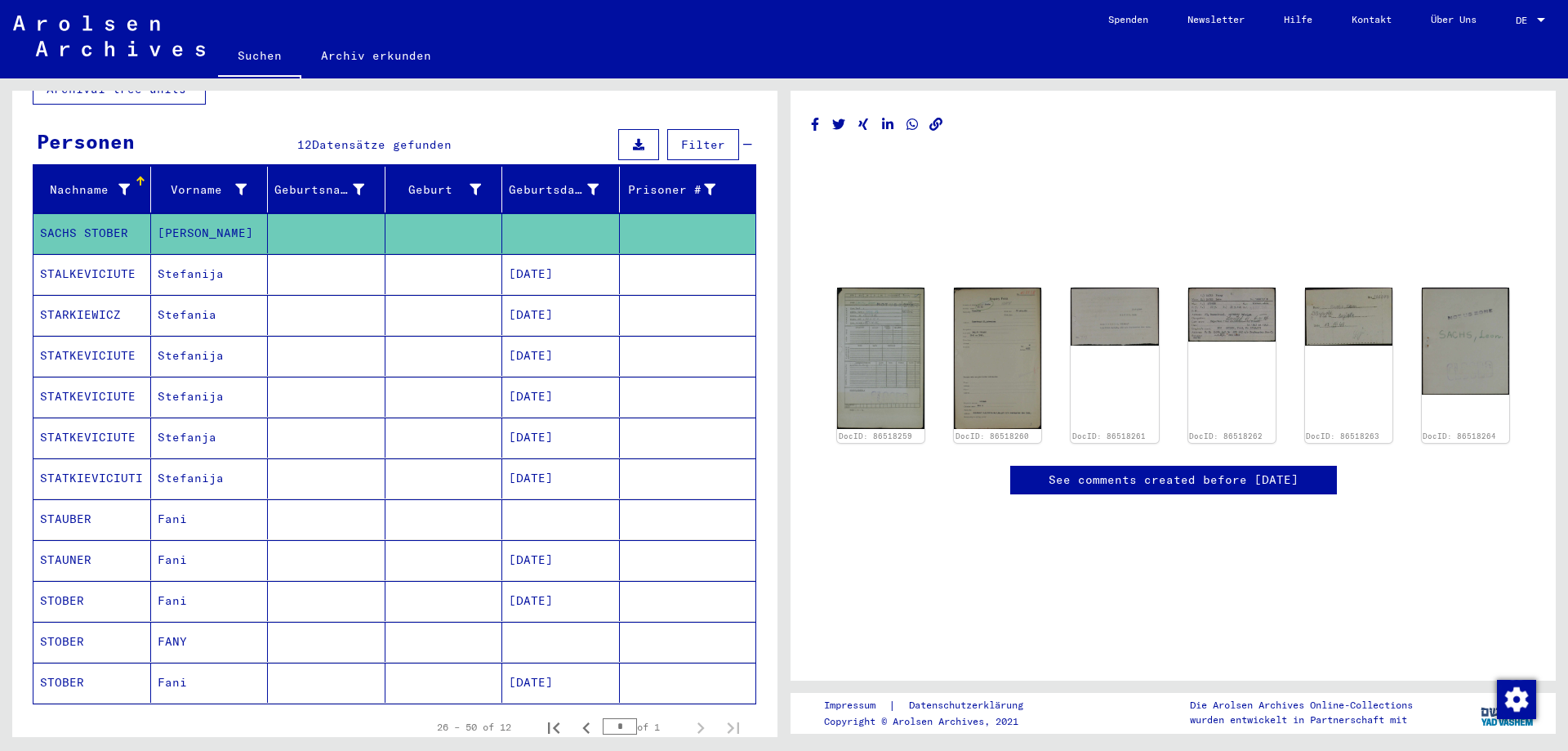
scroll to position [164, 0]
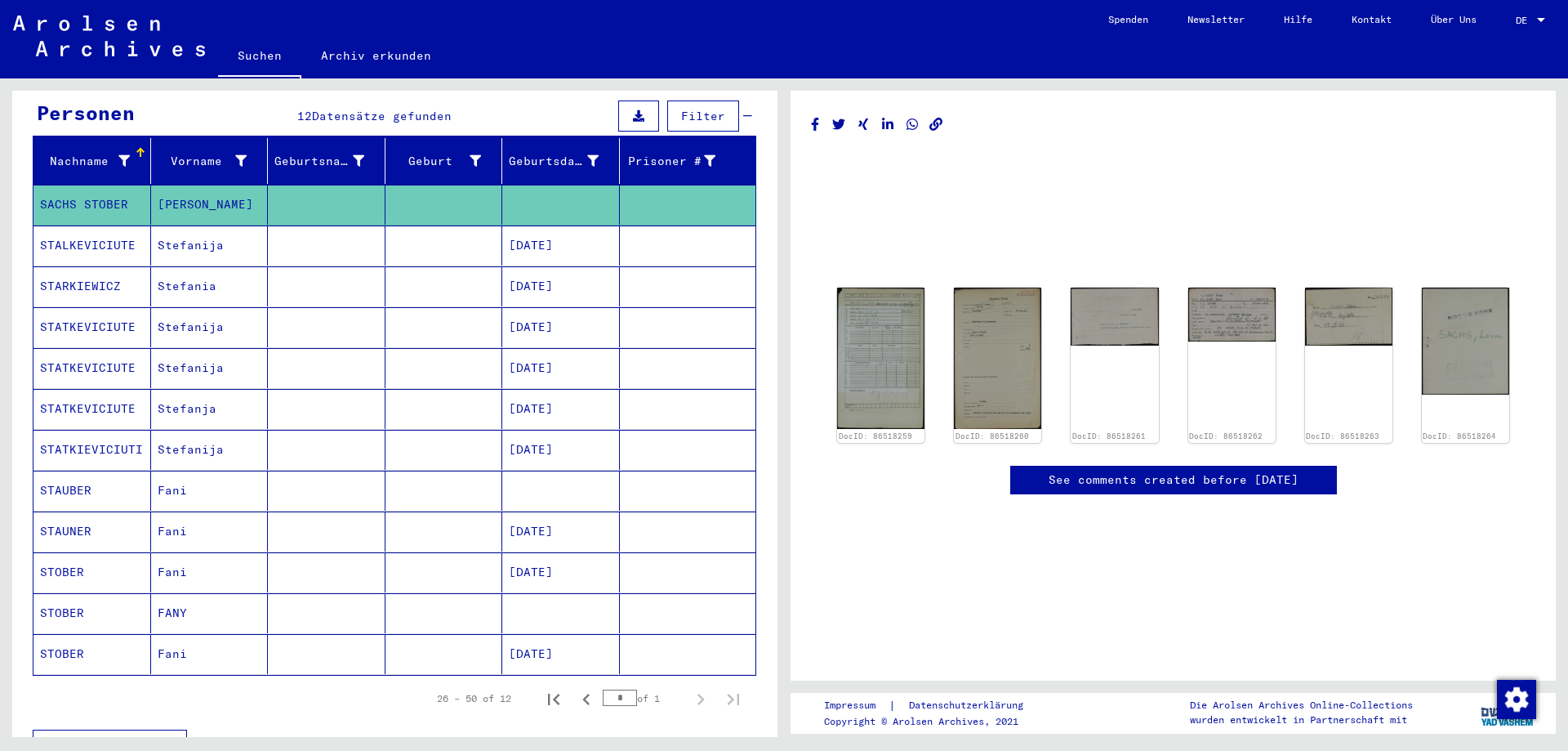
click at [197, 511] on mat-cell "Fani" at bounding box center [210, 531] width 118 height 40
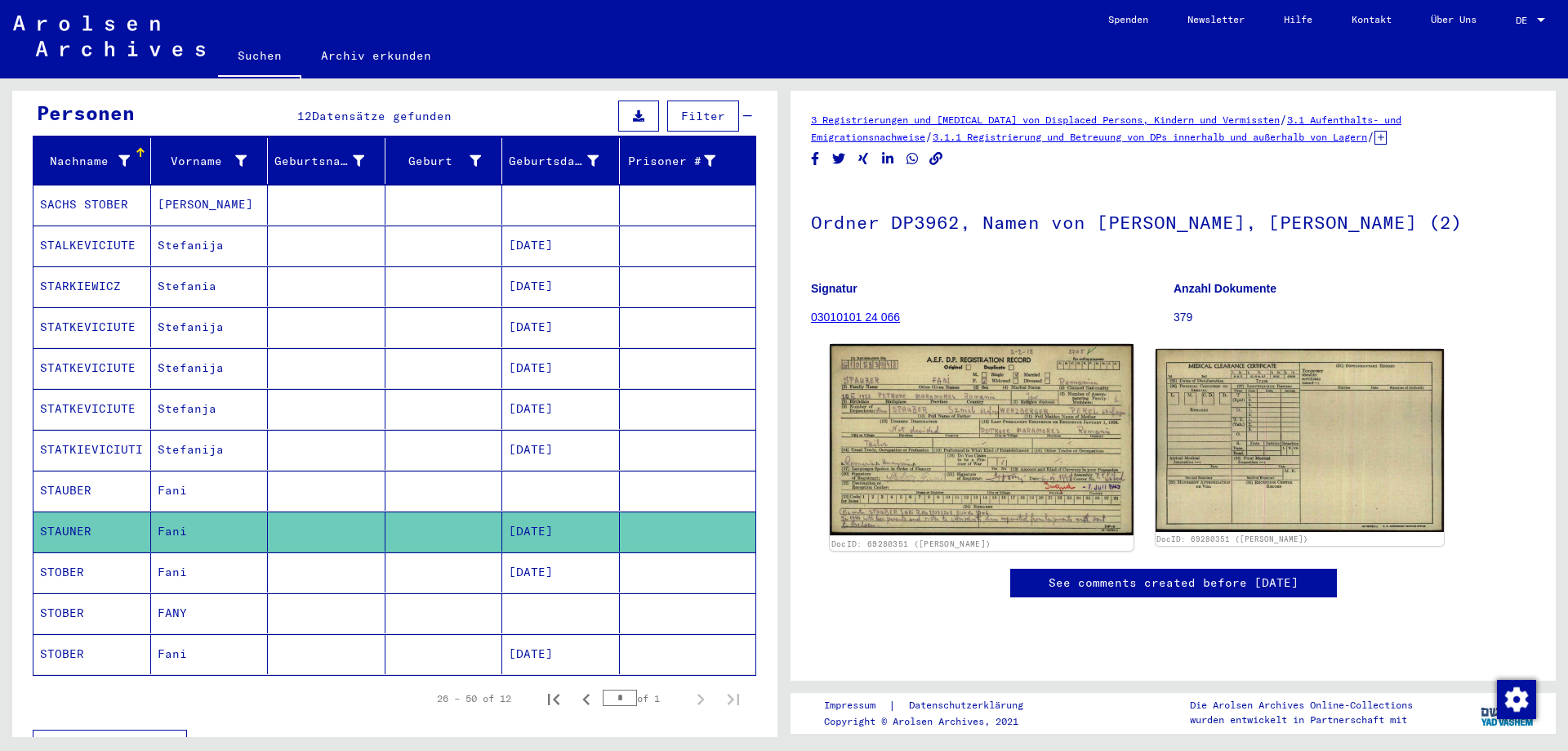
click at [909, 417] on img at bounding box center [980, 439] width 303 height 191
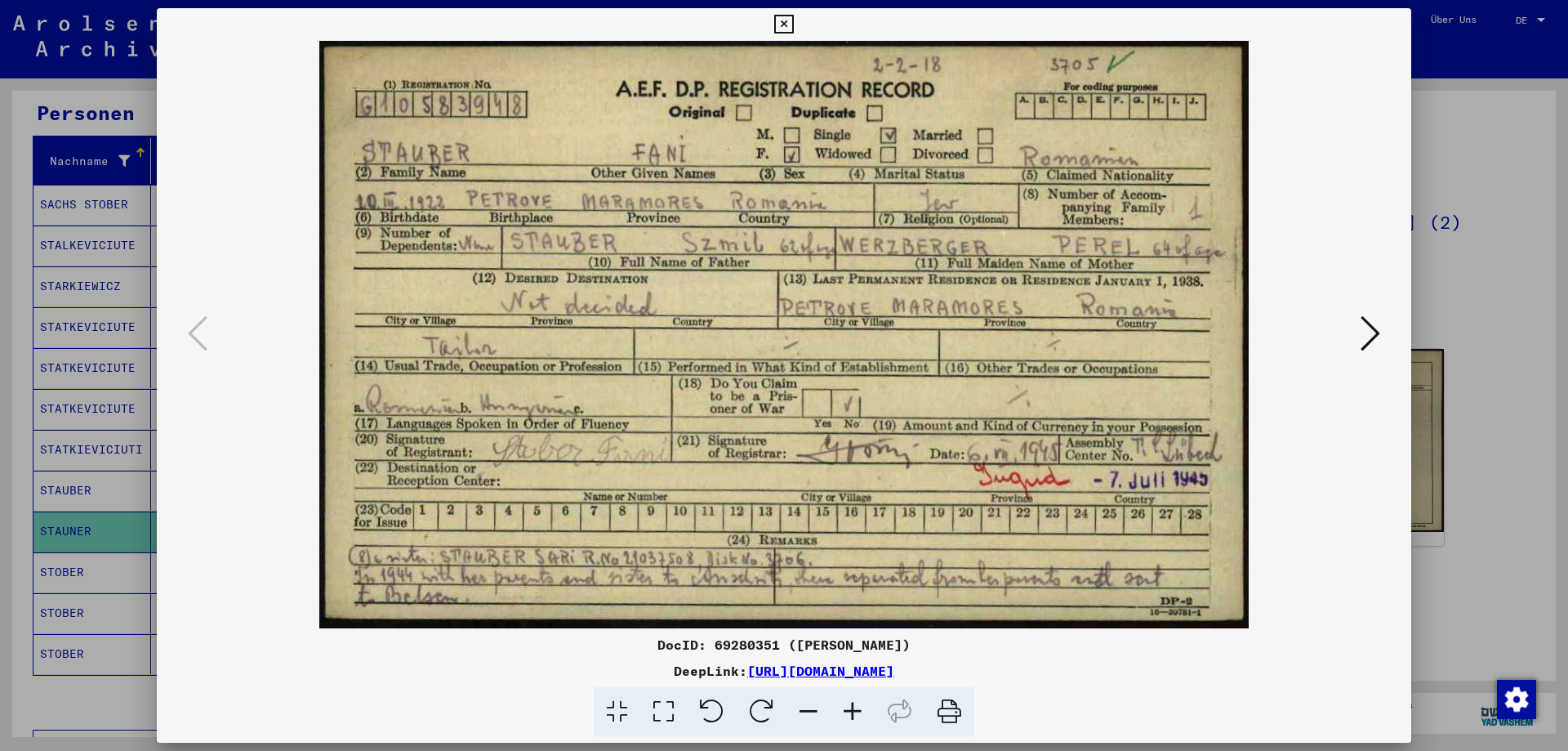
click at [1488, 290] on div at bounding box center [784, 376] width 1568 height 751
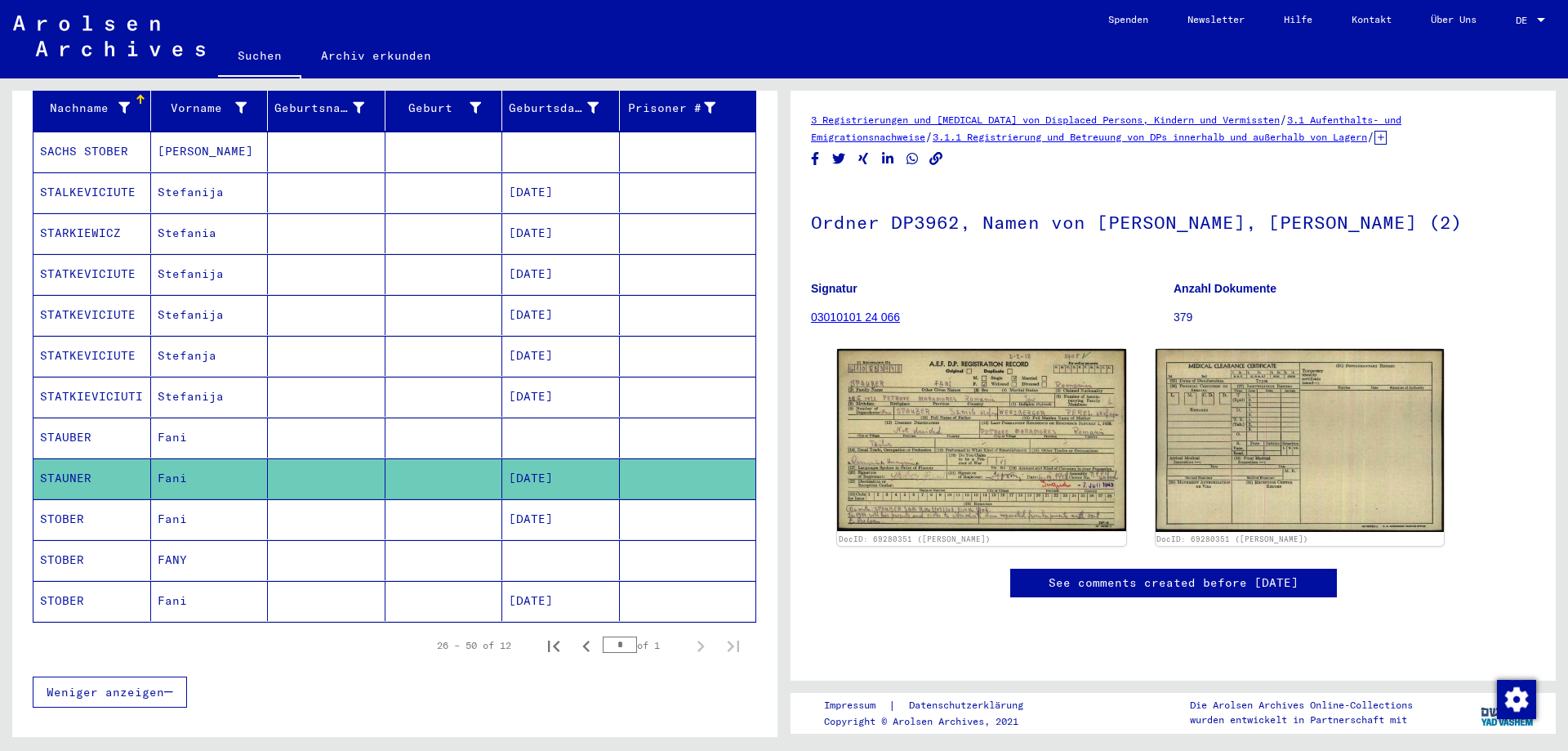
scroll to position [245, 0]
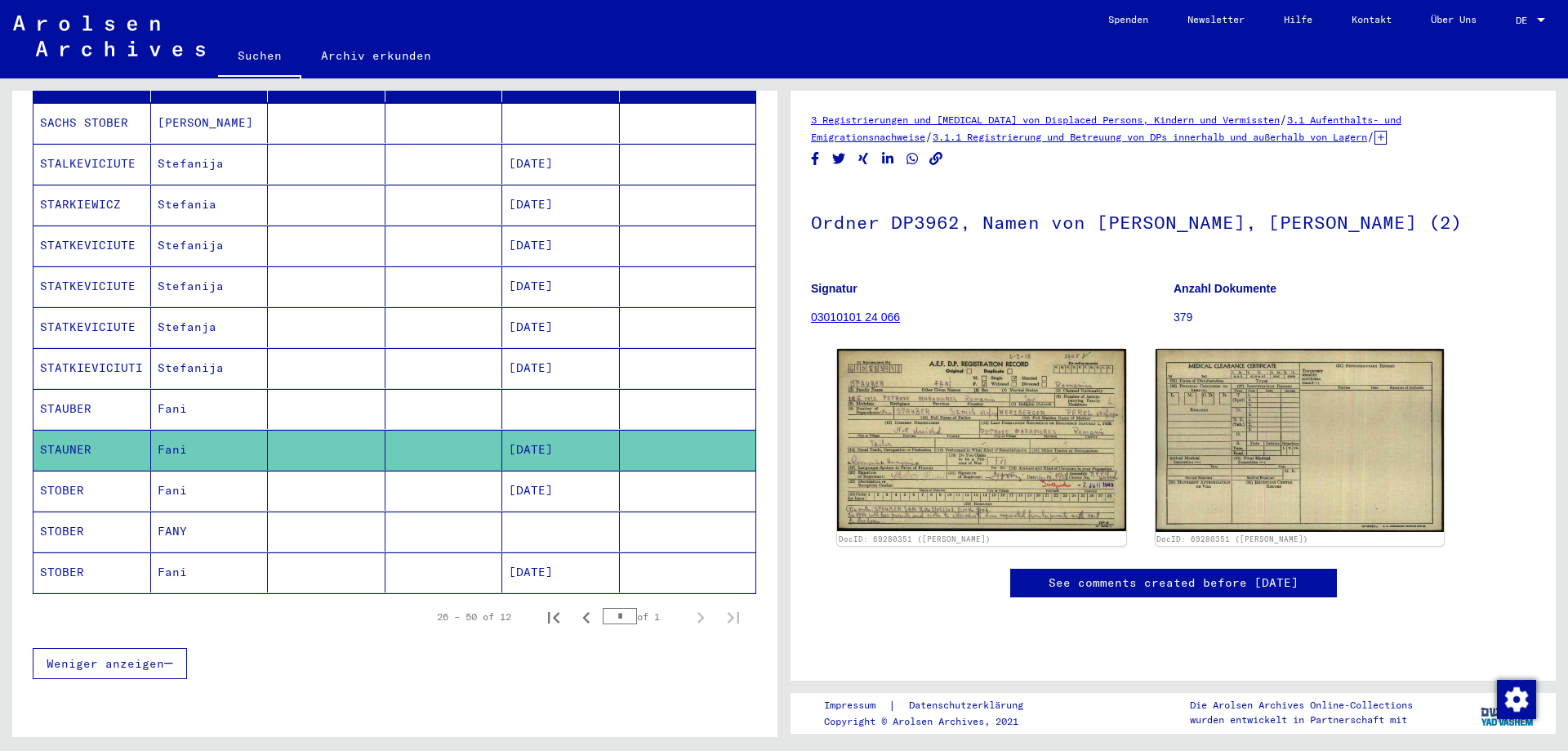
click at [231, 557] on mat-cell "Fani" at bounding box center [210, 572] width 118 height 40
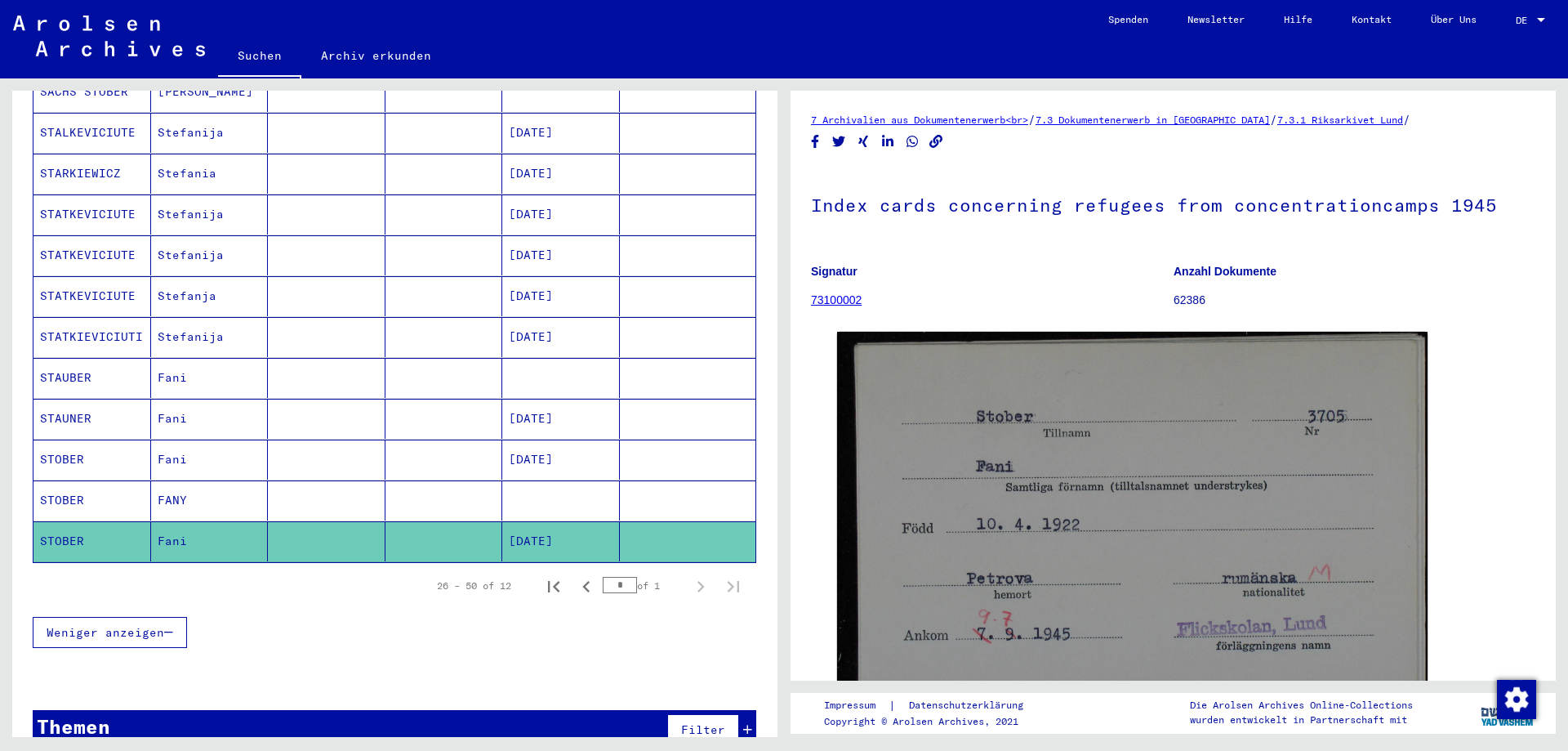
scroll to position [291, 0]
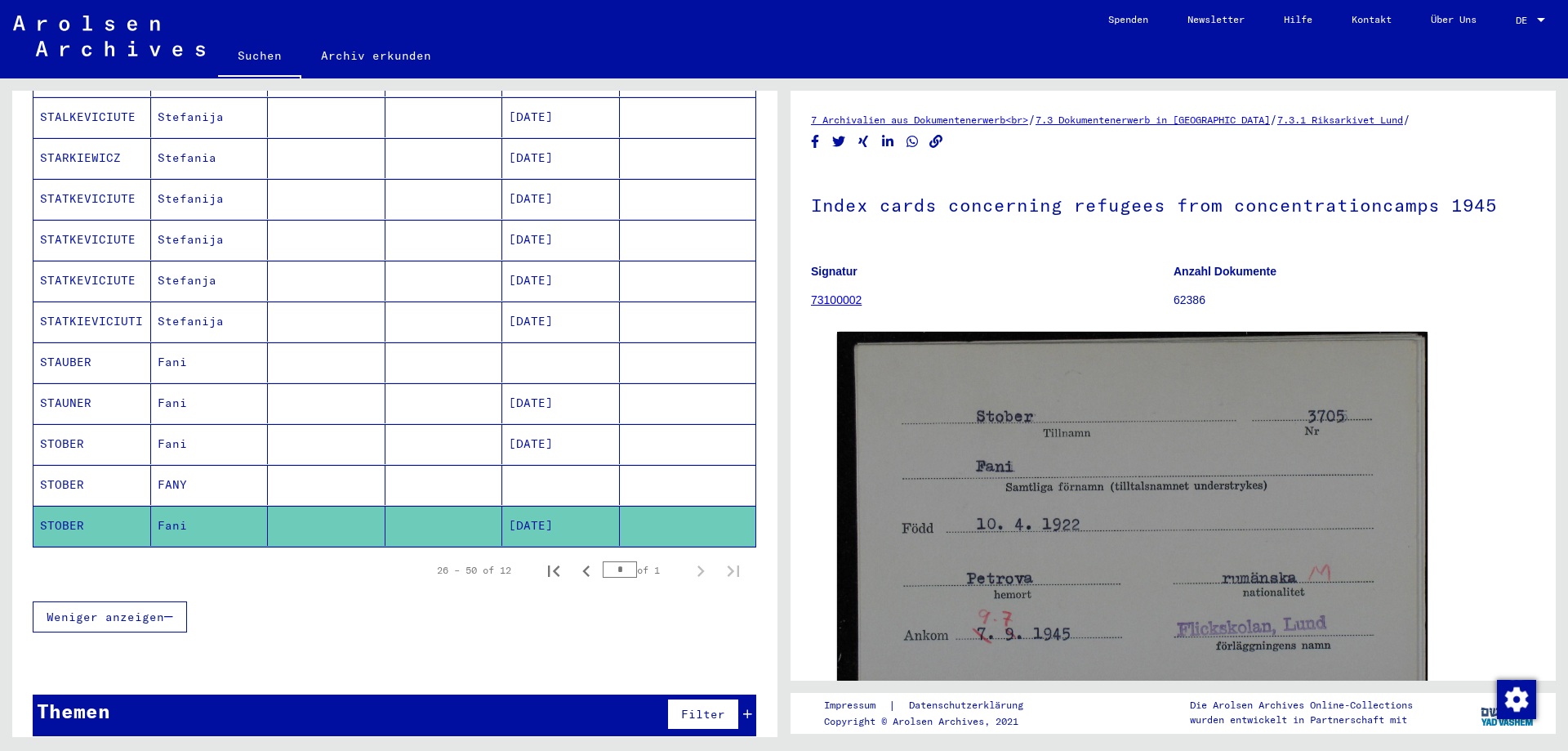
click at [509, 476] on mat-cell at bounding box center [561, 485] width 118 height 40
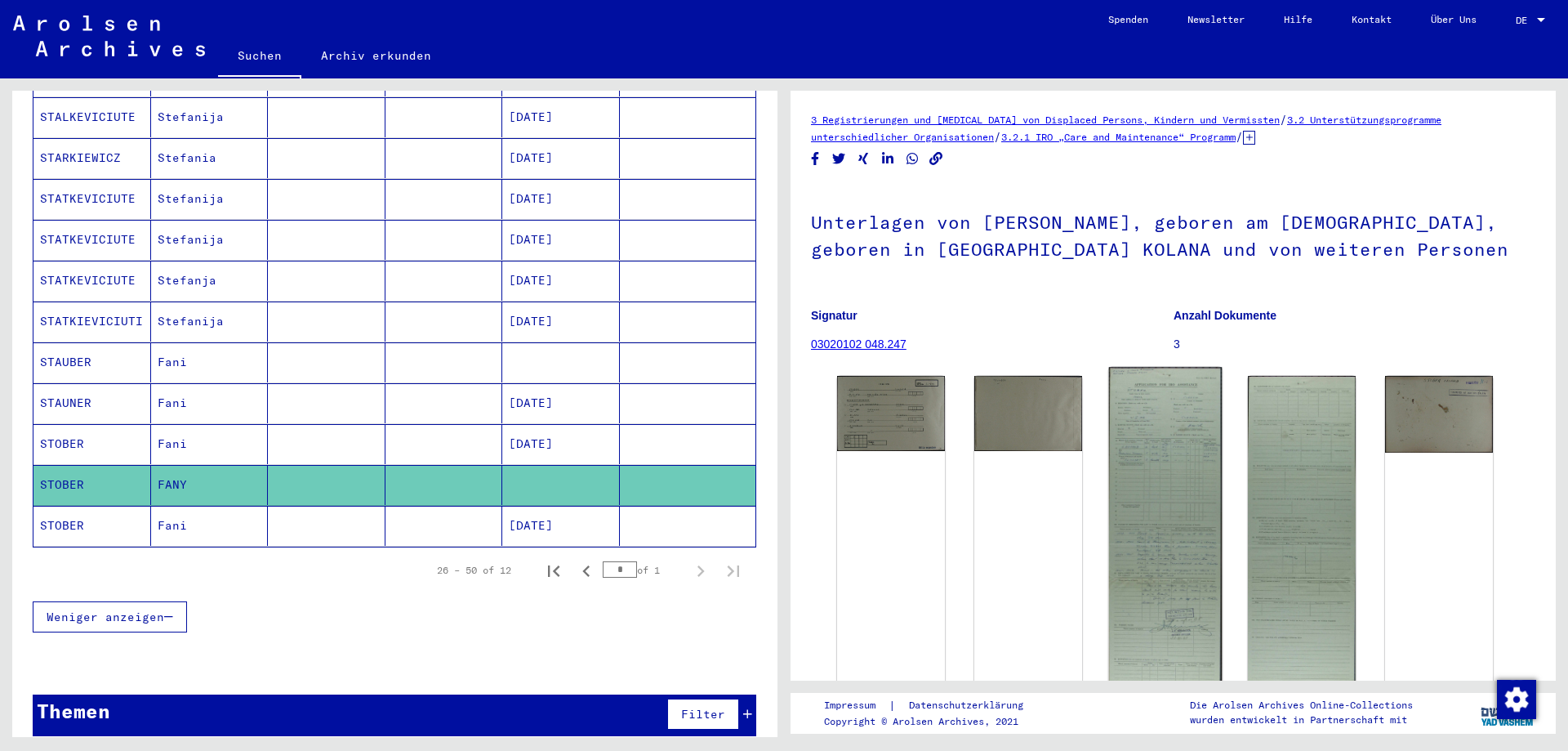
click at [1155, 458] on img at bounding box center [1164, 543] width 113 height 353
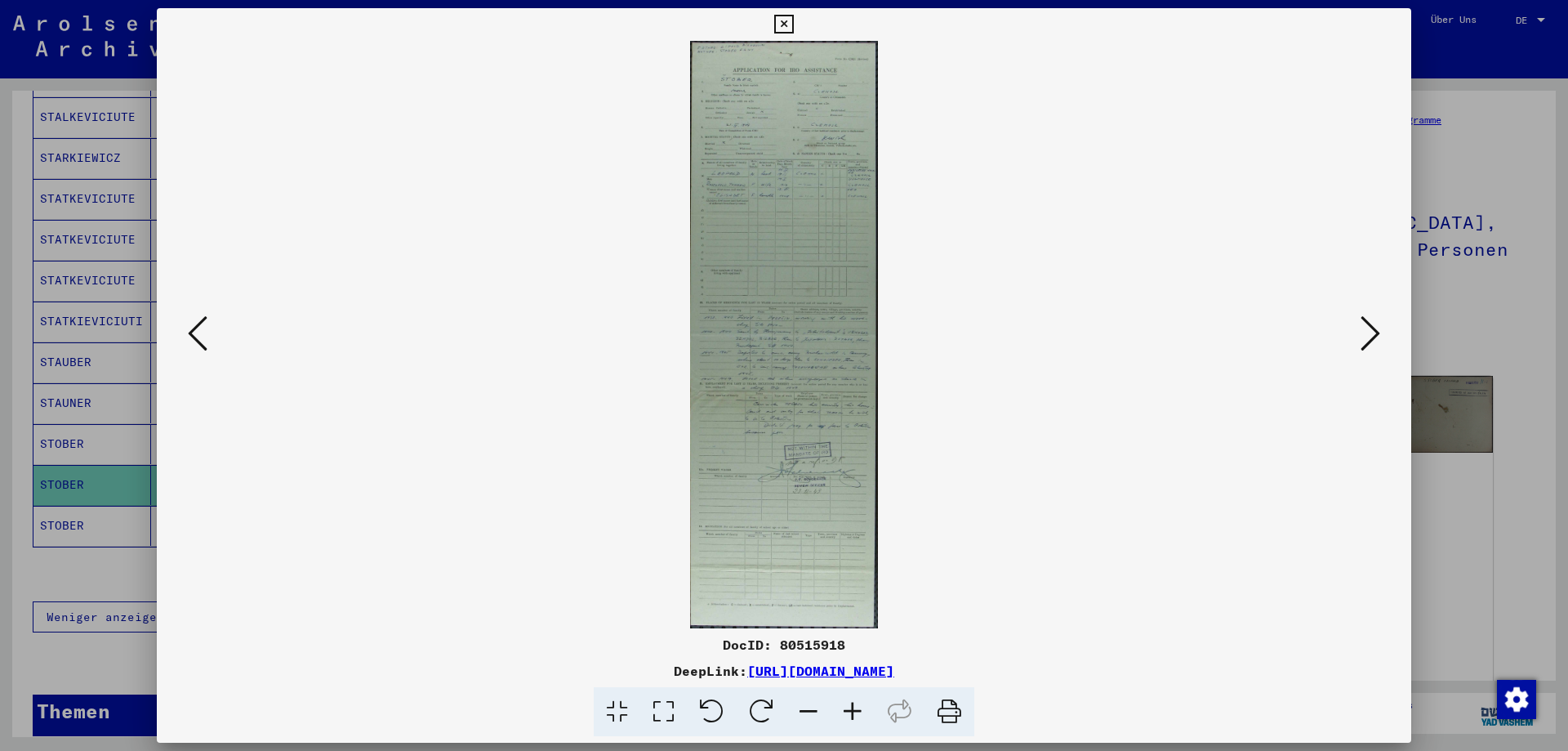
click at [1563, 406] on div at bounding box center [784, 376] width 1568 height 751
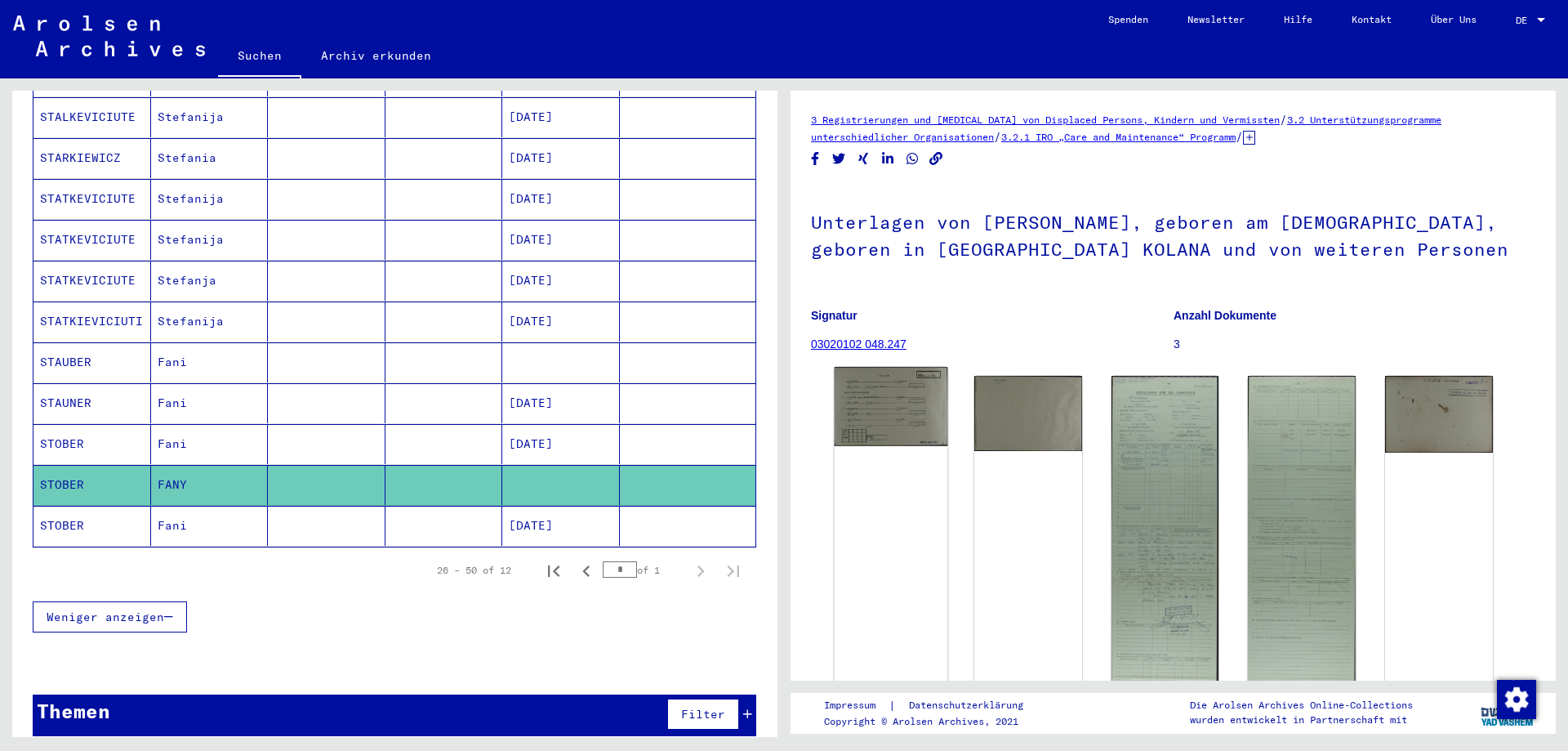
click at [893, 406] on img at bounding box center [891, 406] width 113 height 80
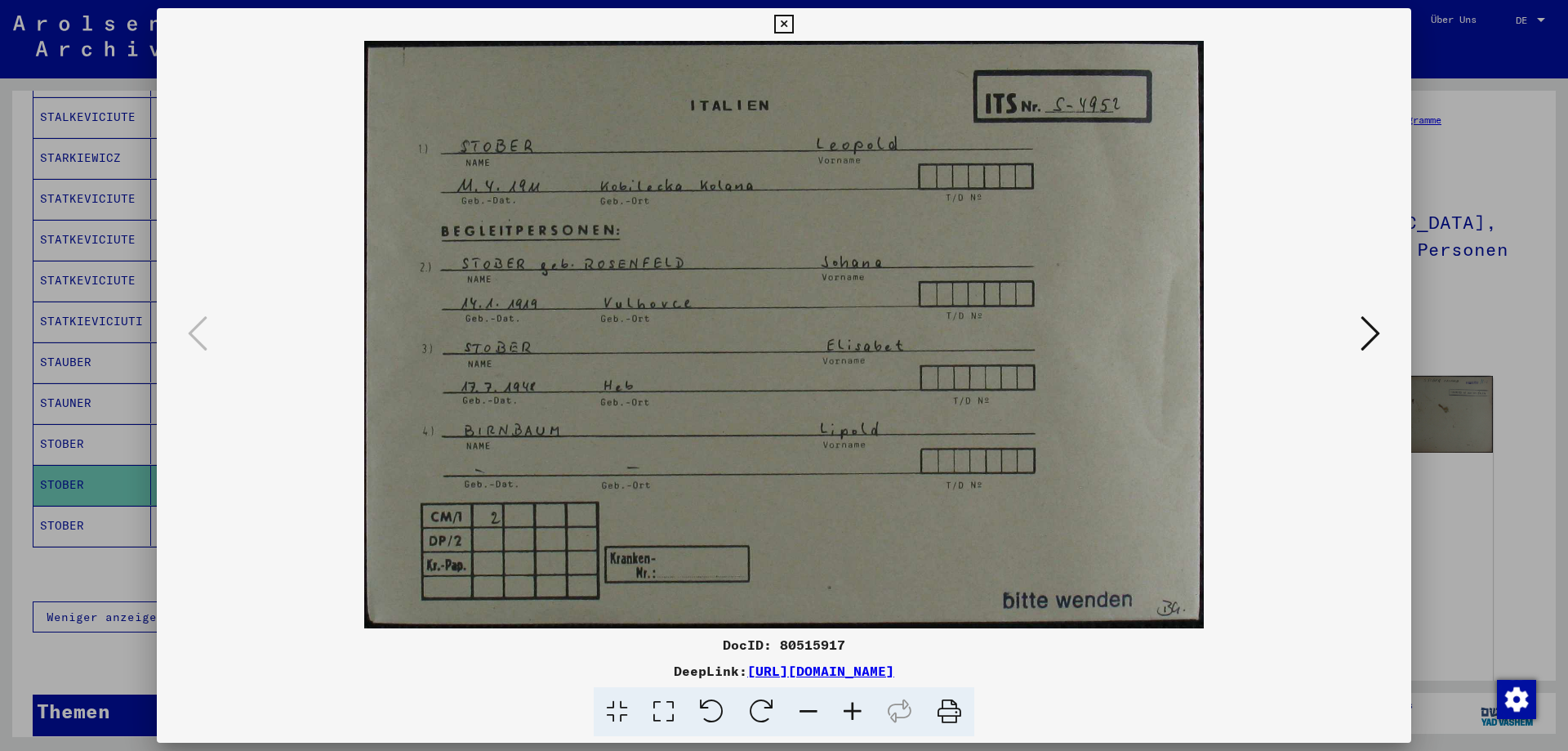
click at [1489, 374] on div at bounding box center [784, 376] width 1568 height 751
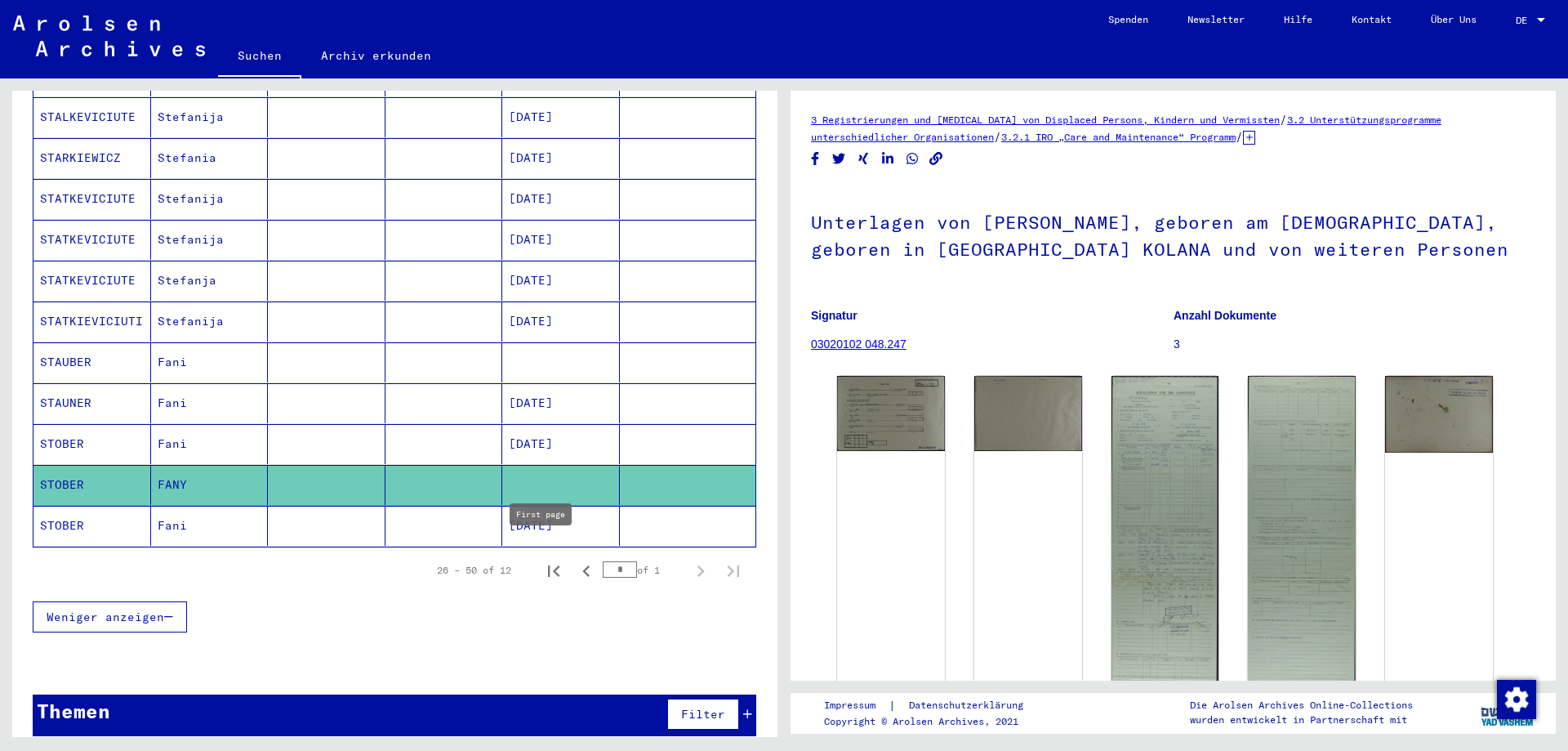
click at [543, 560] on icon "First page" at bounding box center [553, 571] width 23 height 23
type input "*"
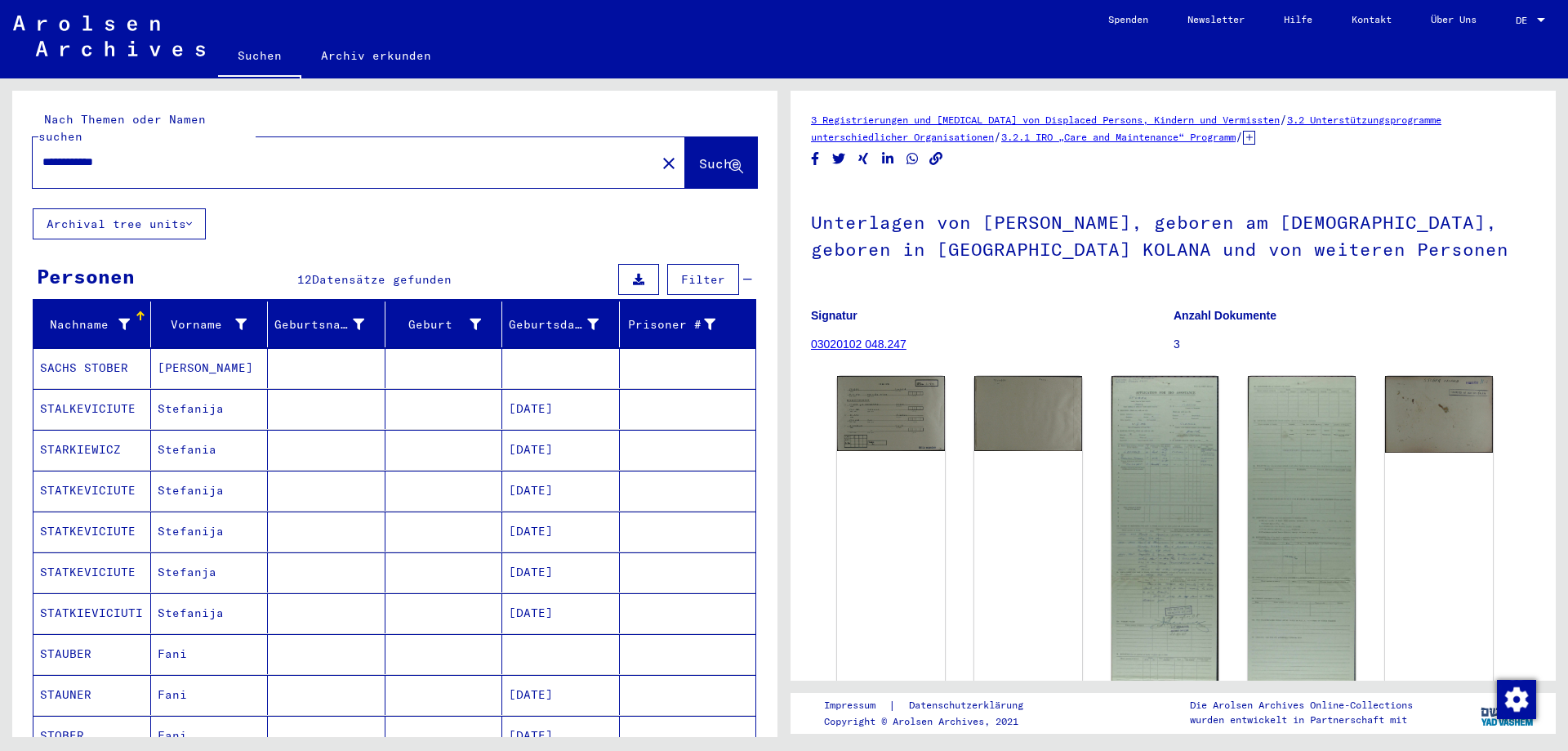
drag, startPoint x: 71, startPoint y: 147, endPoint x: 0, endPoint y: 134, distance: 72.2
click at [0, 134] on div "**********" at bounding box center [392, 408] width 784 height 659
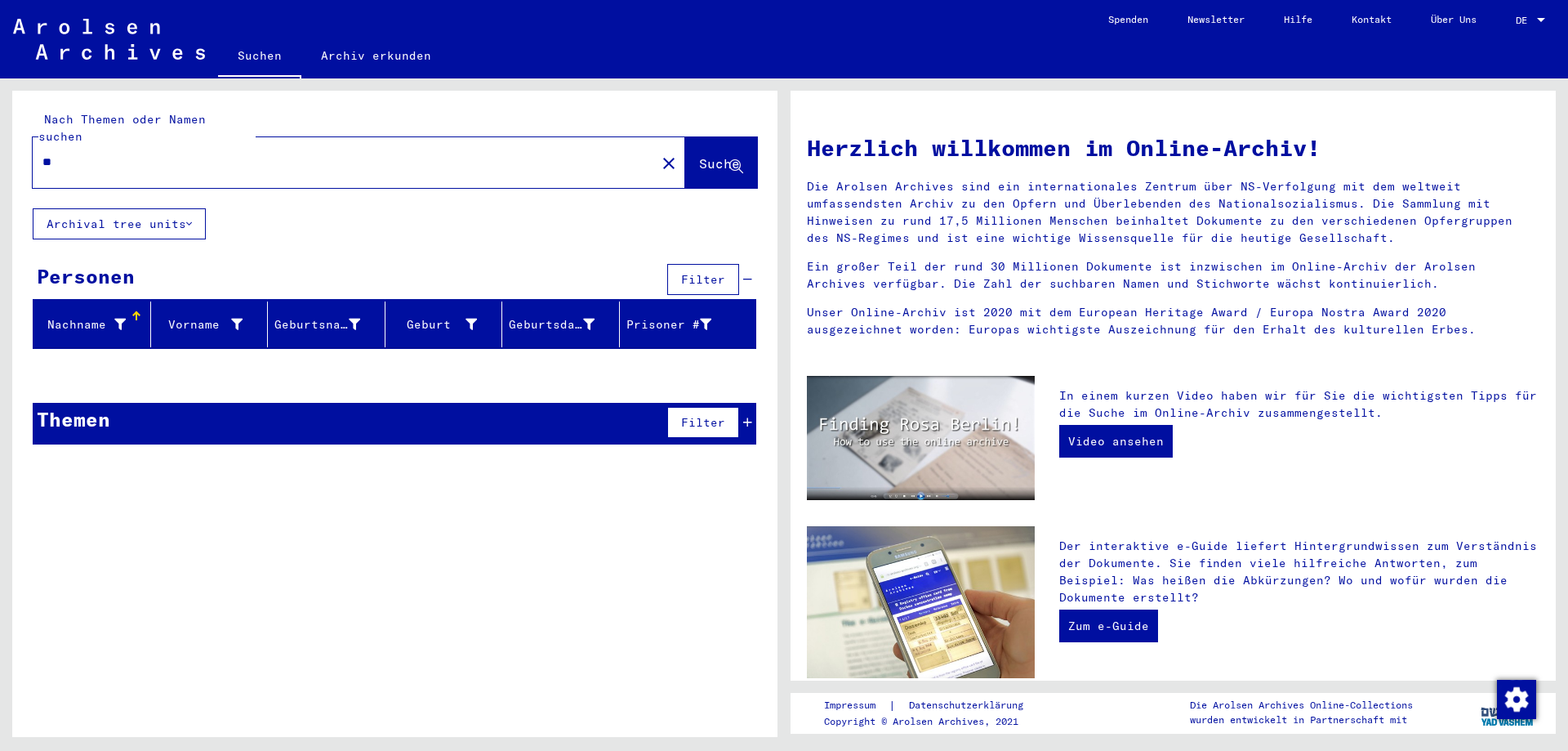
type input "*"
type input "**********"
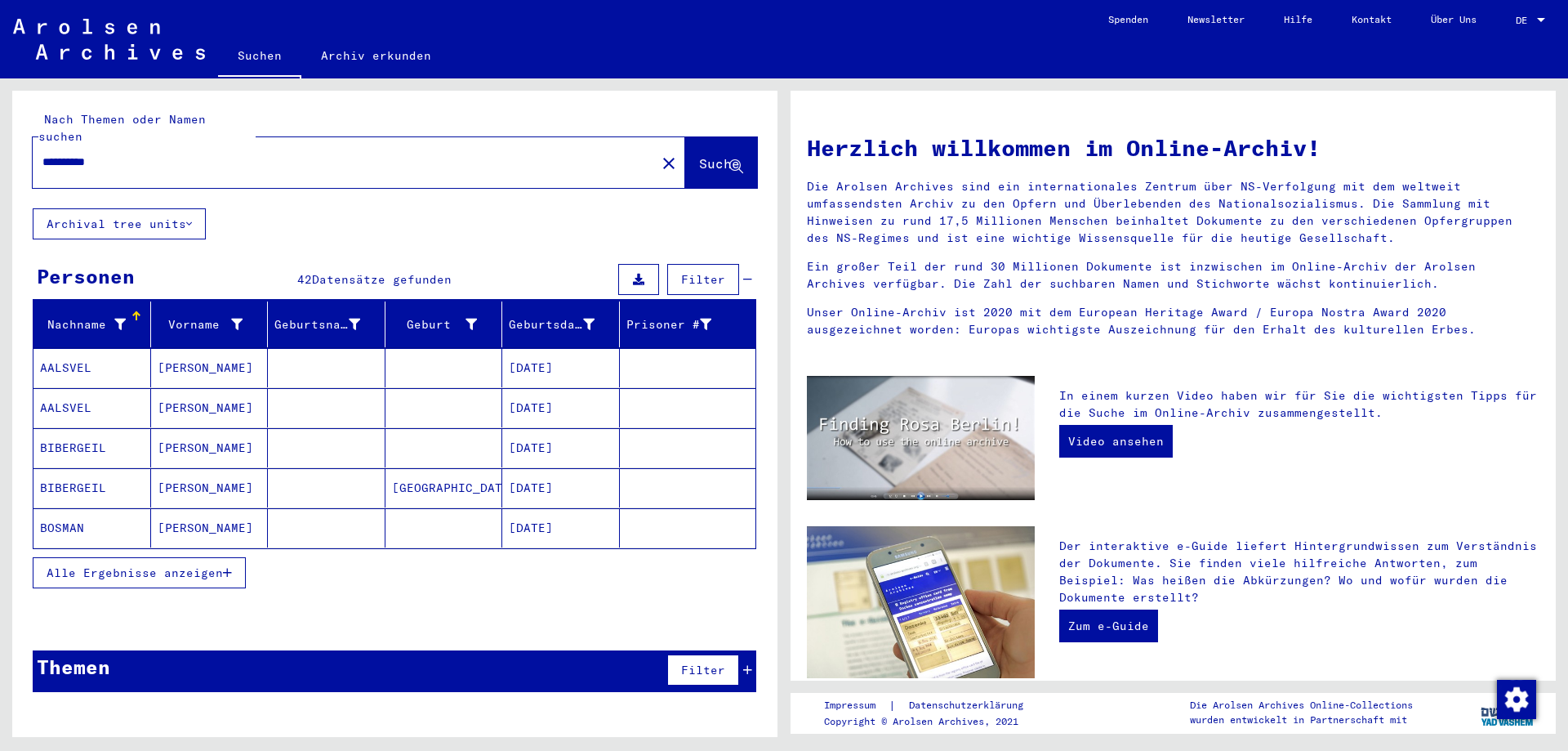
click at [178, 566] on span "Alle Ergebnisse anzeigen" at bounding box center [134, 573] width 176 height 14
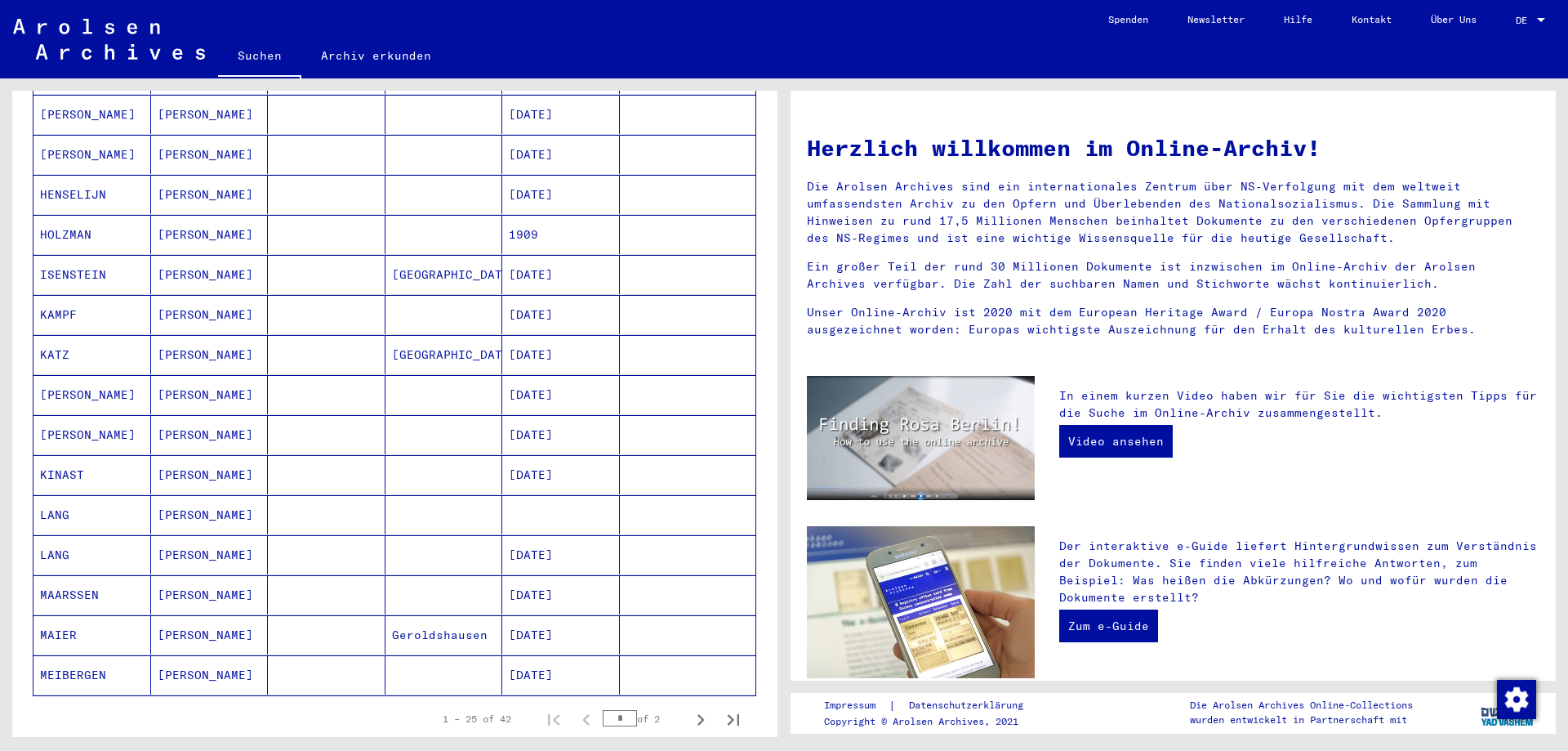
scroll to position [736, 0]
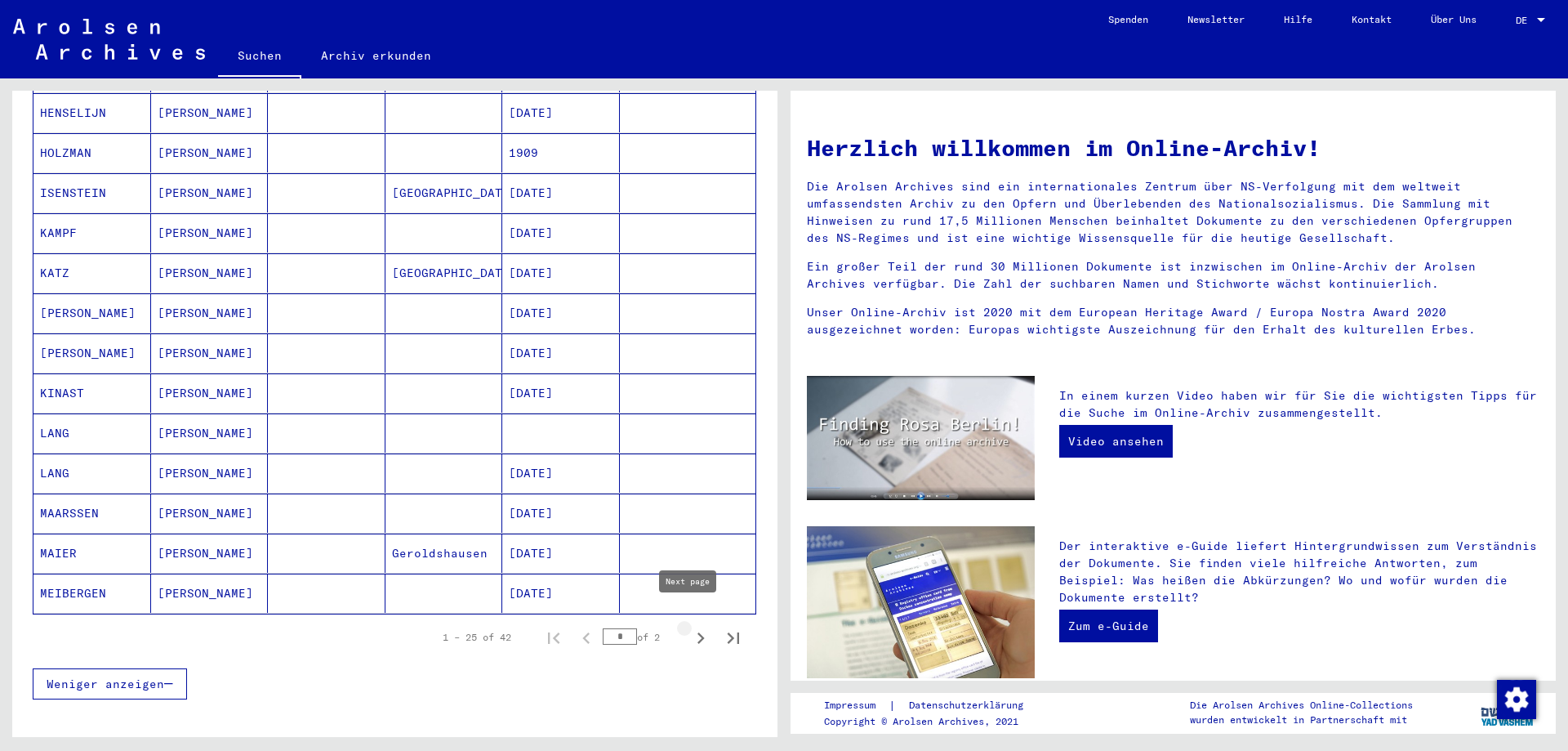
click at [689, 627] on icon "Next page" at bounding box center [700, 638] width 23 height 23
type input "*"
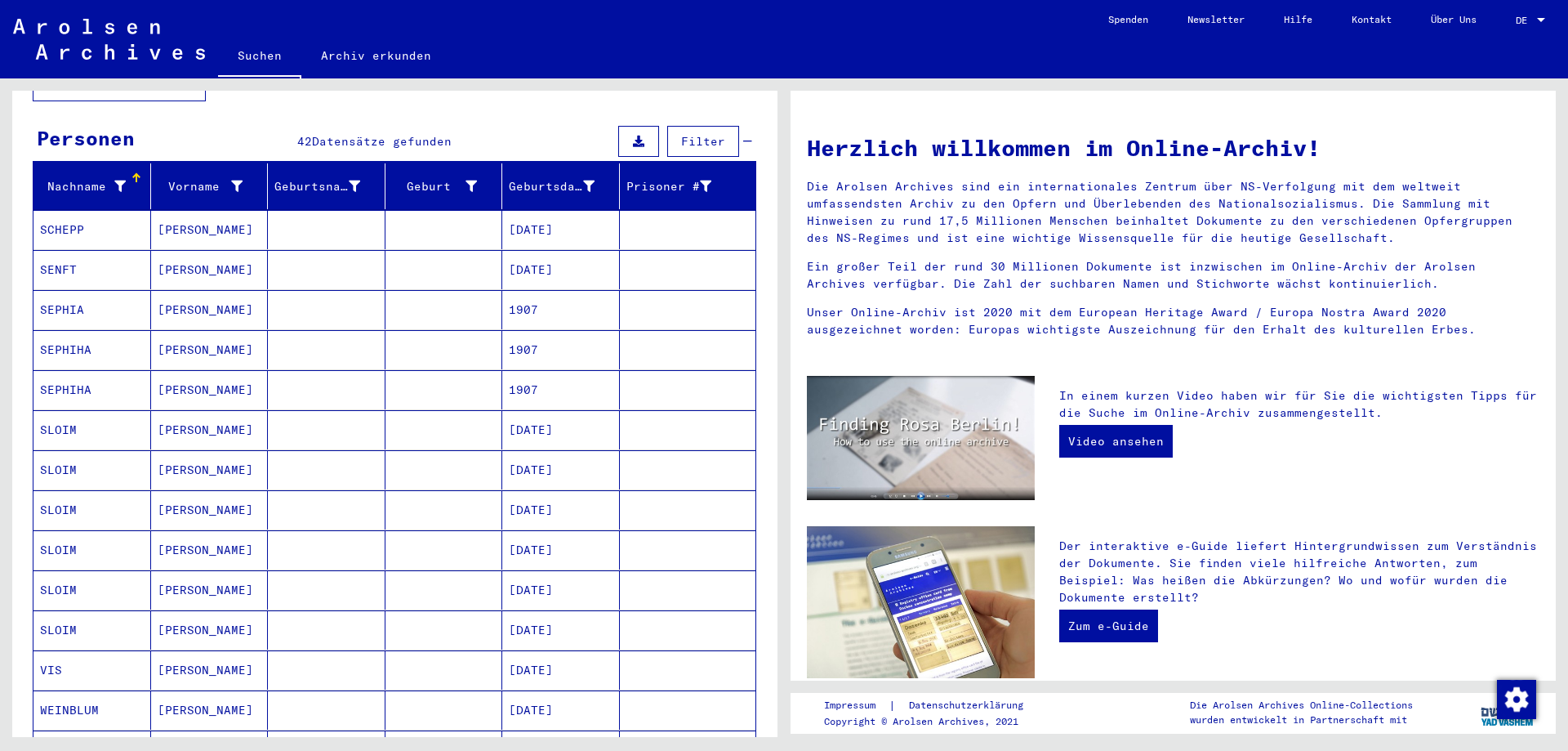
scroll to position [0, 0]
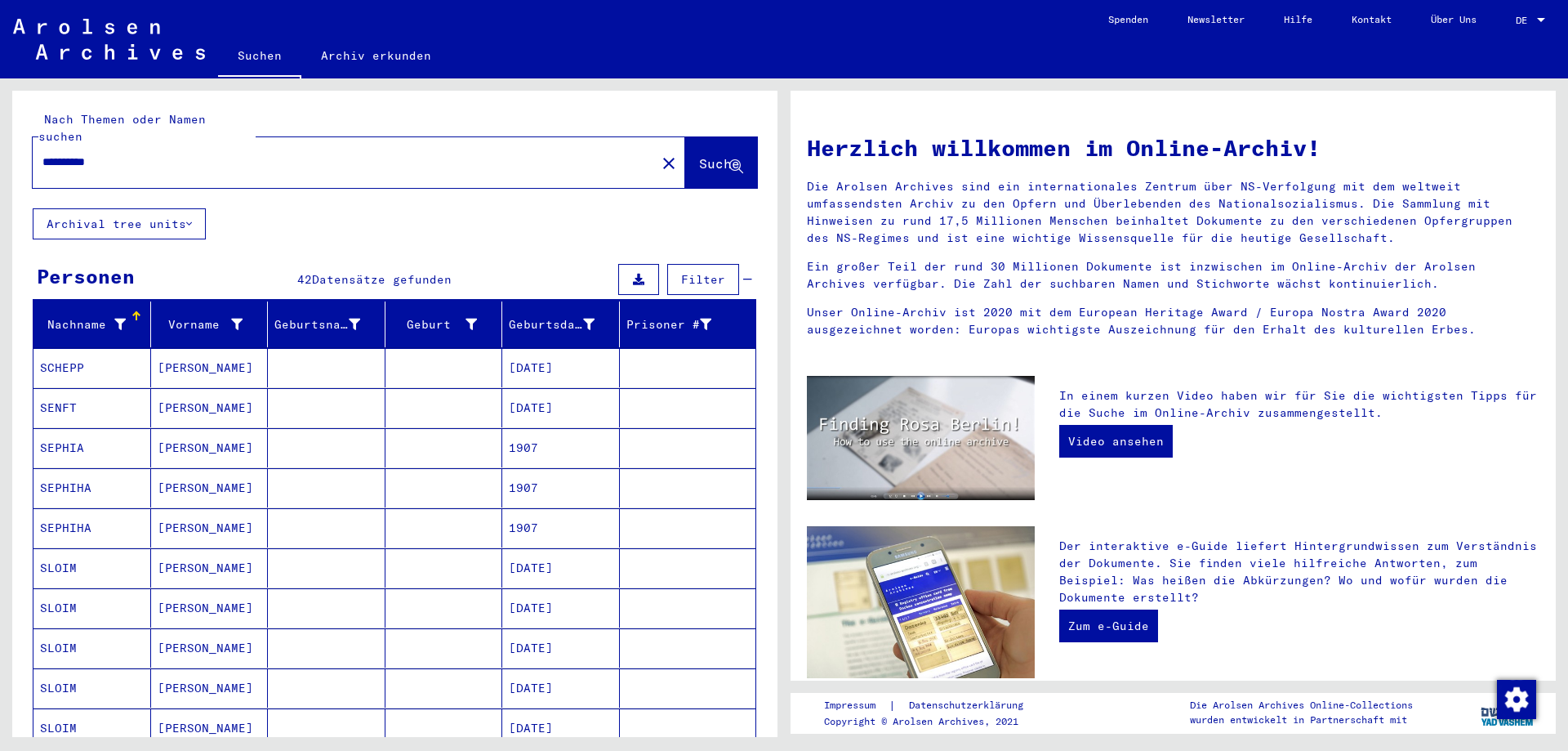
drag, startPoint x: 165, startPoint y: 151, endPoint x: 0, endPoint y: 151, distance: 165.0
click at [0, 151] on div "**********" at bounding box center [392, 408] width 784 height 659
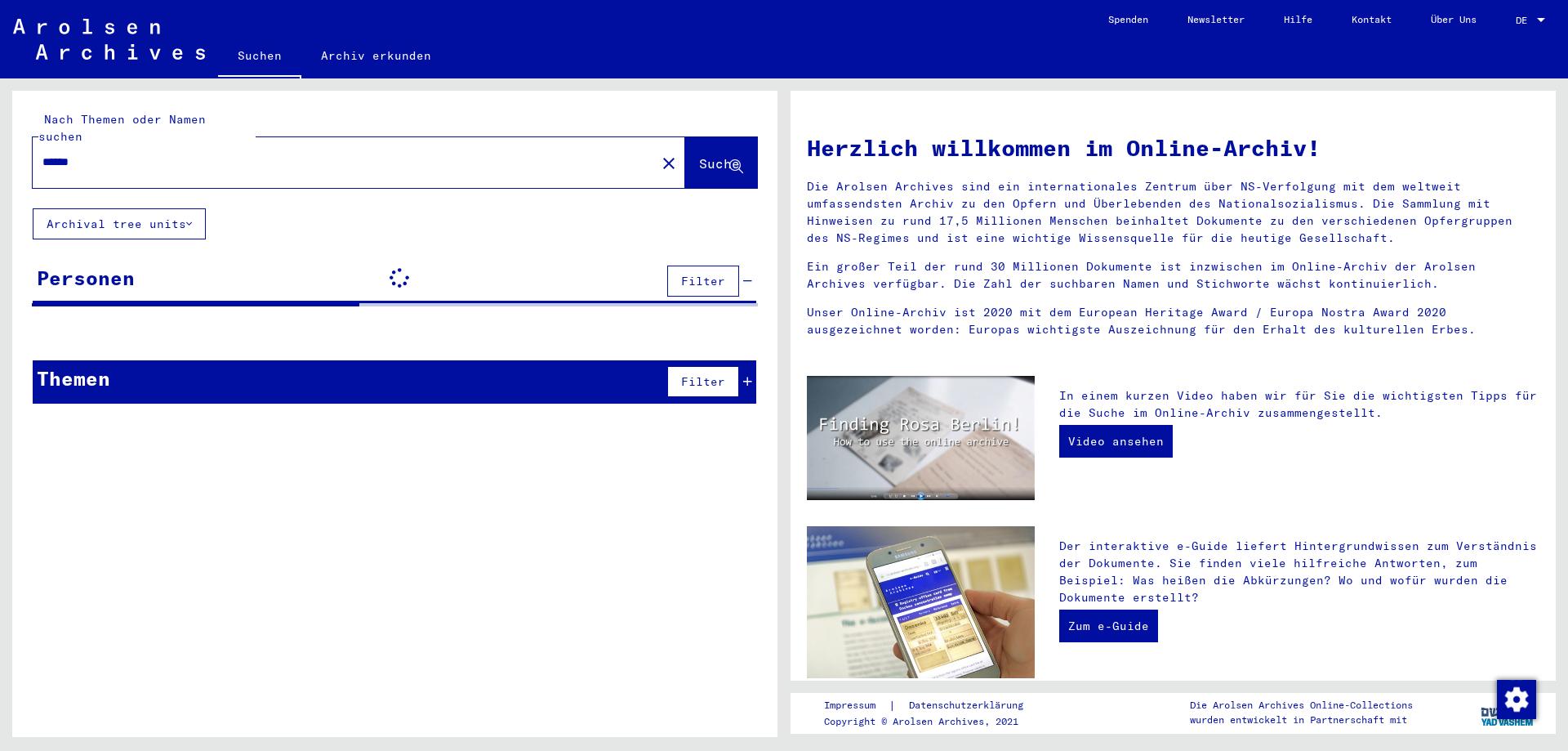
click at [201, 154] on input "*****" at bounding box center [339, 162] width 593 height 17
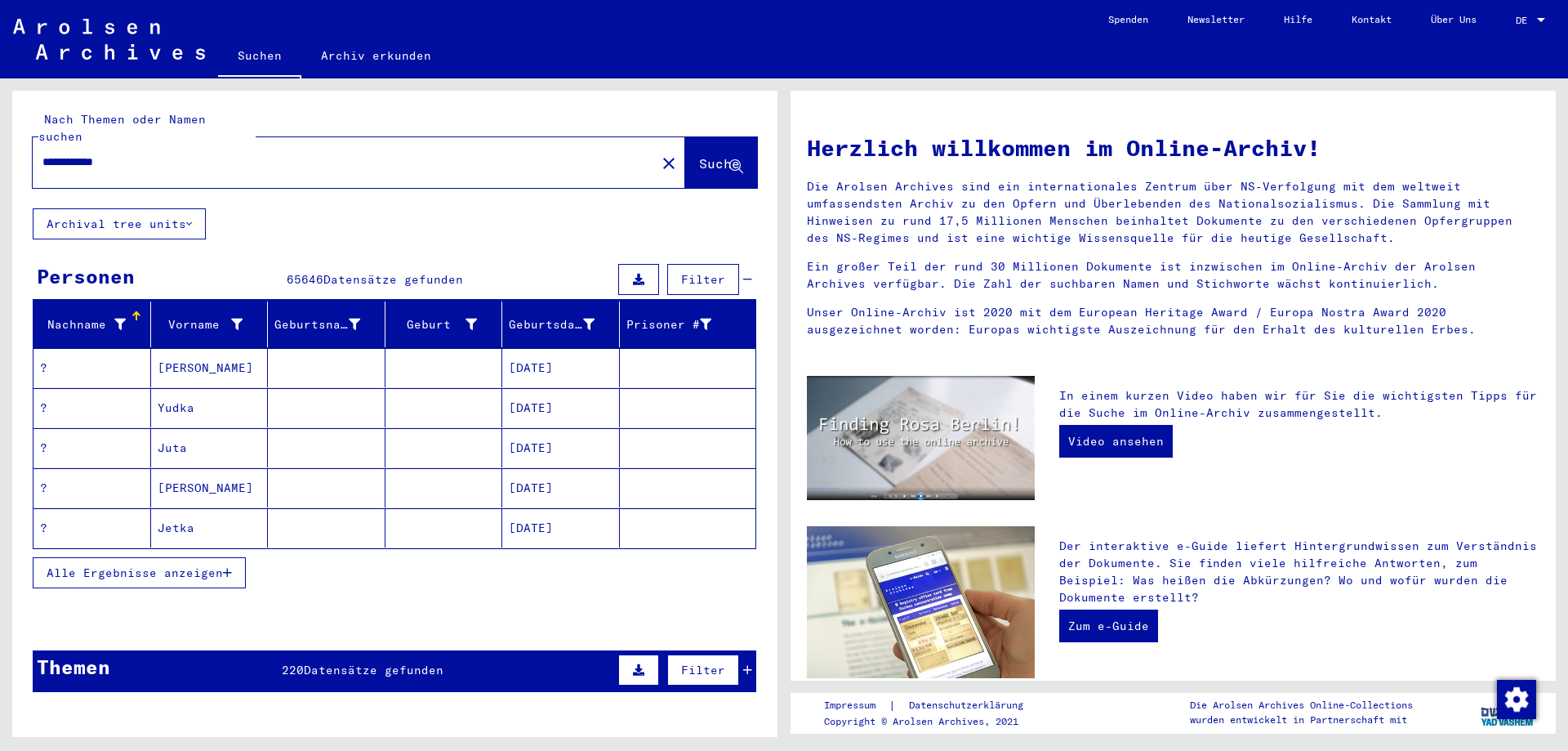
type input "**********"
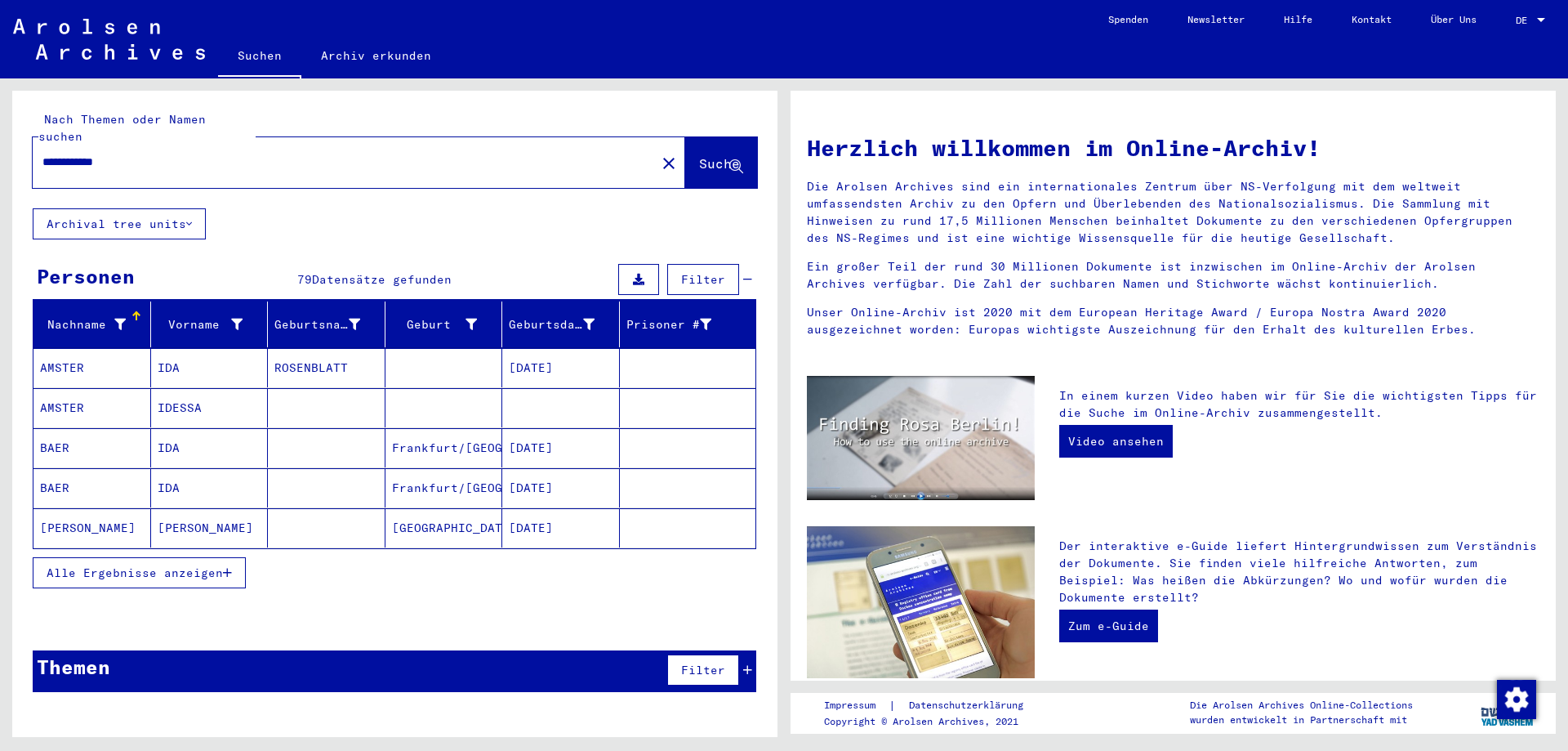
click at [191, 566] on span "Alle Ergebnisse anzeigen" at bounding box center [134, 573] width 176 height 14
